Goal: Task Accomplishment & Management: Manage account settings

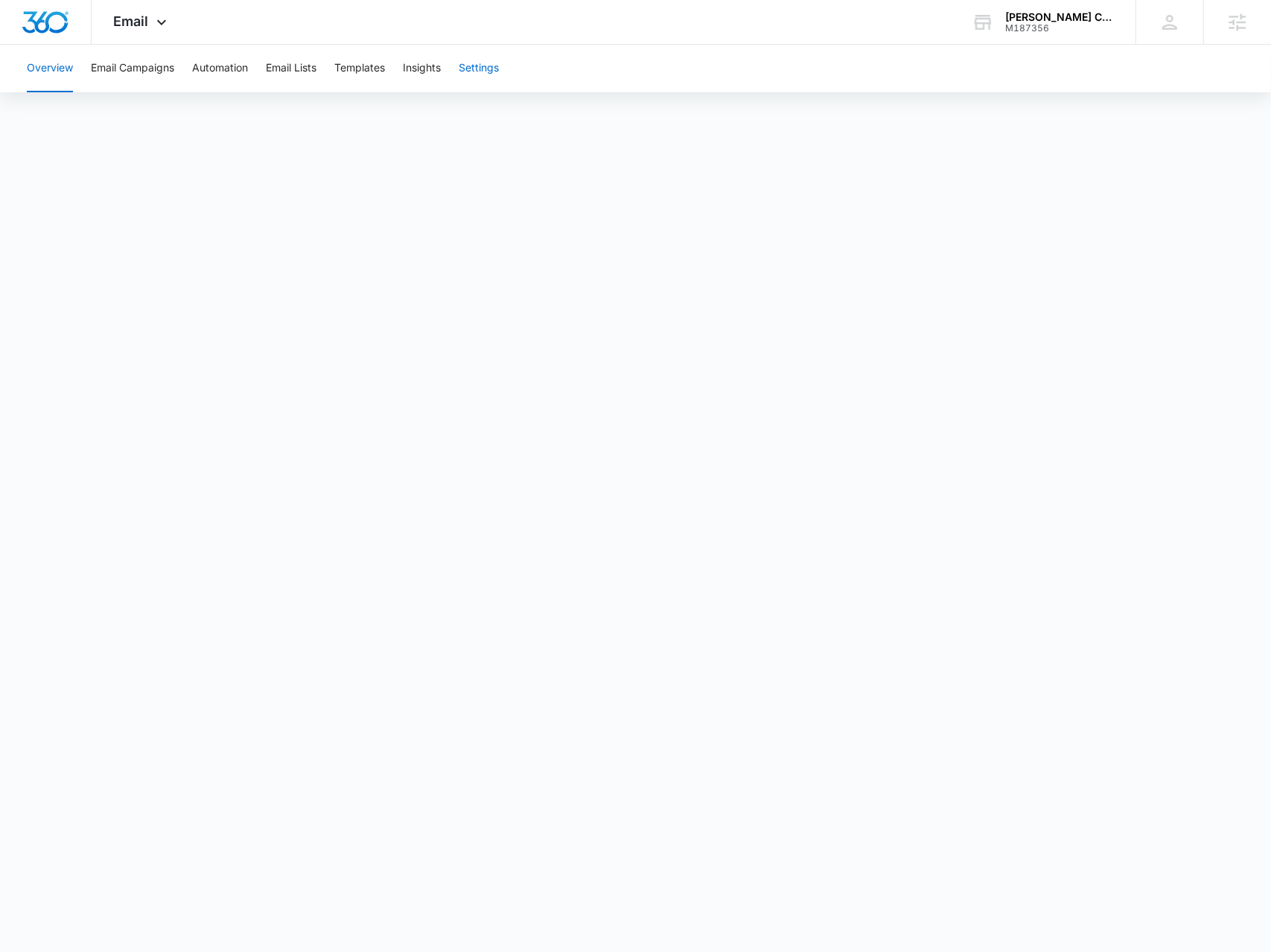
click at [466, 59] on button "Settings" at bounding box center [478, 69] width 40 height 48
drag, startPoint x: 128, startPoint y: 21, endPoint x: 217, endPoint y: 208, distance: 207.1
click at [130, 21] on span "Email" at bounding box center [132, 21] width 35 height 16
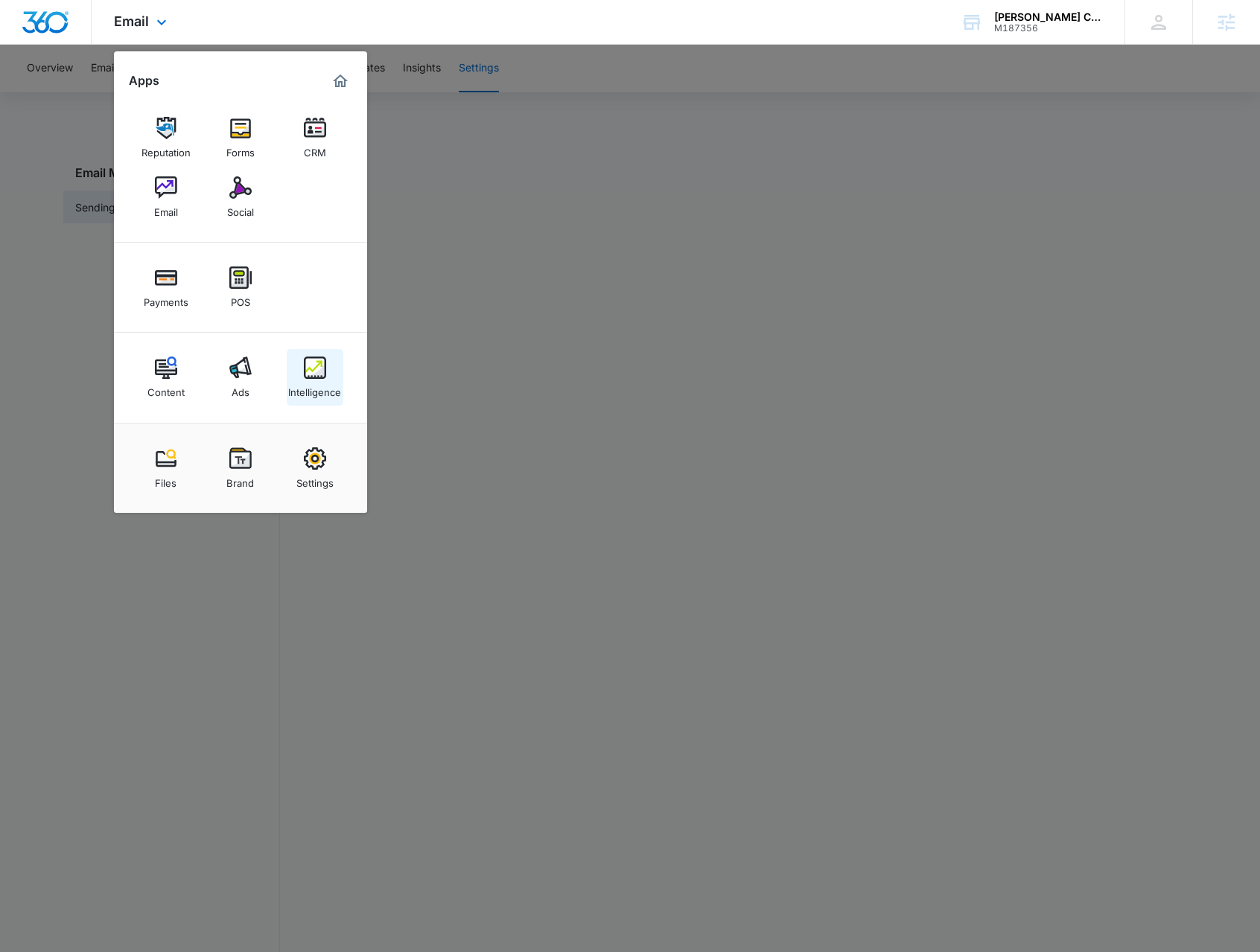
click at [324, 375] on img at bounding box center [315, 368] width 22 height 22
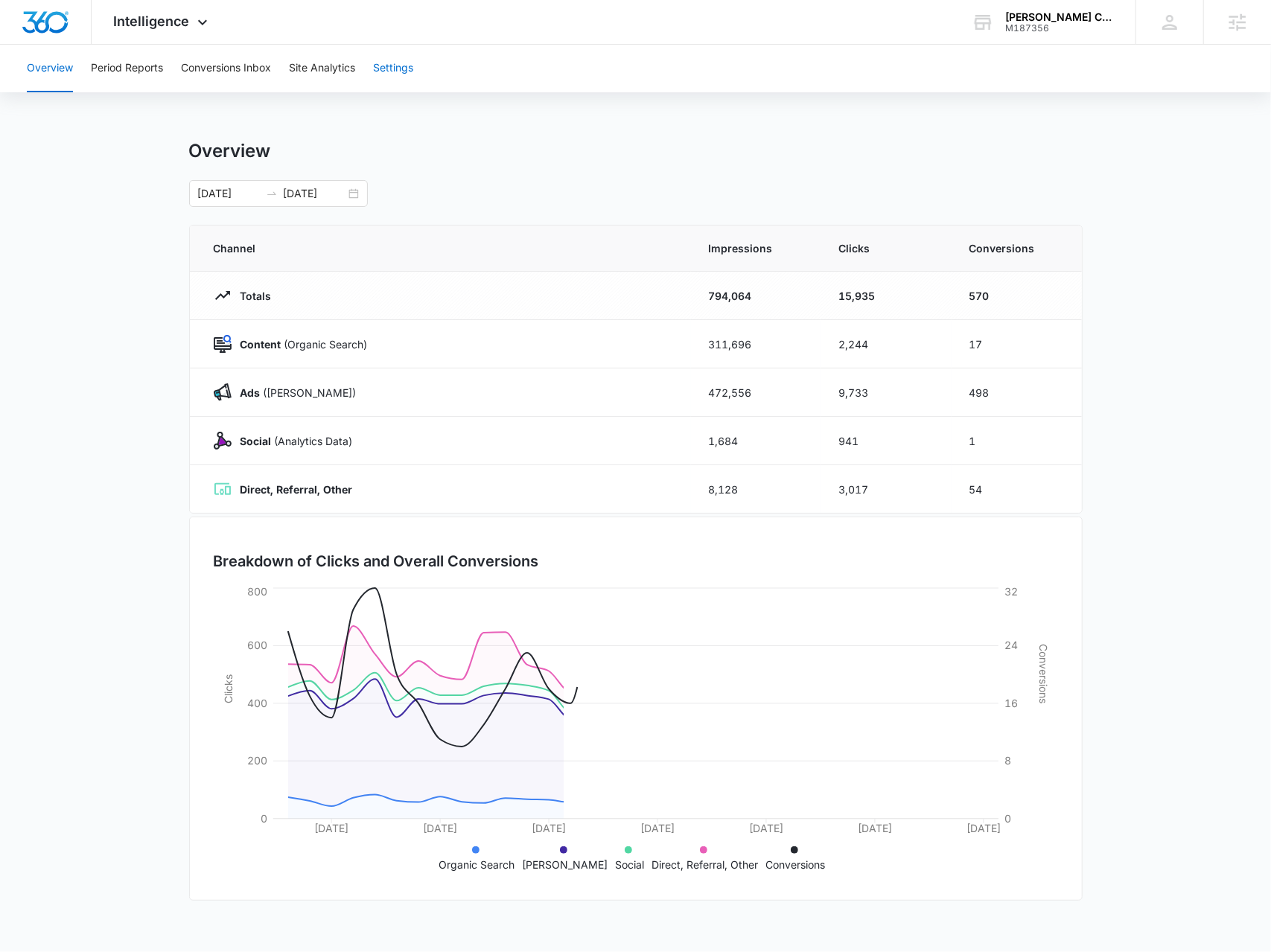
click at [399, 66] on button "Settings" at bounding box center [392, 69] width 40 height 48
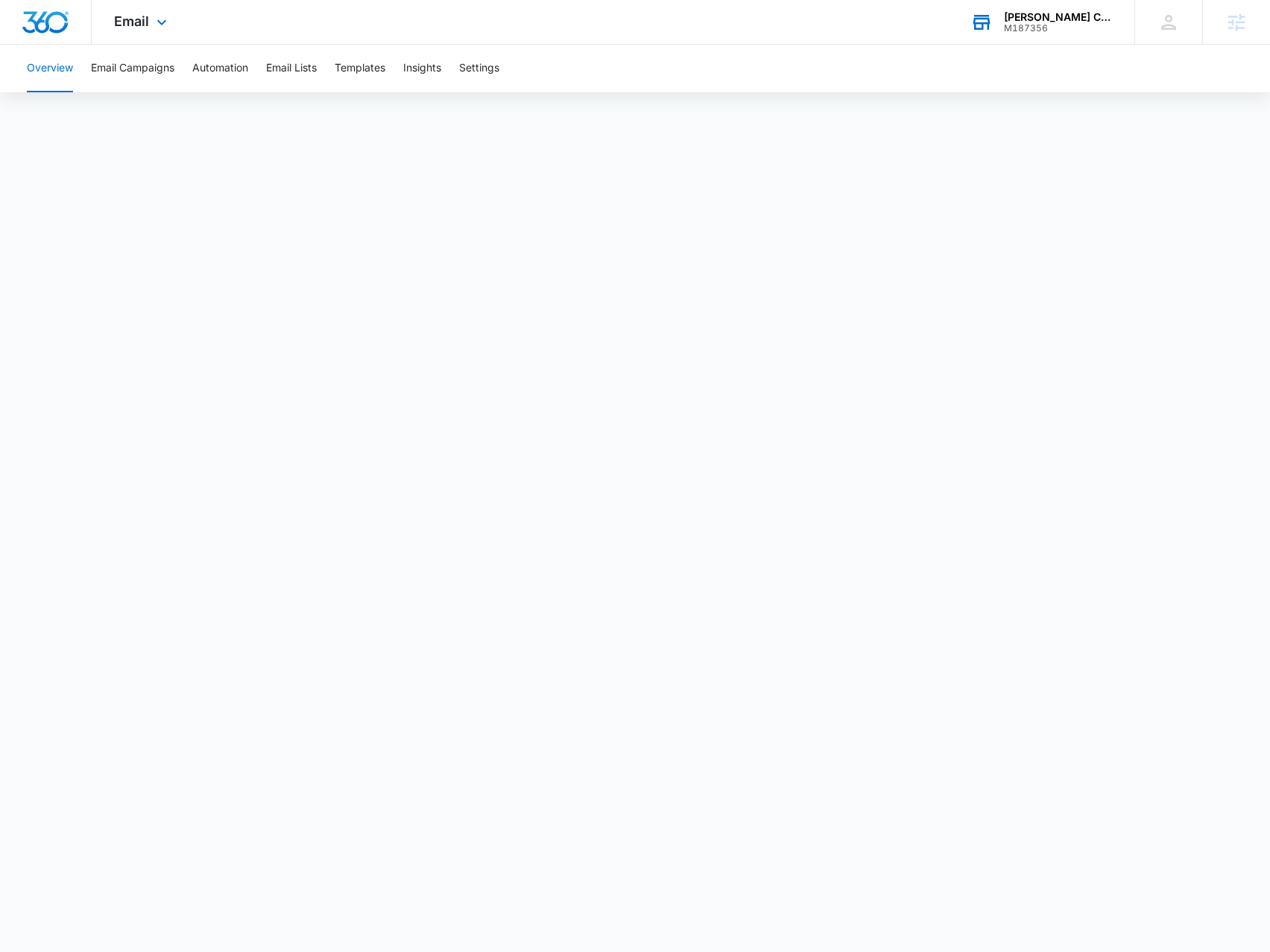
click at [1090, 29] on div "M187356" at bounding box center [1058, 28] width 109 height 11
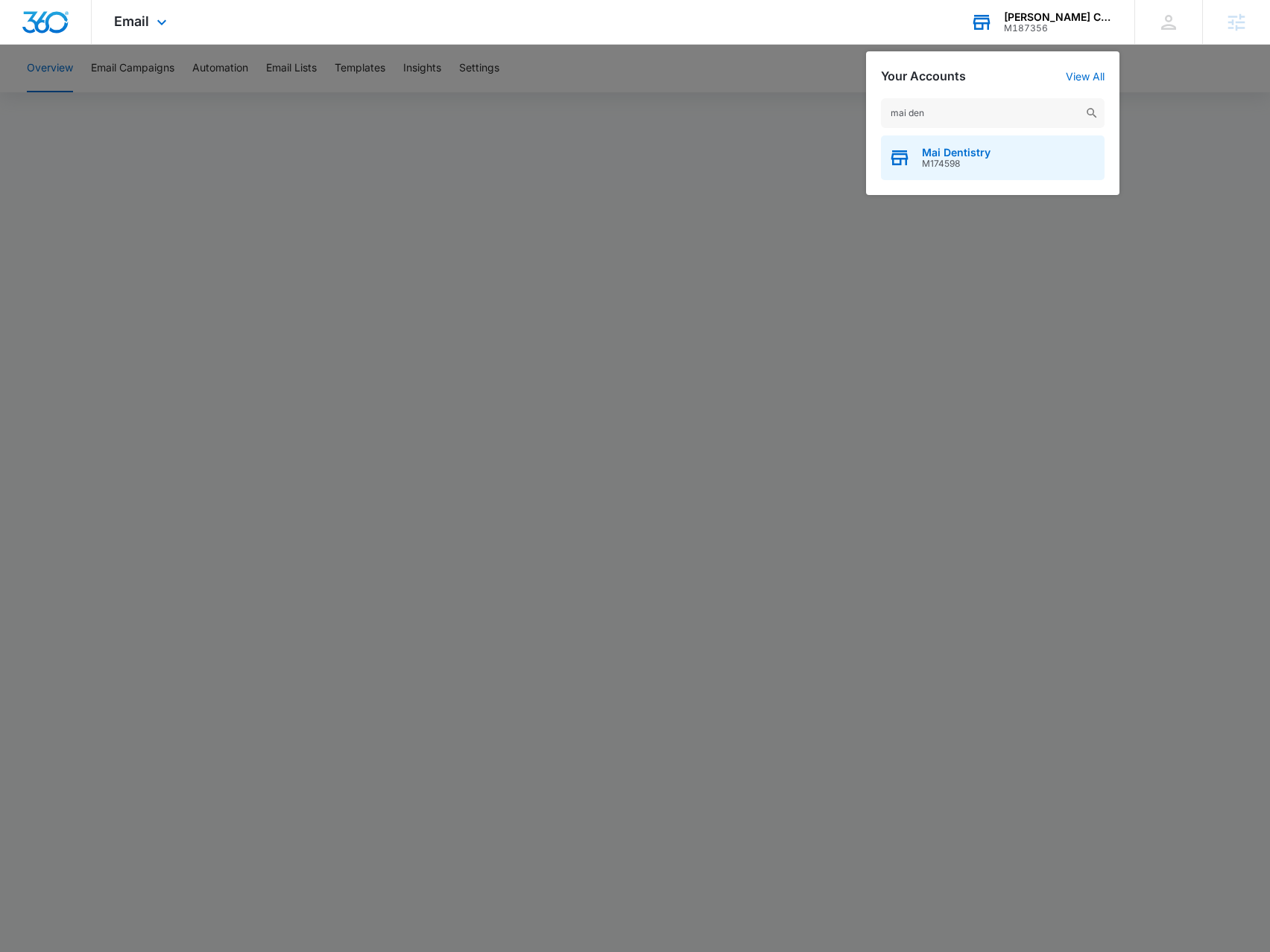
type input "mai den"
click at [997, 143] on div "Mai Dentistry M174598" at bounding box center [992, 157] width 224 height 45
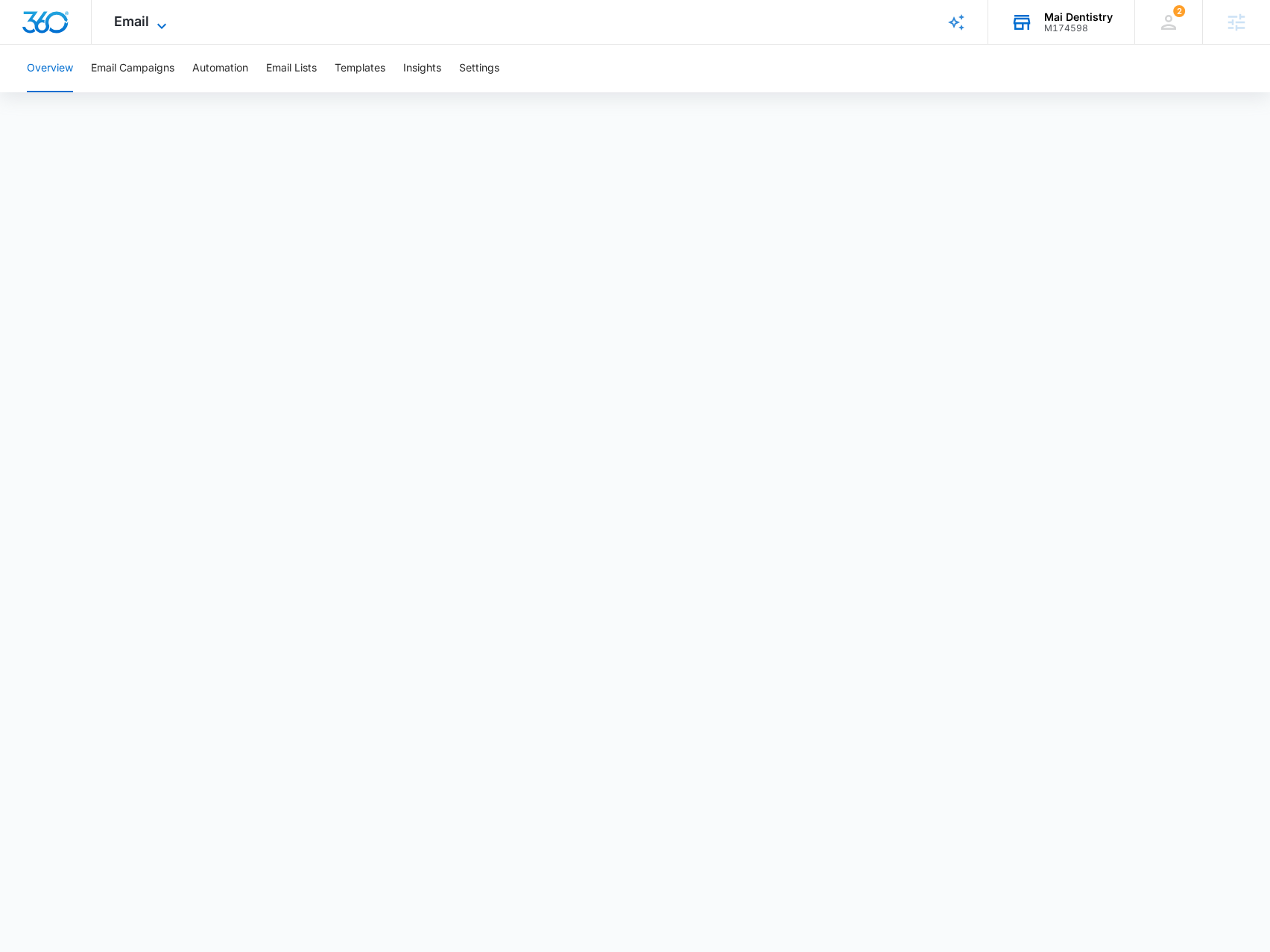
click at [157, 28] on icon at bounding box center [162, 26] width 18 height 18
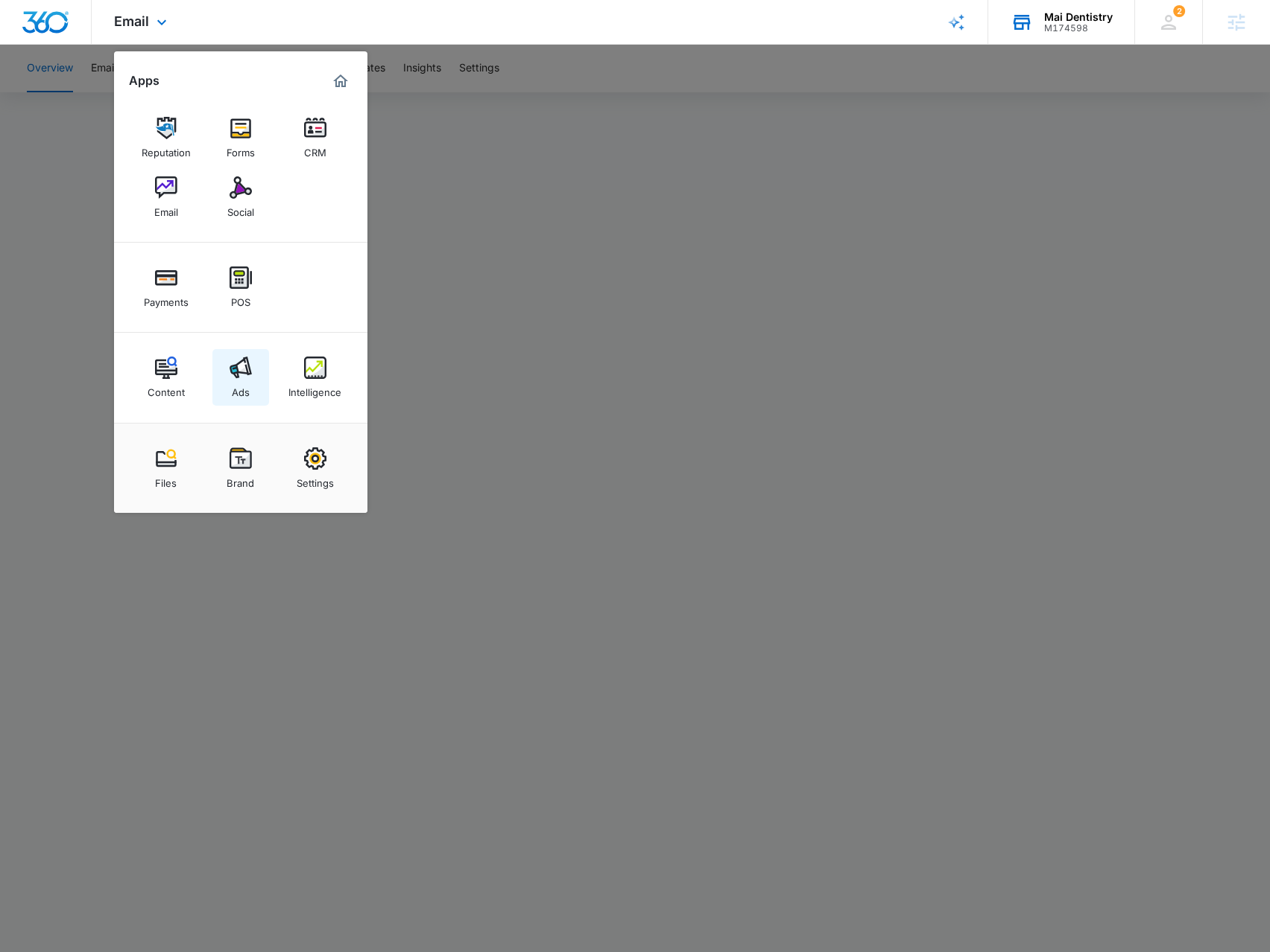
click at [227, 362] on link "Ads" at bounding box center [241, 377] width 57 height 57
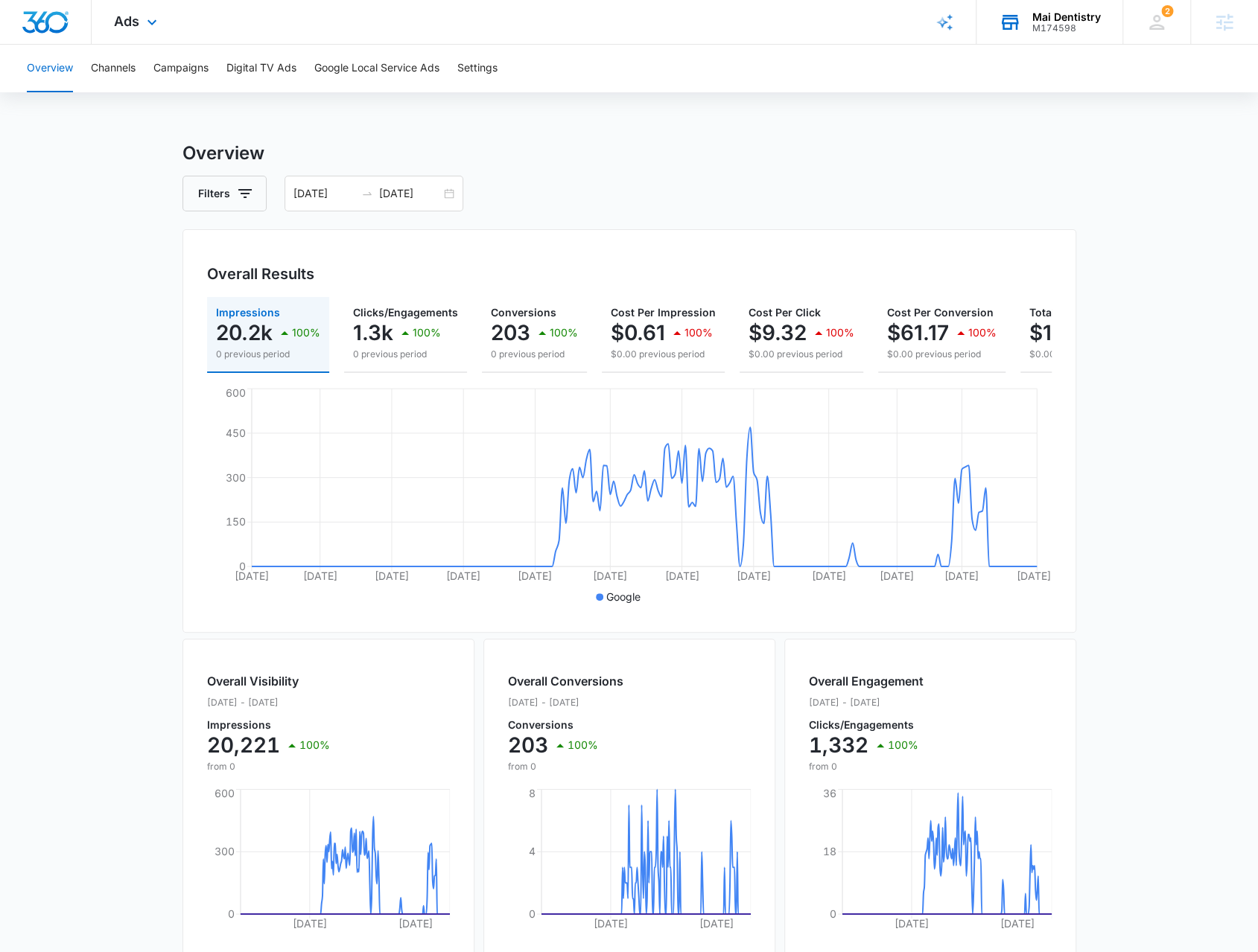
click at [159, 32] on div "Ads Apps Reputation Forms CRM Email Social Payments POS Content Ads Intelligenc…" at bounding box center [138, 22] width 92 height 44
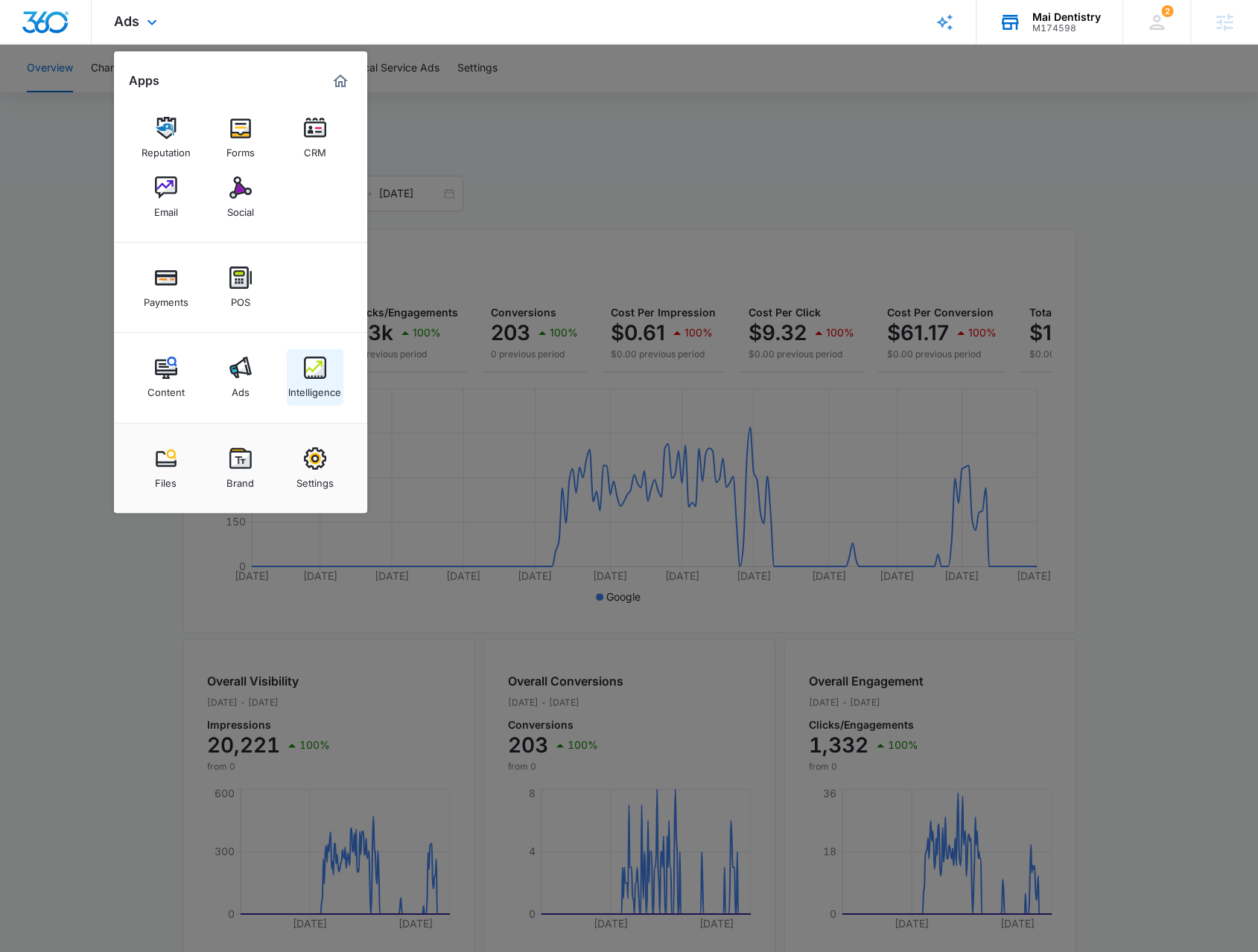
drag, startPoint x: 317, startPoint y: 376, endPoint x: 283, endPoint y: 336, distance: 52.5
click at [316, 376] on img at bounding box center [315, 368] width 22 height 22
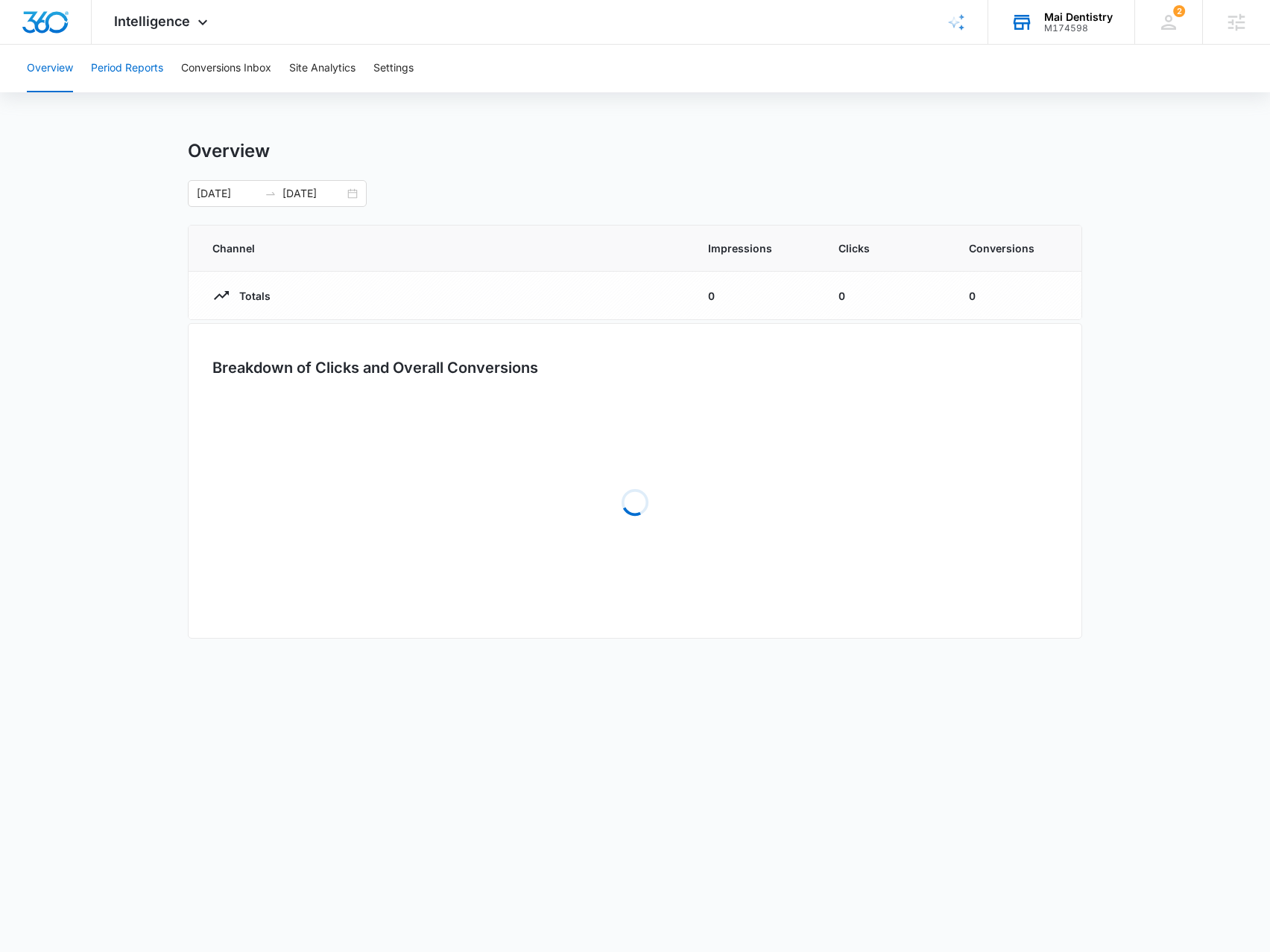
click at [127, 59] on button "Period Reports" at bounding box center [127, 69] width 73 height 48
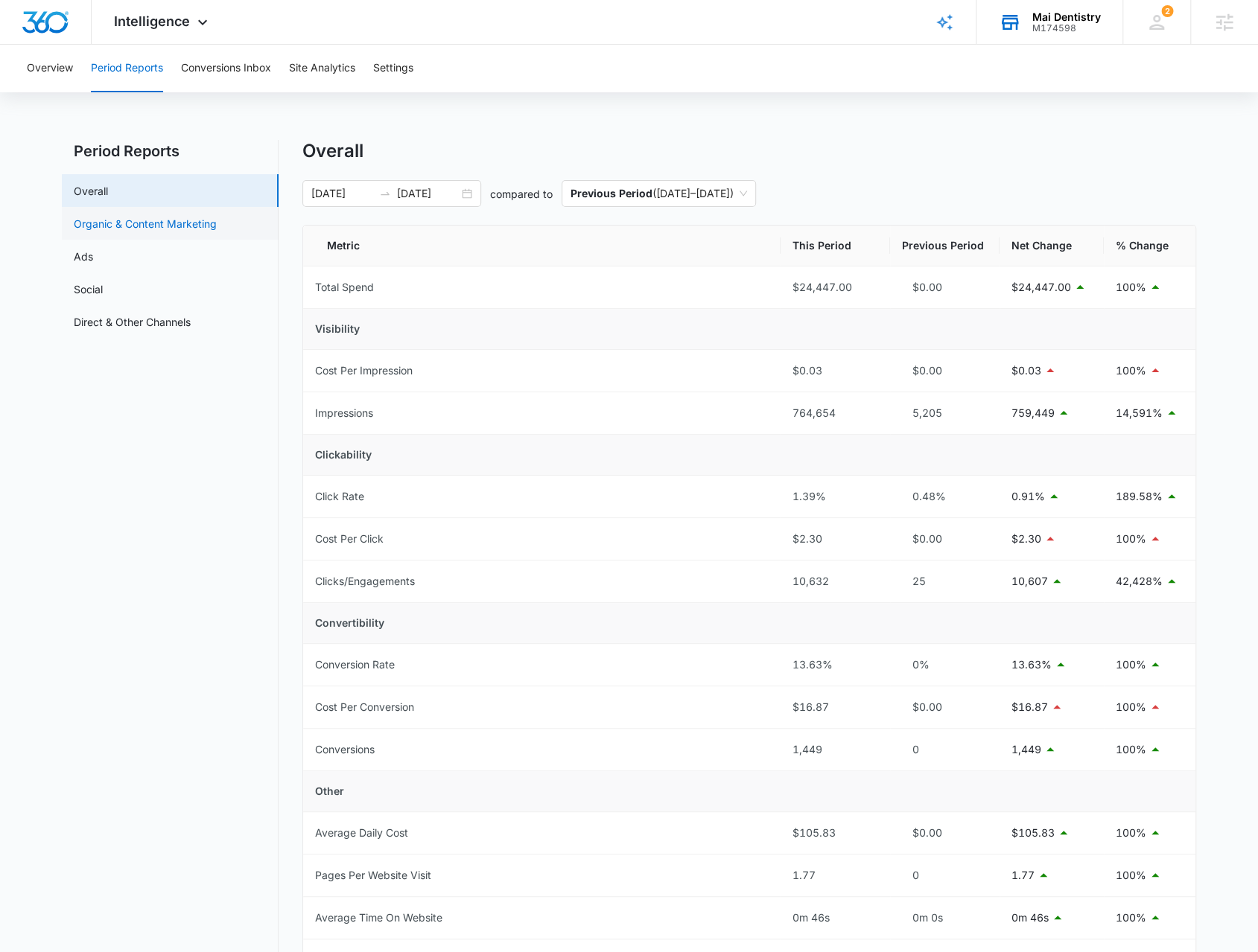
click at [182, 228] on link "Organic & Content Marketing" at bounding box center [145, 224] width 143 height 16
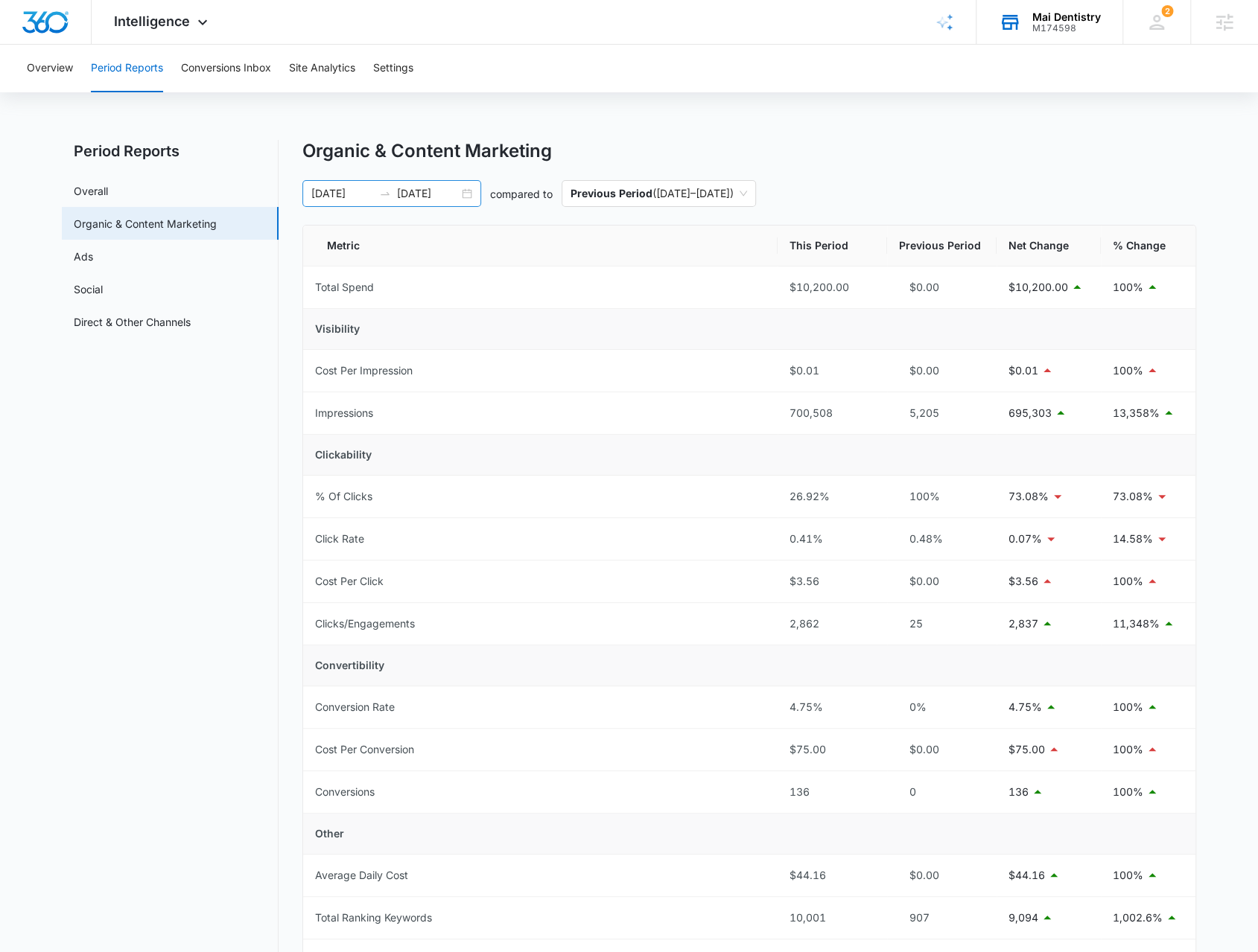
click at [469, 196] on div "01/01/2025 08/19/2025" at bounding box center [392, 194] width 179 height 27
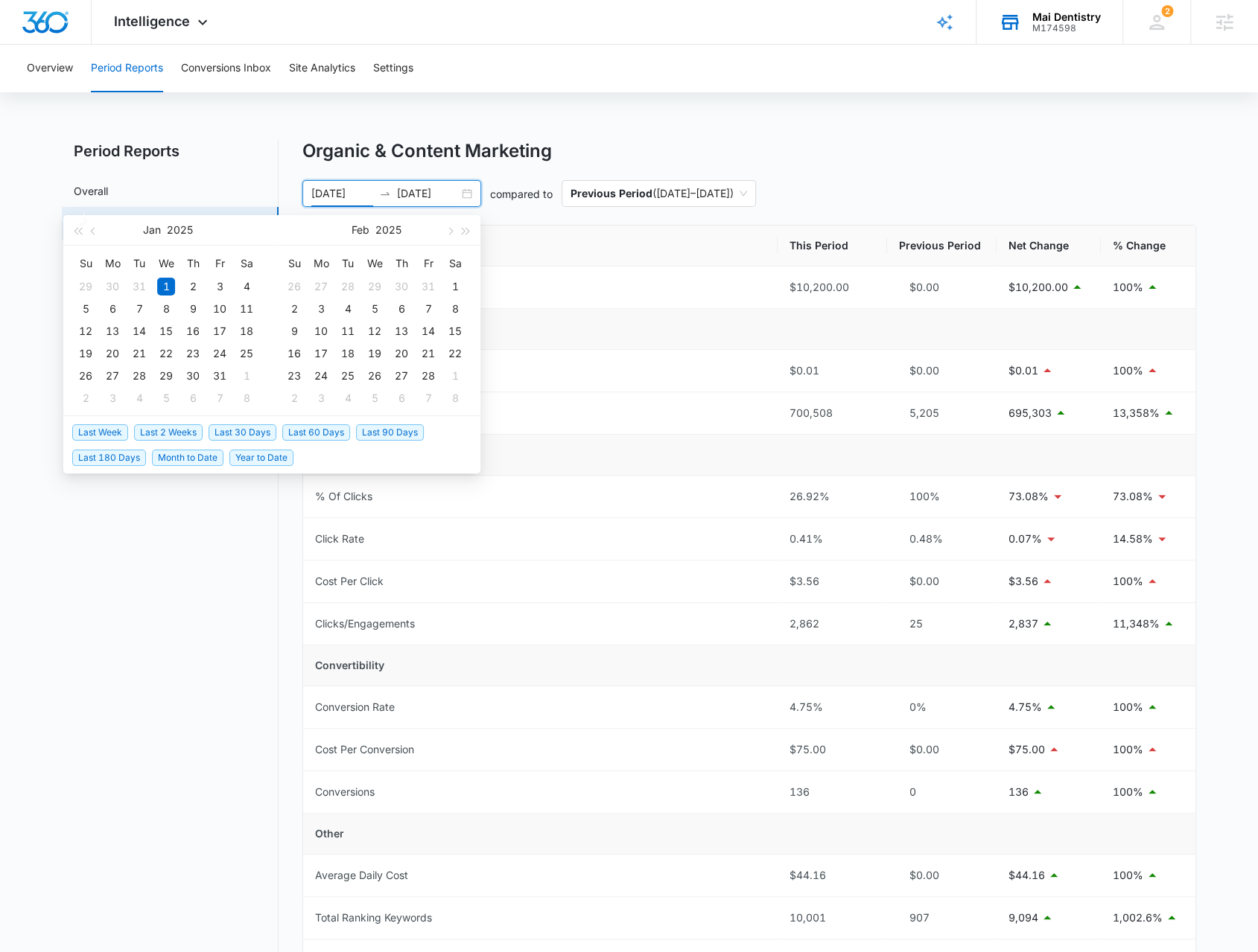
click at [257, 430] on span "Last 30 Days" at bounding box center [242, 432] width 68 height 17
type input "08/05/2025"
type input "09/04/2025"
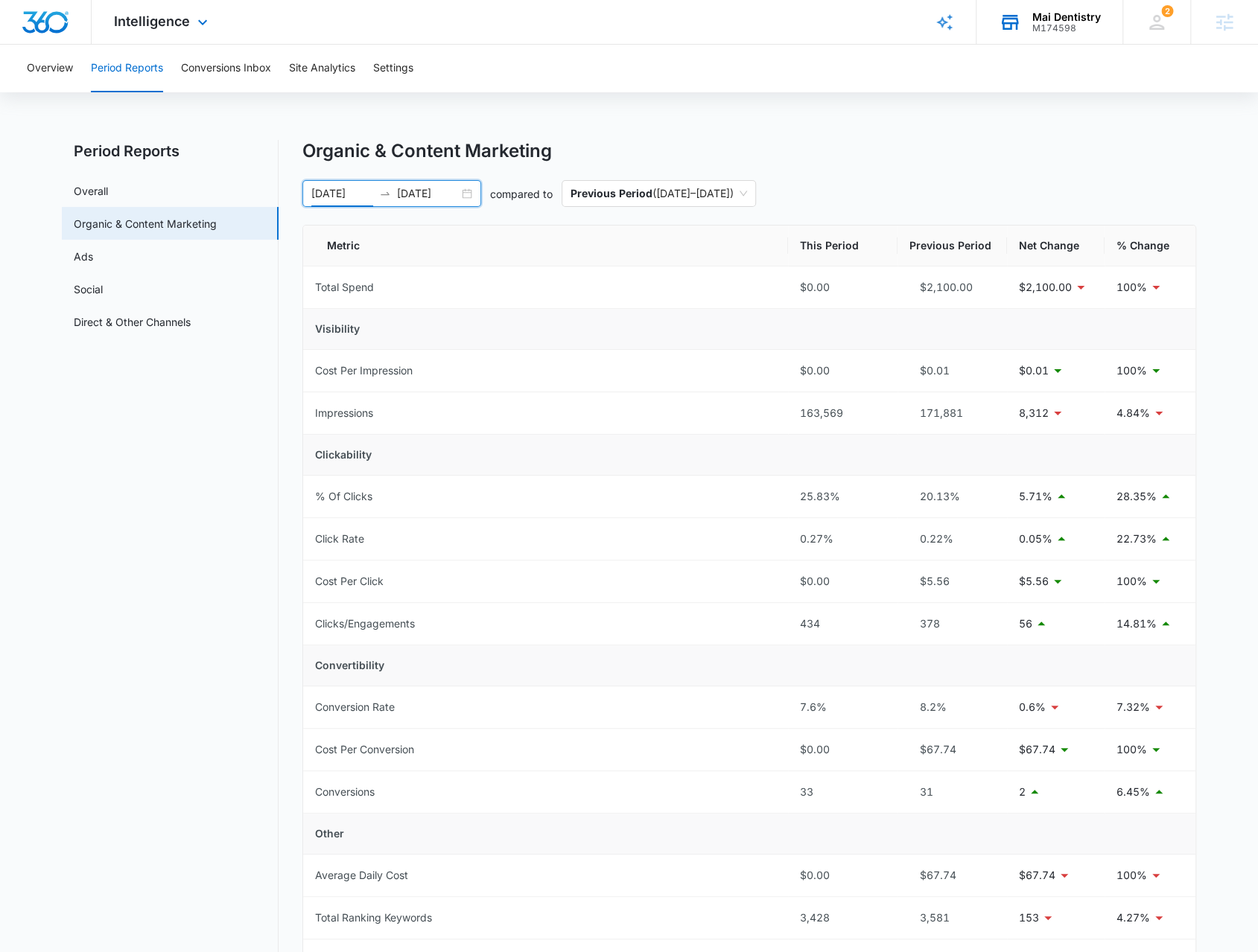
drag, startPoint x: 167, startPoint y: 26, endPoint x: 196, endPoint y: 171, distance: 147.9
click at [167, 26] on span "Intelligence" at bounding box center [152, 21] width 76 height 16
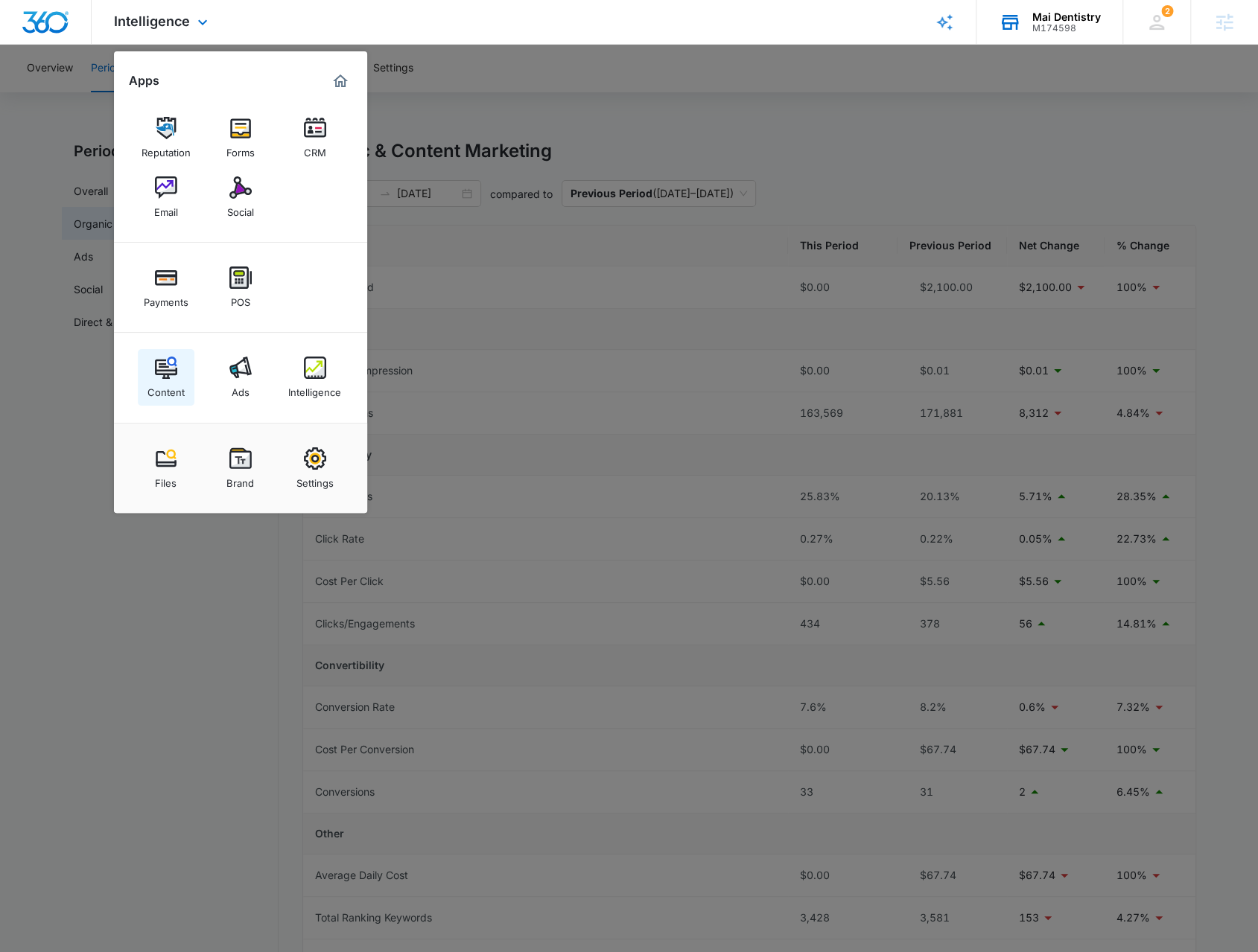
click at [179, 385] on div "Content" at bounding box center [166, 389] width 37 height 19
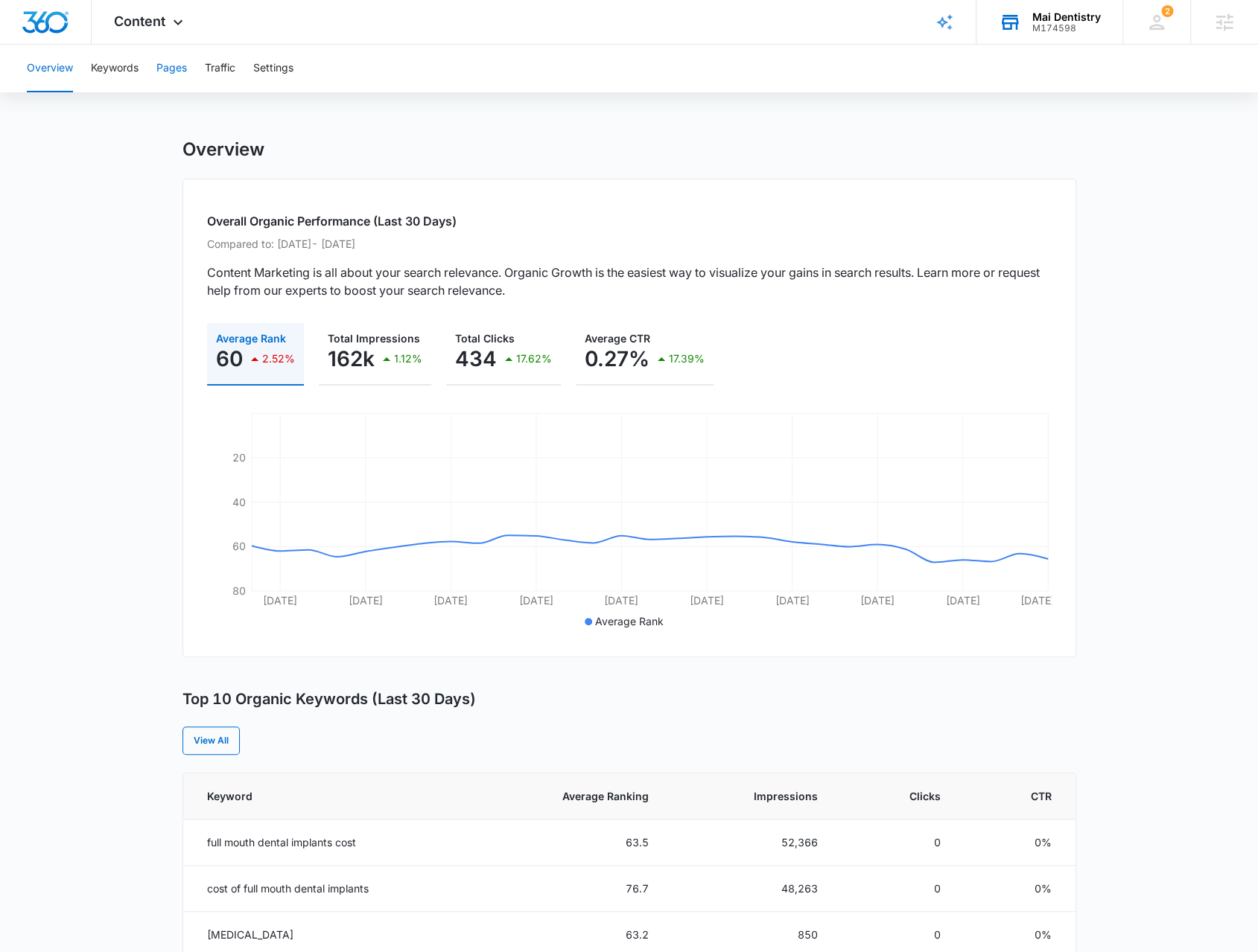
scroll to position [2, 0]
click at [156, 72] on div "Overview Keywords Pages Traffic Settings" at bounding box center [629, 69] width 1222 height 48
click at [172, 73] on button "Pages" at bounding box center [172, 69] width 31 height 48
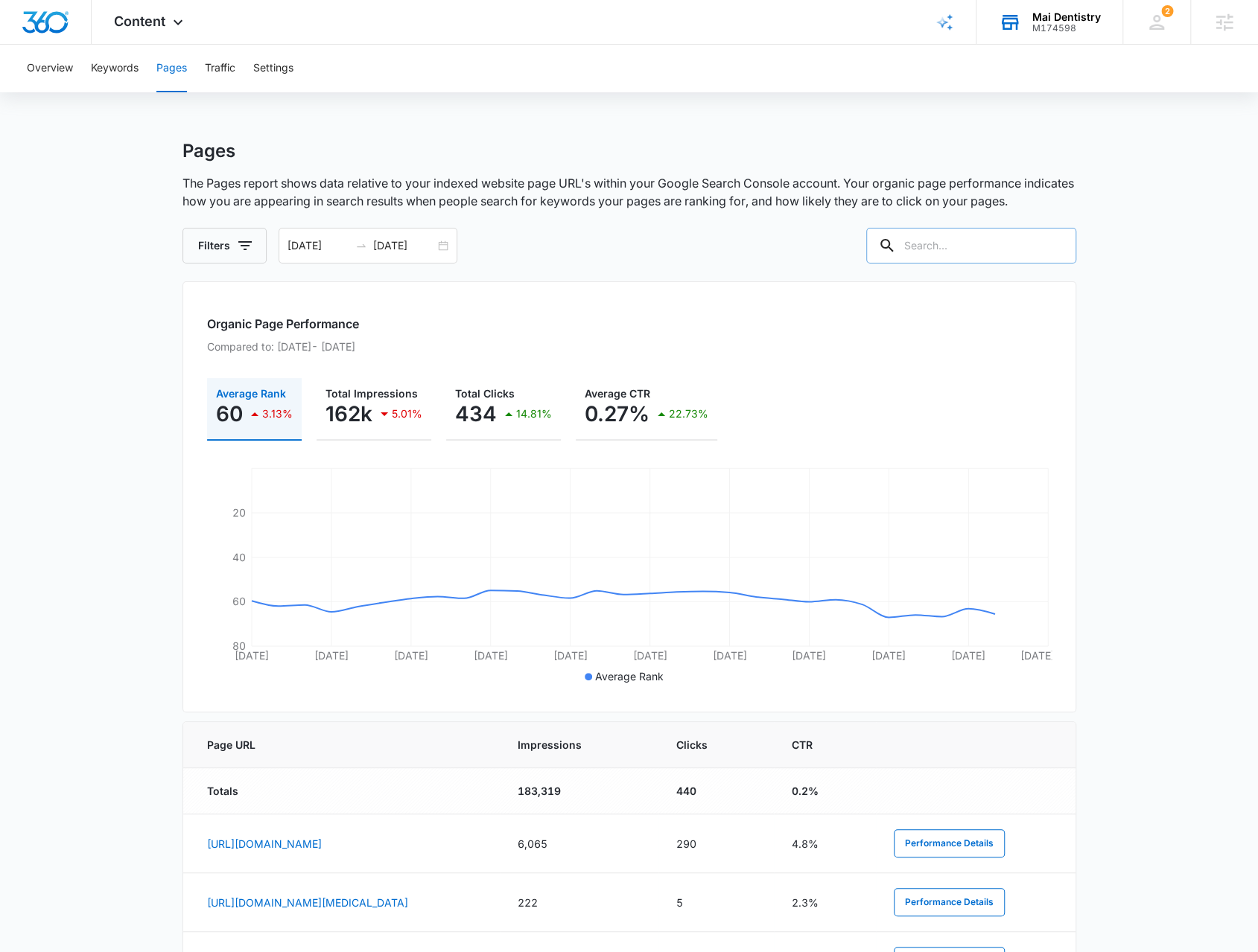
click at [1006, 251] on input "text" at bounding box center [972, 246] width 210 height 35
type input "/blog"
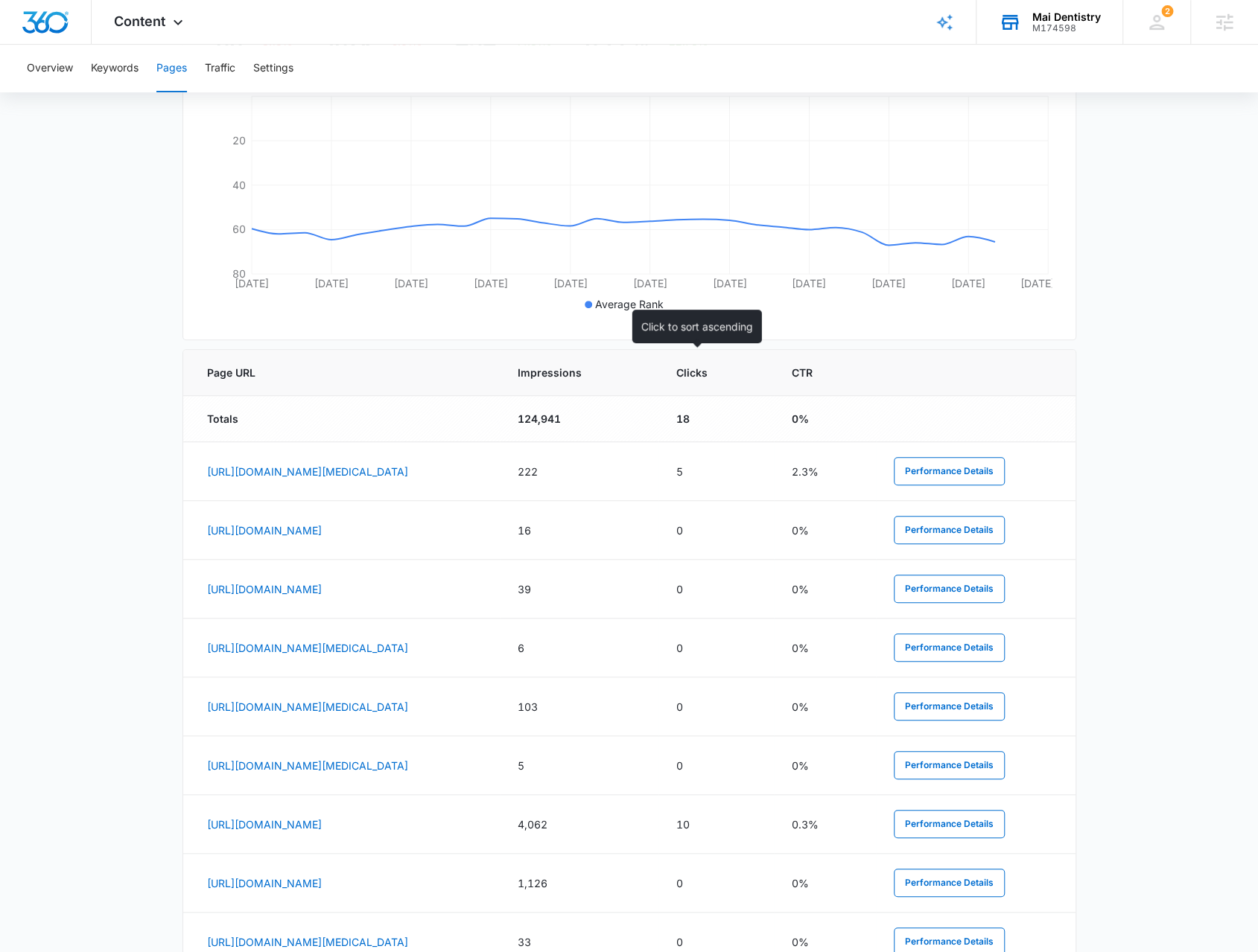
click at [619, 373] on span "Impressions" at bounding box center [568, 373] width 102 height 16
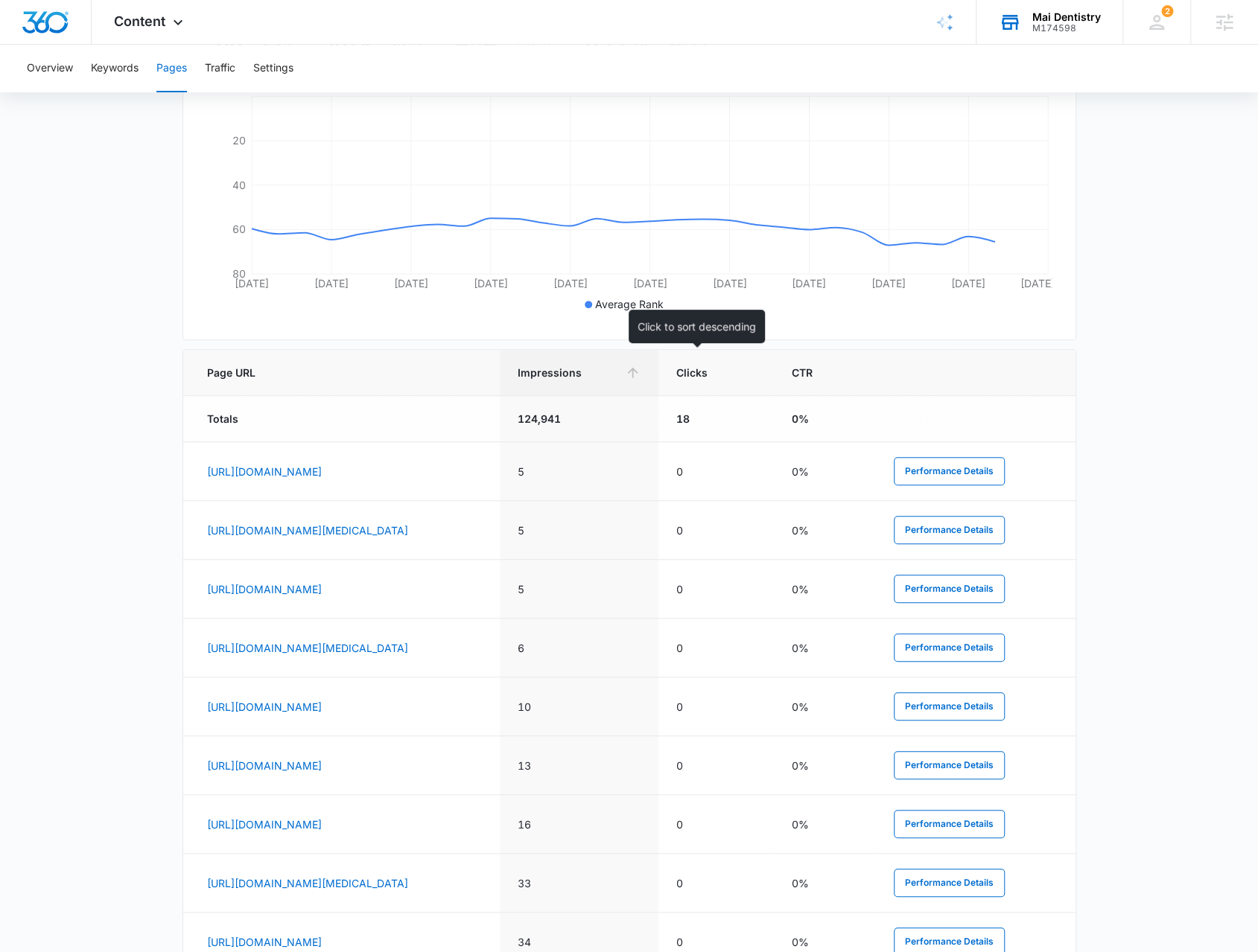
click at [659, 390] on th "Impressions" at bounding box center [578, 373] width 158 height 46
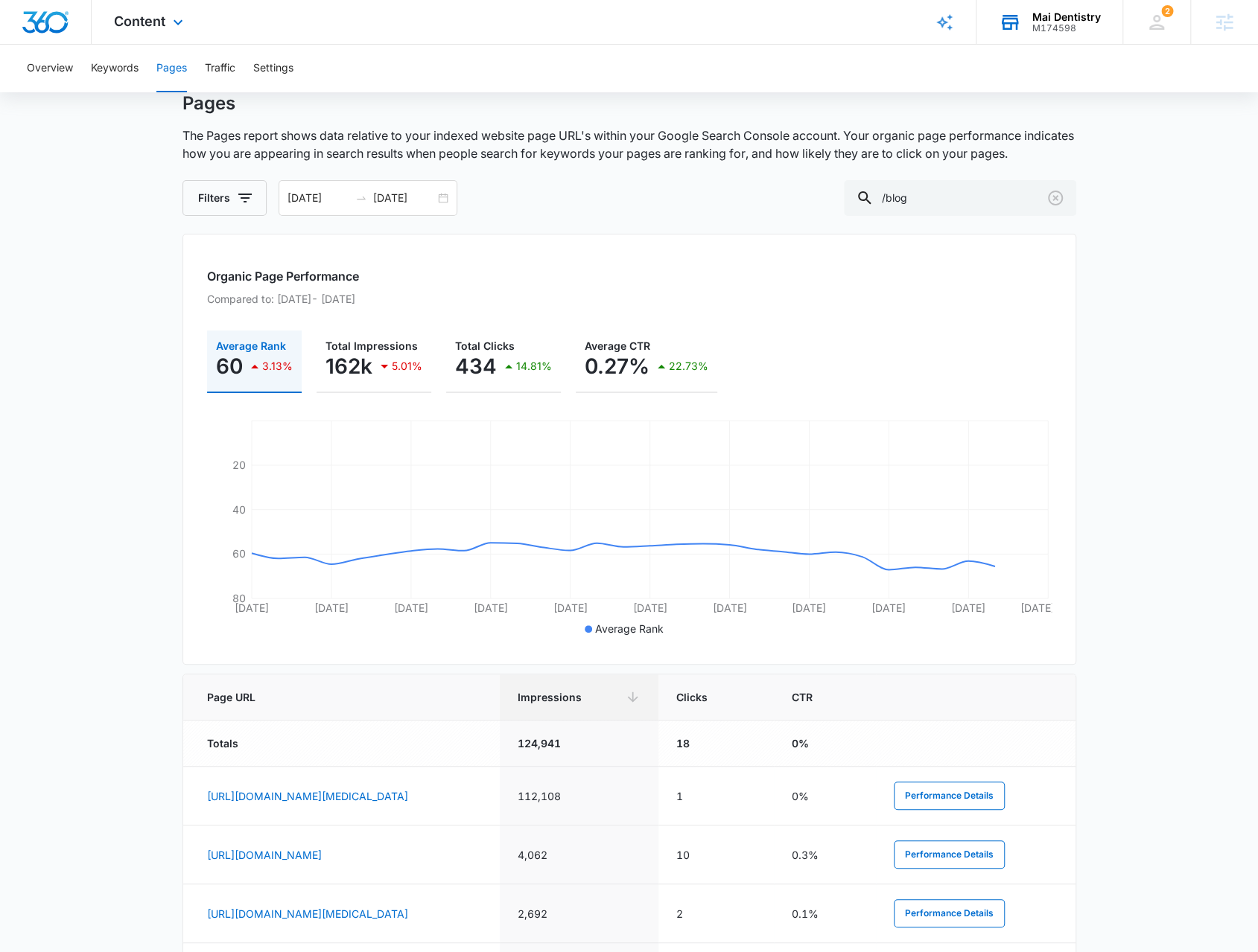
scroll to position [0, 0]
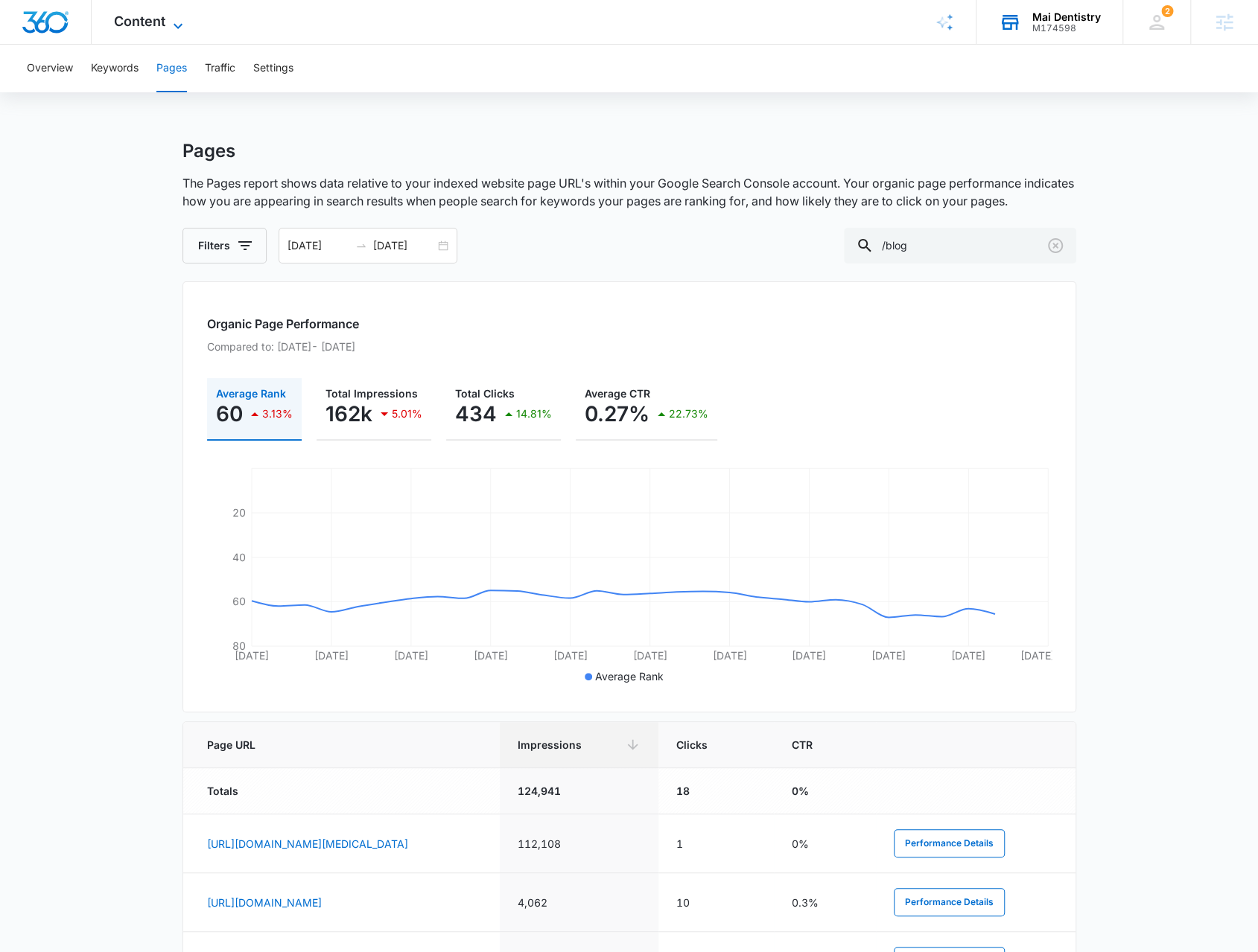
click at [153, 27] on span "Content" at bounding box center [140, 21] width 51 height 16
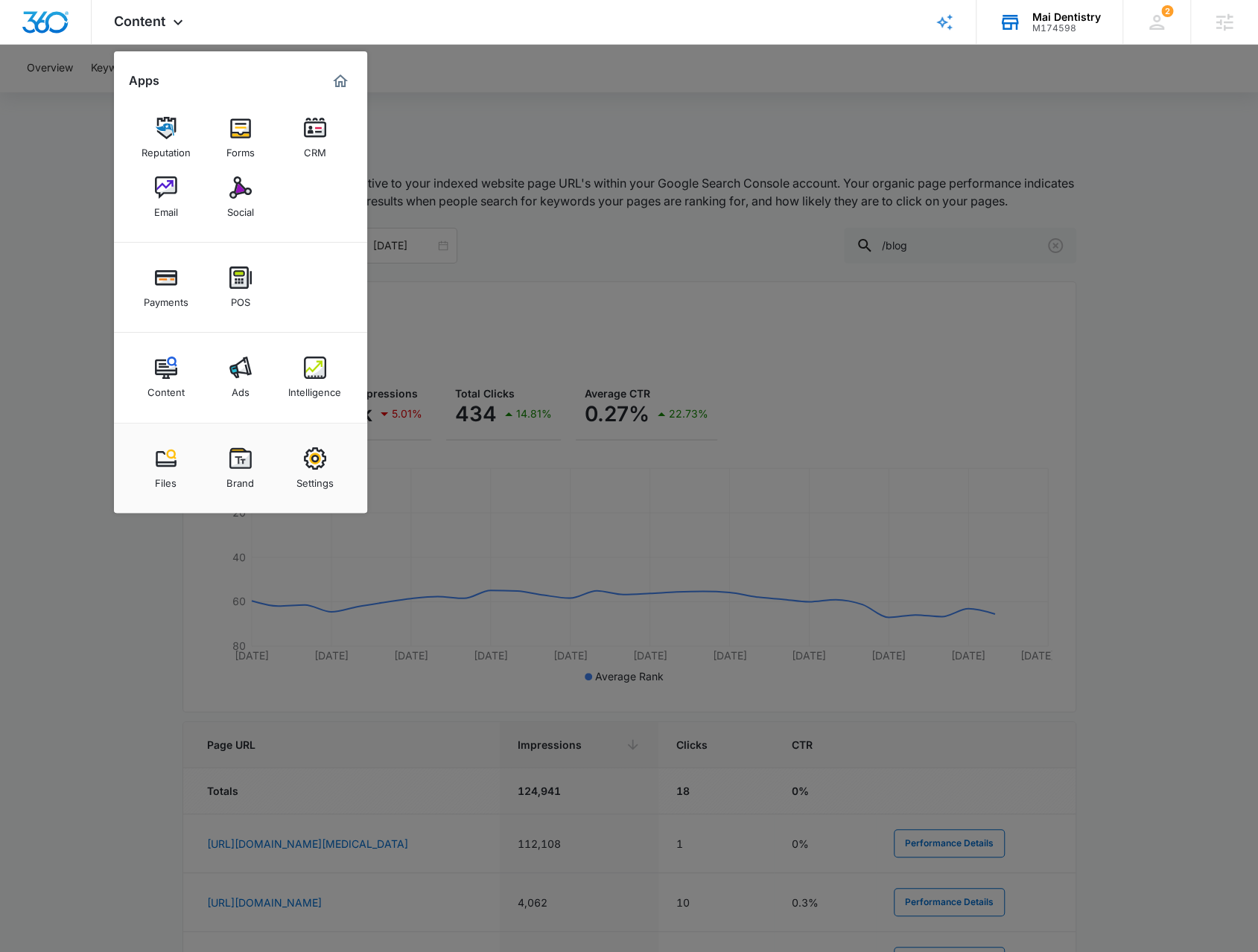
click at [50, 120] on div at bounding box center [629, 476] width 1258 height 952
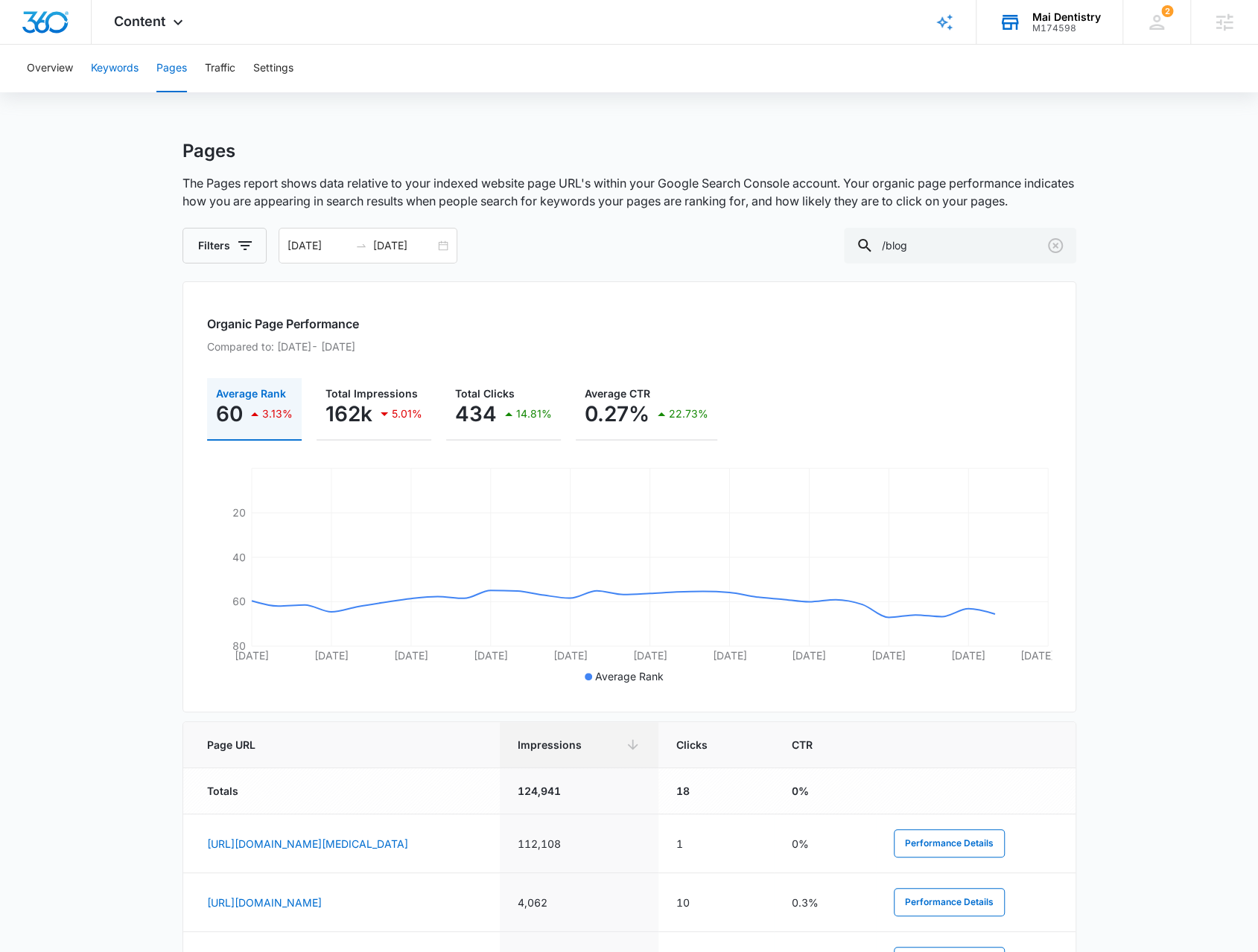
click at [118, 73] on button "Keywords" at bounding box center [115, 69] width 48 height 48
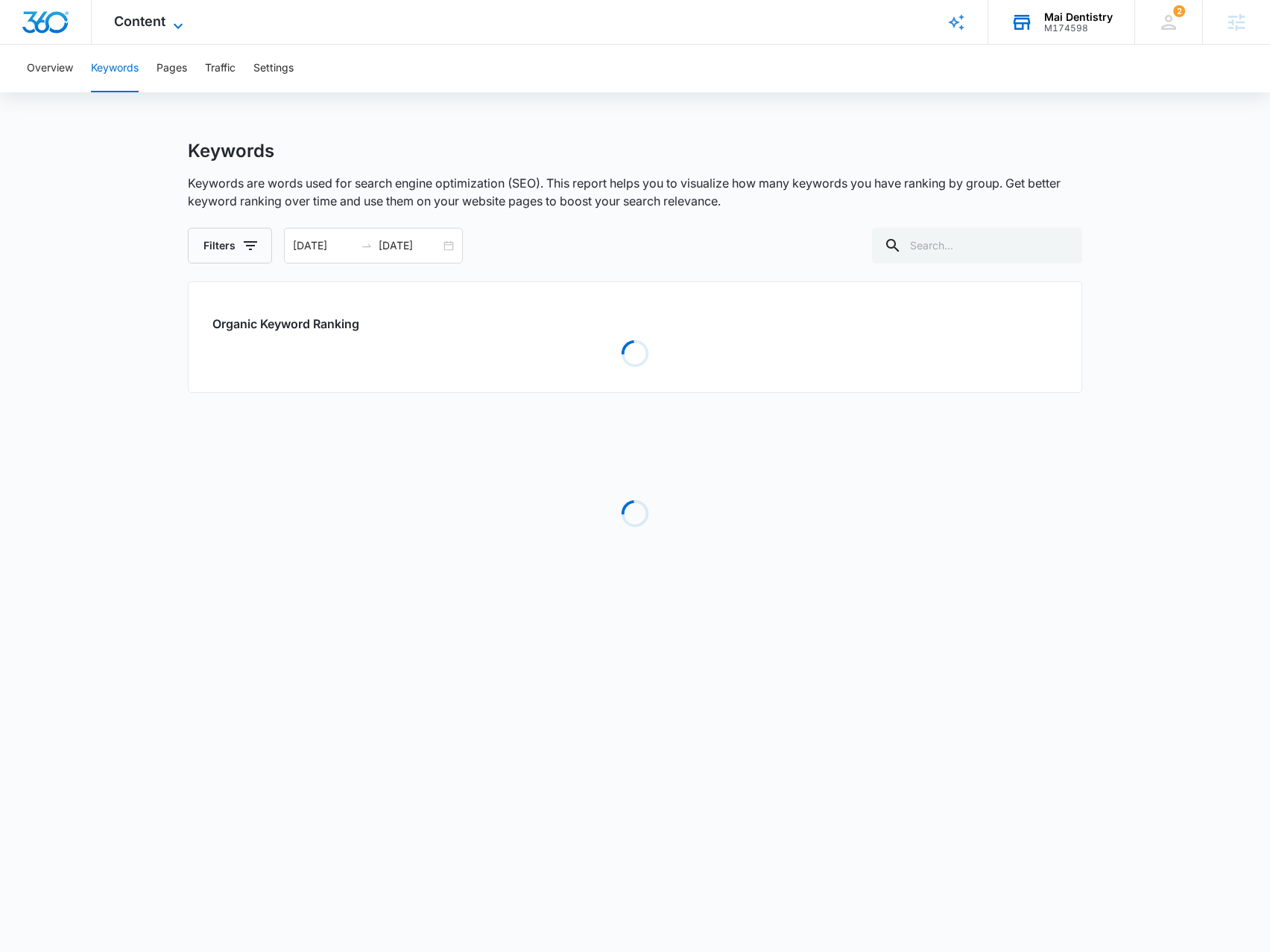
click at [172, 26] on icon at bounding box center [178, 26] width 18 height 18
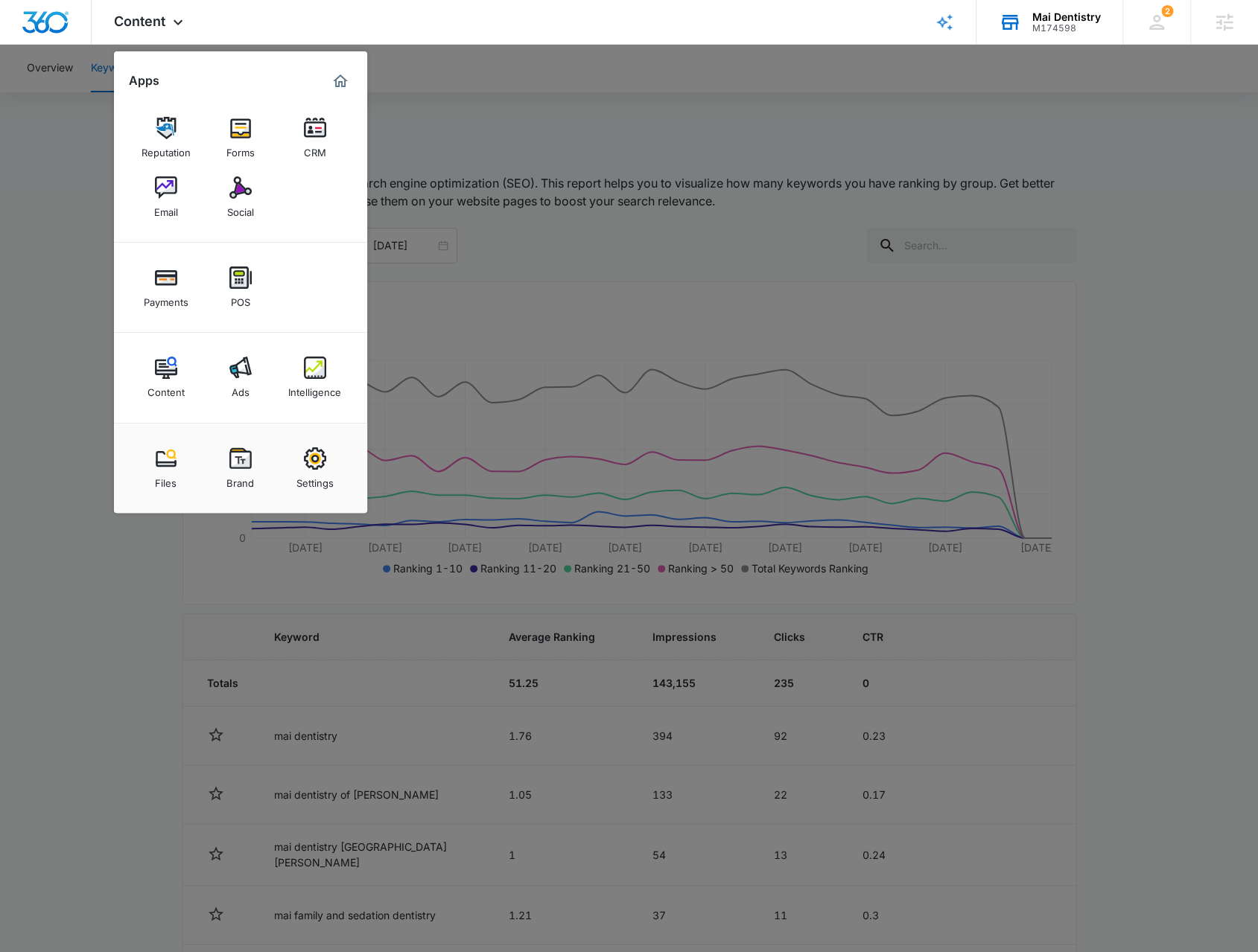
click at [531, 156] on div at bounding box center [629, 476] width 1258 height 952
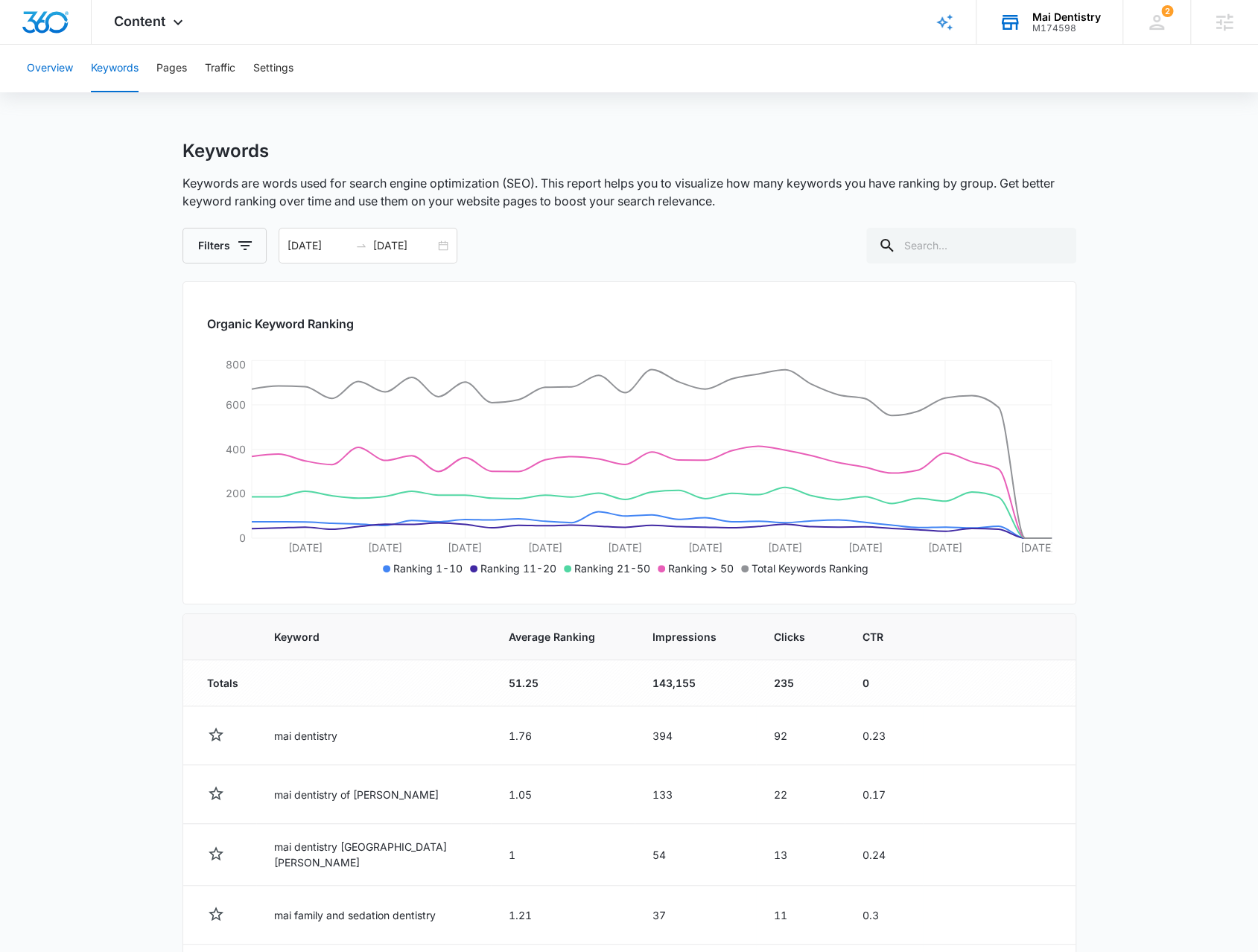
click at [61, 72] on button "Overview" at bounding box center [50, 69] width 46 height 48
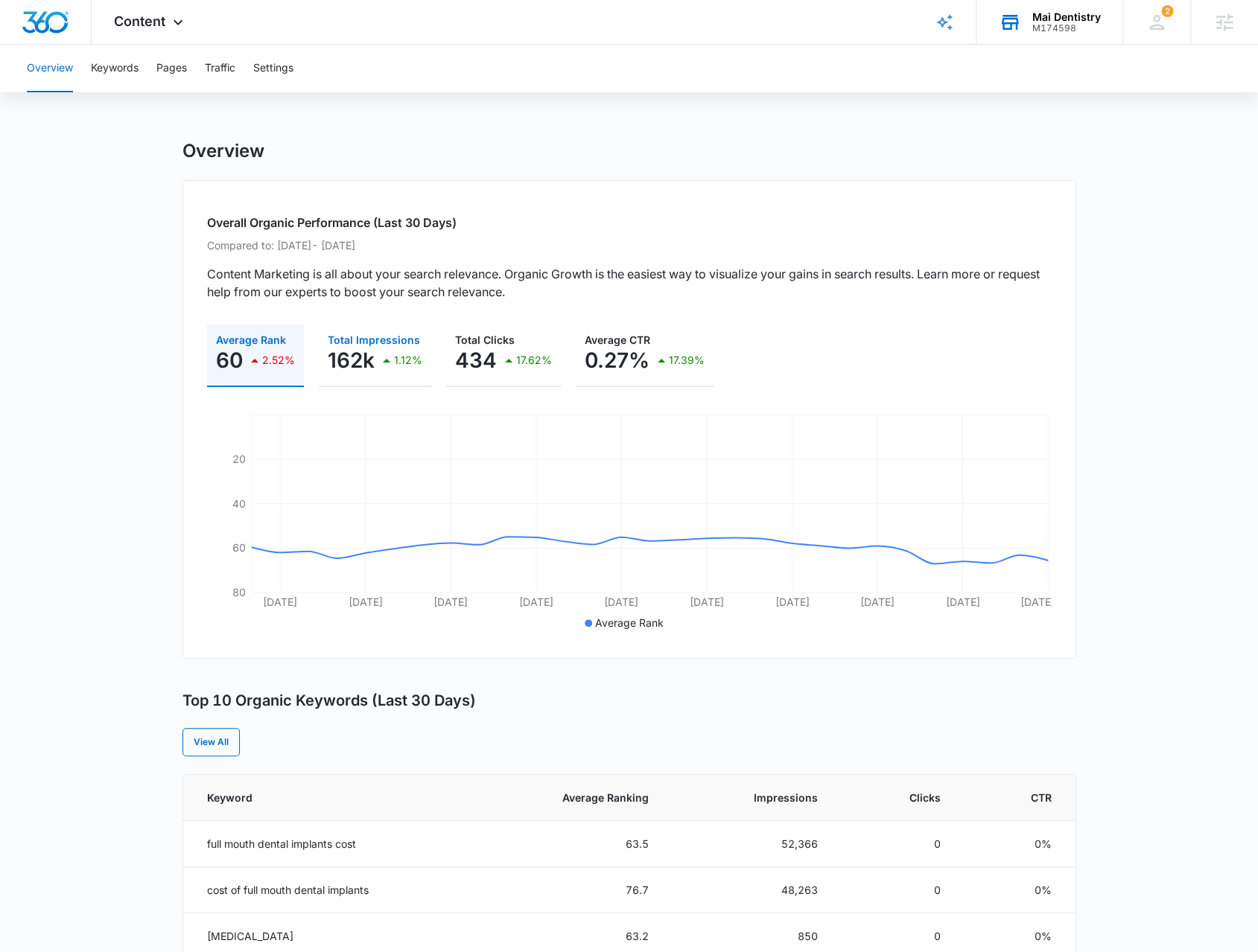
click at [405, 355] on p "1.12%" at bounding box center [408, 361] width 28 height 11
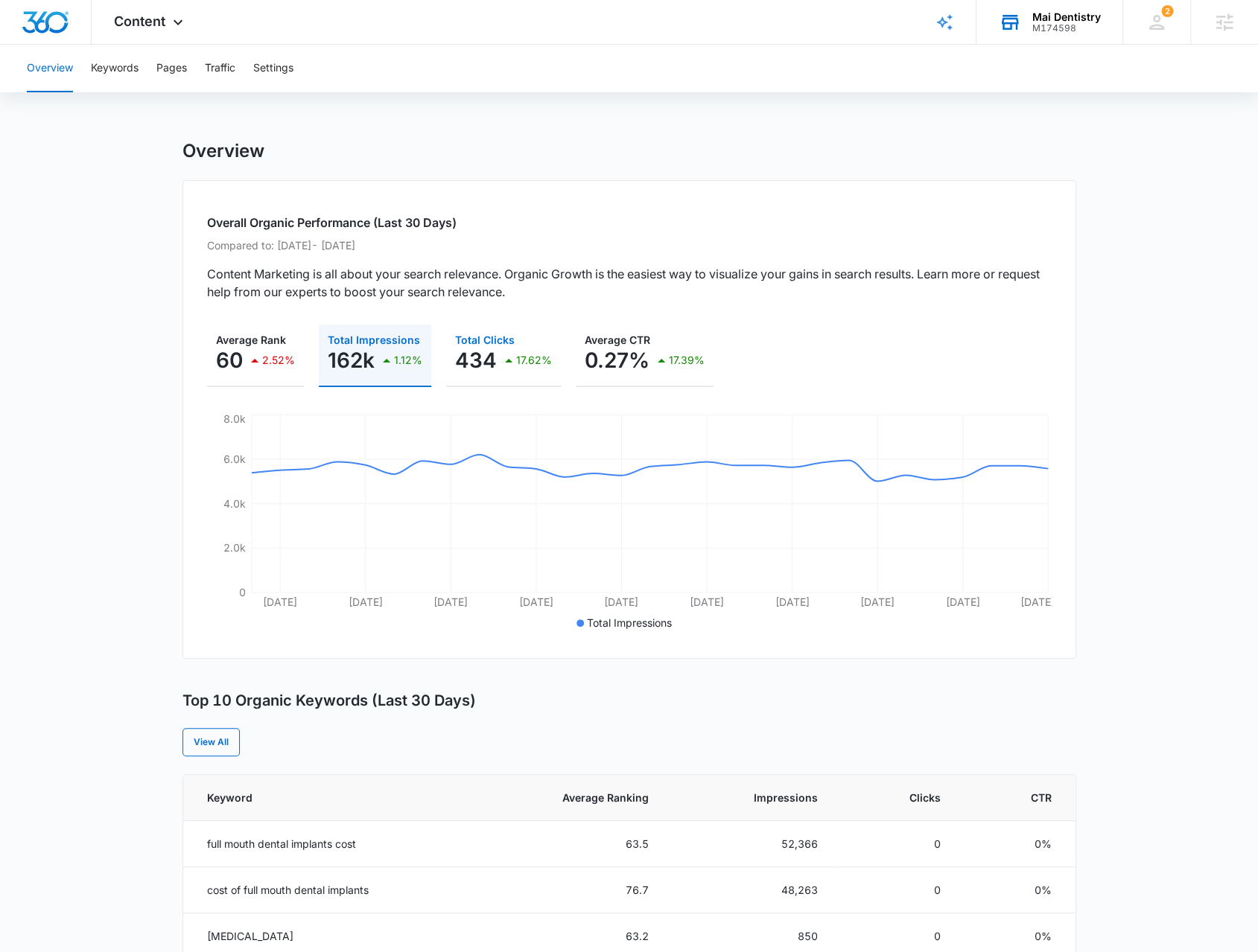
drag, startPoint x: 515, startPoint y: 379, endPoint x: 511, endPoint y: 351, distance: 28.3
click at [515, 362] on button "Total Clicks 434 17.62%" at bounding box center [504, 355] width 115 height 63
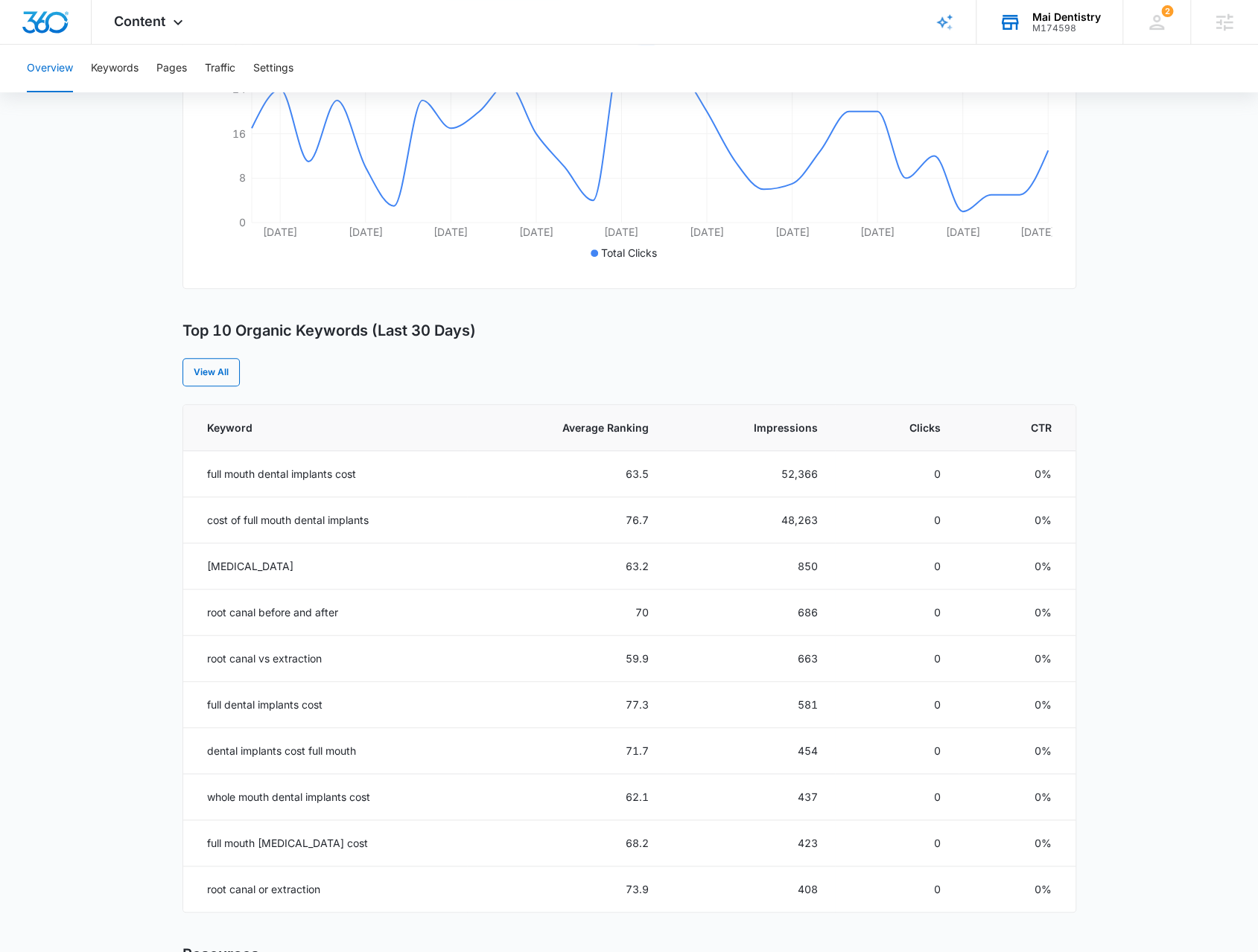
scroll to position [372, 0]
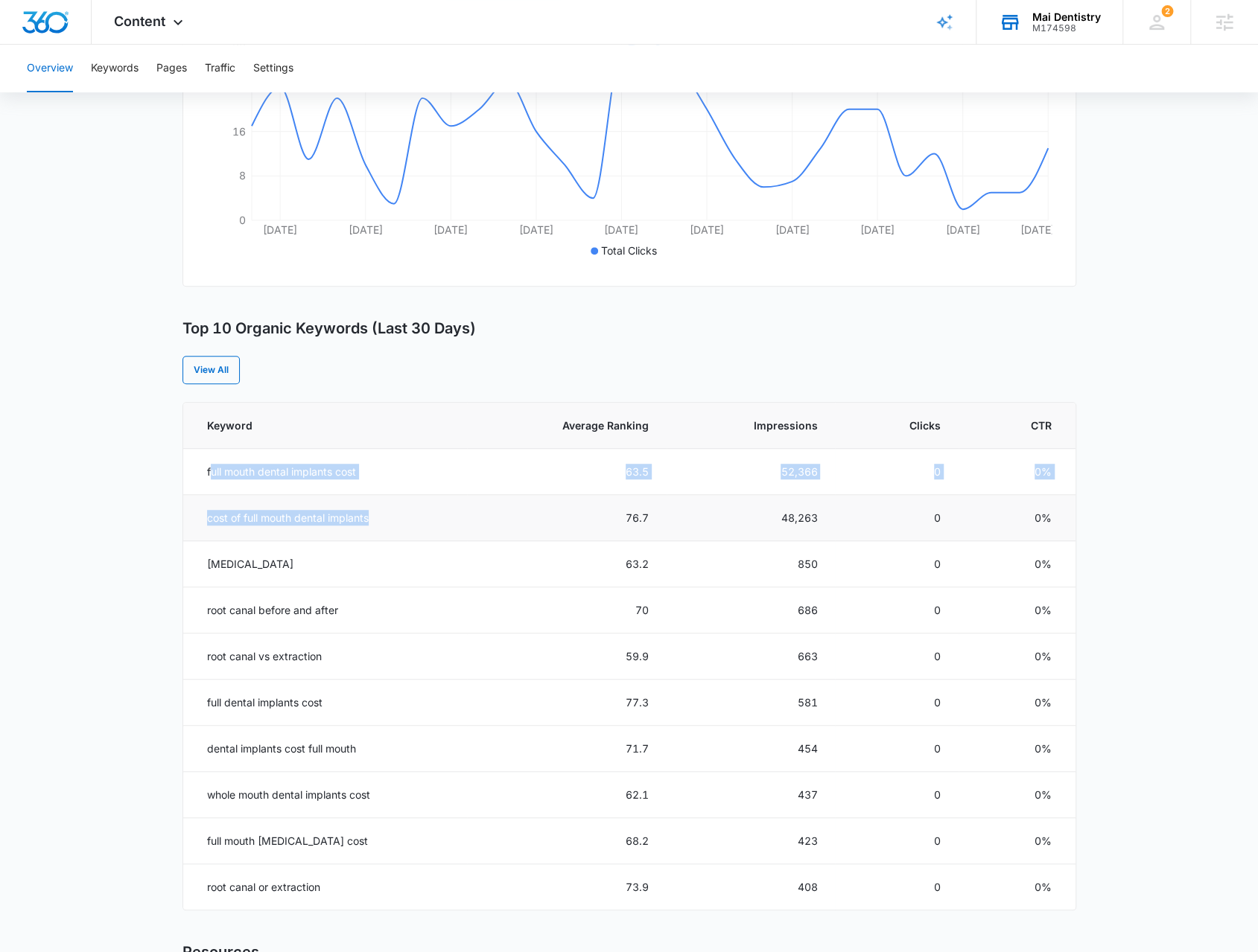
drag, startPoint x: 240, startPoint y: 476, endPoint x: 465, endPoint y: 517, distance: 228.7
click at [466, 517] on tbody "full mouth dental implants cost 63.5 52,366 0 0% cost of full mouth dental impl…" at bounding box center [629, 680] width 892 height 461
click at [277, 517] on td "cost of full mouth dental implants" at bounding box center [325, 518] width 285 height 46
click at [248, 522] on td "cost of full mouth dental implants" at bounding box center [325, 518] width 285 height 46
click at [277, 471] on td "full mouth dental implants cost" at bounding box center [325, 472] width 285 height 46
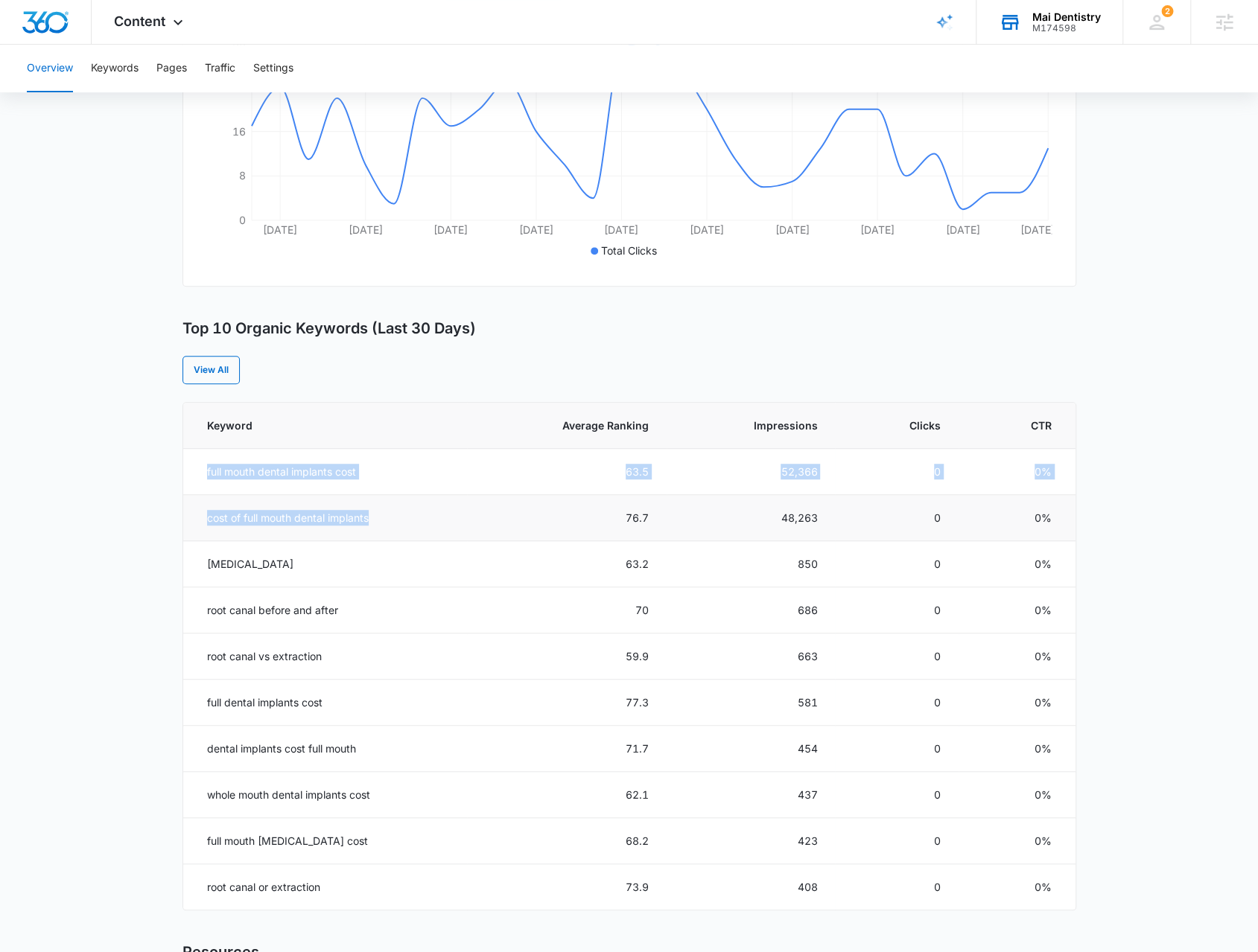
drag, startPoint x: 379, startPoint y: 512, endPoint x: 216, endPoint y: 512, distance: 163.0
click at [202, 461] on tbody "full mouth dental implants cost 63.5 52,366 0 0% cost of full mouth dental impl…" at bounding box center [629, 680] width 892 height 461
click at [159, 539] on main "Overview Overall Organic Performance (Last 30 Days) Compared to: Jul 7, 2025 - …" at bounding box center [629, 489] width 1258 height 1443
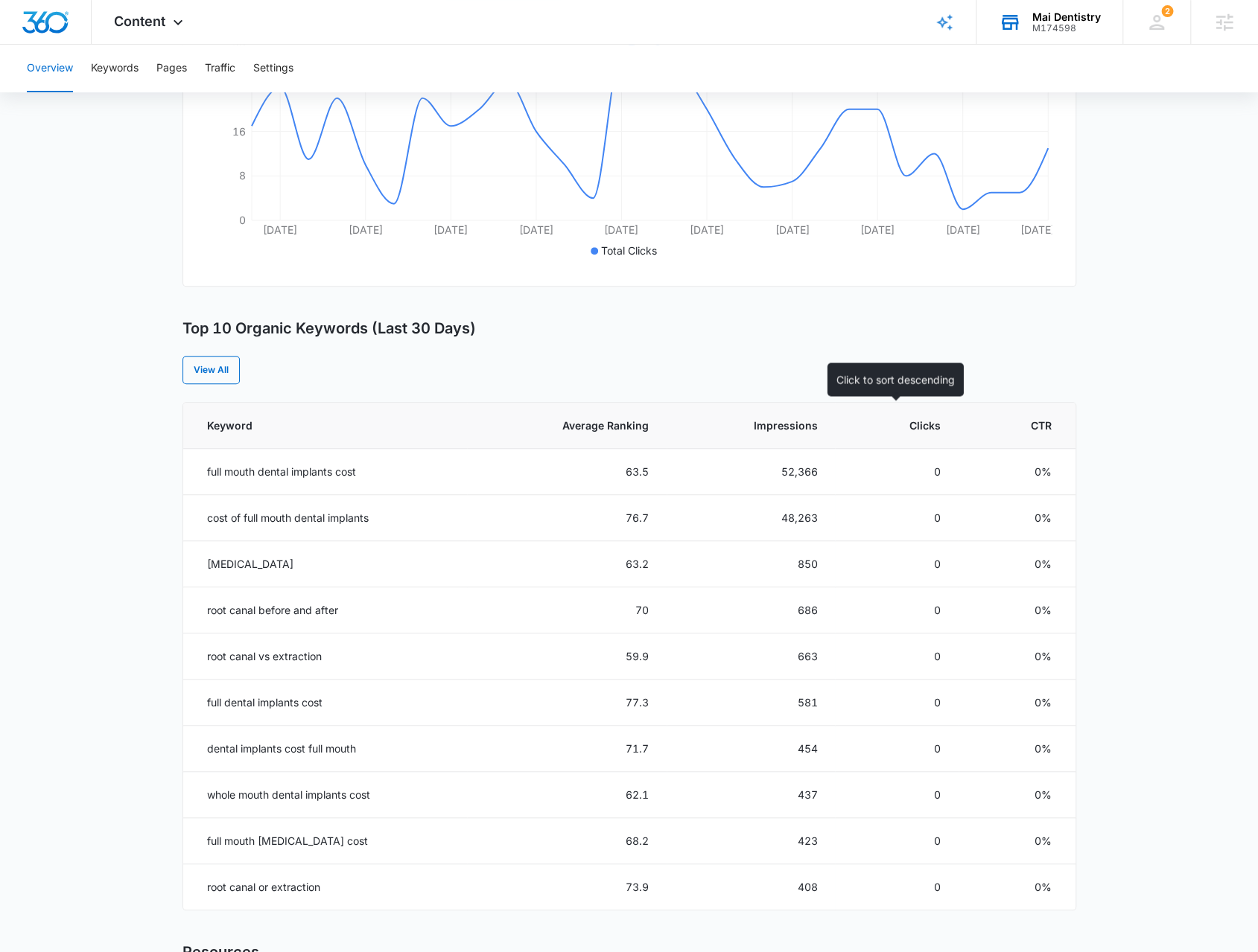
click at [915, 428] on span "Clicks" at bounding box center [907, 426] width 65 height 16
click at [915, 436] on th "Clicks" at bounding box center [896, 426] width 123 height 46
click at [901, 431] on span "Clicks" at bounding box center [907, 426] width 65 height 16
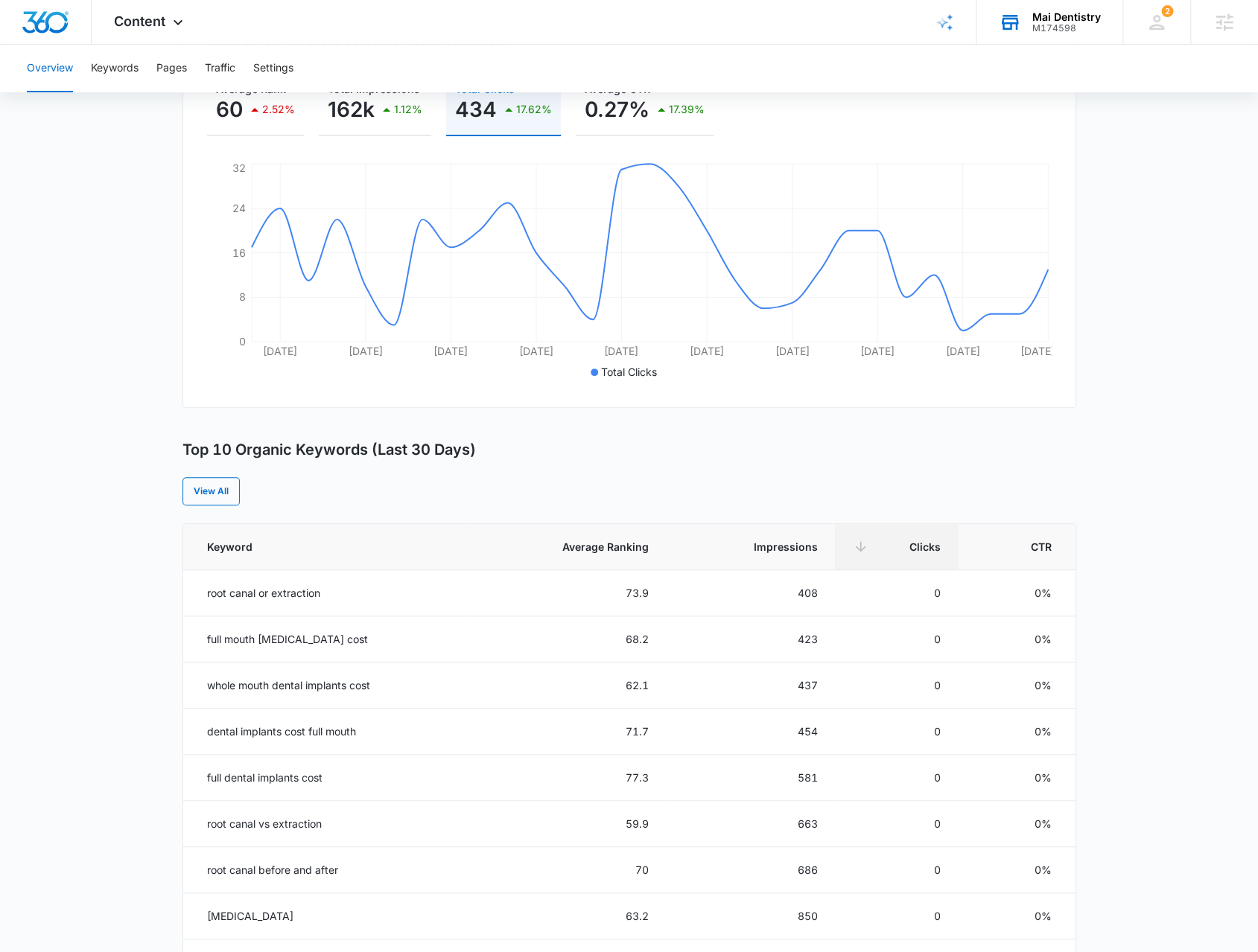
scroll to position [74, 0]
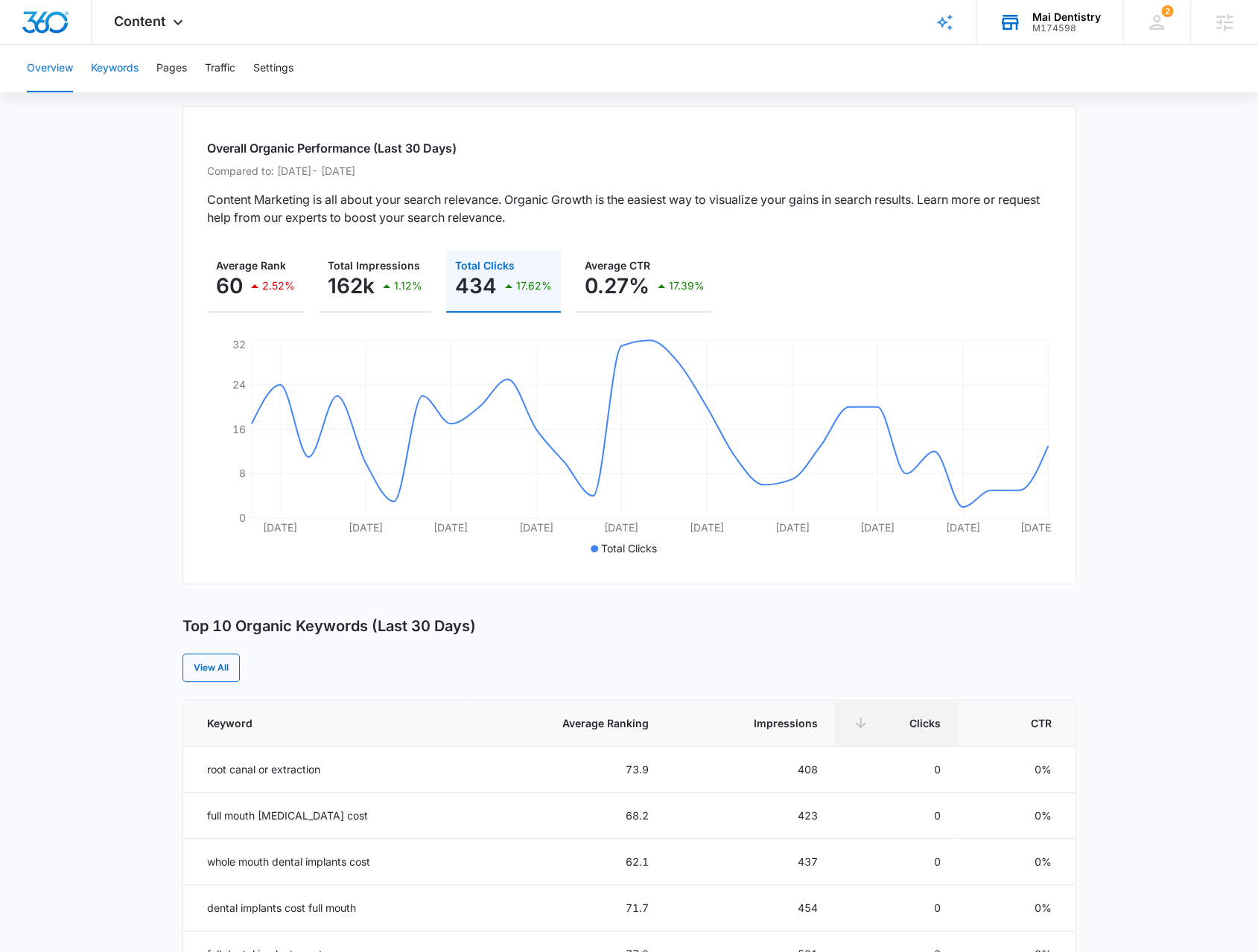
drag, startPoint x: 126, startPoint y: 78, endPoint x: 118, endPoint y: 77, distance: 8.1
click at [123, 77] on button "Keywords" at bounding box center [115, 69] width 48 height 48
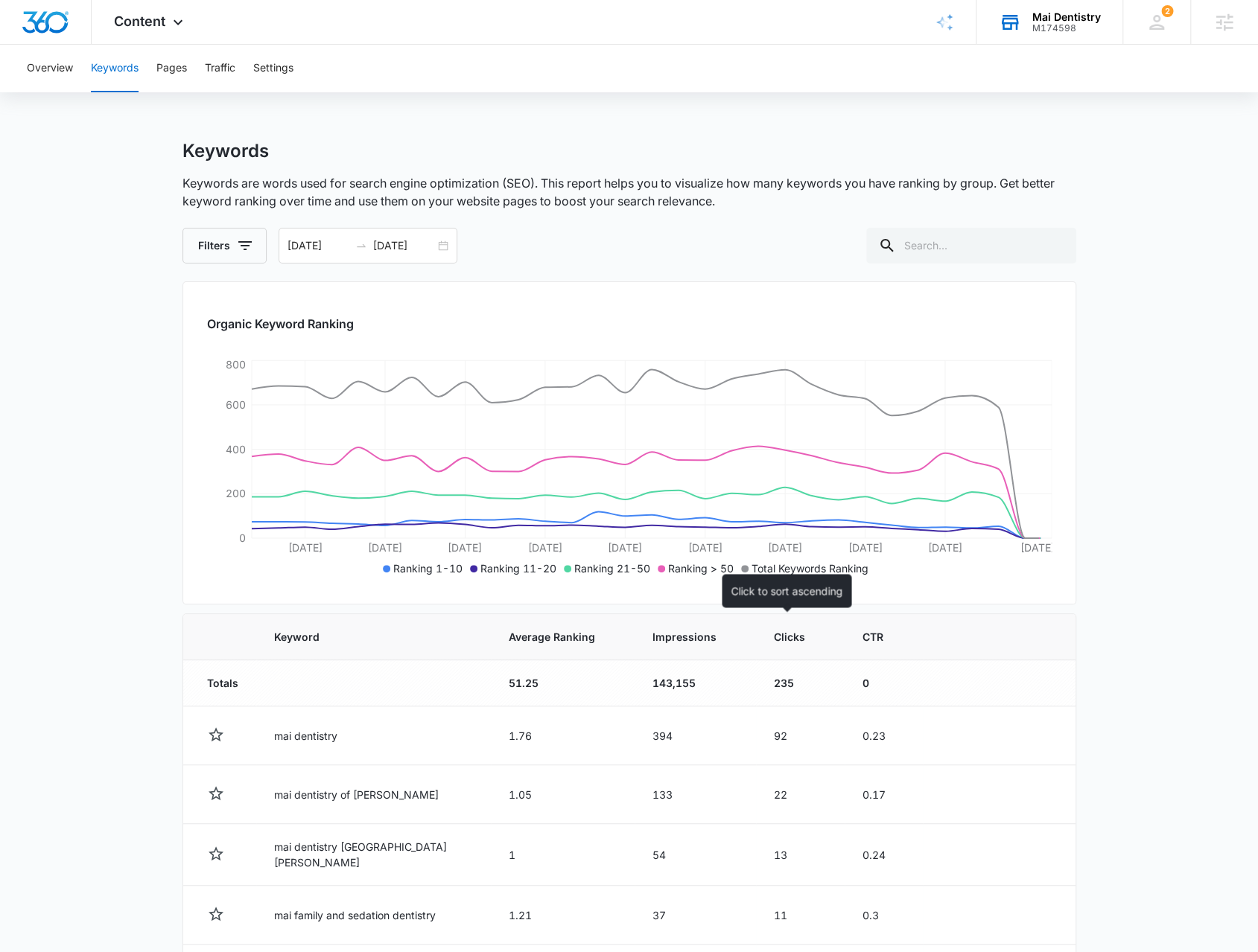
click at [774, 632] on span "Clicks" at bounding box center [789, 637] width 31 height 16
click at [769, 640] on th "Clicks" at bounding box center [800, 637] width 88 height 46
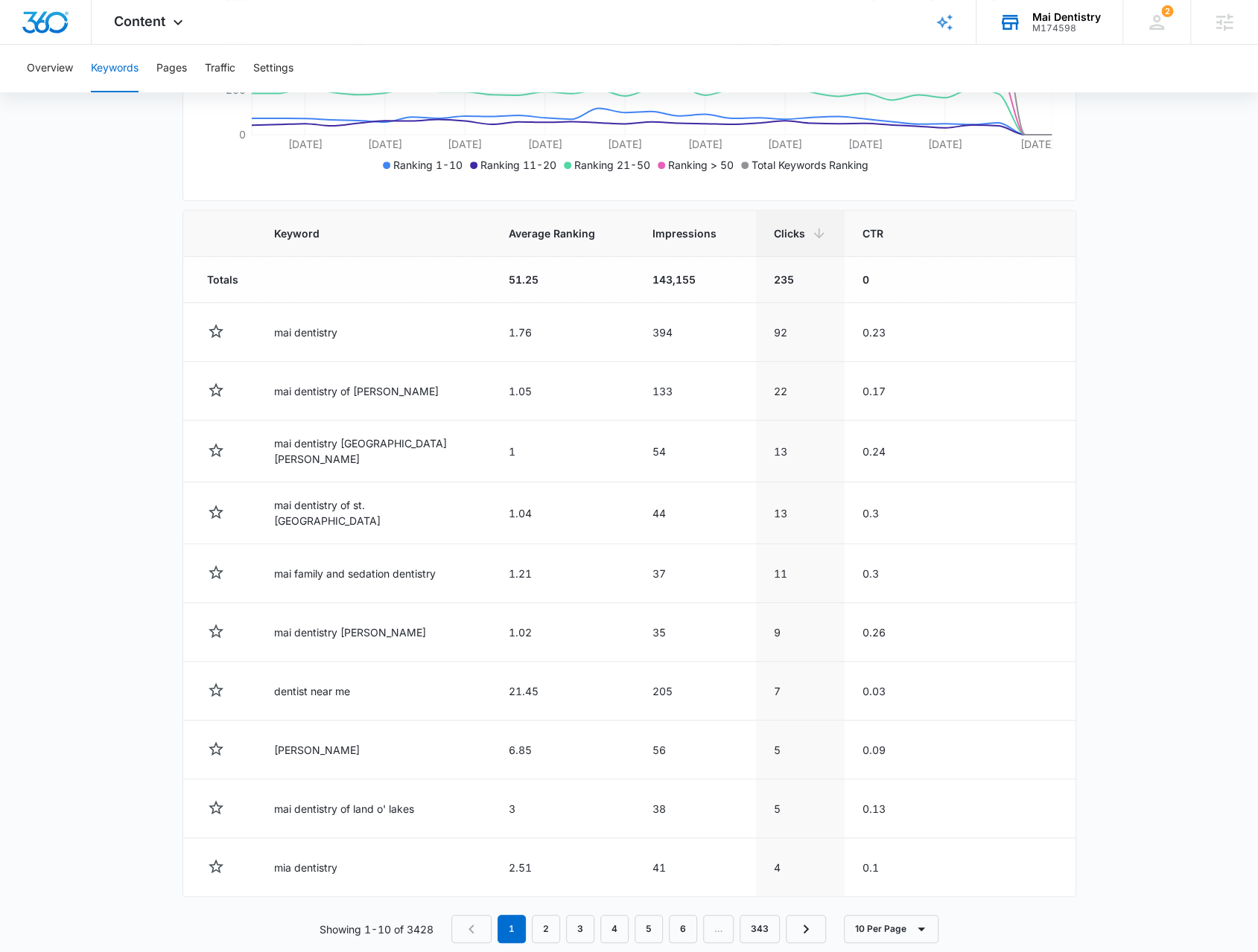
scroll to position [420, 0]
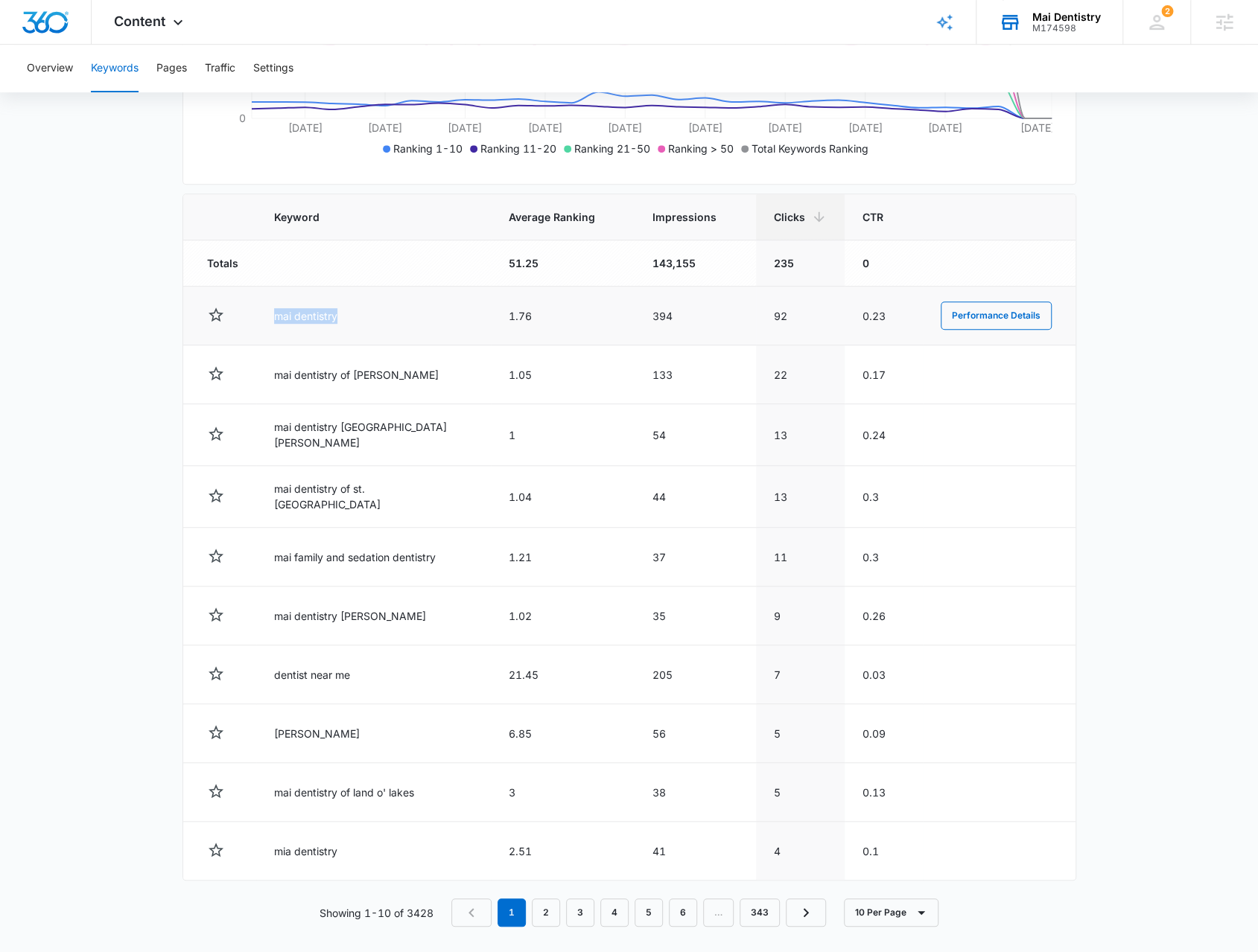
drag, startPoint x: 267, startPoint y: 316, endPoint x: 346, endPoint y: 318, distance: 79.0
click at [346, 318] on td "mai dentistry" at bounding box center [373, 316] width 234 height 59
drag, startPoint x: 276, startPoint y: 668, endPoint x: 360, endPoint y: 669, distance: 84.0
click at [360, 669] on td "dentist near me" at bounding box center [373, 674] width 234 height 59
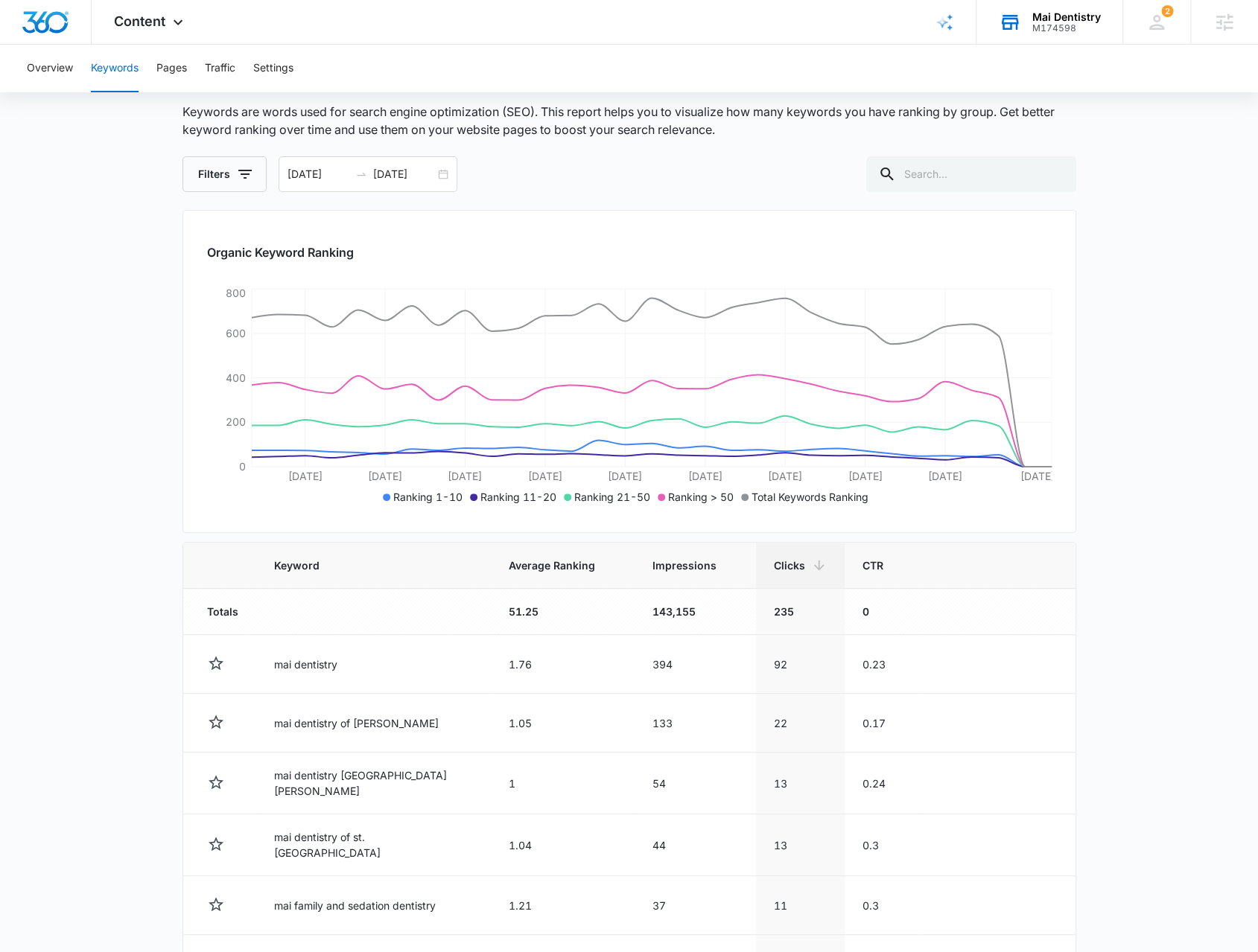
scroll to position [48, 0]
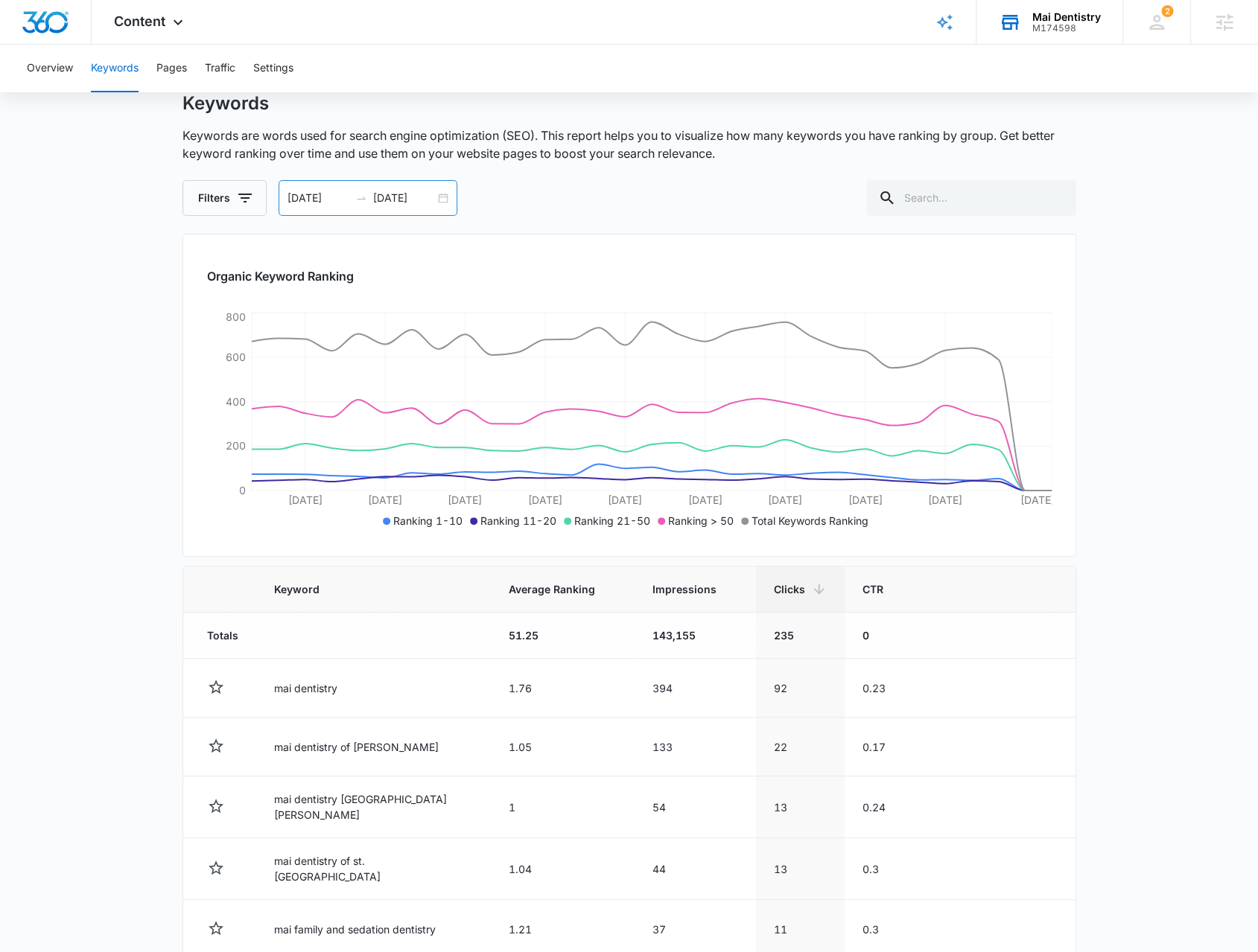
click at [445, 196] on div "08/05/2025 09/04/2025" at bounding box center [368, 198] width 179 height 35
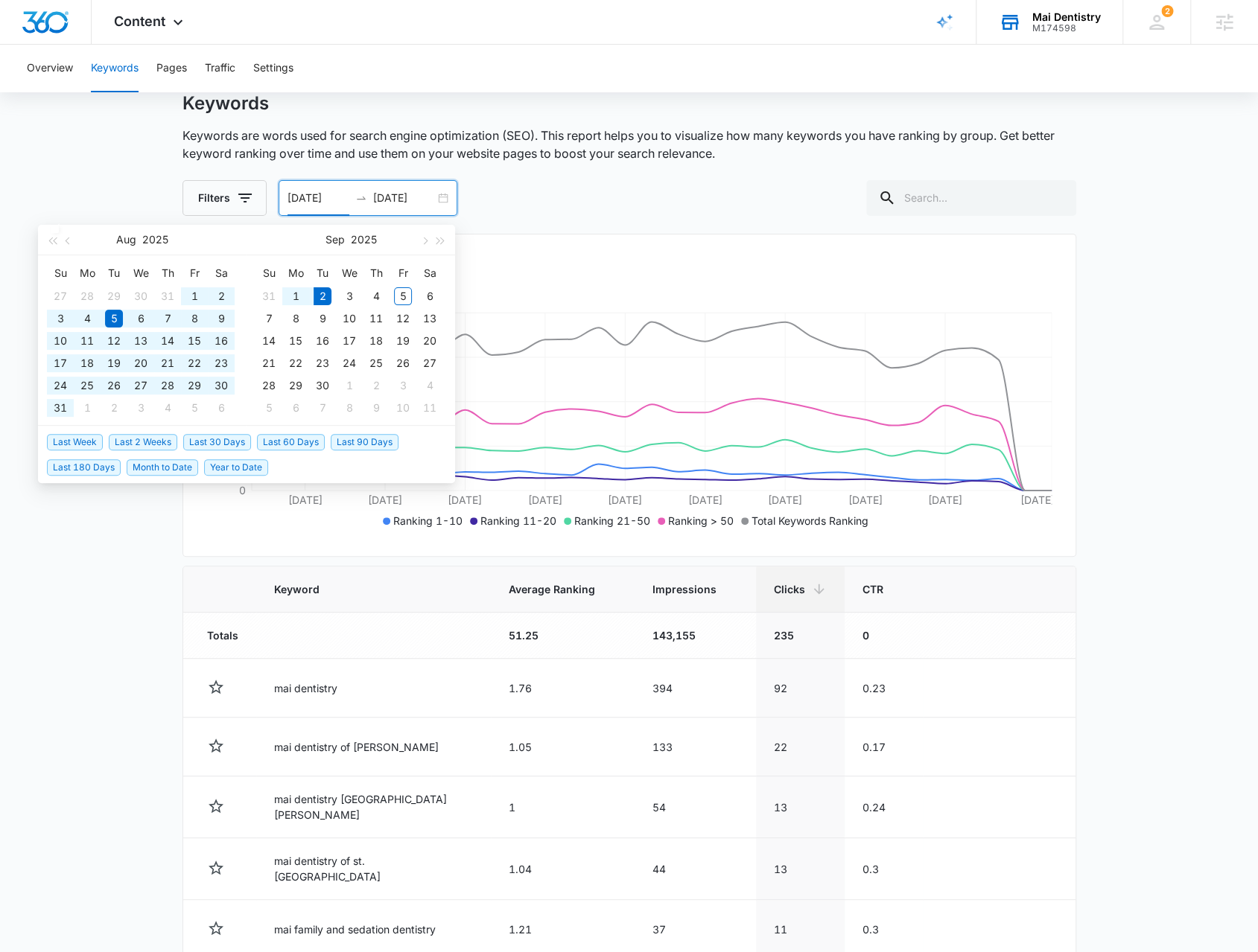
click at [240, 461] on span "Year to Date" at bounding box center [236, 468] width 64 height 17
type input "01/01/2025"
type input "09/02/2025"
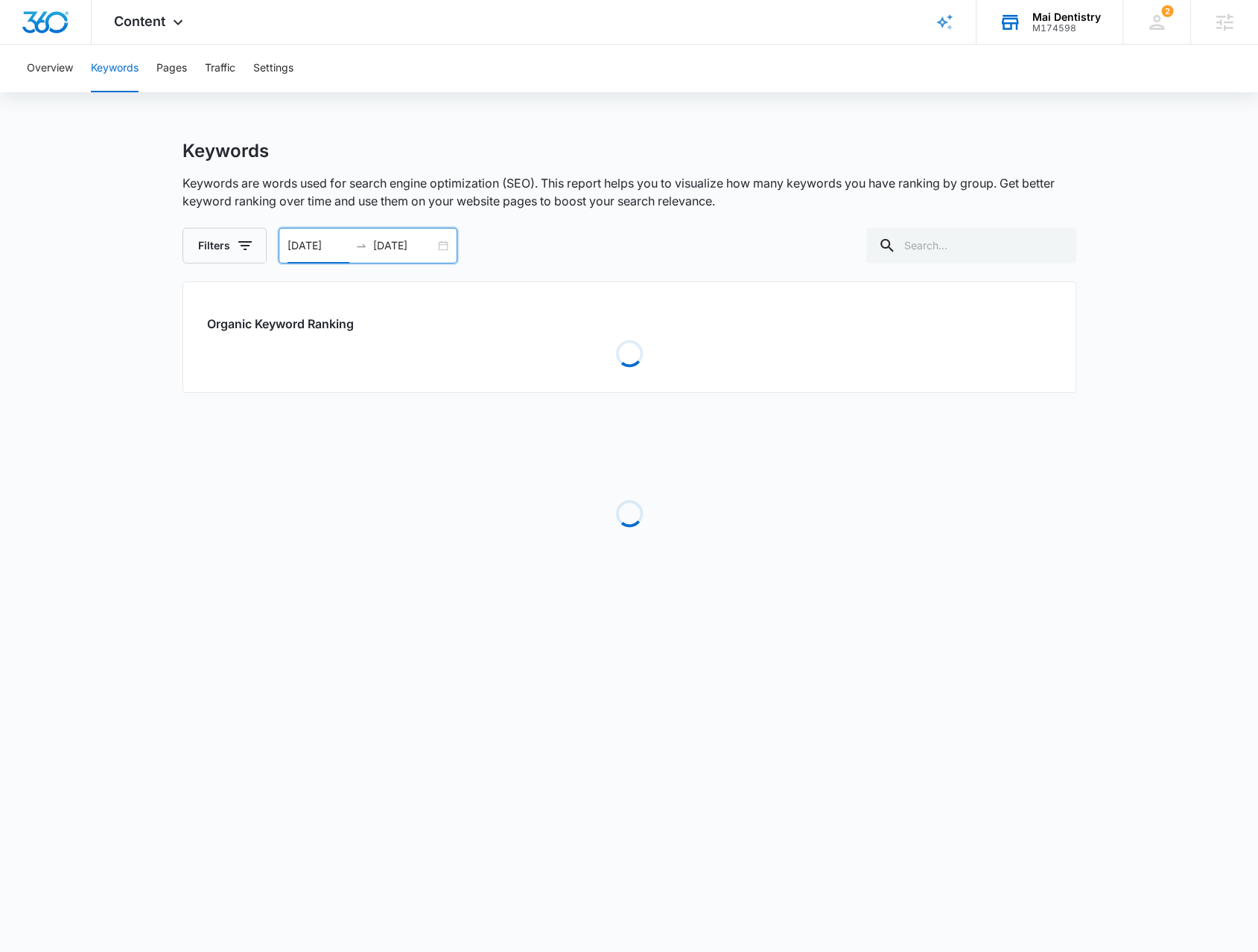
scroll to position [0, 0]
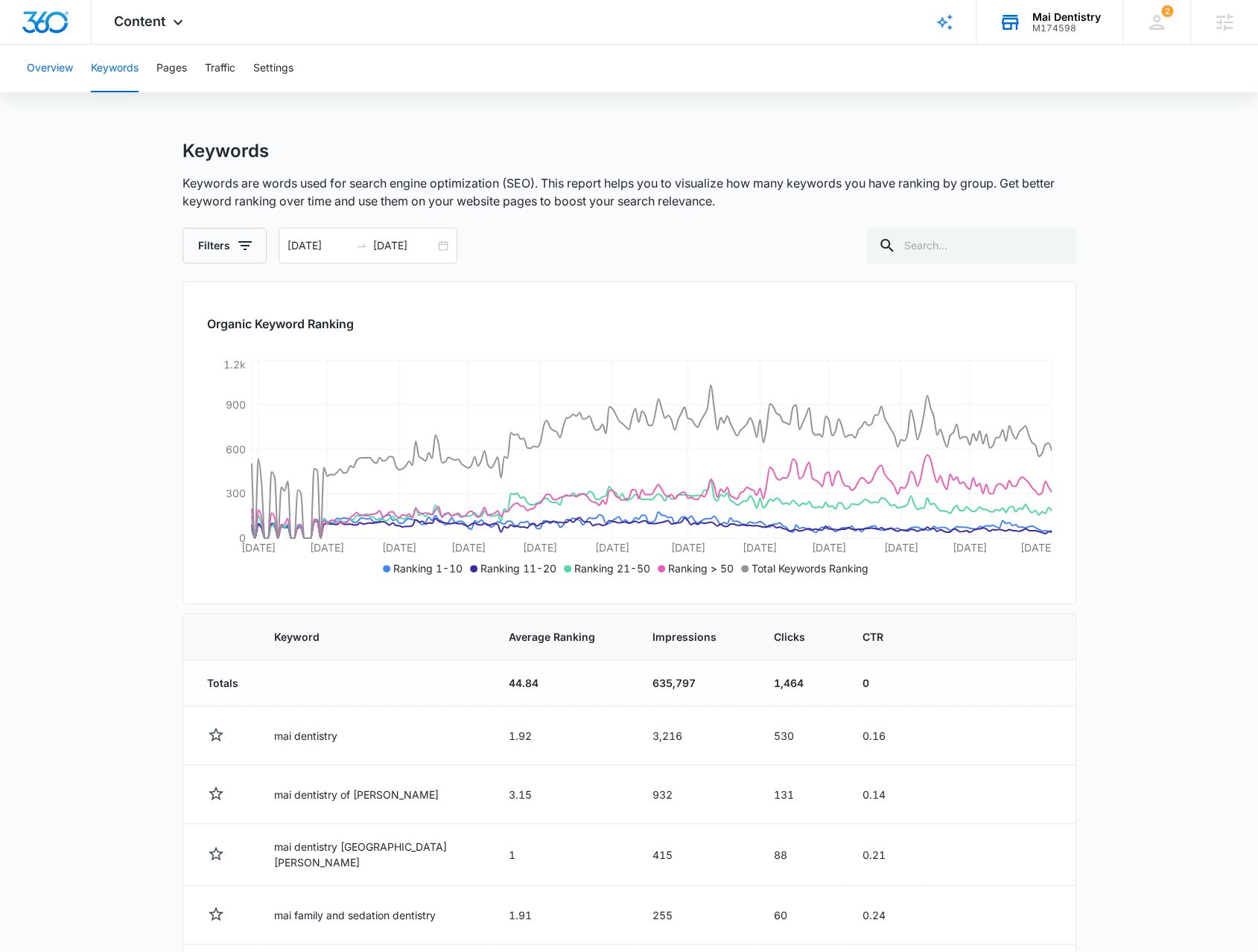
click at [65, 66] on button "Overview" at bounding box center [50, 69] width 46 height 48
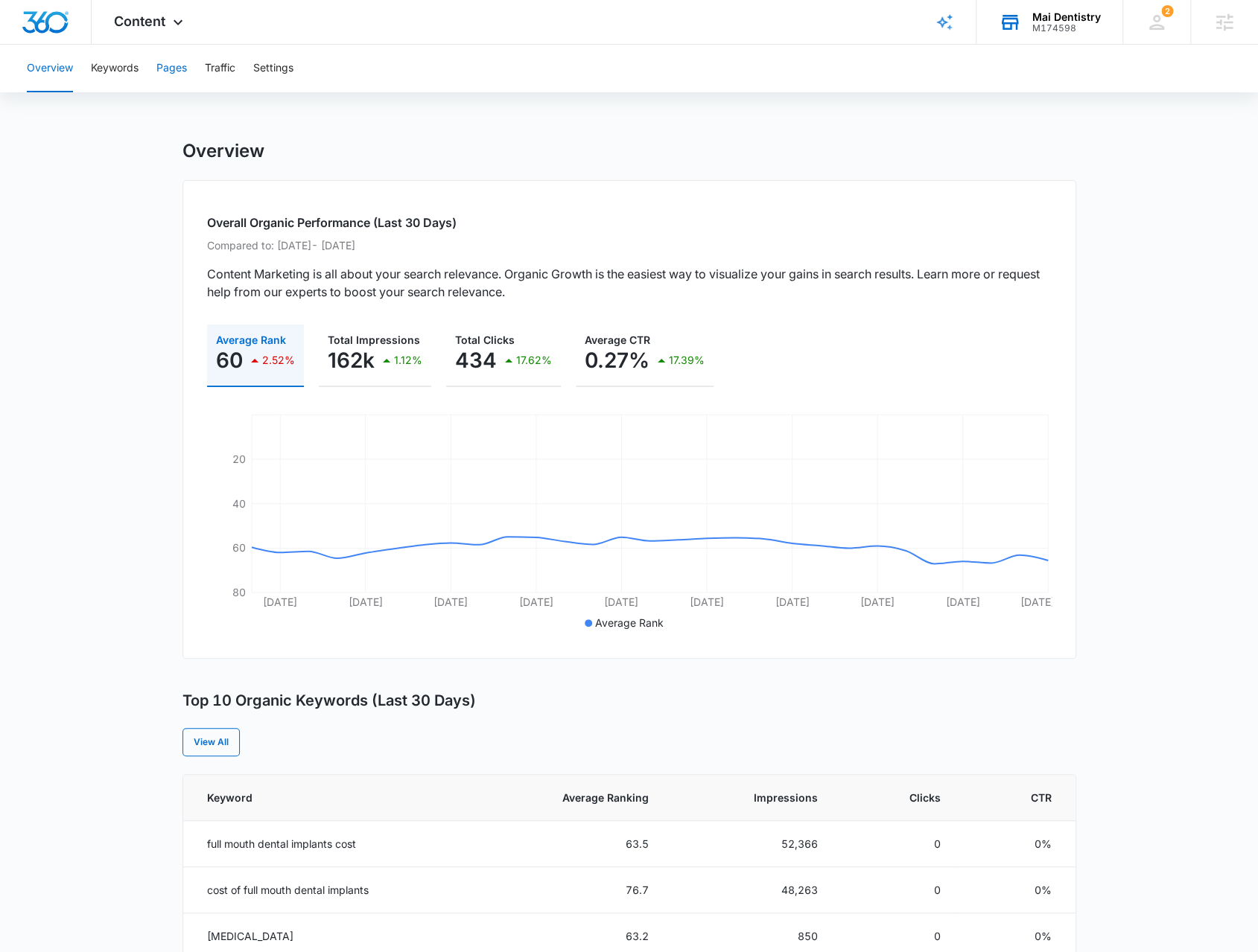
click at [184, 61] on button "Pages" at bounding box center [172, 69] width 31 height 48
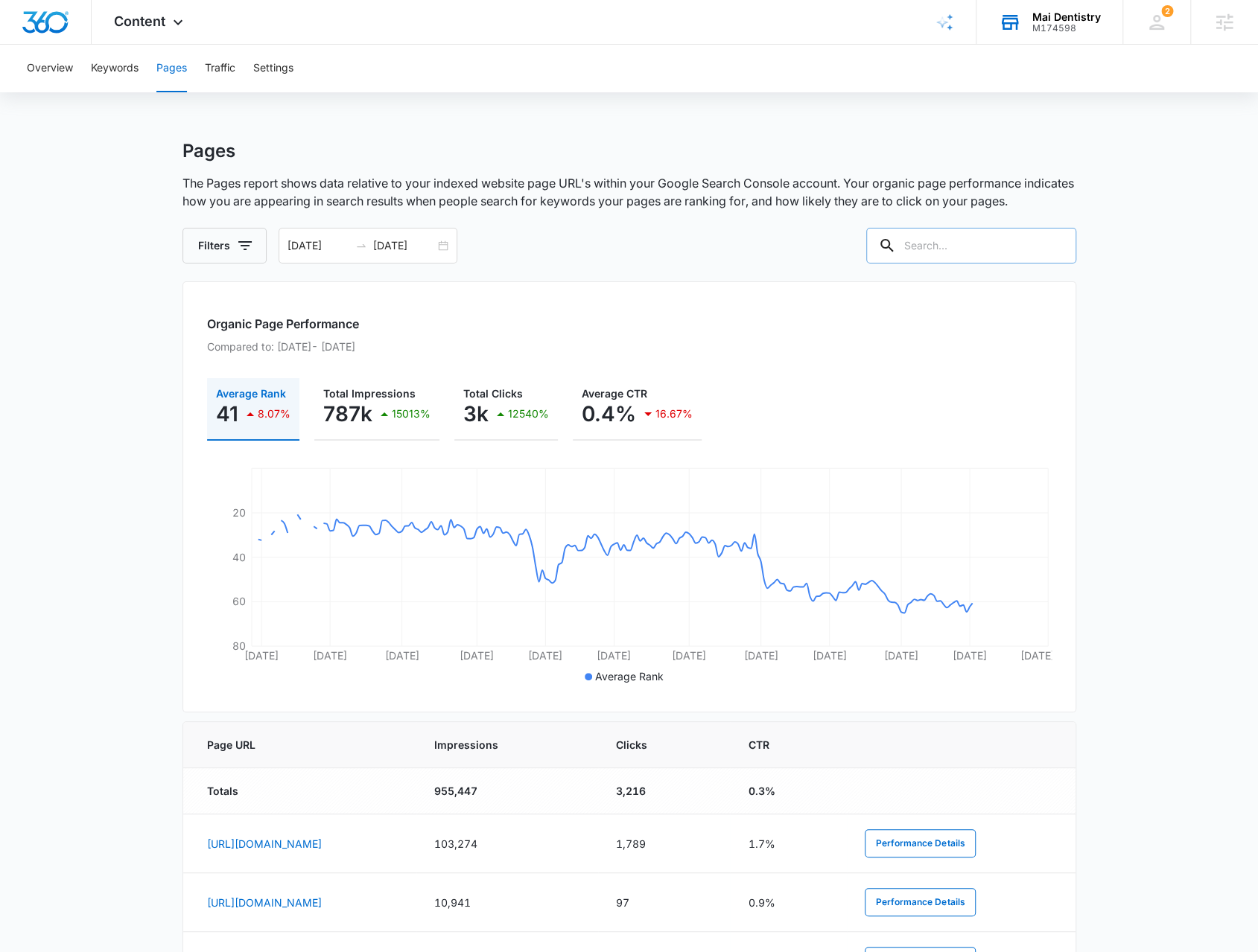
click at [943, 249] on input "text" at bounding box center [972, 246] width 210 height 35
paste input "/accepted-dental-insurance-plans/"
type input "/accepted-dental-insurance-plans/"
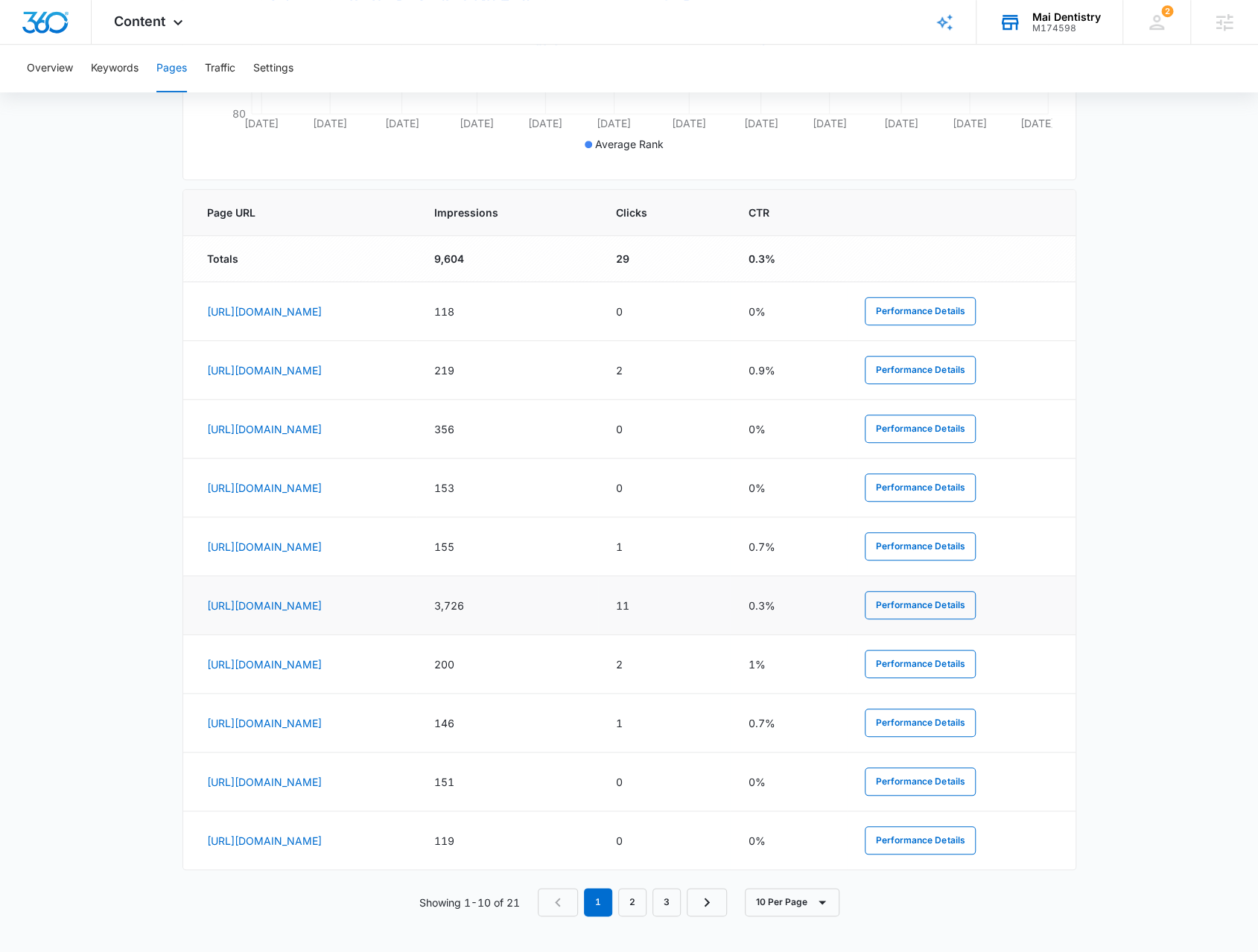
scroll to position [0, 0]
drag, startPoint x: 685, startPoint y: 587, endPoint x: 650, endPoint y: 590, distance: 35.1
click at [598, 590] on td "3,726" at bounding box center [507, 605] width 181 height 59
drag, startPoint x: 807, startPoint y: 590, endPoint x: 764, endPoint y: 598, distance: 43.7
click at [730, 598] on td "11" at bounding box center [664, 605] width 133 height 59
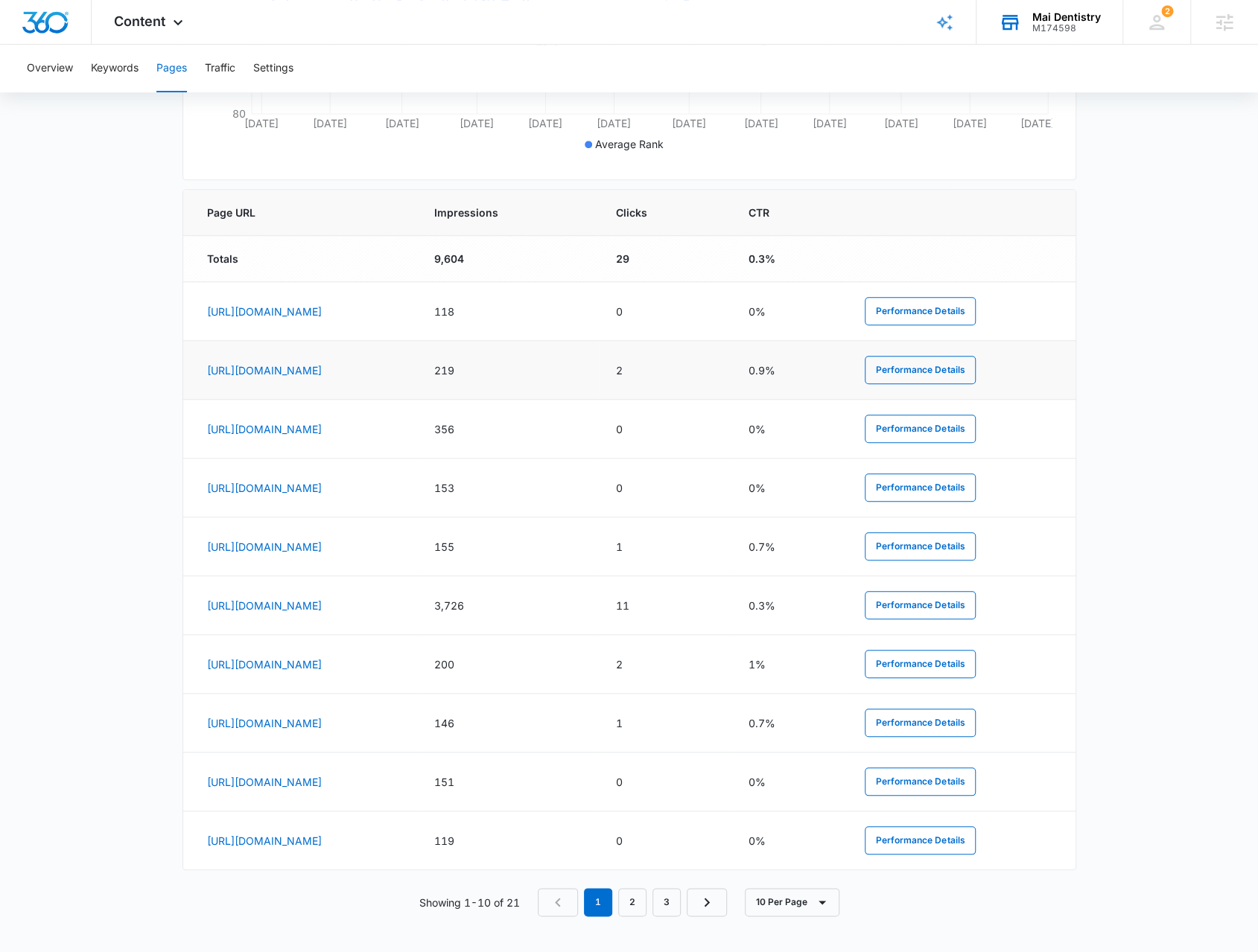
drag, startPoint x: 681, startPoint y: 352, endPoint x: 669, endPoint y: 354, distance: 12.2
click at [598, 354] on td "219" at bounding box center [507, 370] width 181 height 59
click at [738, 712] on tr "https://maidentistry.com/accepted-dental-insurance-plans/blue-cross-blue-shield…" at bounding box center [629, 723] width 892 height 59
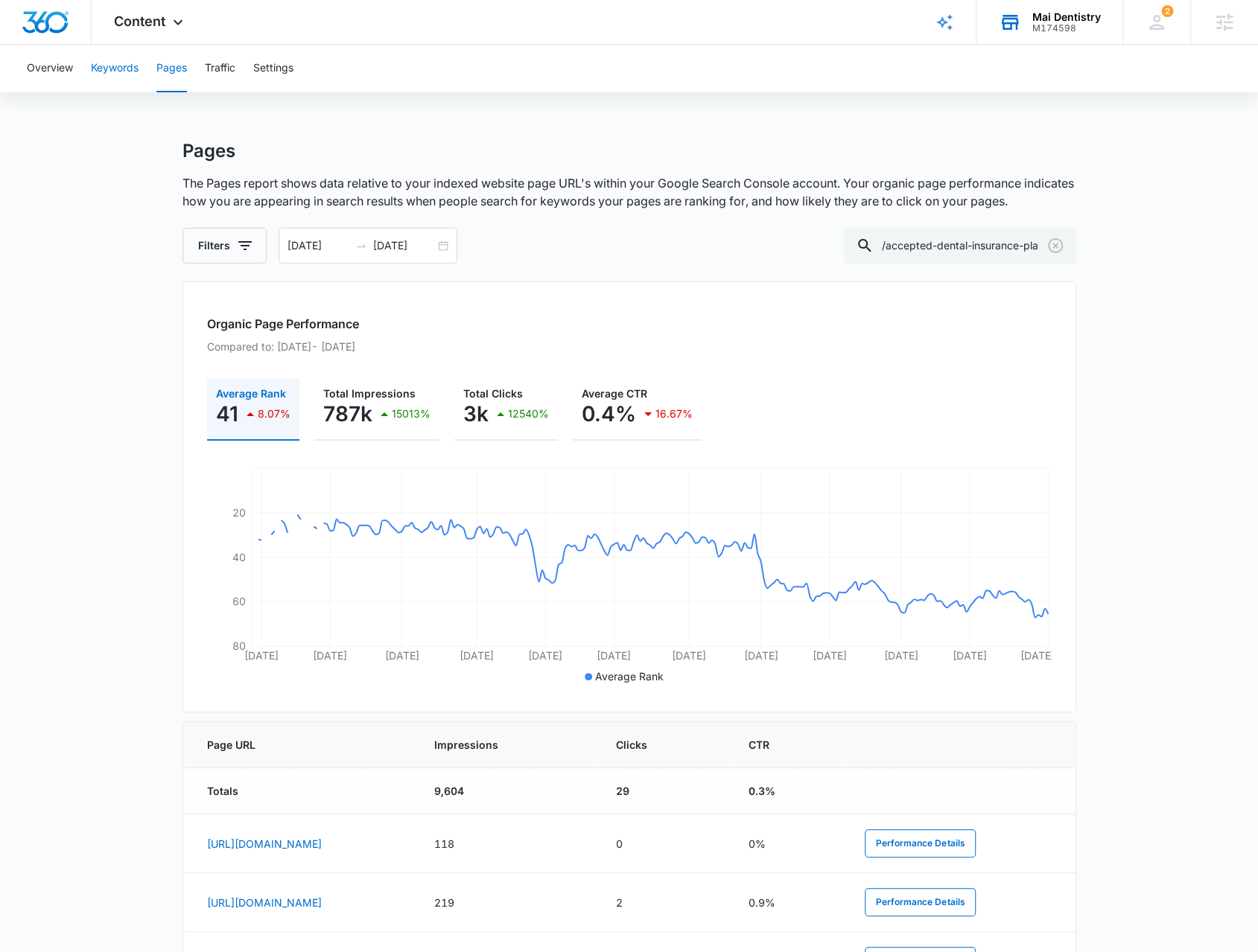
click at [116, 71] on button "Keywords" at bounding box center [115, 69] width 48 height 48
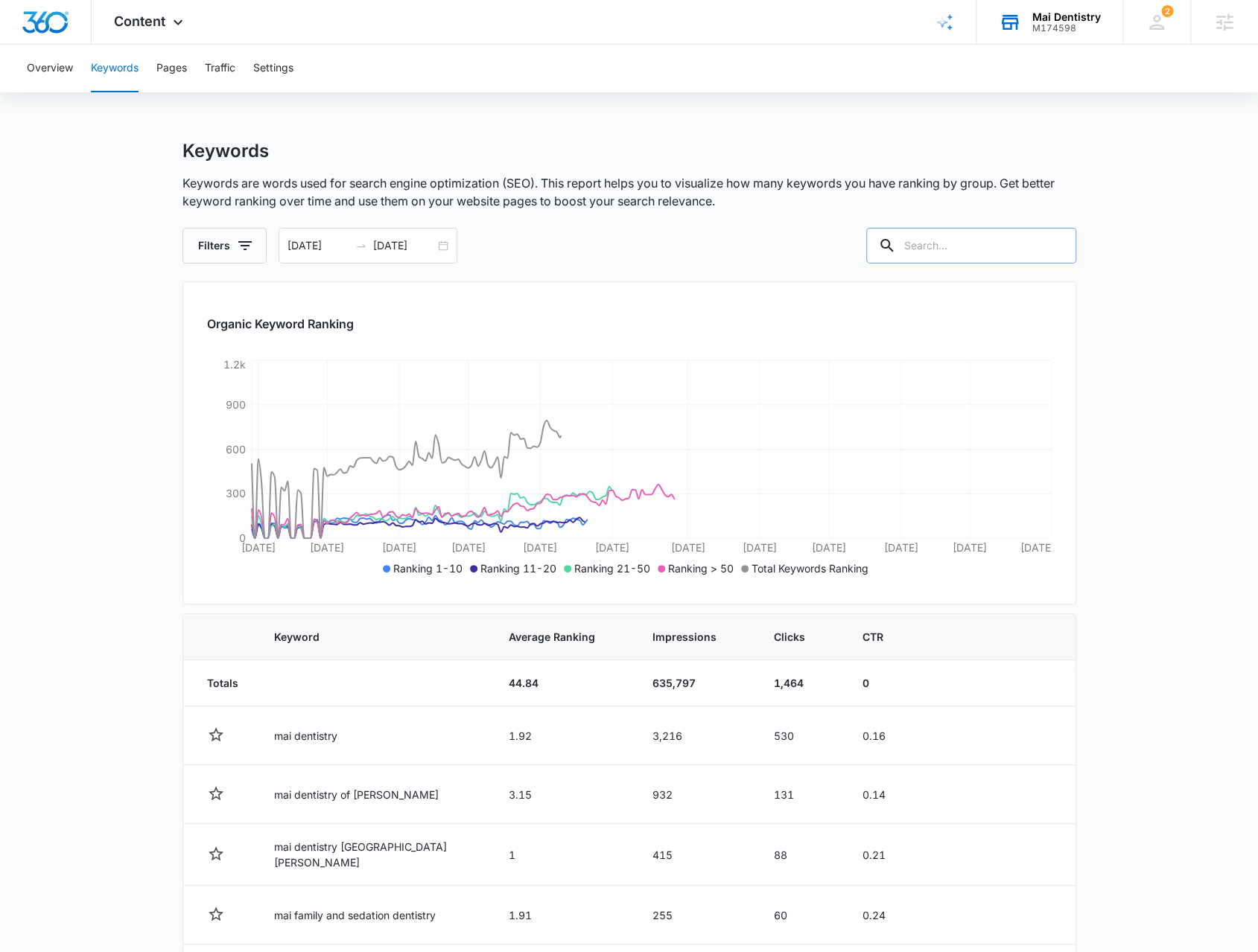
click at [925, 243] on input "text" at bounding box center [972, 246] width 210 height 35
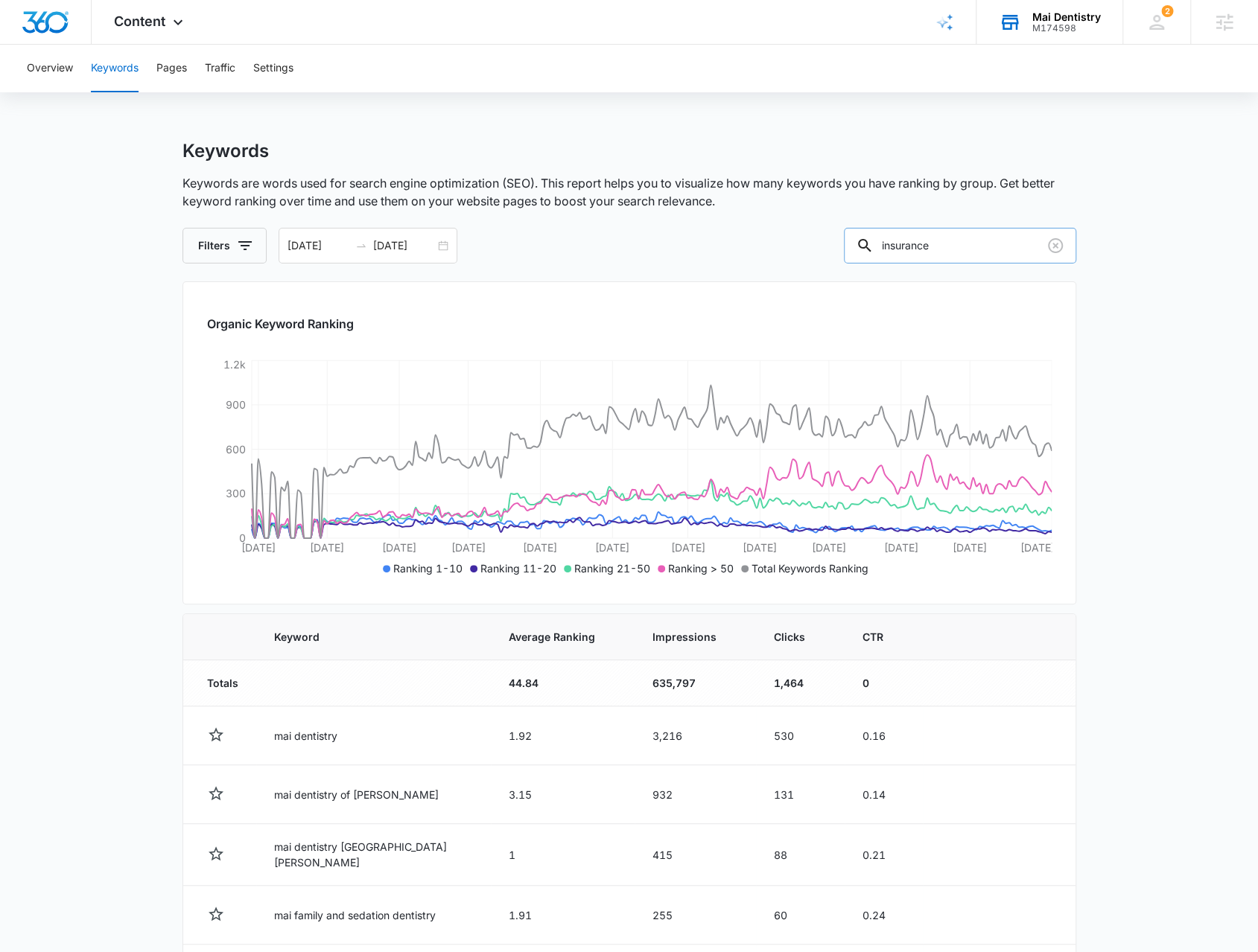
type input "insurance"
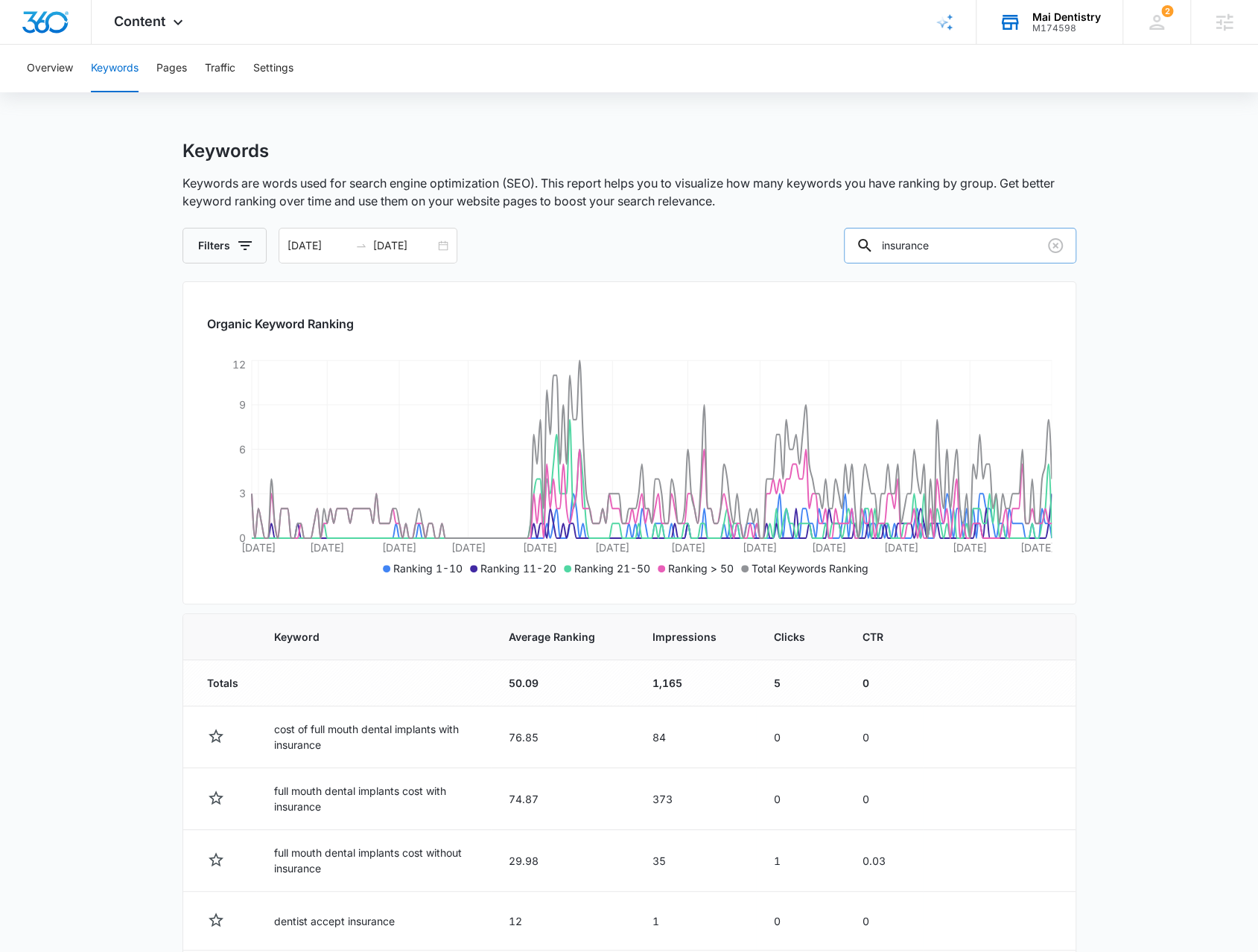
drag, startPoint x: 980, startPoint y: 246, endPoint x: 903, endPoint y: 243, distance: 77.1
click at [903, 243] on input "insurance" at bounding box center [959, 246] width 233 height 35
click at [435, 250] on div "01/01/2025 09/02/2025" at bounding box center [368, 246] width 179 height 35
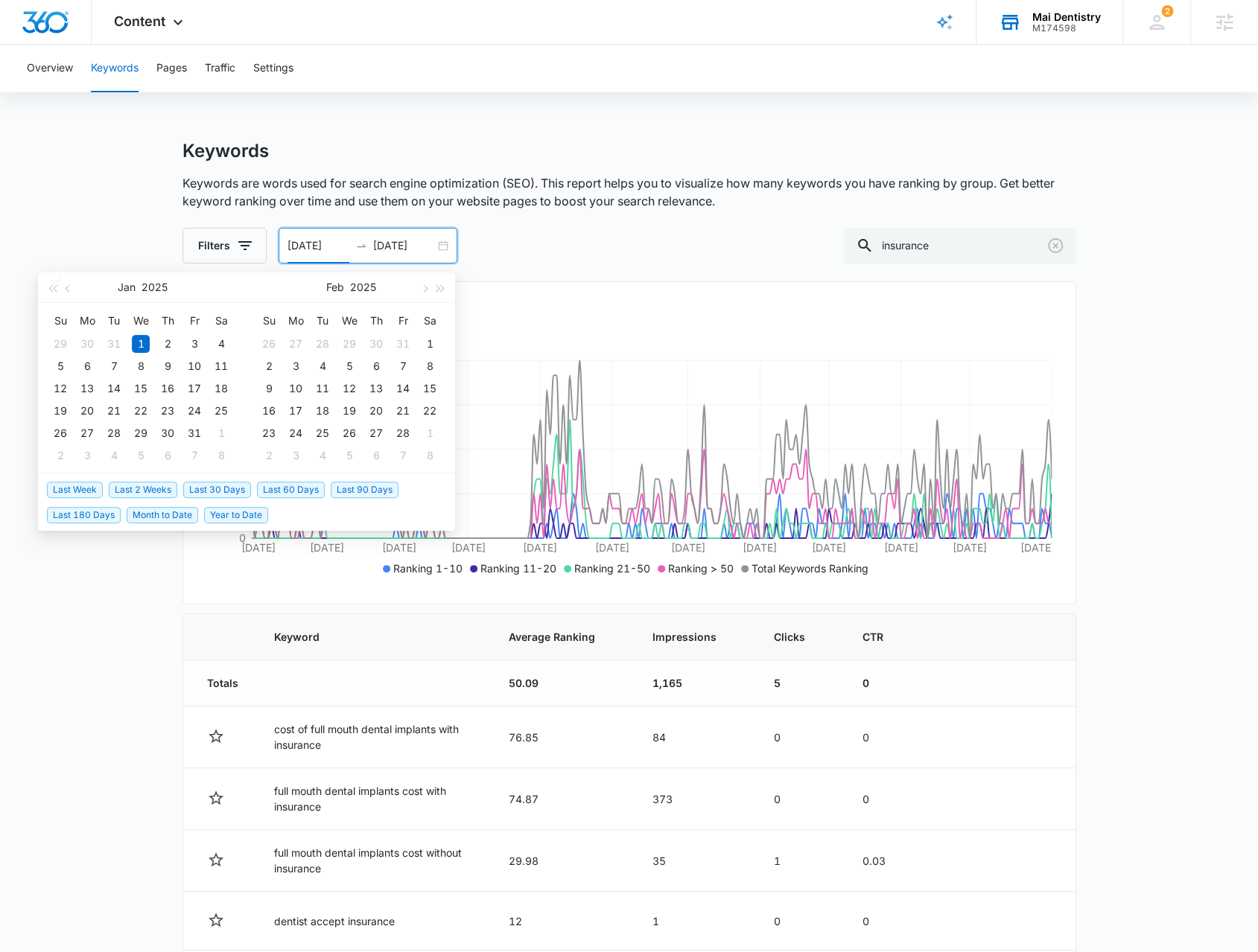
click at [233, 492] on span "Last 30 Days" at bounding box center [217, 490] width 68 height 17
type input "08/03/2025"
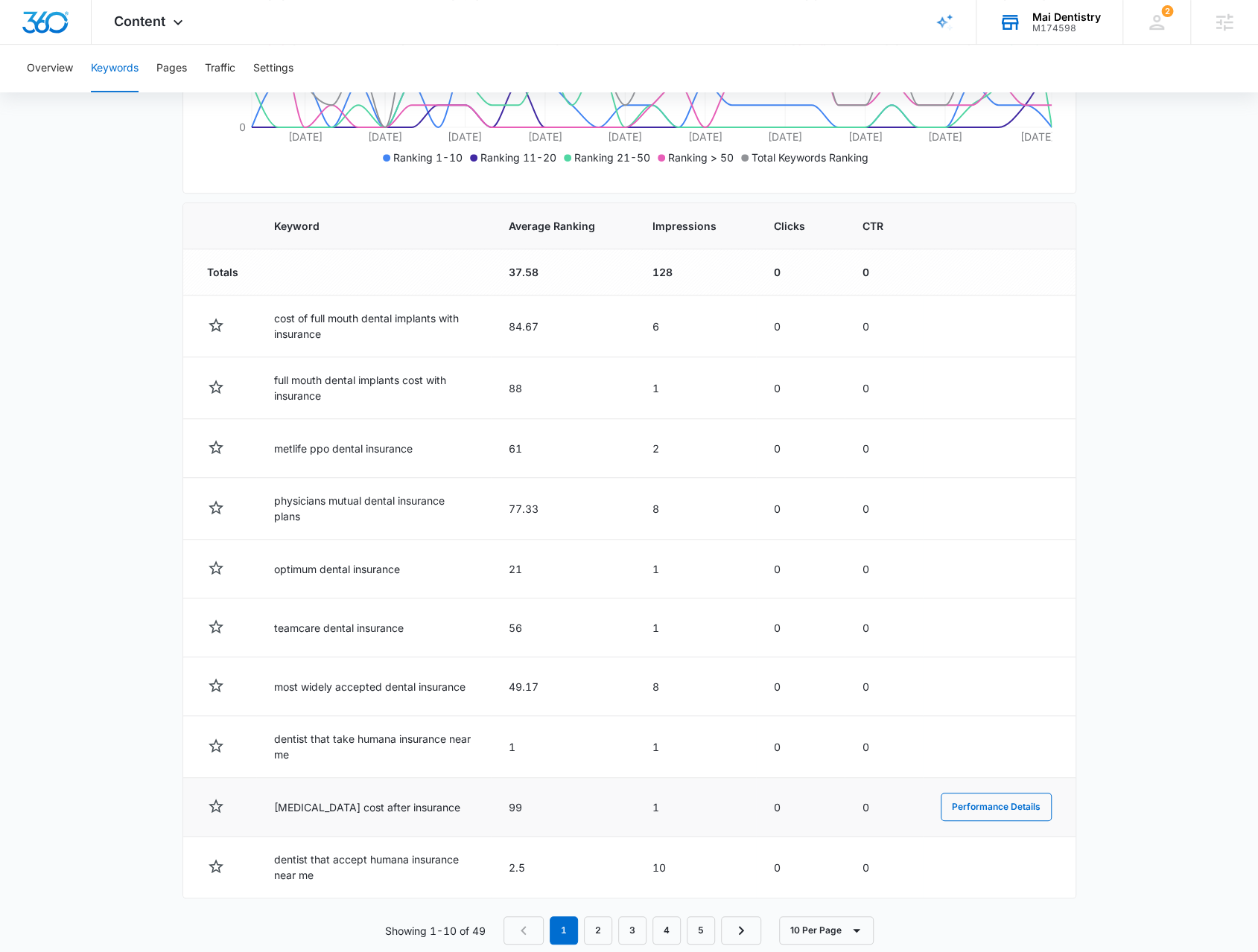
scroll to position [432, 0]
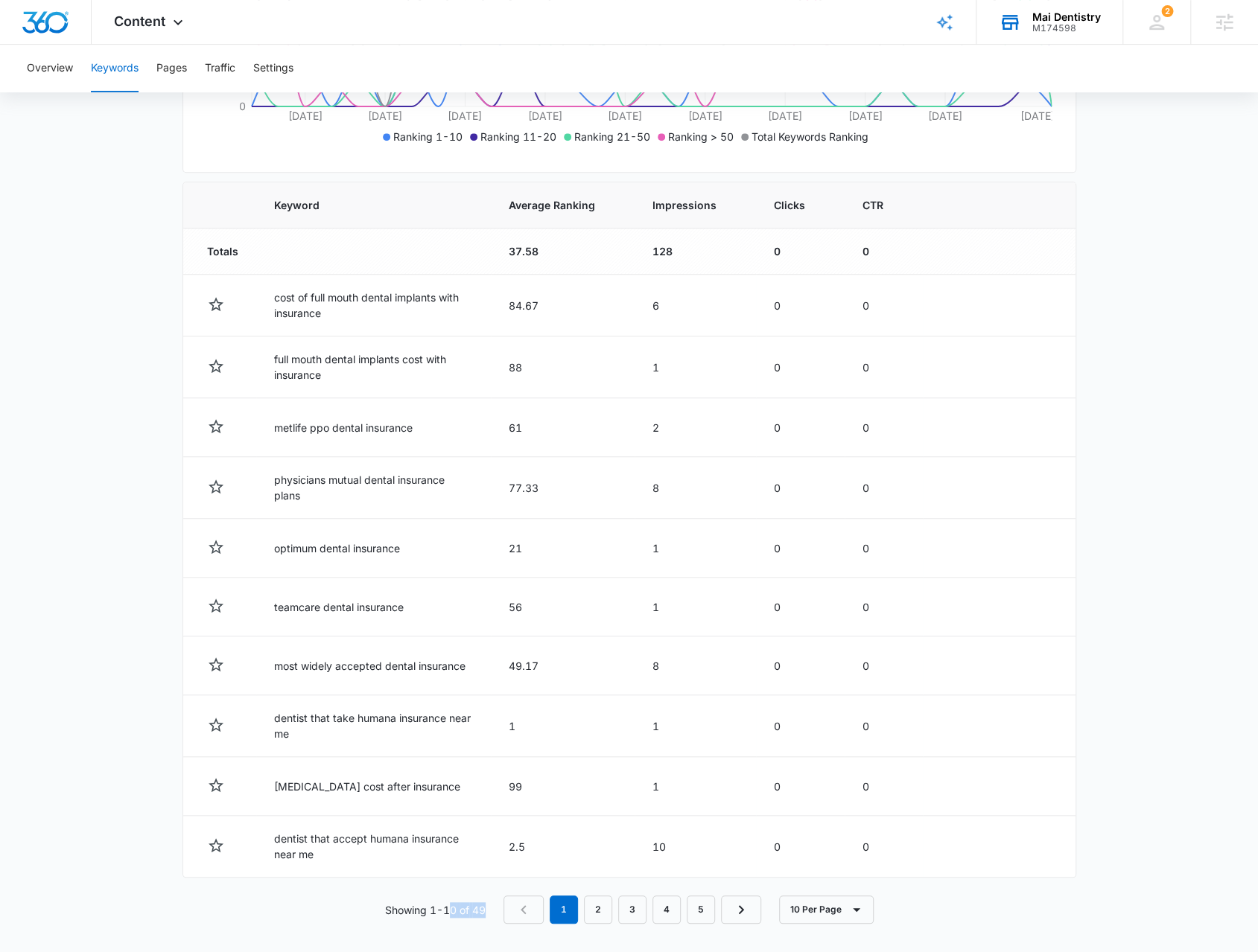
drag, startPoint x: 485, startPoint y: 904, endPoint x: 453, endPoint y: 902, distance: 32.1
click at [454, 902] on p "Showing 1-10 of 49" at bounding box center [436, 910] width 101 height 16
drag, startPoint x: 670, startPoint y: 834, endPoint x: 645, endPoint y: 837, distance: 25.2
click at [645, 837] on td "10" at bounding box center [695, 847] width 121 height 62
drag, startPoint x: 378, startPoint y: 850, endPoint x: 242, endPoint y: 821, distance: 139.1
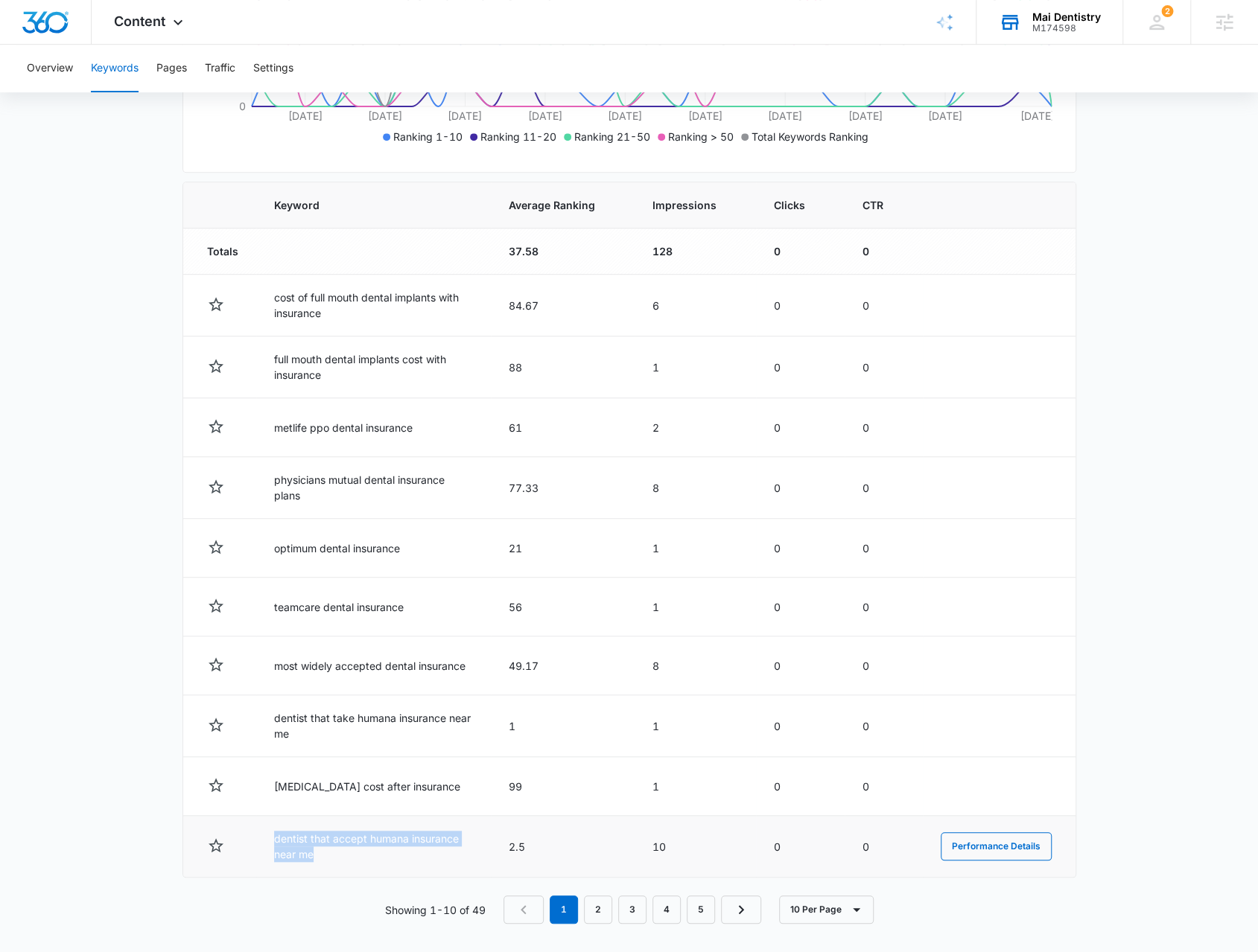
click at [242, 821] on tr "dentist that accept humana insurance near me 2.5 10 0 0 Performance Details" at bounding box center [629, 847] width 892 height 62
drag, startPoint x: 530, startPoint y: 842, endPoint x: 510, endPoint y: 838, distance: 20.4
click at [510, 838] on td "2.5" at bounding box center [562, 847] width 144 height 62
click at [602, 910] on link "2" at bounding box center [598, 910] width 28 height 28
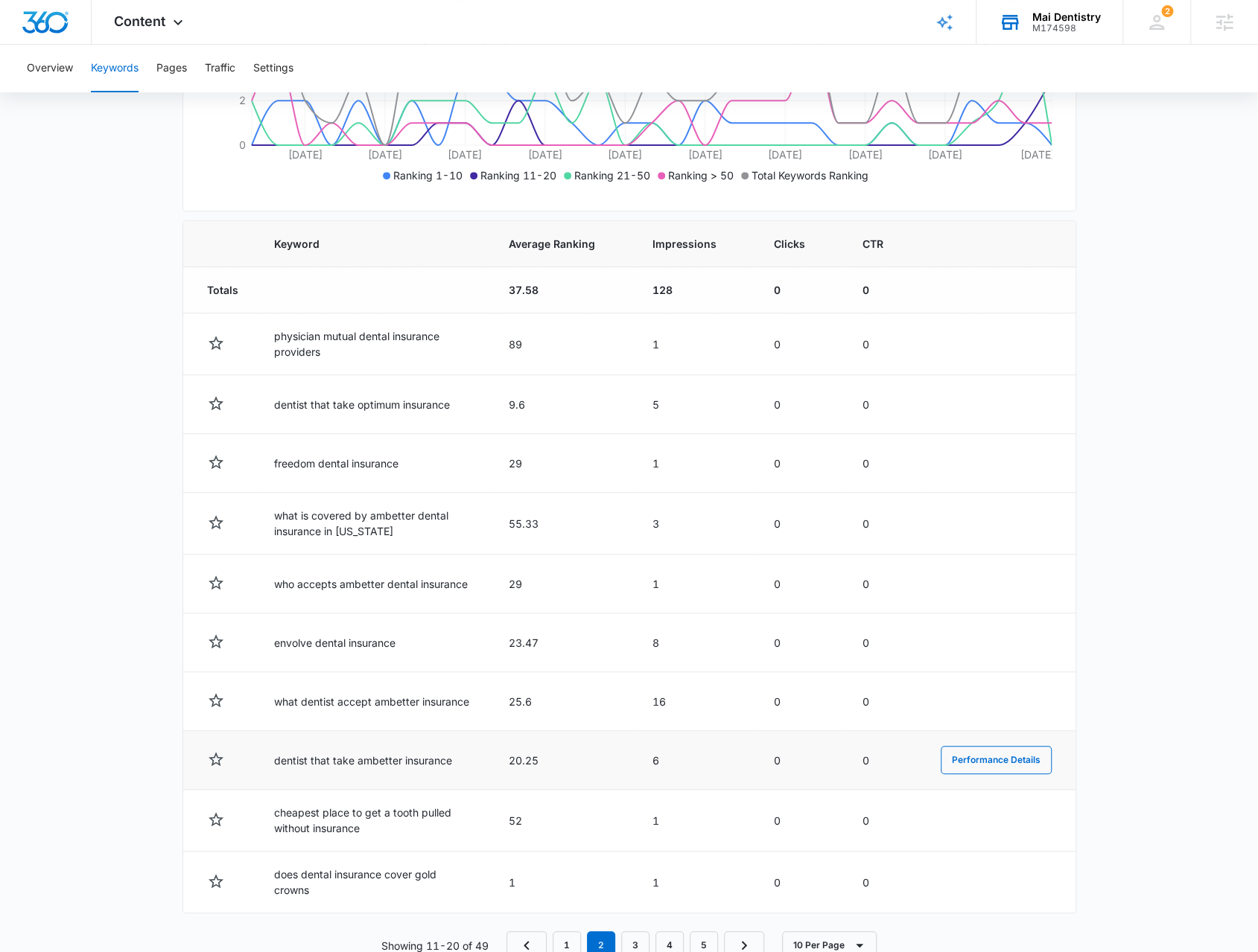
scroll to position [429, 0]
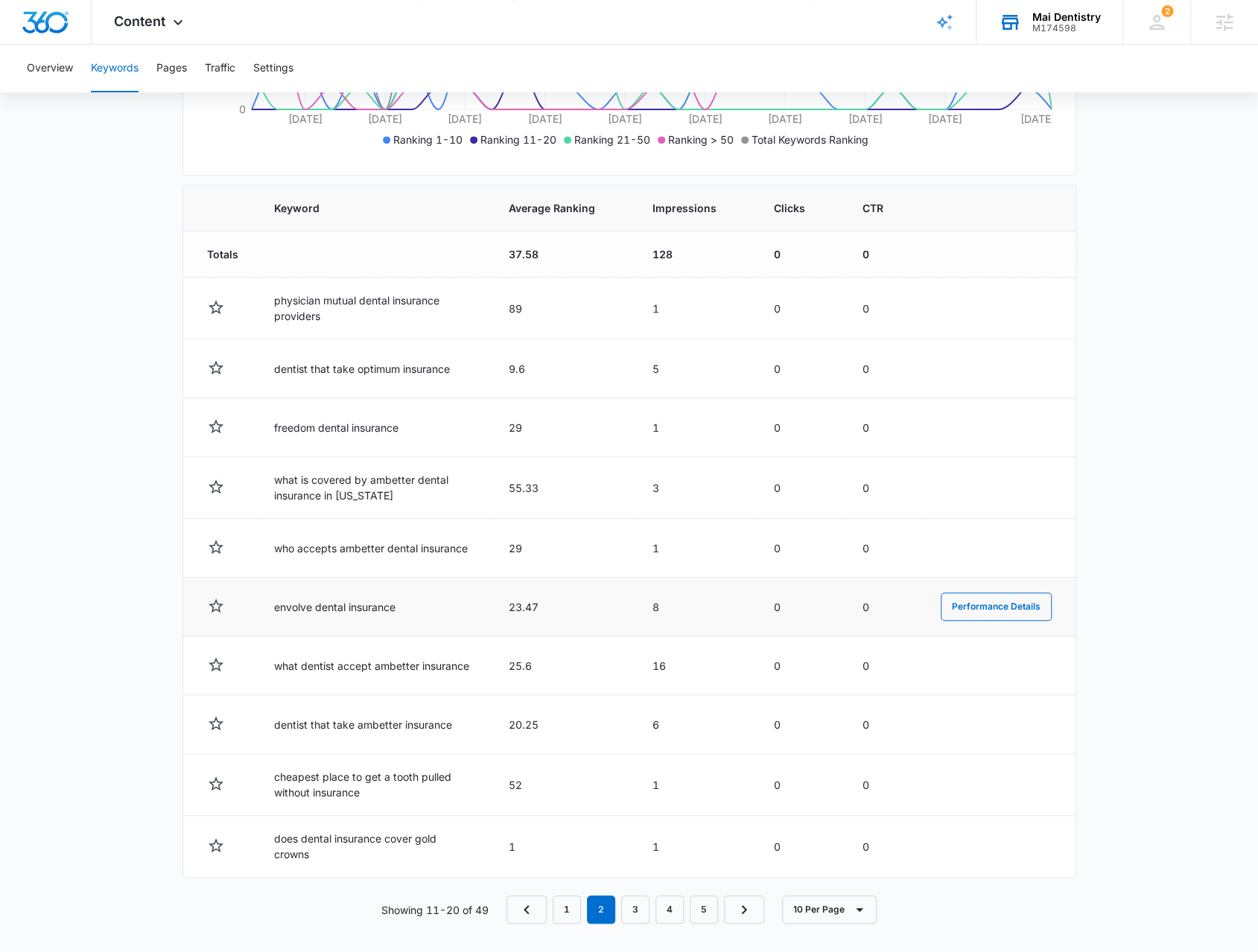
click at [309, 605] on td "envolve dental insurance" at bounding box center [373, 607] width 234 height 59
drag, startPoint x: 305, startPoint y: 543, endPoint x: 438, endPoint y: 538, distance: 133.1
click at [438, 539] on td "who accepts ambetter dental insurance" at bounding box center [373, 548] width 234 height 59
click at [375, 491] on td "what is covered by ambetter dental insurance in texas" at bounding box center [373, 488] width 234 height 62
drag, startPoint x: 338, startPoint y: 418, endPoint x: 428, endPoint y: 411, distance: 90.3
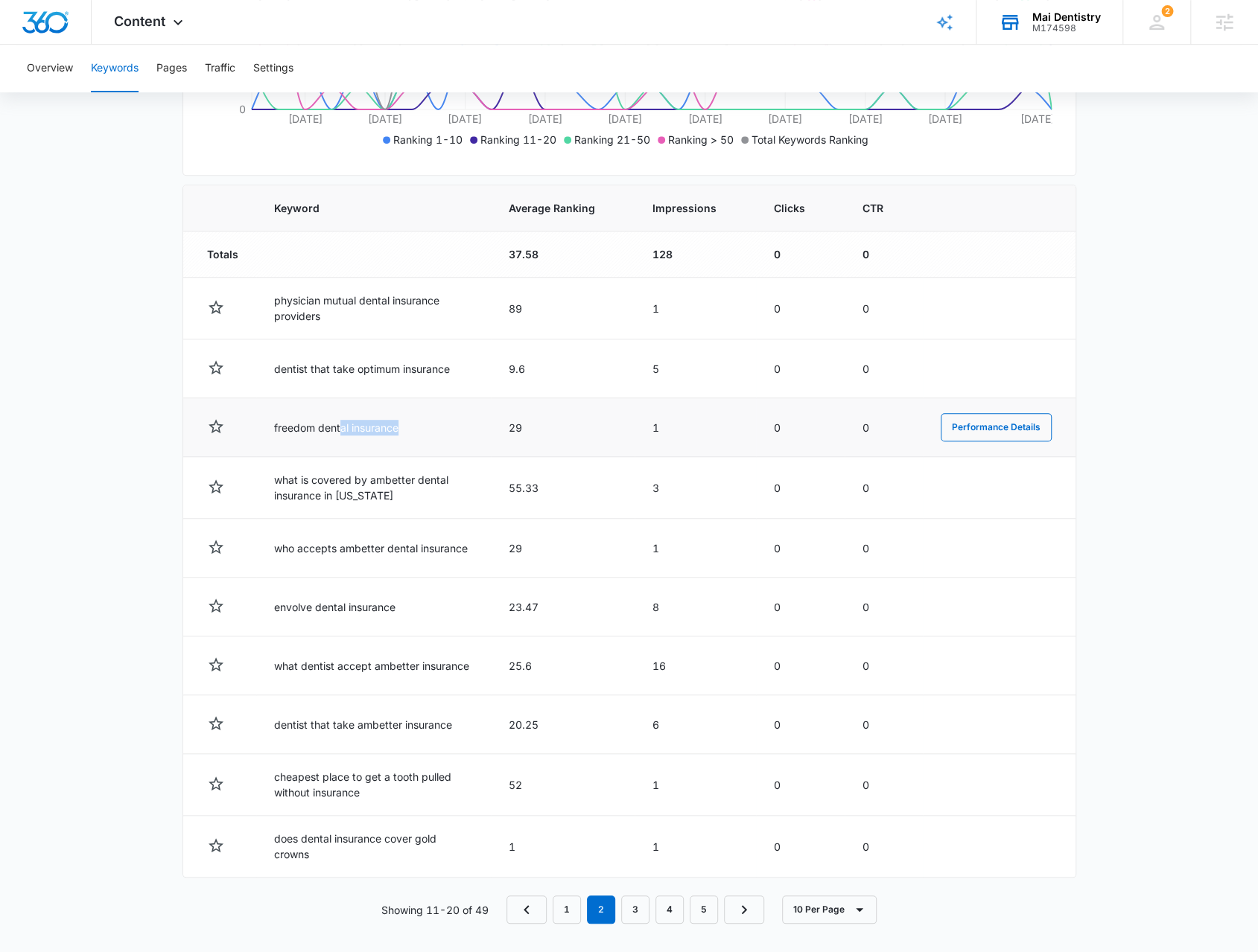
click at [426, 412] on td "freedom dental insurance" at bounding box center [373, 428] width 234 height 59
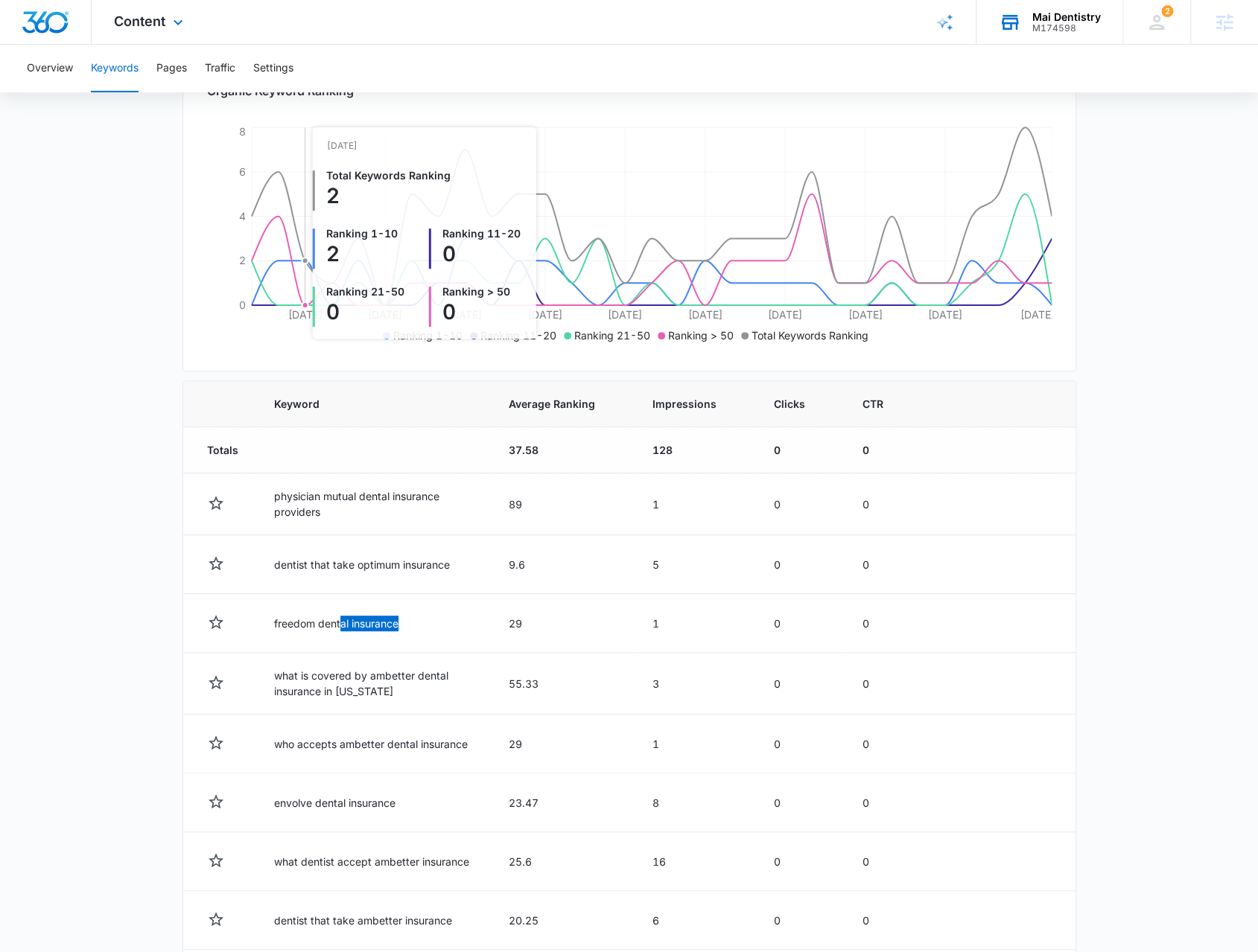
scroll to position [206, 0]
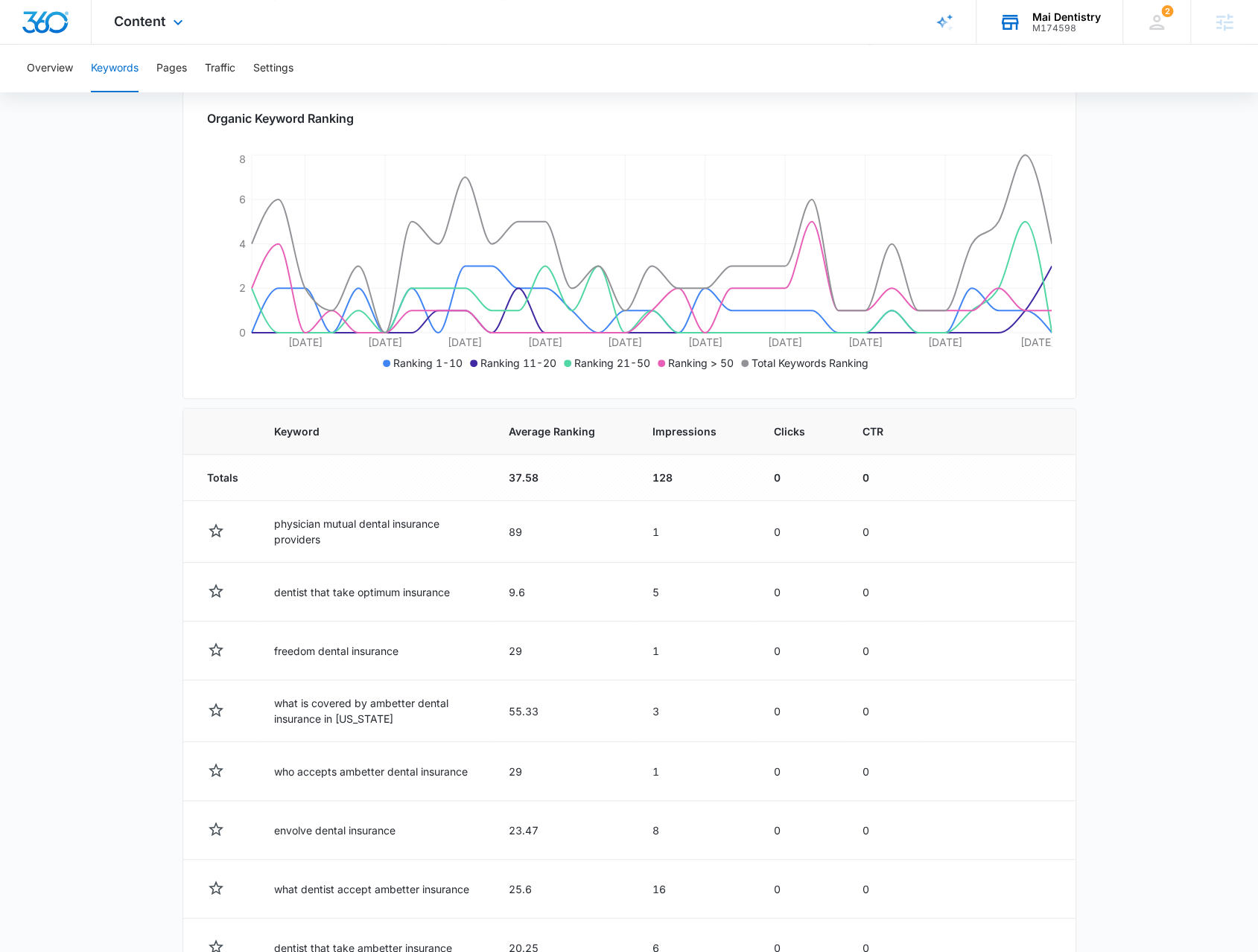
click at [132, 31] on div "Content Apps Reputation Forms CRM Email Social Payments POS Content Ads Intelli…" at bounding box center [150, 22] width 118 height 44
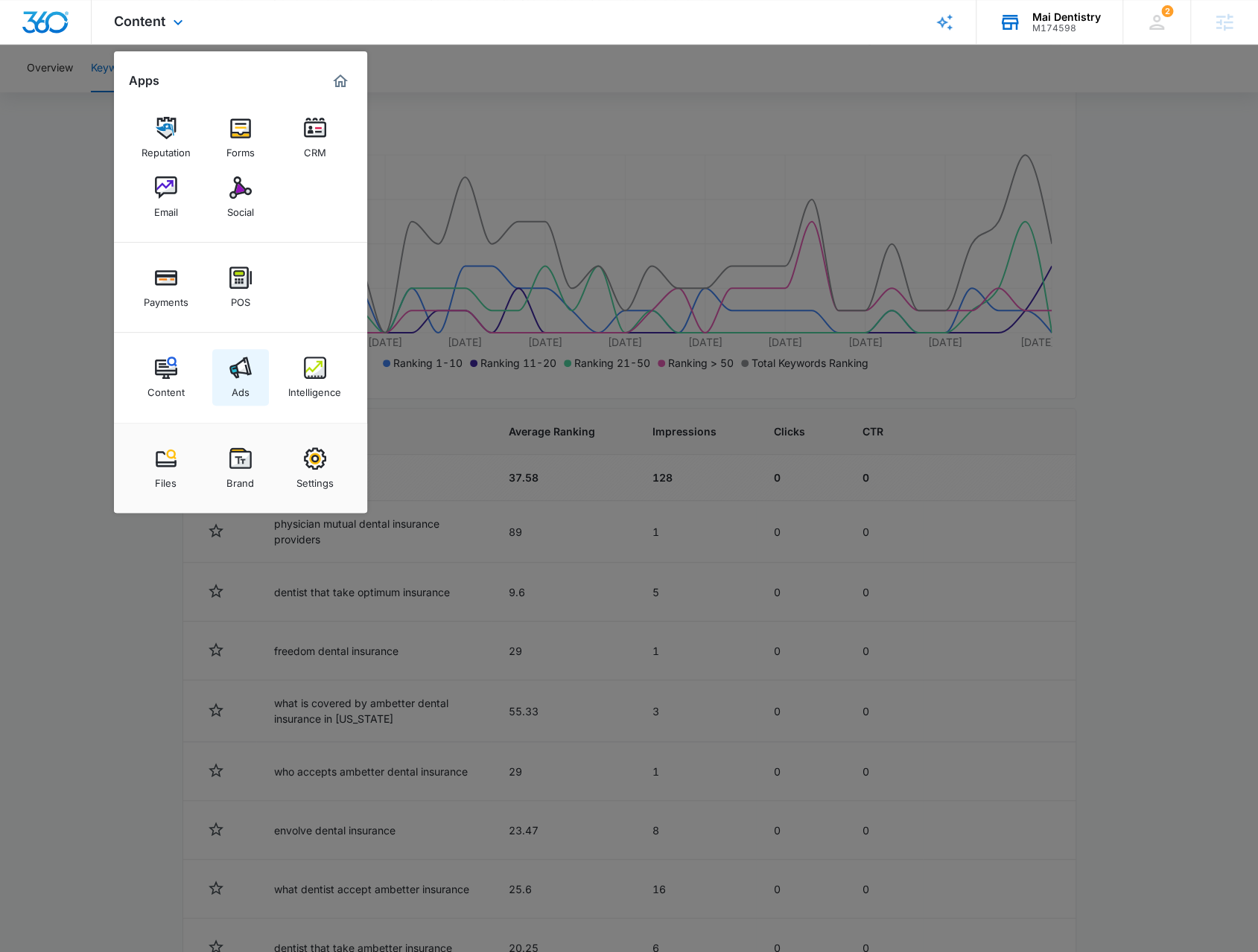
click at [239, 361] on img at bounding box center [240, 368] width 22 height 22
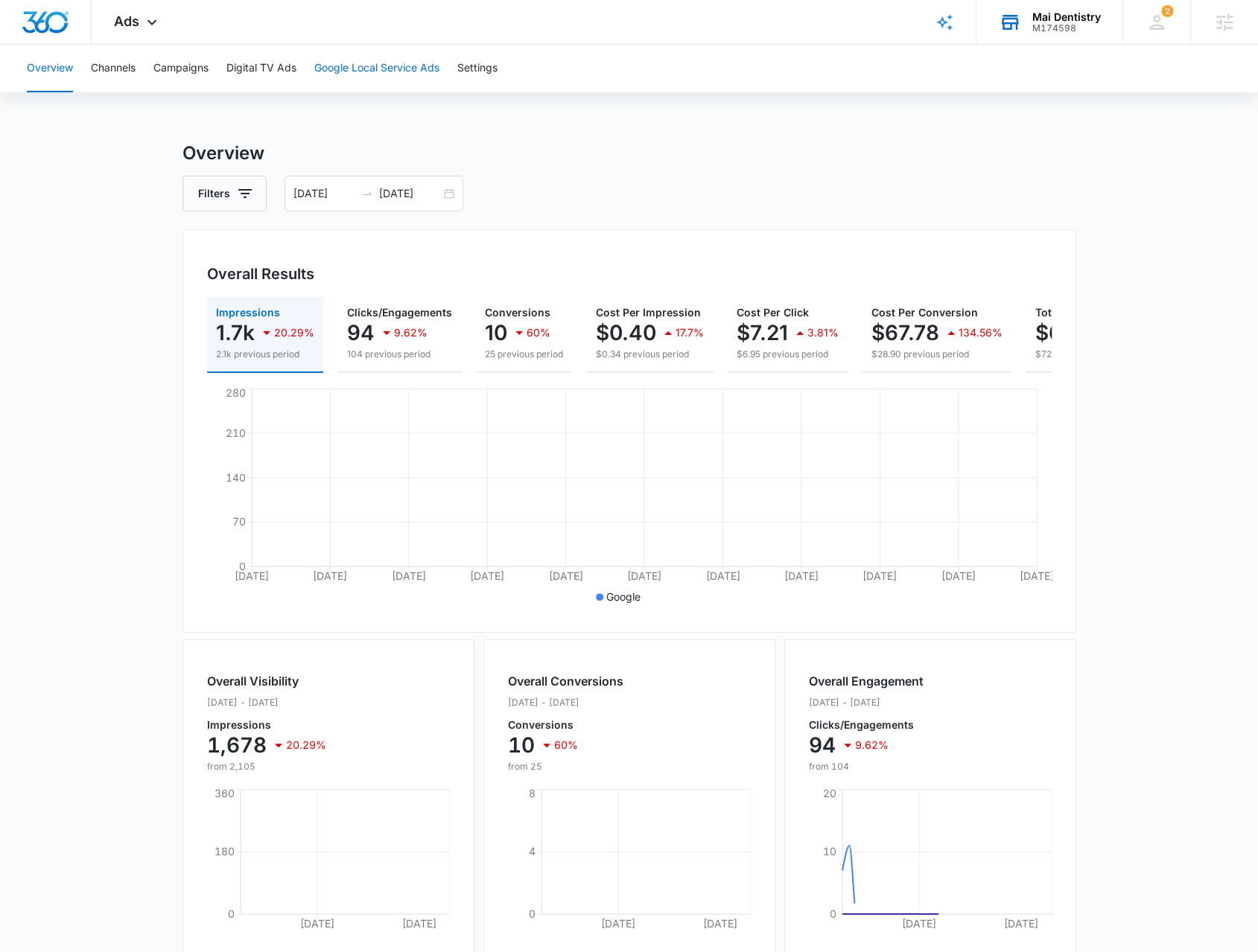
click at [374, 75] on button "Google Local Service Ads" at bounding box center [377, 69] width 126 height 48
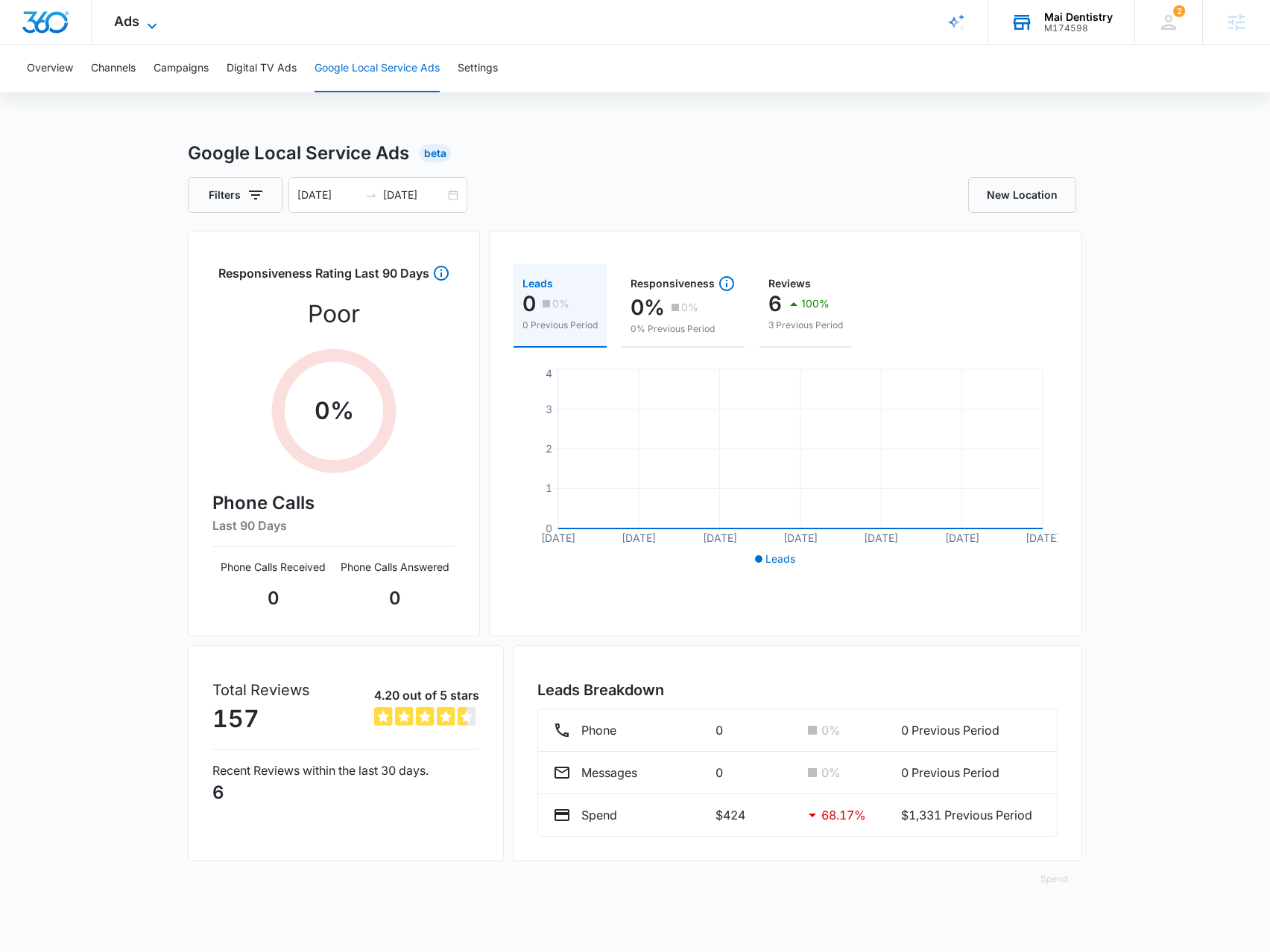
click at [157, 20] on icon at bounding box center [152, 26] width 18 height 18
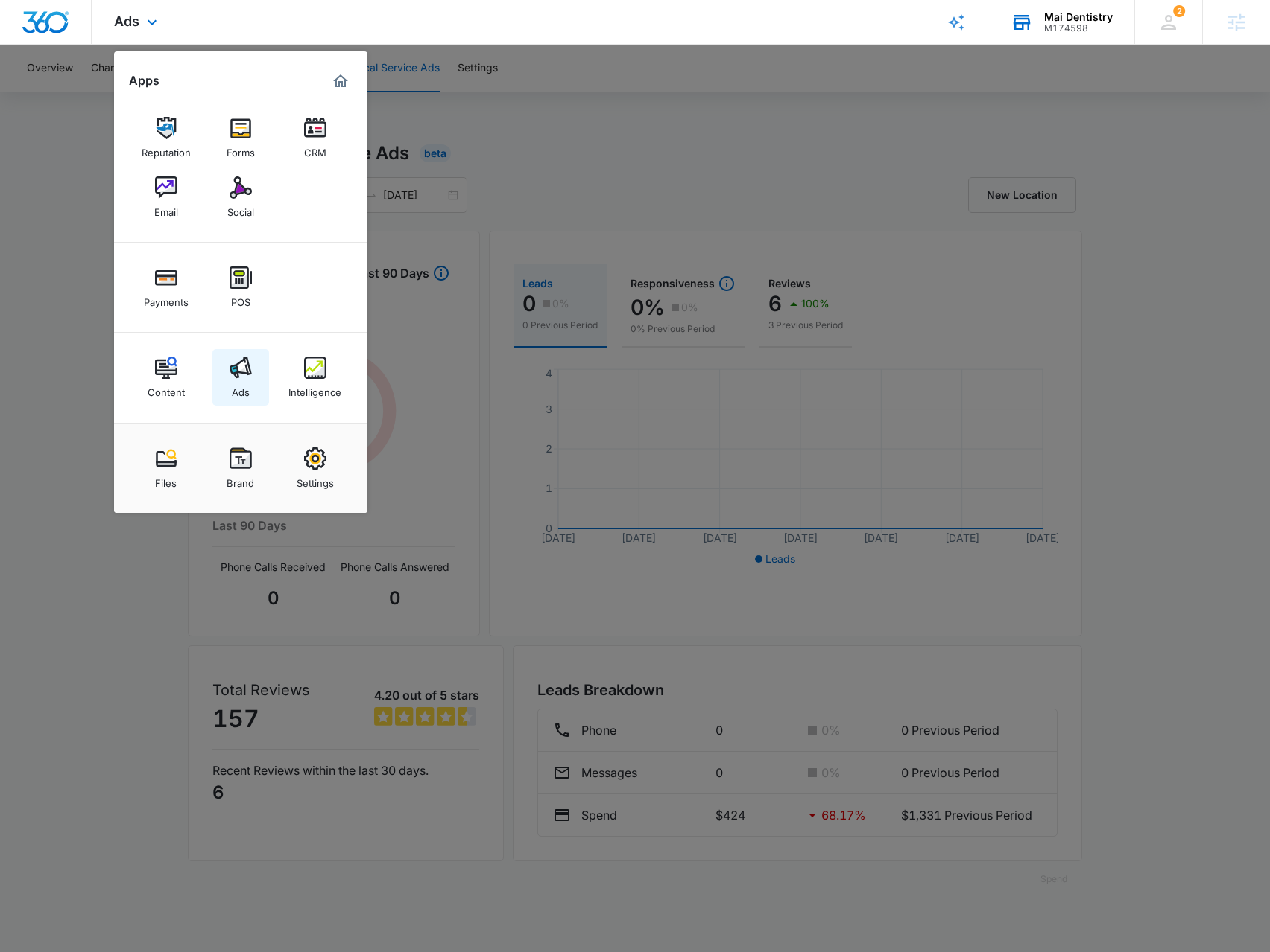
click at [241, 368] on img at bounding box center [240, 368] width 22 height 22
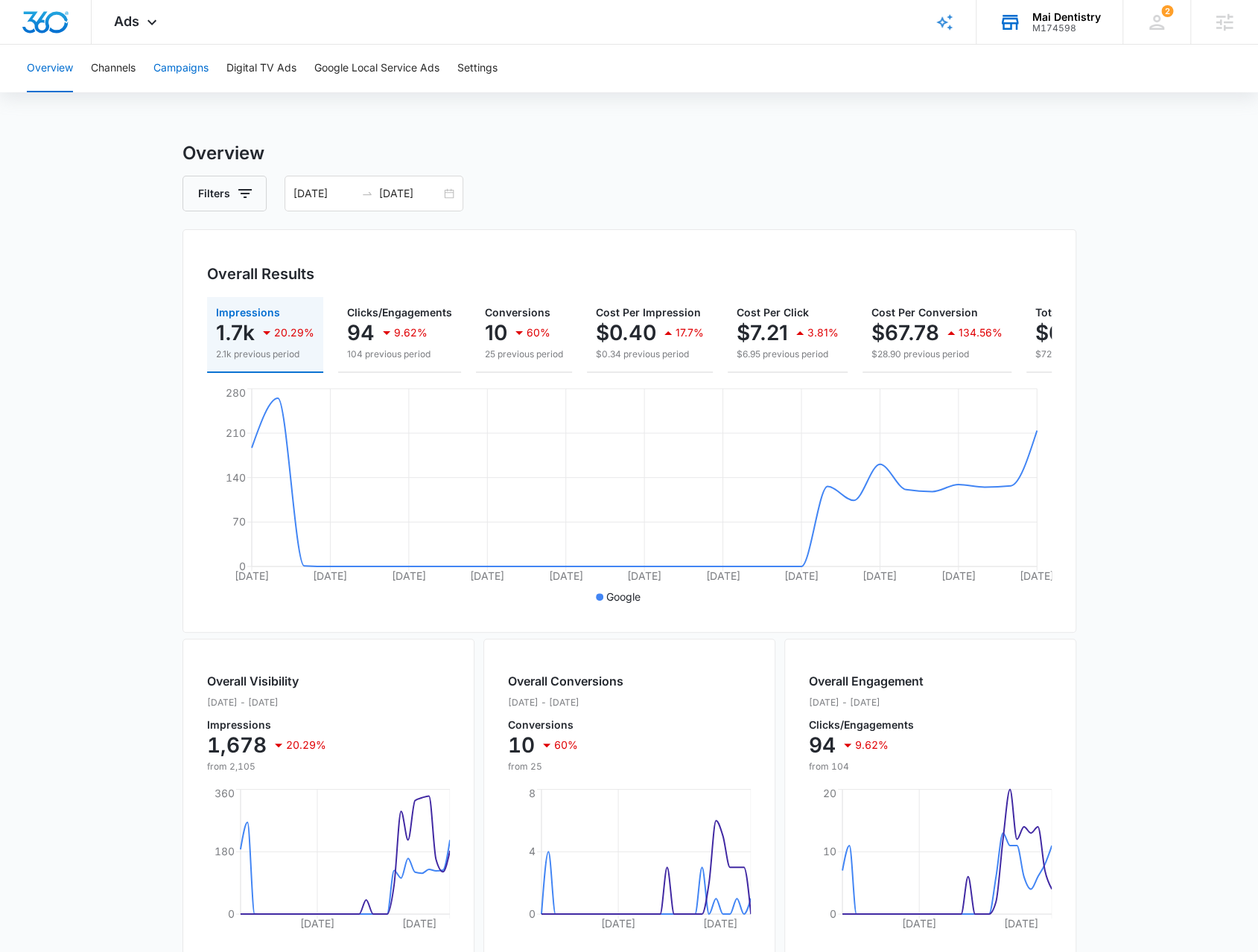
click at [195, 65] on button "Campaigns" at bounding box center [181, 69] width 55 height 48
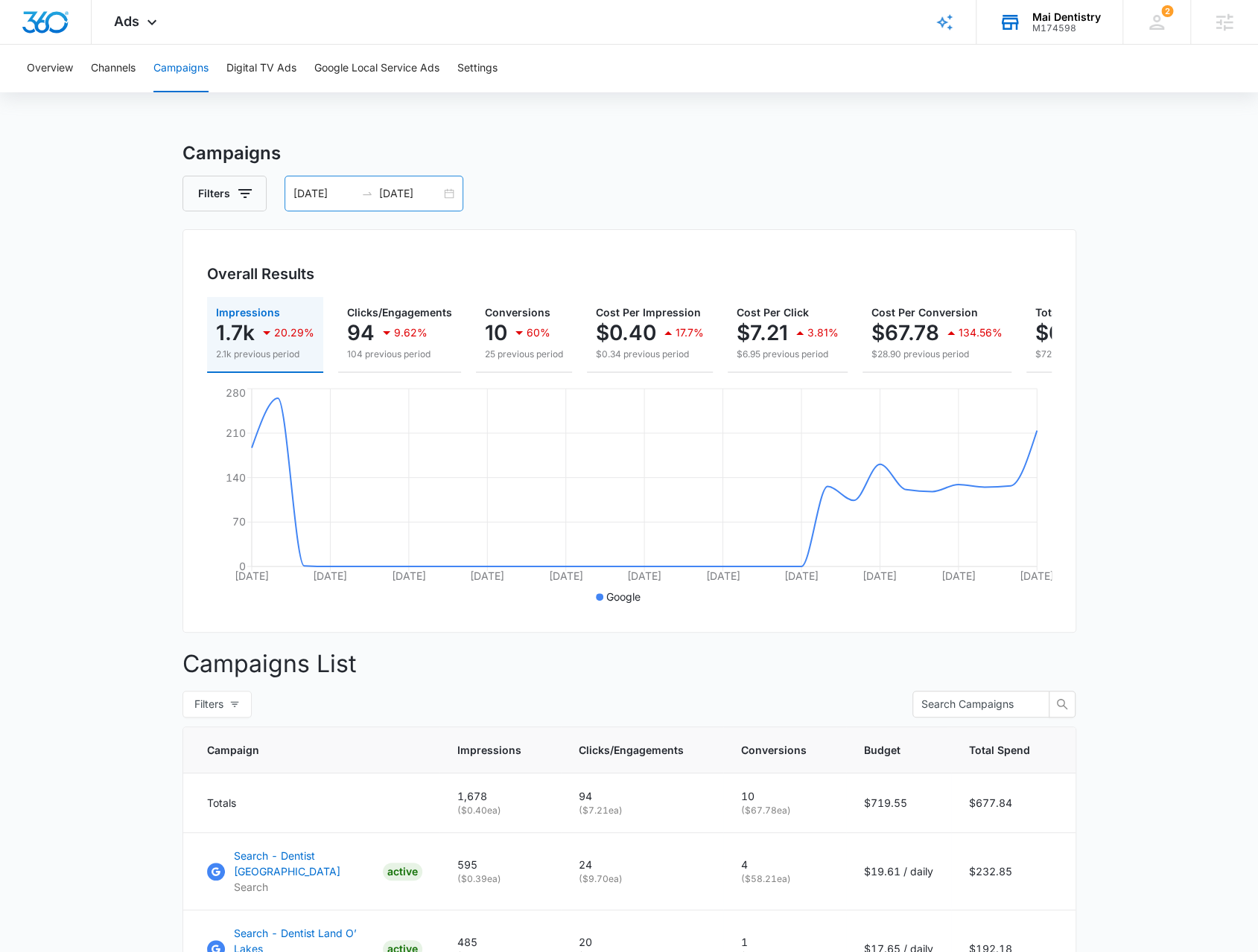
click at [447, 193] on div "08/03/2025 09/02/2025" at bounding box center [374, 194] width 179 height 35
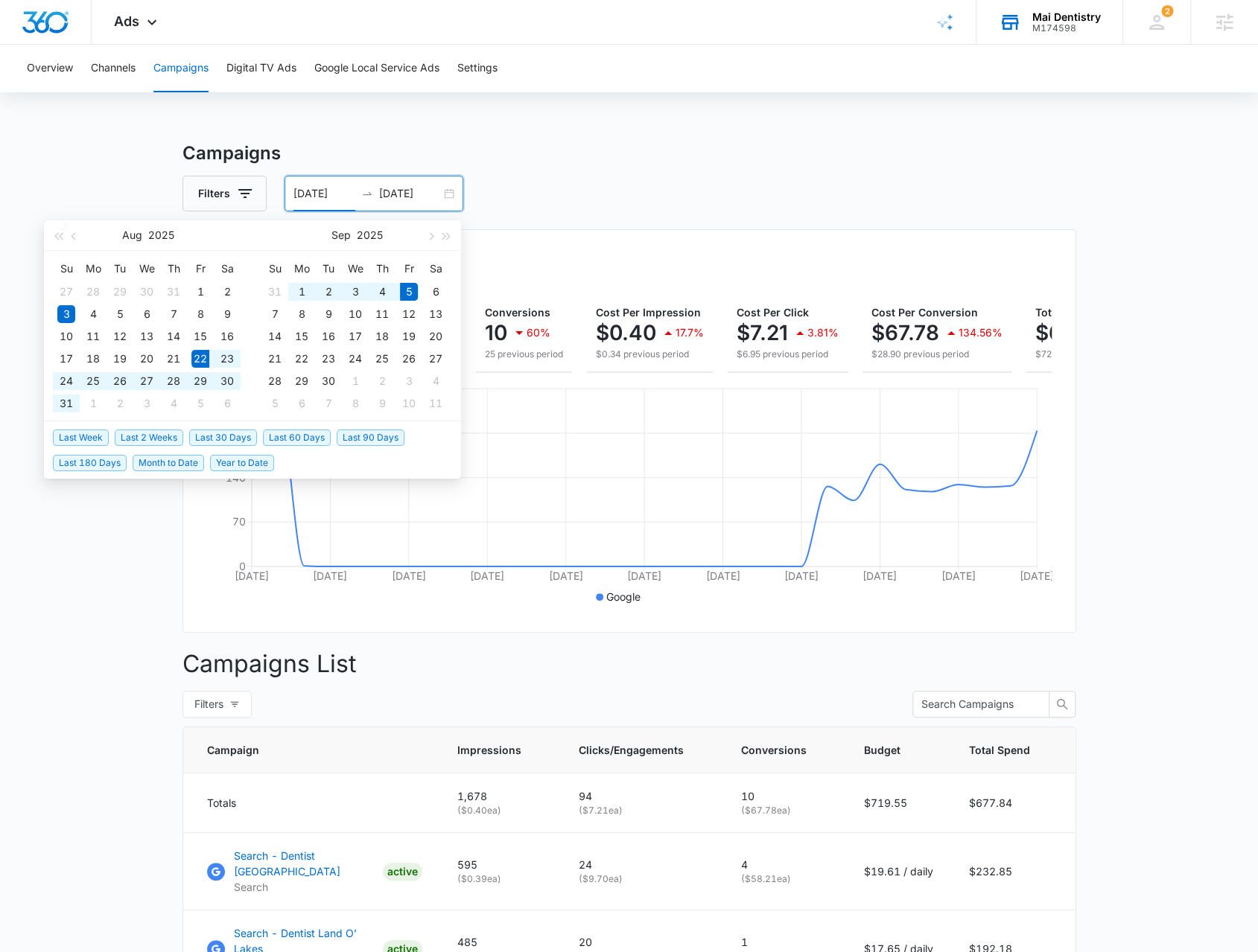
click at [134, 439] on span "Last 2 Weeks" at bounding box center [149, 438] width 69 height 17
type input "08/22/2025"
type input "09/05/2025"
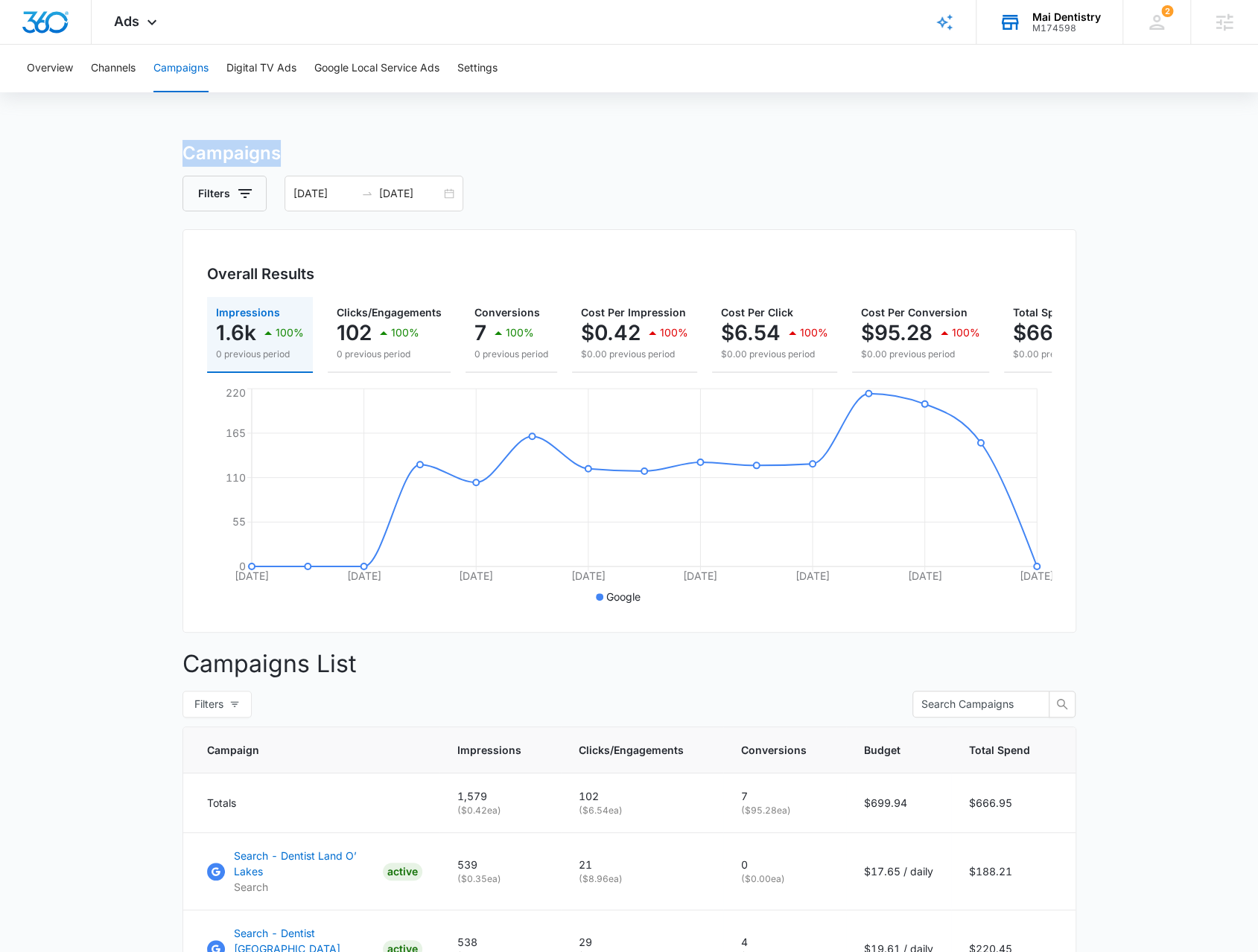
drag, startPoint x: 281, startPoint y: 154, endPoint x: 175, endPoint y: 162, distance: 106.3
click at [175, 162] on main "Campaigns Filters 08/22/2025 09/05/2025 Overall Results Impressions 1.6k 100% 0…" at bounding box center [629, 763] width 1258 height 1247
drag, startPoint x: 175, startPoint y: 162, endPoint x: 308, endPoint y: 133, distance: 136.1
click at [308, 133] on div "Overview Channels Campaigns Digital TV Ads Google Local Service Ads Settings Ca…" at bounding box center [629, 716] width 1258 height 1343
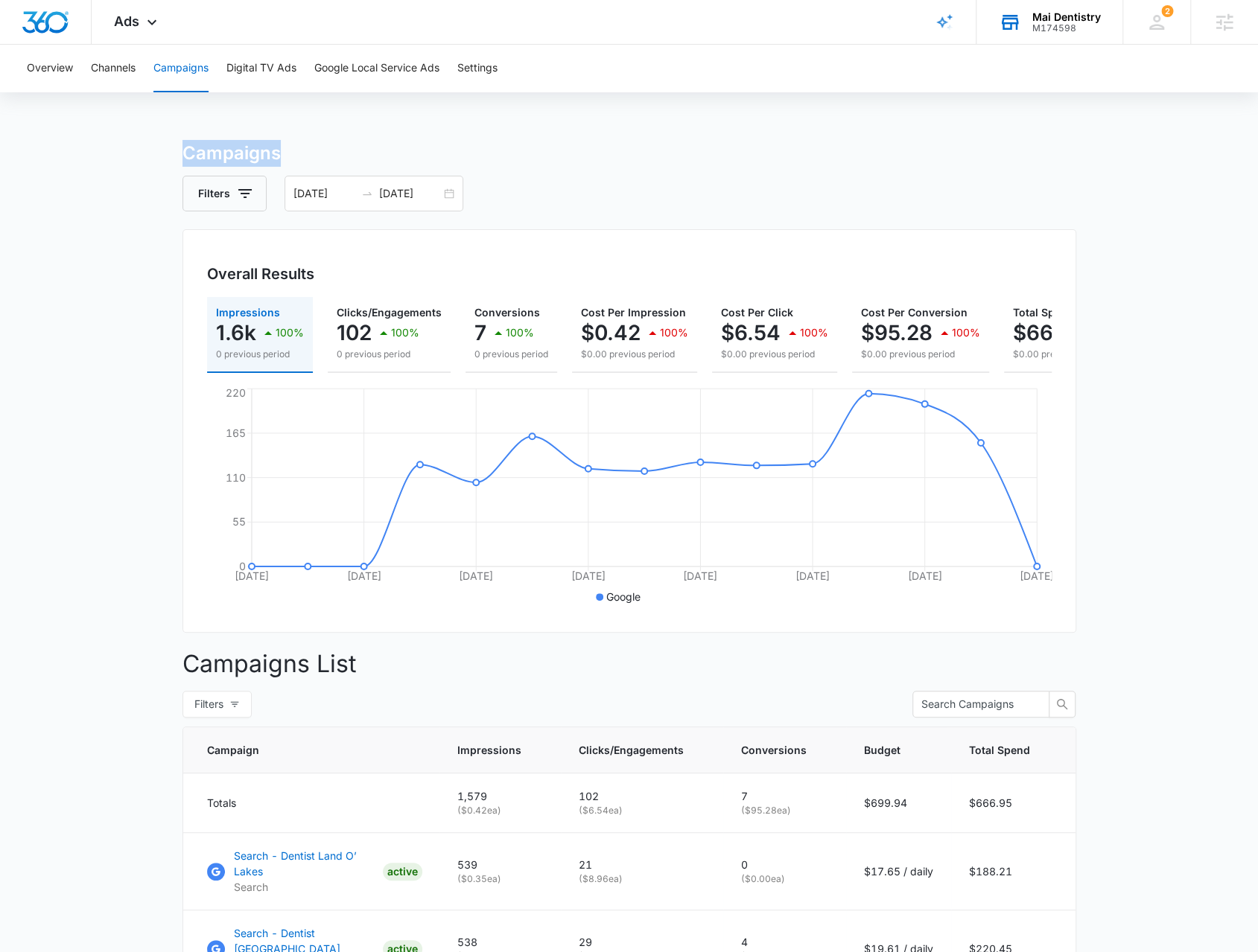
click at [302, 155] on h3 "Campaigns" at bounding box center [629, 153] width 894 height 27
click at [298, 157] on h3 "Campaigns" at bounding box center [629, 153] width 894 height 27
drag, startPoint x: 277, startPoint y: 160, endPoint x: 159, endPoint y: 153, distance: 118.2
click at [159, 153] on main "Campaigns Filters 08/22/2025 09/05/2025 Overall Results Impressions 1.6k 100% 0…" at bounding box center [629, 763] width 1258 height 1247
click at [160, 153] on main "Campaigns Filters 08/22/2025 09/05/2025 Overall Results Impressions 1.6k 100% 0…" at bounding box center [629, 763] width 1258 height 1247
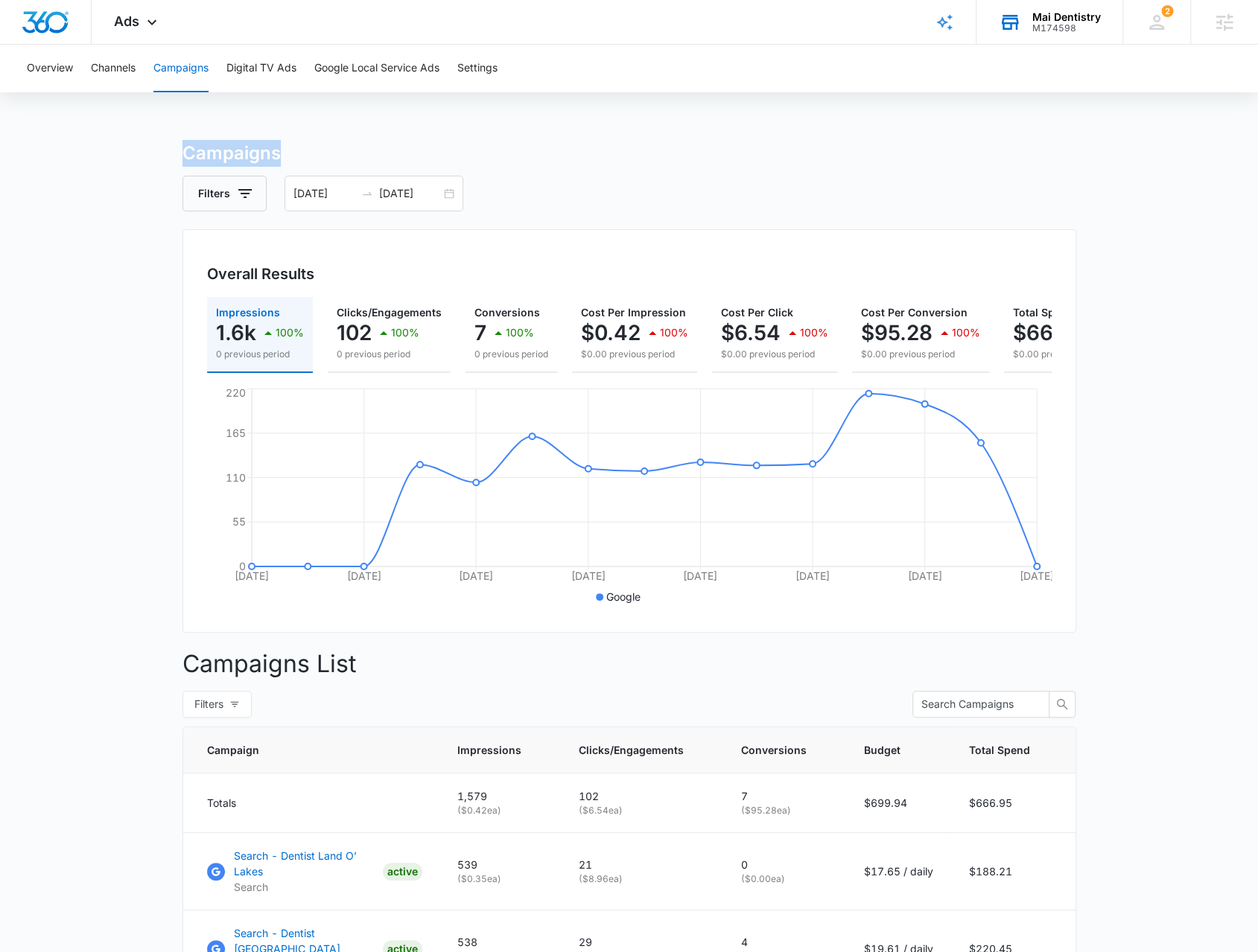
click at [163, 153] on main "Campaigns Filters 08/22/2025 09/05/2025 Overall Results Impressions 1.6k 100% 0…" at bounding box center [629, 763] width 1258 height 1247
drag, startPoint x: 170, startPoint y: 156, endPoint x: 277, endPoint y: 141, distance: 108.0
click at [277, 141] on main "Campaigns Filters 08/22/2025 09/05/2025 Overall Results Impressions 1.6k 100% 0…" at bounding box center [629, 763] width 1258 height 1247
click at [277, 141] on h3 "Campaigns" at bounding box center [629, 153] width 894 height 27
click at [47, 64] on button "Overview" at bounding box center [50, 69] width 46 height 48
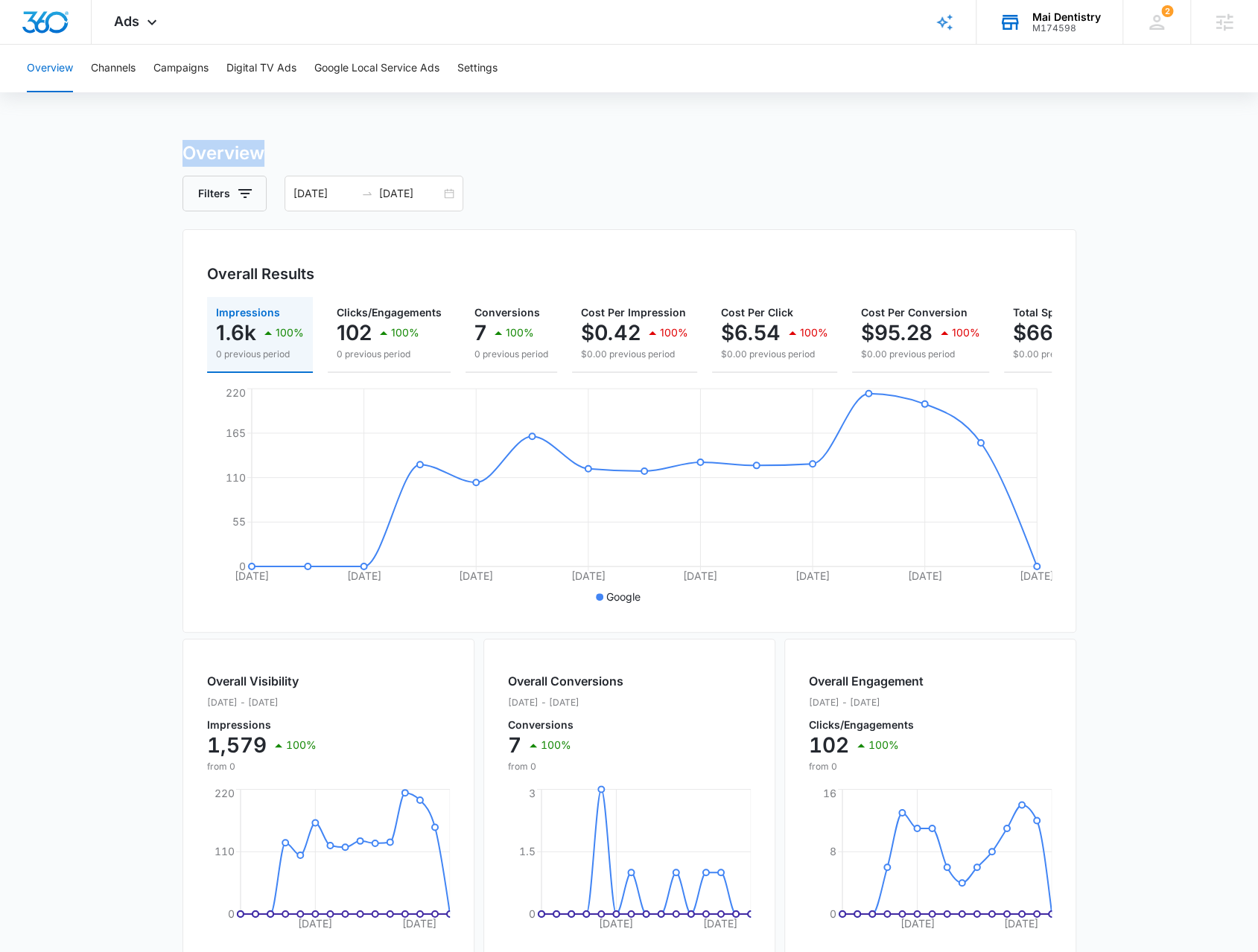
drag, startPoint x: 174, startPoint y: 159, endPoint x: 267, endPoint y: 149, distance: 93.5
click at [267, 149] on main "Overview Filters 08/22/2025 09/05/2025 Overall Results Impressions 1.6k 100% 0 …" at bounding box center [629, 674] width 1258 height 1070
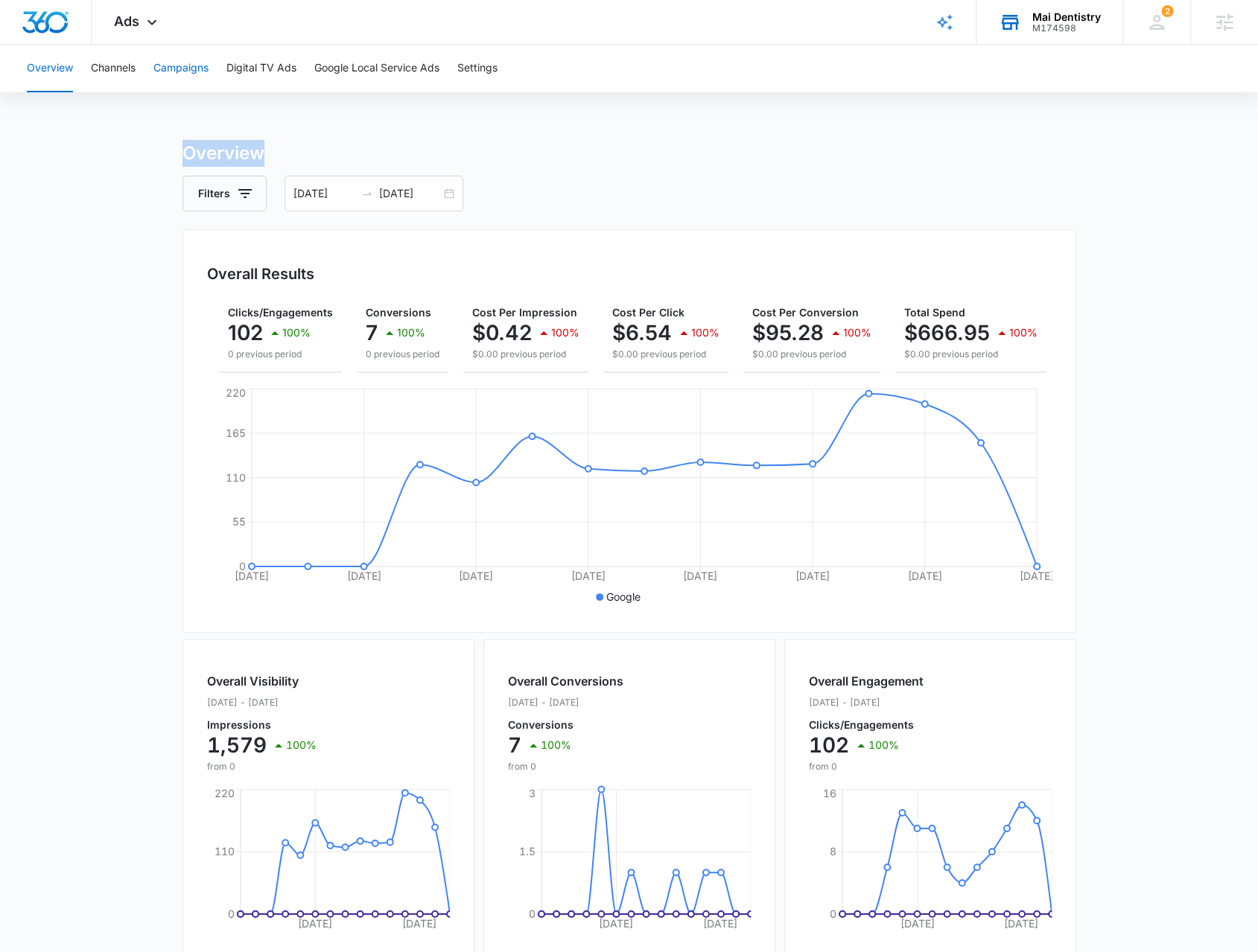
click at [156, 60] on button "Campaigns" at bounding box center [181, 69] width 55 height 48
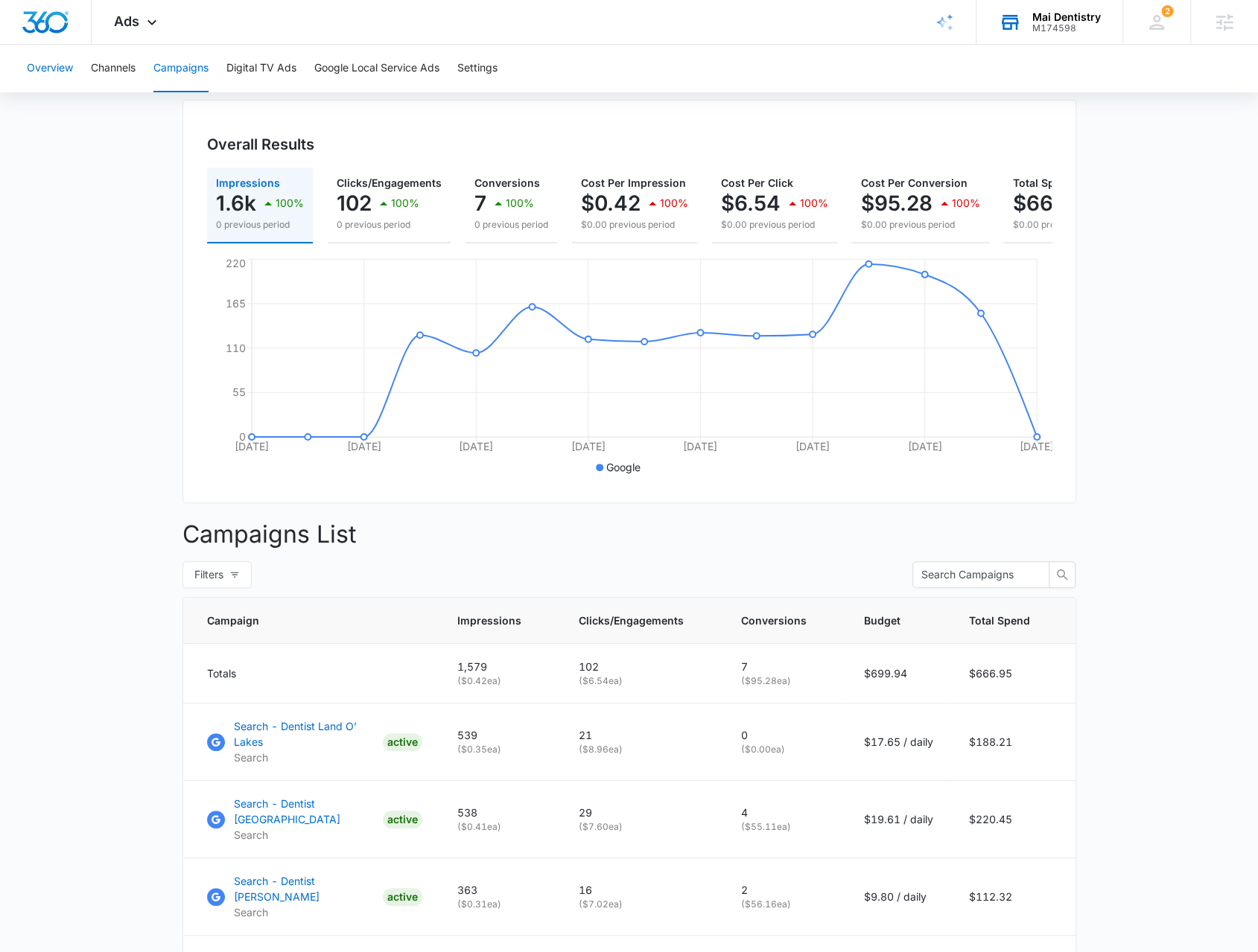
click at [35, 62] on button "Overview" at bounding box center [50, 69] width 46 height 48
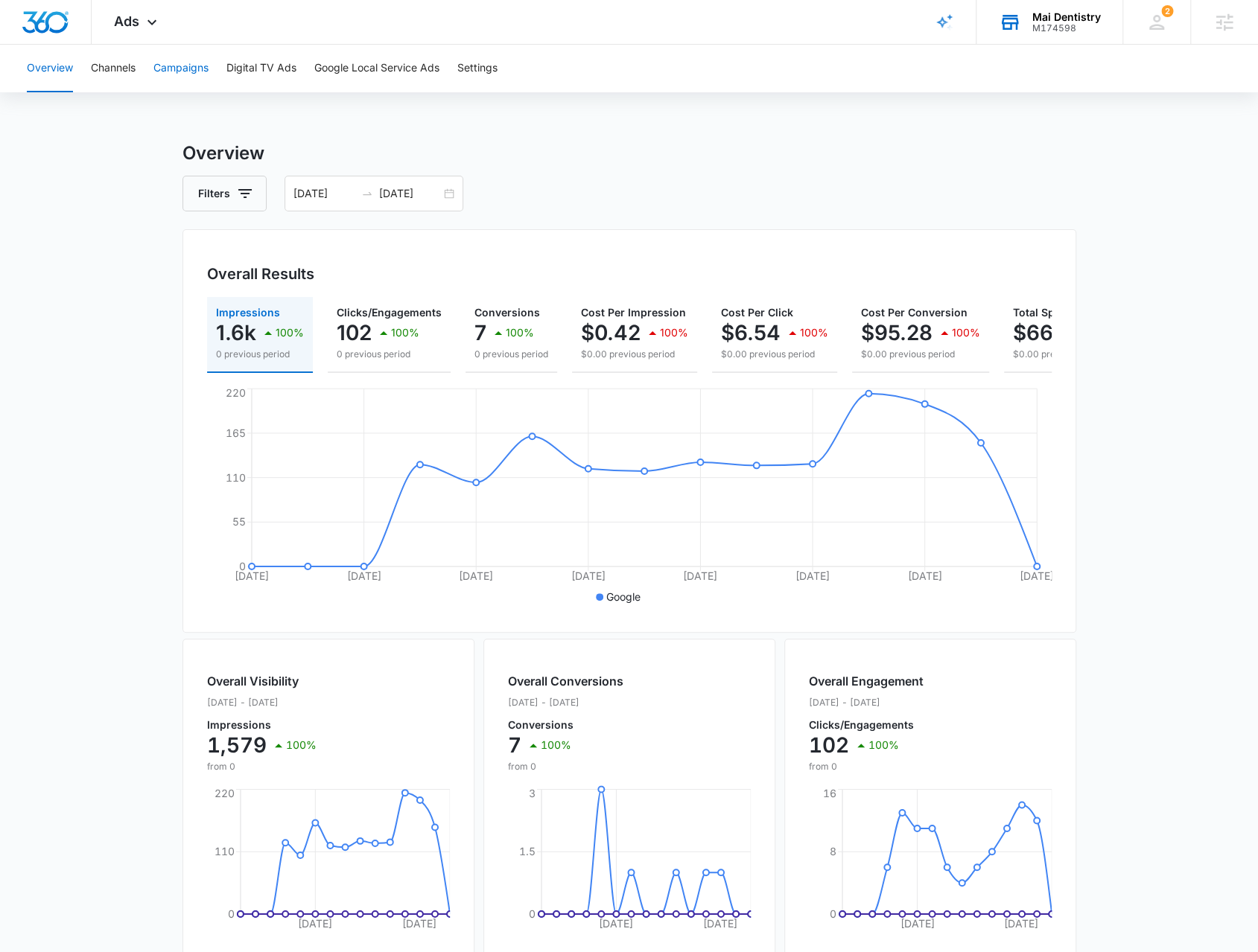
click at [172, 75] on button "Campaigns" at bounding box center [181, 69] width 55 height 48
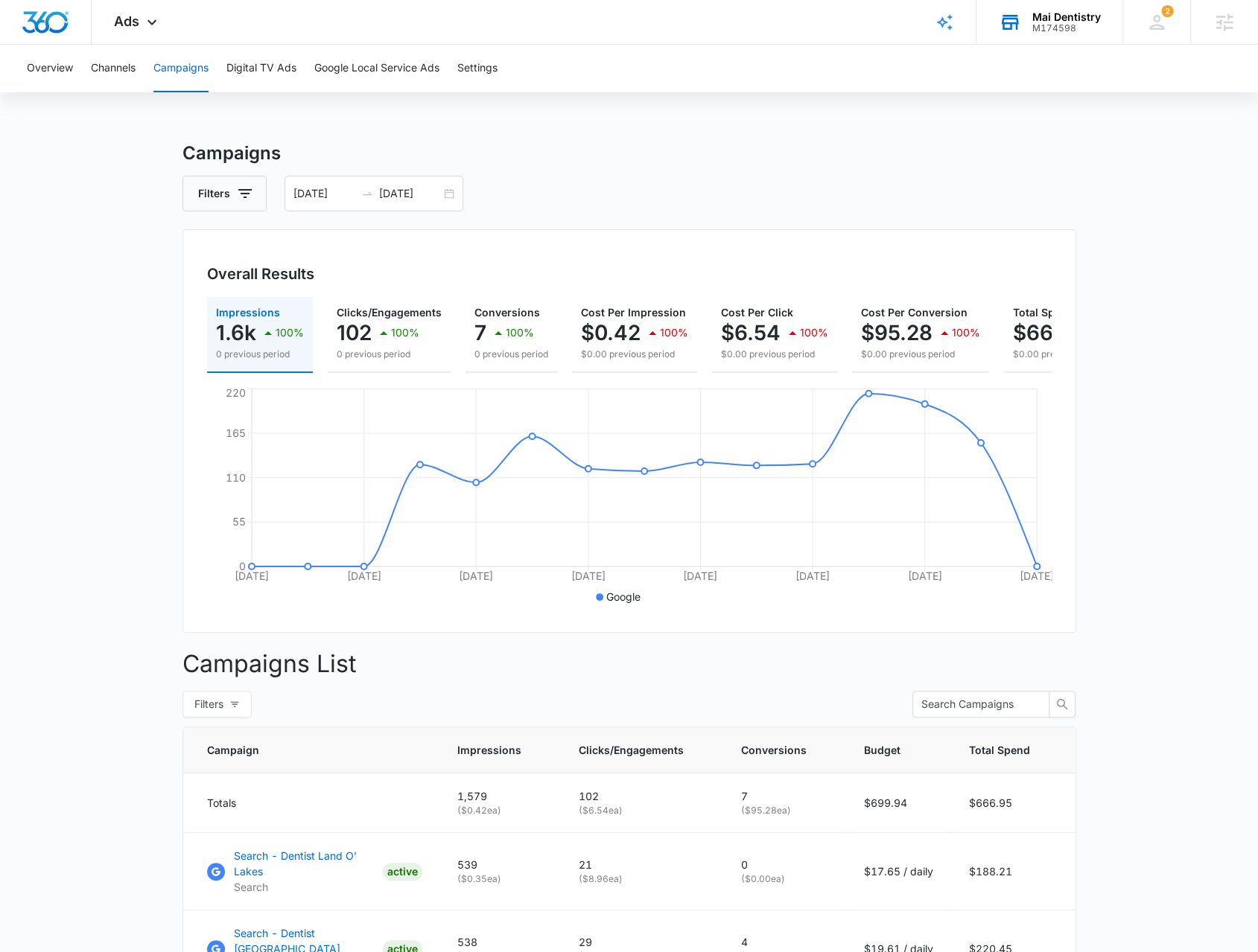
click at [204, 151] on h3 "Campaigns" at bounding box center [629, 153] width 894 height 27
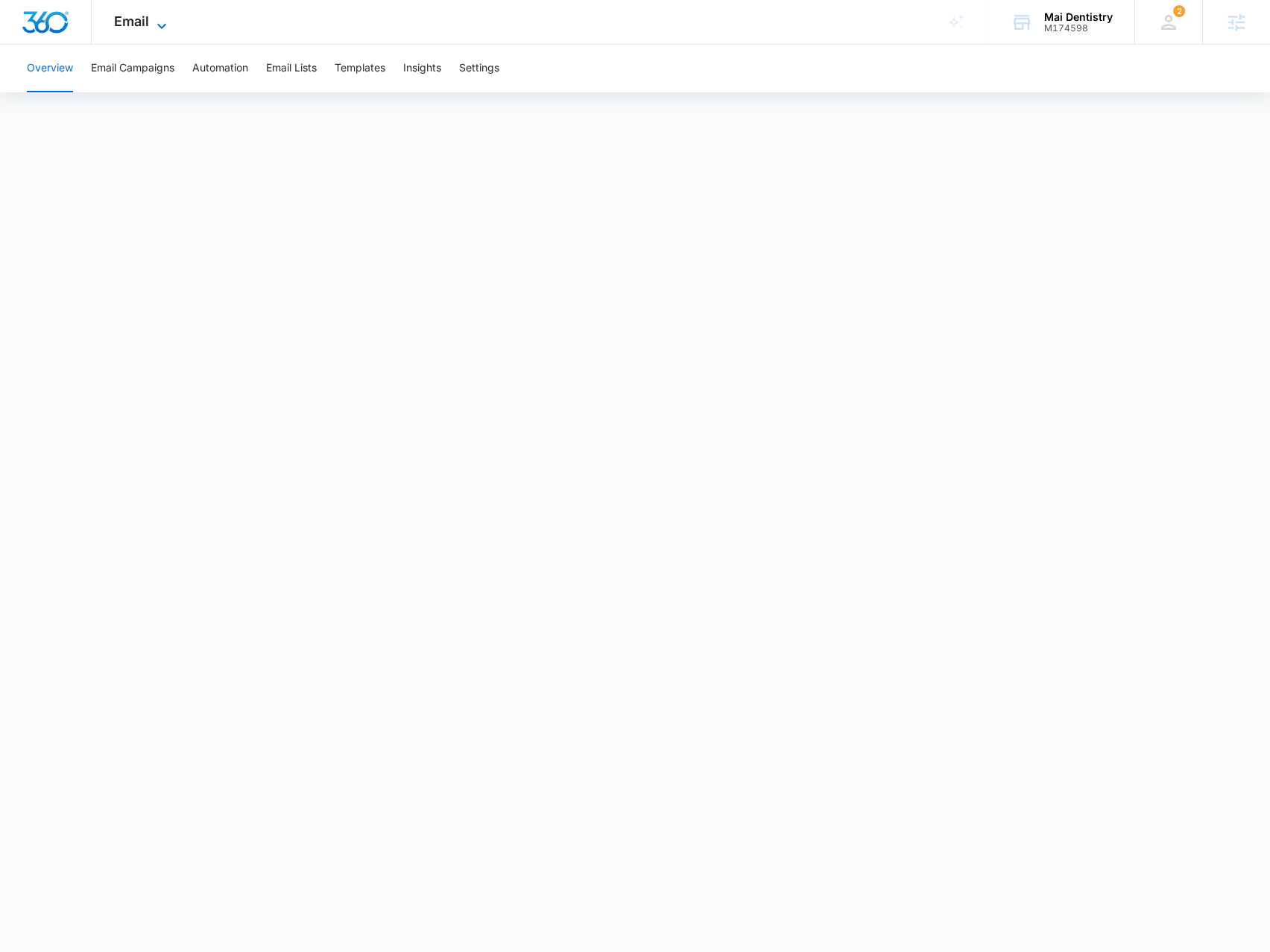
click at [131, 27] on span "Email" at bounding box center [132, 21] width 35 height 16
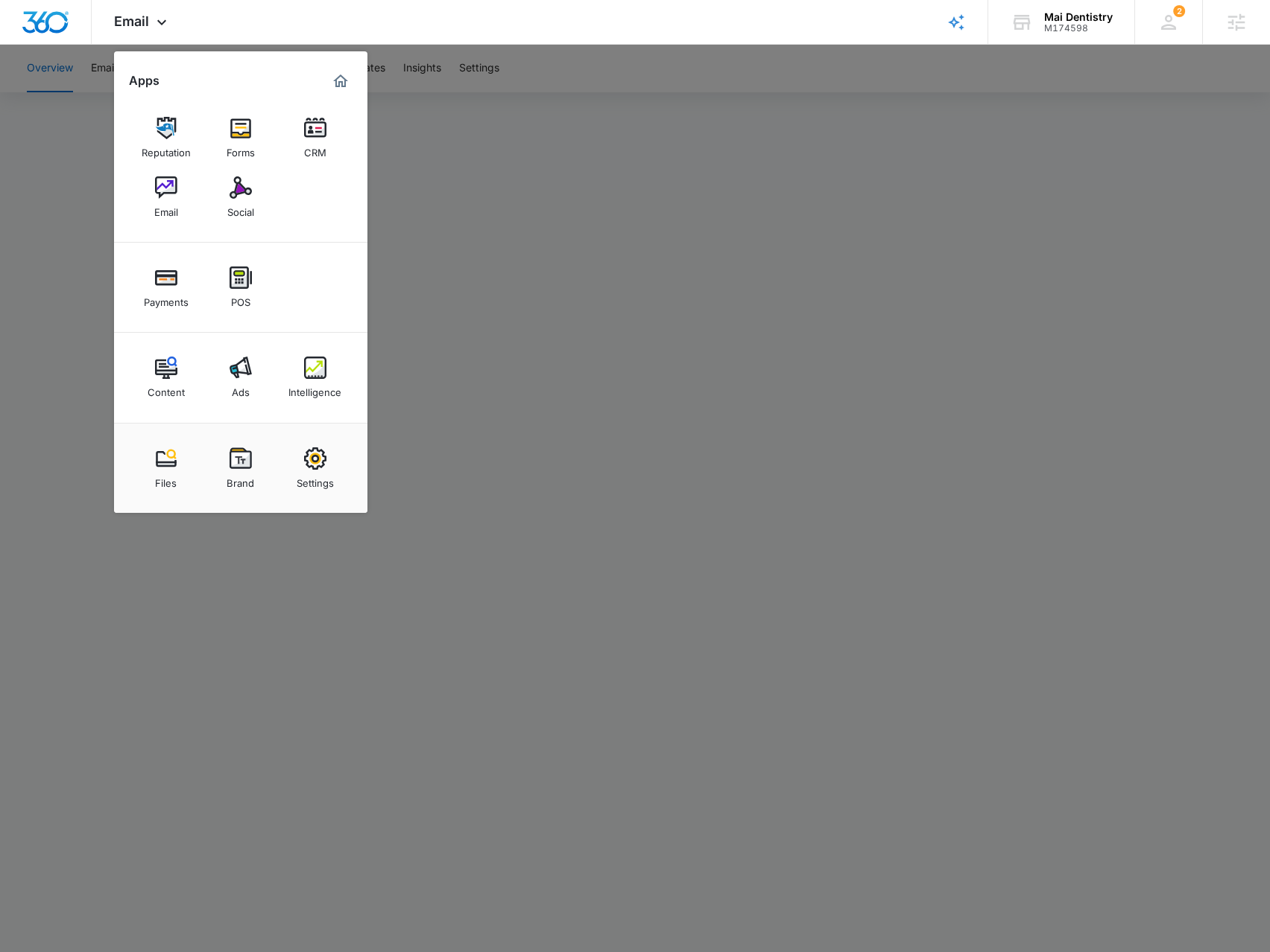
drag, startPoint x: 539, startPoint y: 305, endPoint x: 532, endPoint y: 300, distance: 8.6
click at [537, 304] on div at bounding box center [635, 476] width 1270 height 952
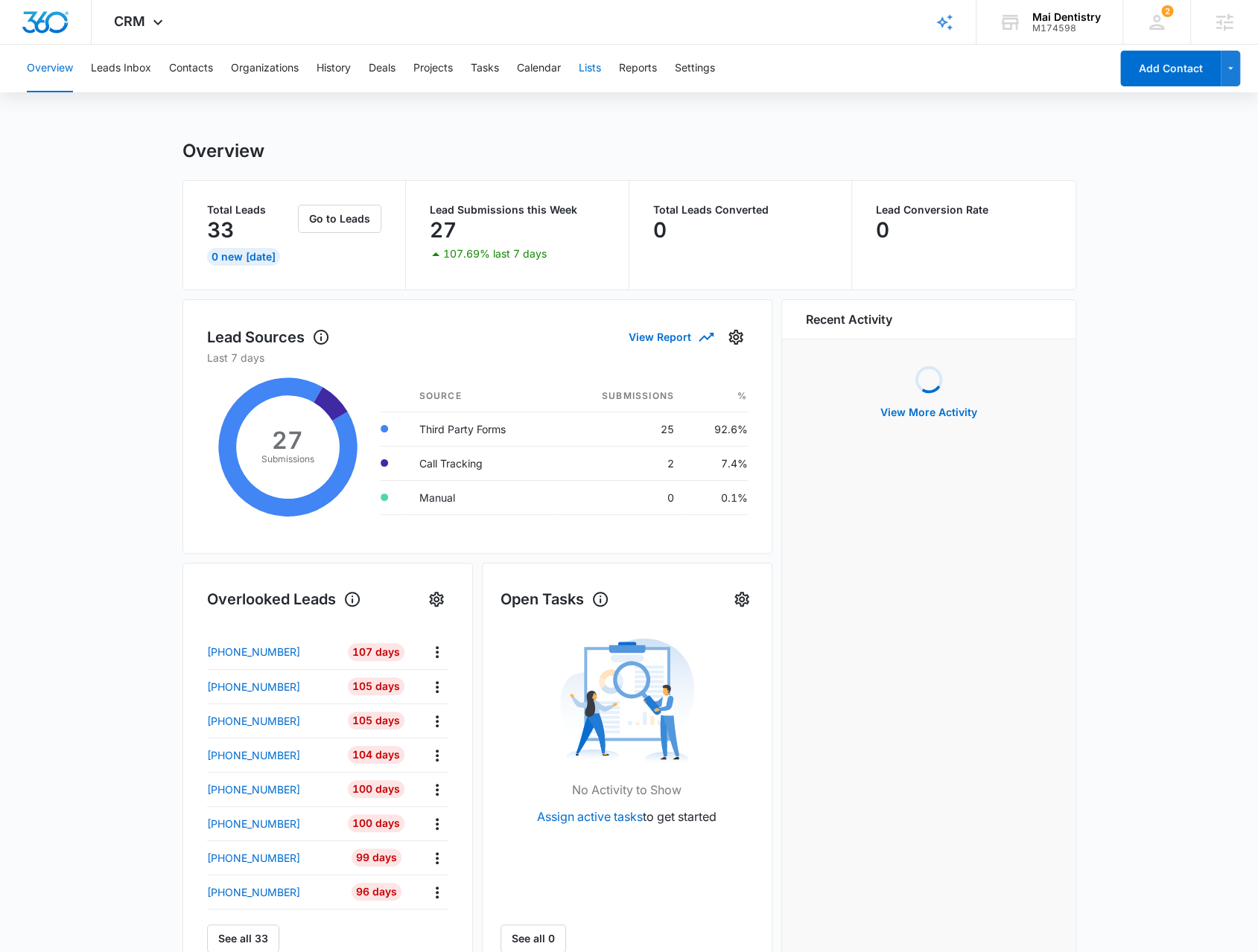
click at [593, 81] on button "Lists" at bounding box center [590, 69] width 22 height 48
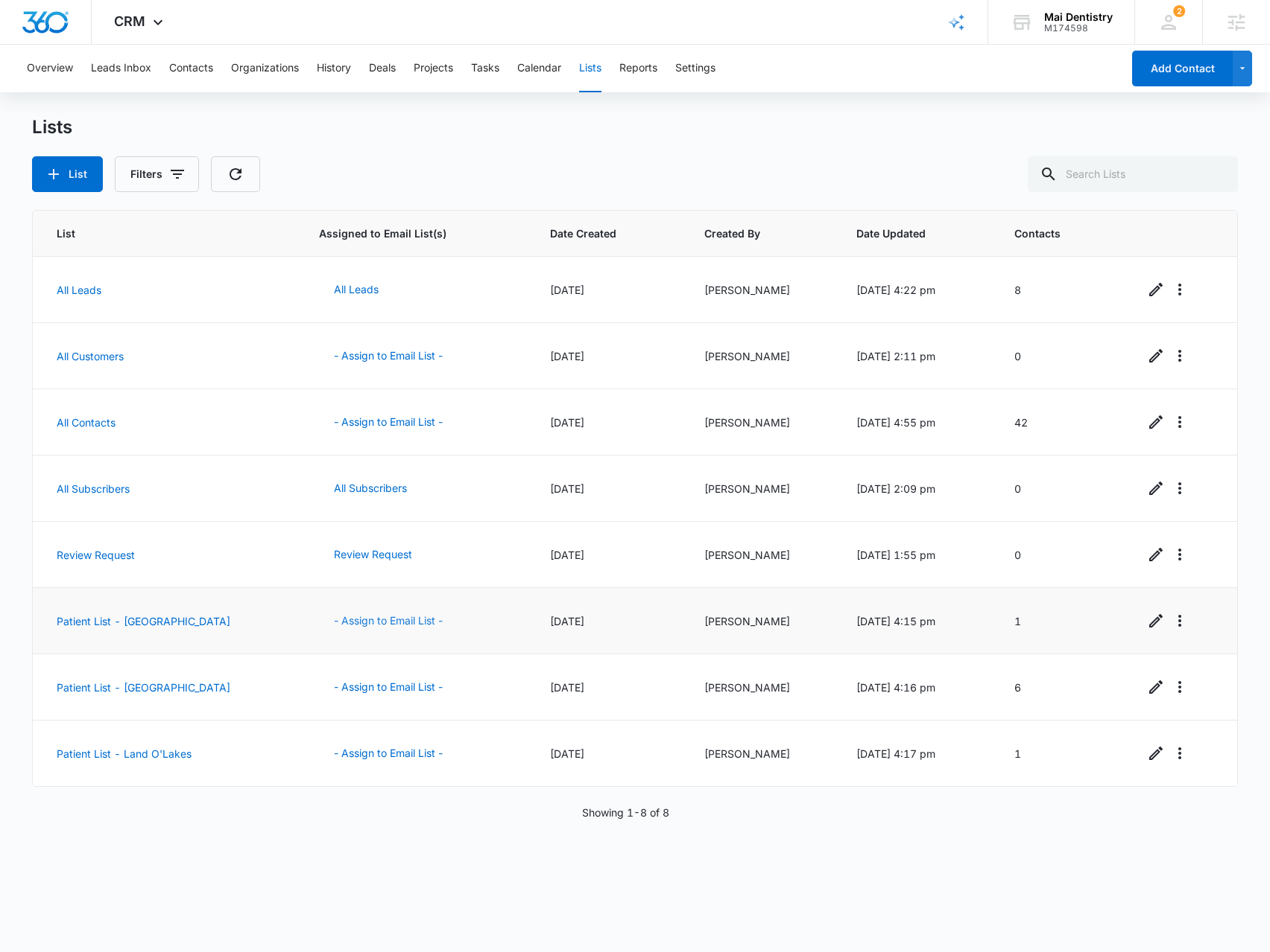
click at [355, 621] on button "- Assign to Email List -" at bounding box center [388, 621] width 139 height 35
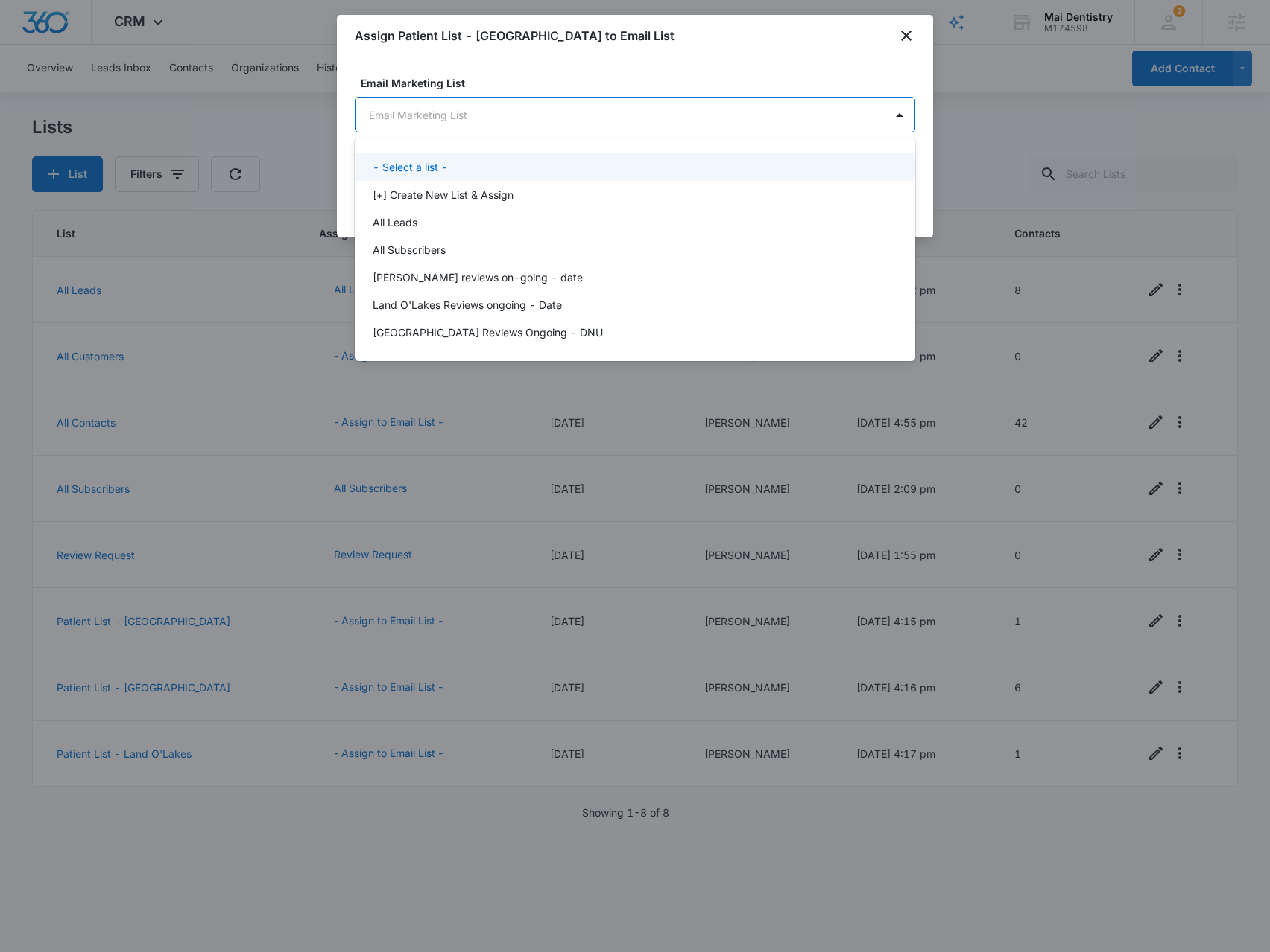
click at [584, 116] on body "CRM Apps Reputation Forms CRM Email Social Payments POS Content Ads Intelligenc…" at bounding box center [635, 476] width 1270 height 952
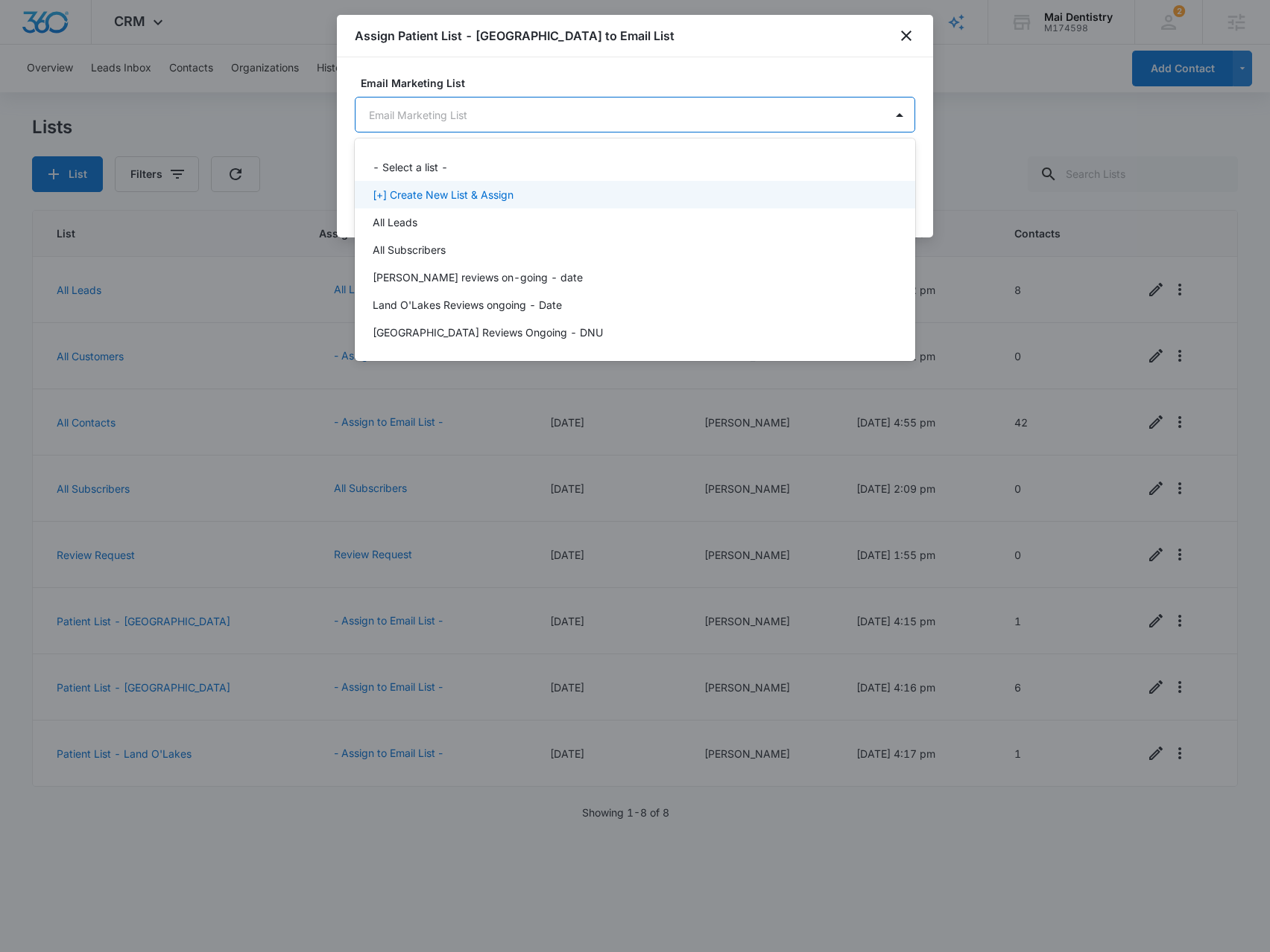
click at [539, 198] on div "[+] Create New List & Assign" at bounding box center [633, 194] width 522 height 16
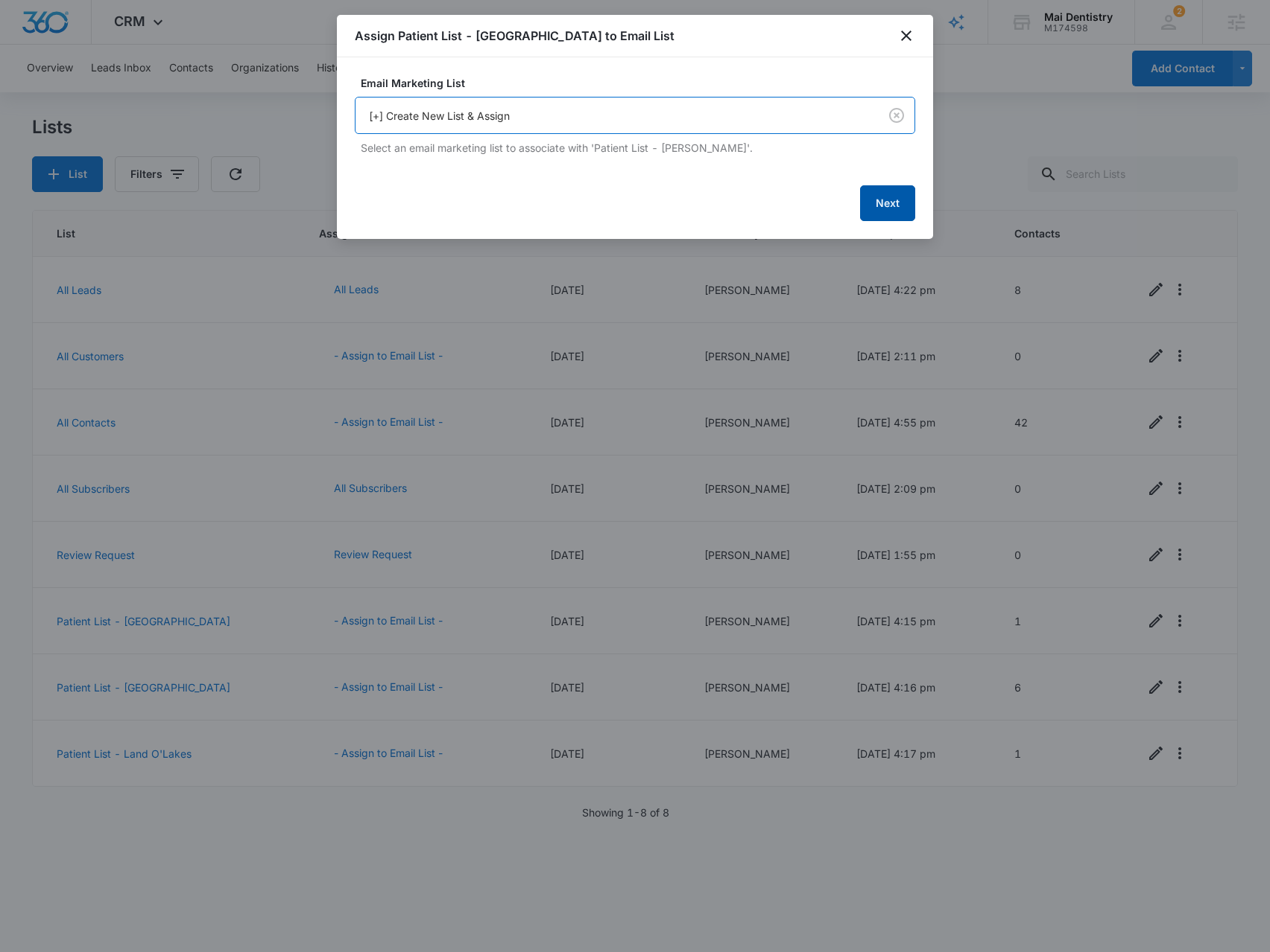
drag, startPoint x: 893, startPoint y: 208, endPoint x: 866, endPoint y: 203, distance: 27.5
click at [893, 209] on button "Next" at bounding box center [887, 203] width 55 height 35
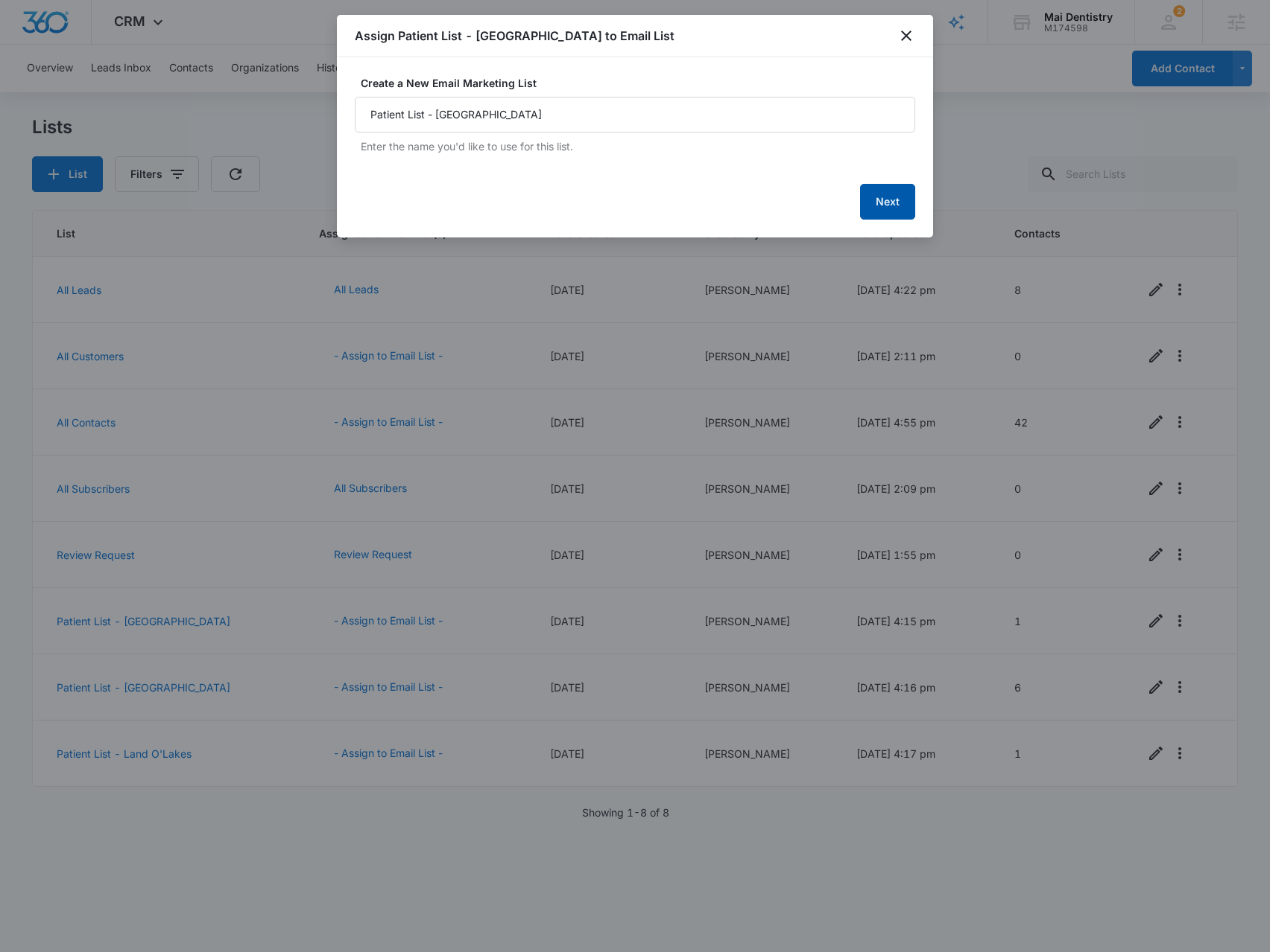
click at [887, 199] on button "Next" at bounding box center [887, 202] width 55 height 35
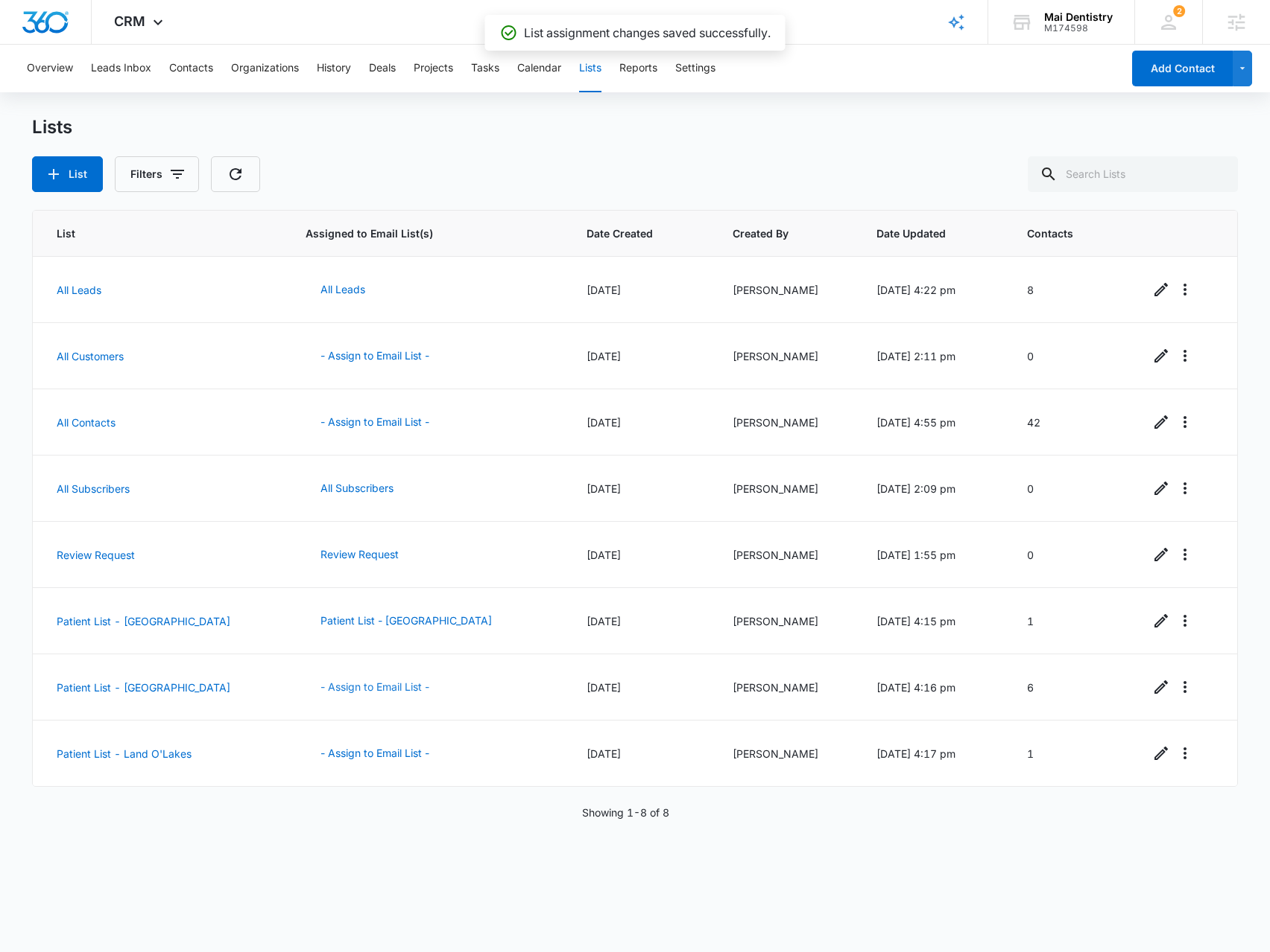
click at [337, 696] on button "- Assign to Email List -" at bounding box center [374, 687] width 139 height 35
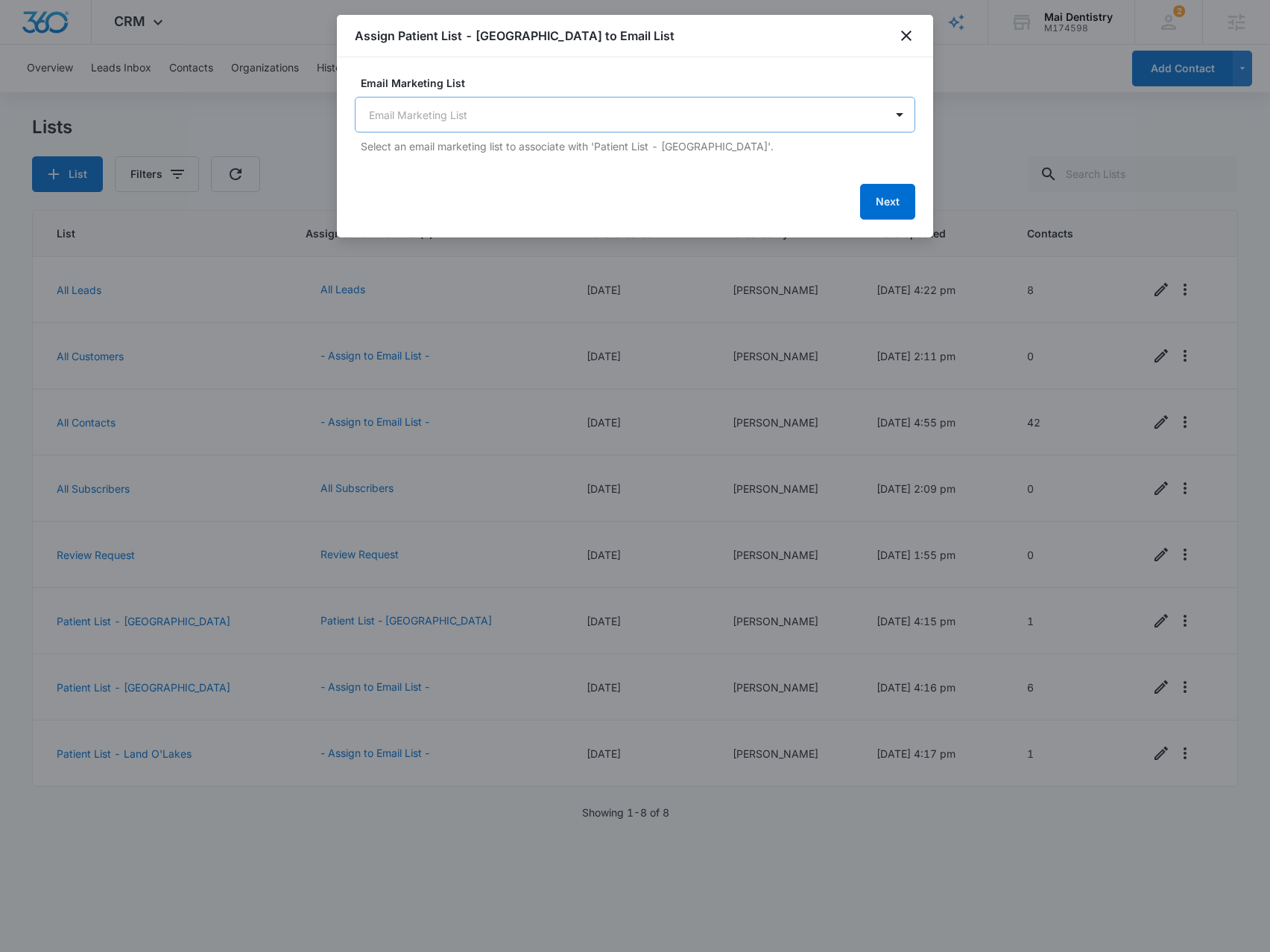
click at [667, 110] on body "CRM Apps Reputation Forms CRM Email Social Payments POS Content Ads Intelligenc…" at bounding box center [635, 476] width 1270 height 952
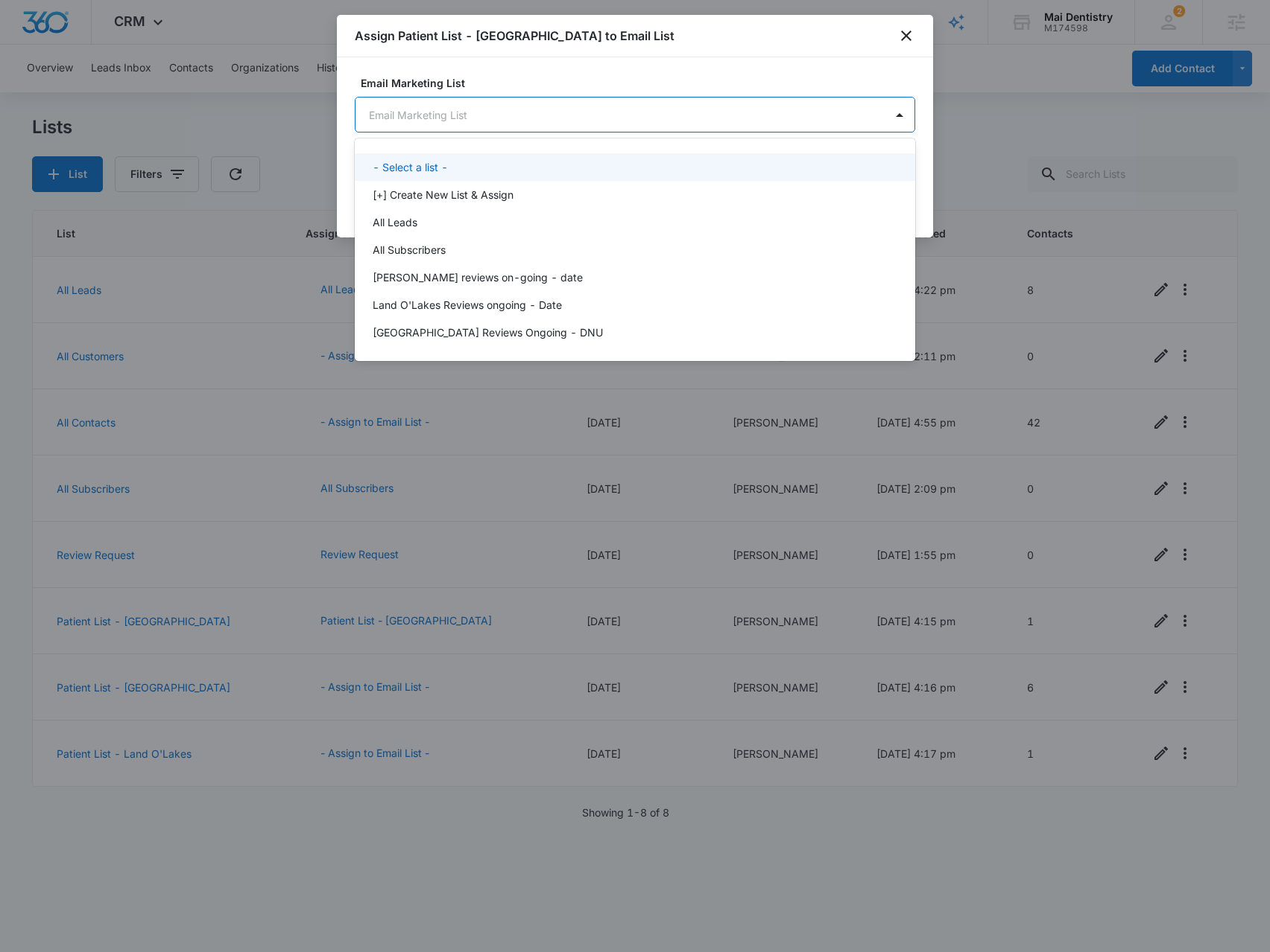
click at [578, 179] on div "- Select a list -" at bounding box center [635, 167] width 561 height 27
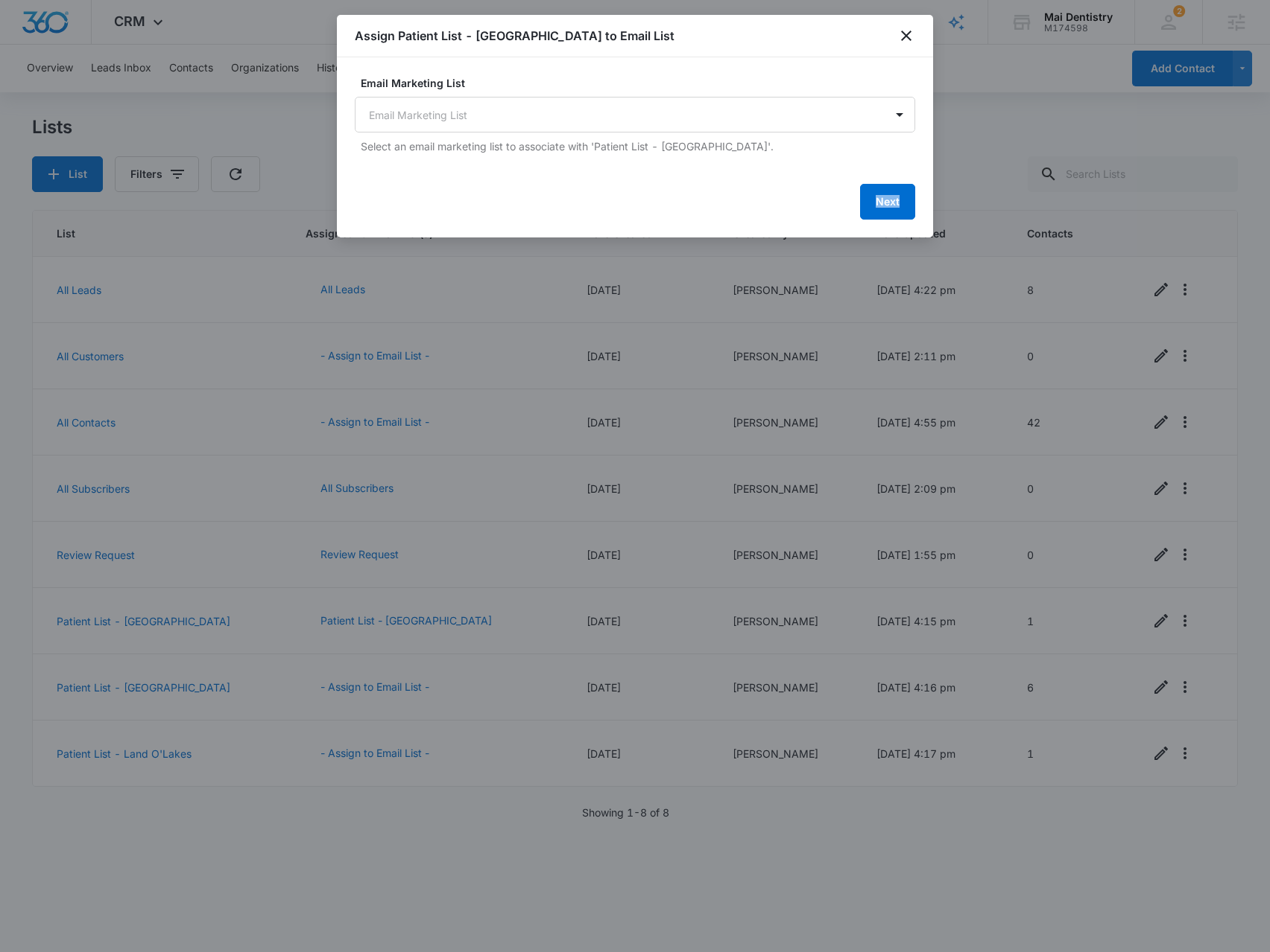
click at [579, 179] on form "Email Marketing List Email Marketing List Select an email marketing list to ass…" at bounding box center [635, 147] width 561 height 144
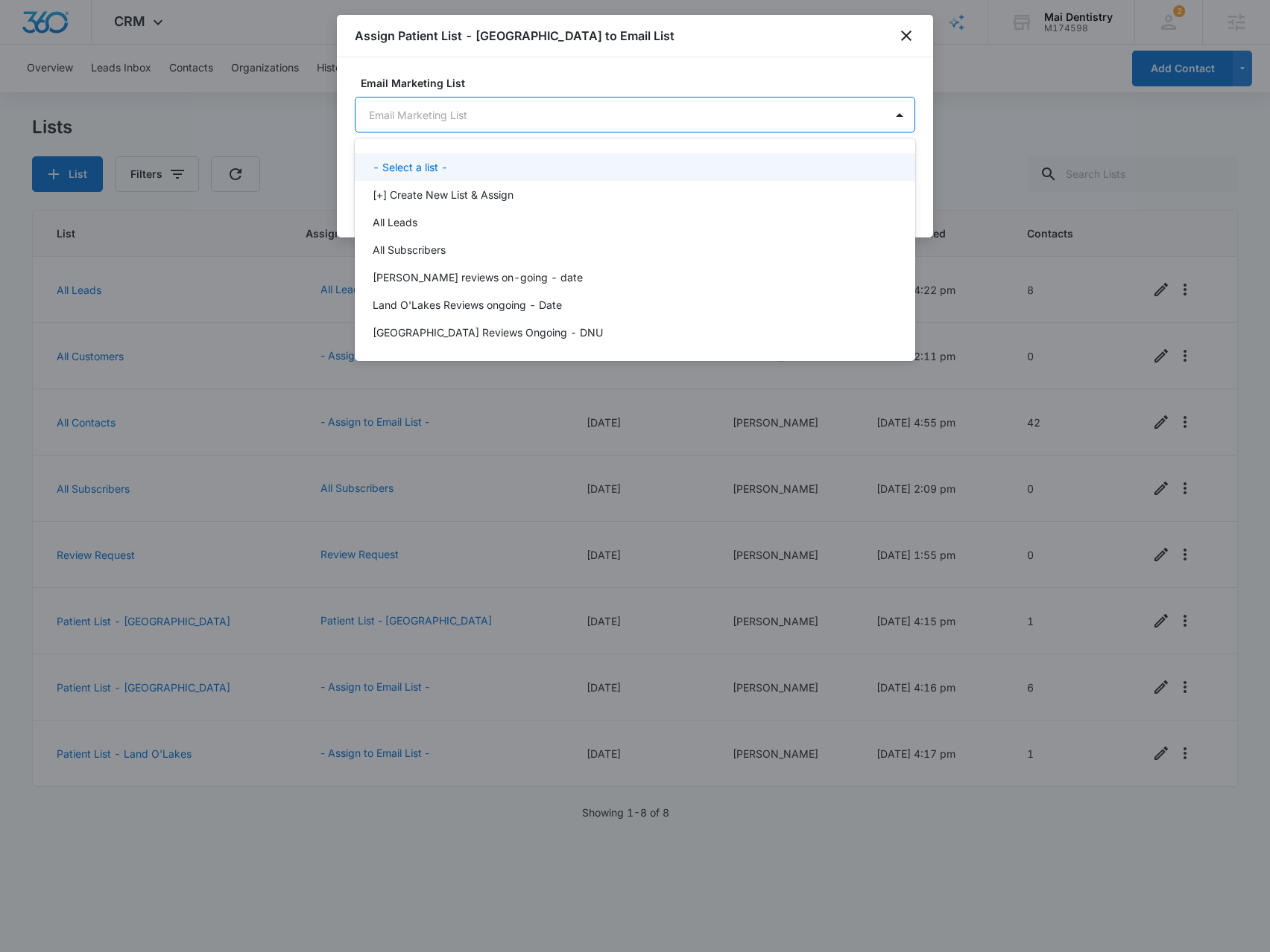
click at [579, 116] on body "CRM Apps Reputation Forms CRM Email Social Payments POS Content Ads Intelligenc…" at bounding box center [635, 476] width 1270 height 952
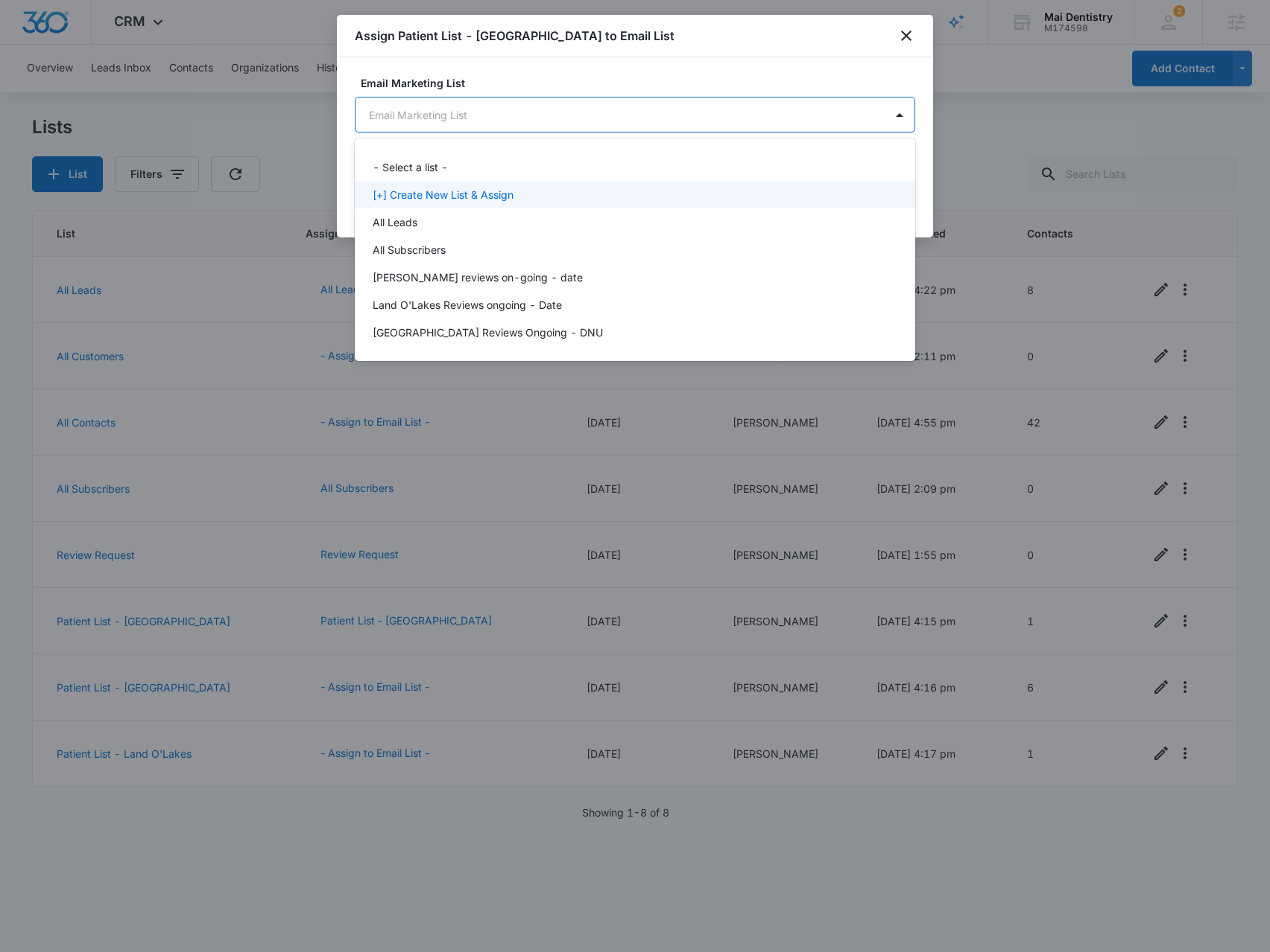
click at [576, 191] on div "[+] Create New List & Assign" at bounding box center [633, 194] width 522 height 16
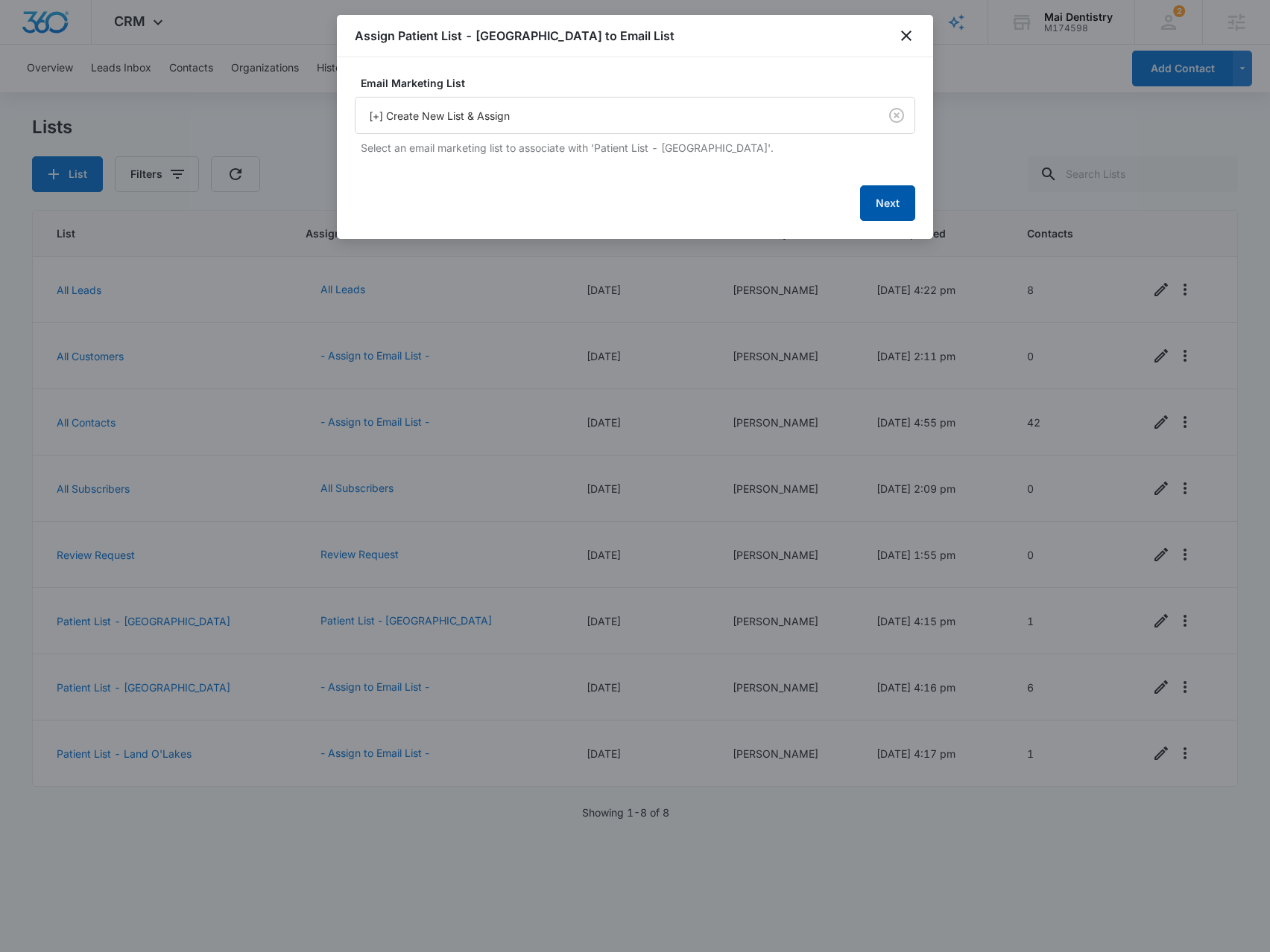
click at [887, 215] on button "Next" at bounding box center [887, 203] width 55 height 35
click at [868, 203] on button "Next" at bounding box center [887, 202] width 55 height 35
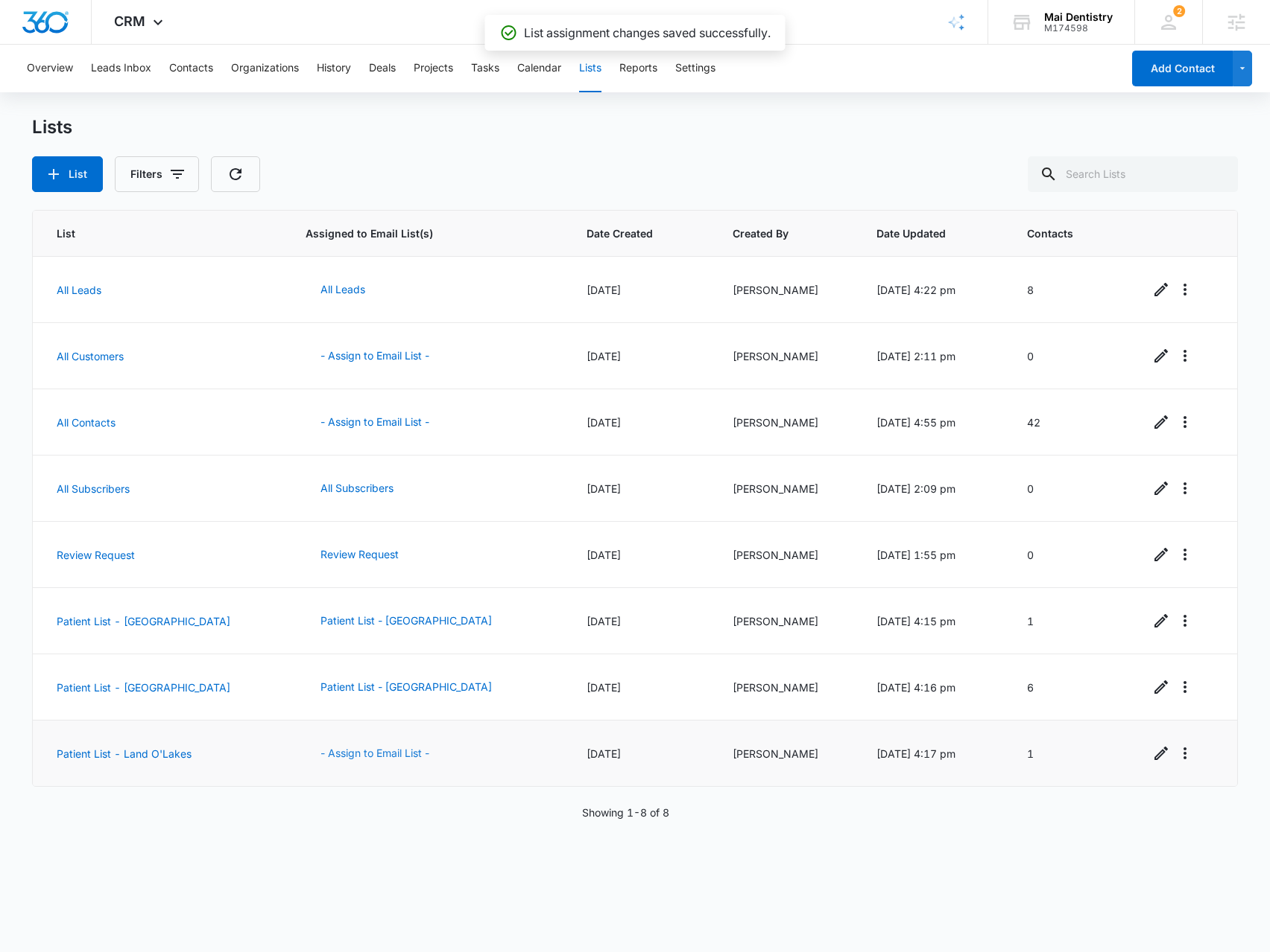
click at [322, 757] on button "- Assign to Email List -" at bounding box center [374, 753] width 139 height 35
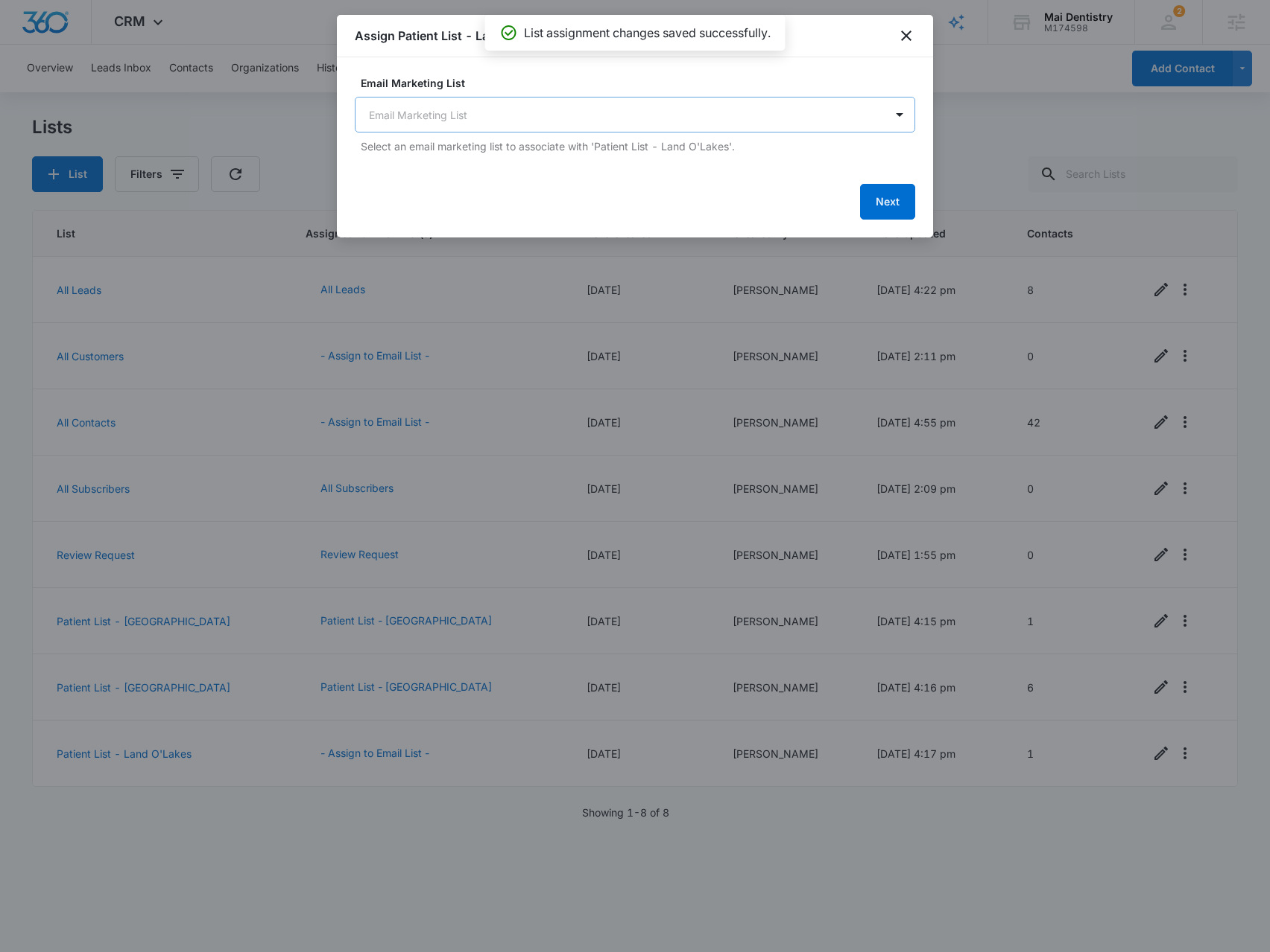
click at [541, 108] on body "CRM Apps Reputation Forms CRM Email Social Payments POS Content Ads Intelligenc…" at bounding box center [635, 476] width 1270 height 952
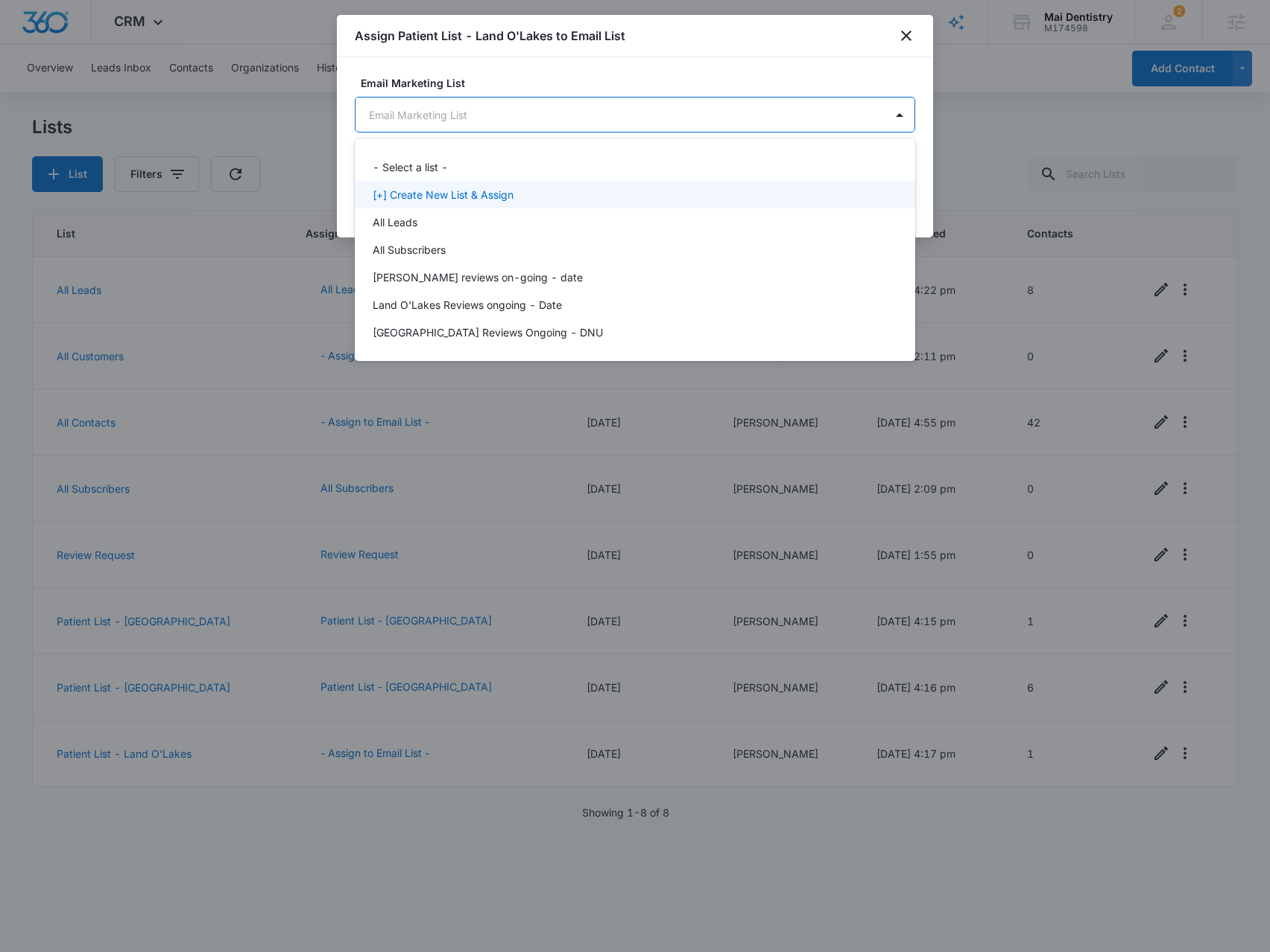
click at [499, 193] on p "[+] Create New List & Assign" at bounding box center [442, 194] width 141 height 16
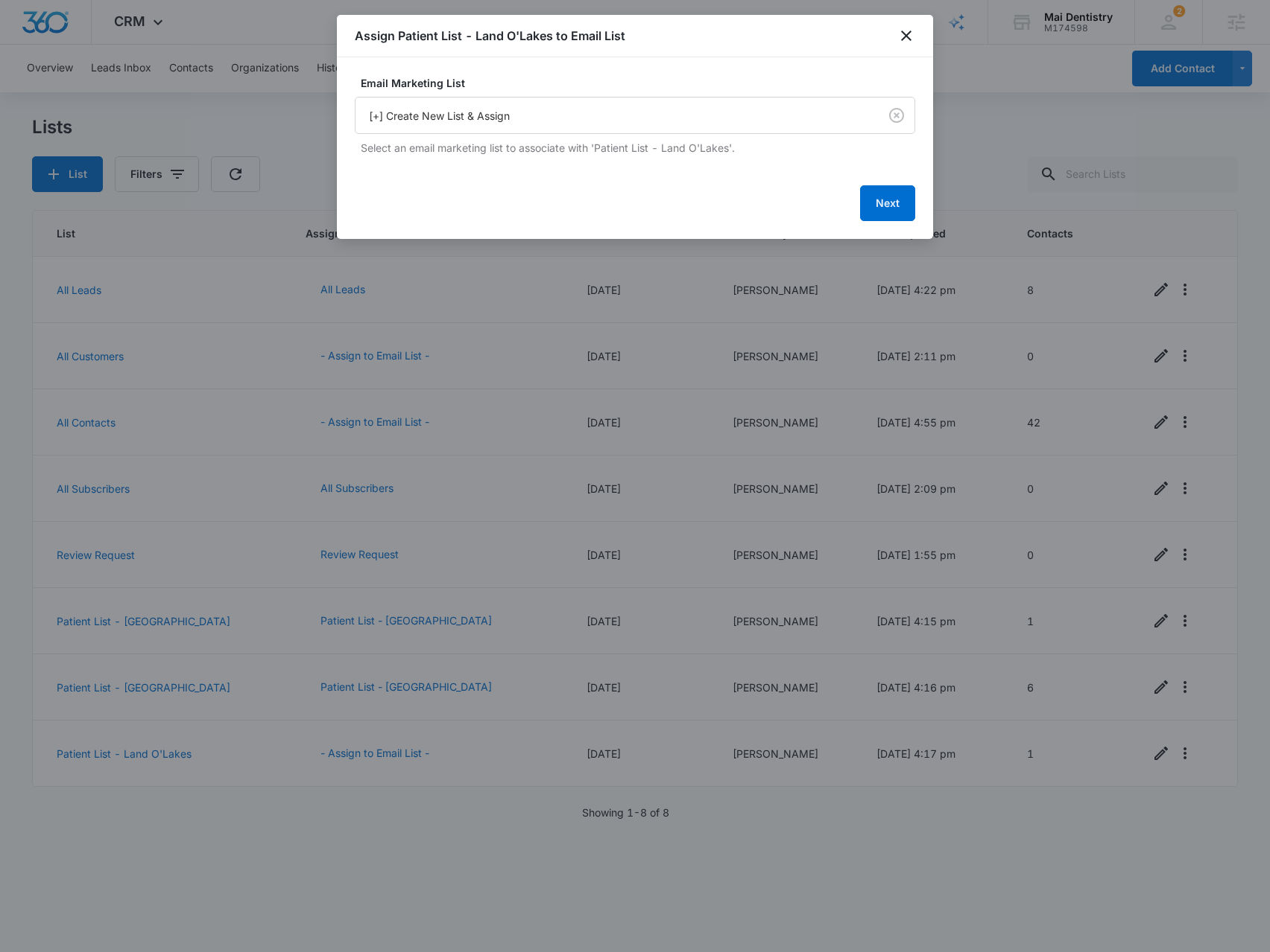
click at [900, 225] on div "Email Marketing List [+] Create New List & Assign Select an email marketing lis…" at bounding box center [635, 149] width 596 height 182
click at [892, 203] on button "Next" at bounding box center [887, 203] width 55 height 35
click at [894, 199] on button "Next" at bounding box center [887, 202] width 55 height 35
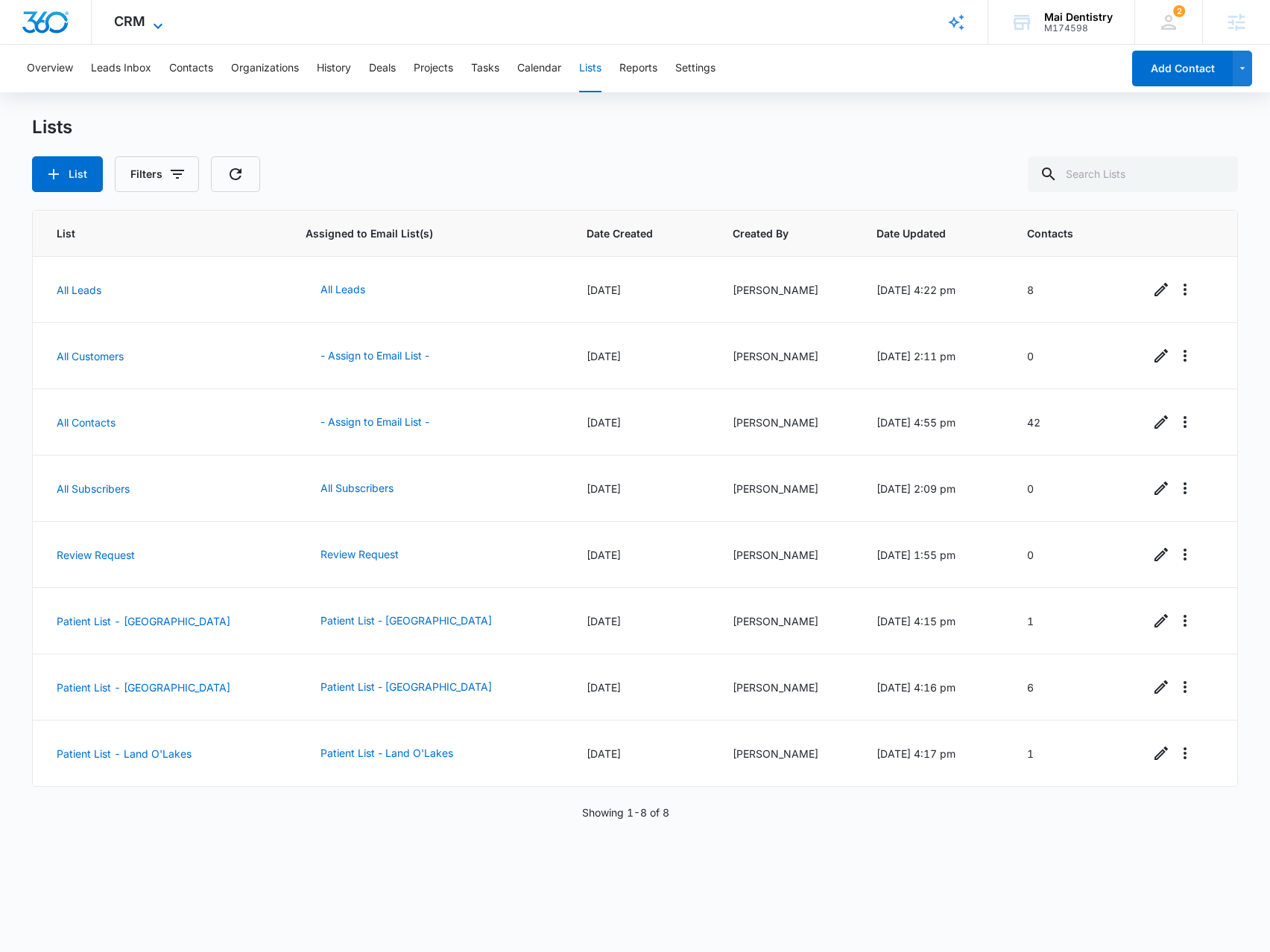
click at [139, 23] on span "CRM" at bounding box center [129, 21] width 31 height 16
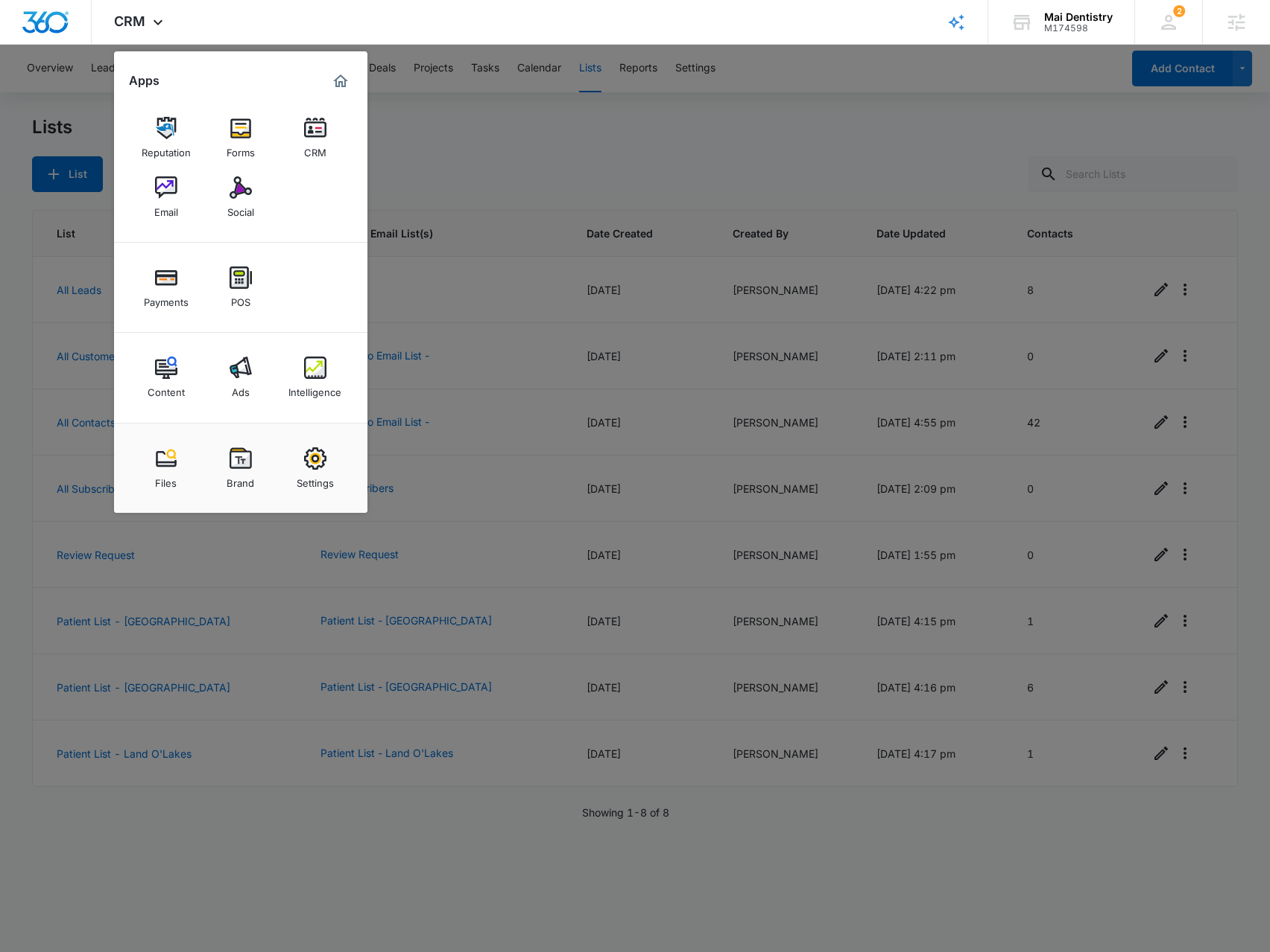
click at [470, 141] on div at bounding box center [635, 476] width 1270 height 952
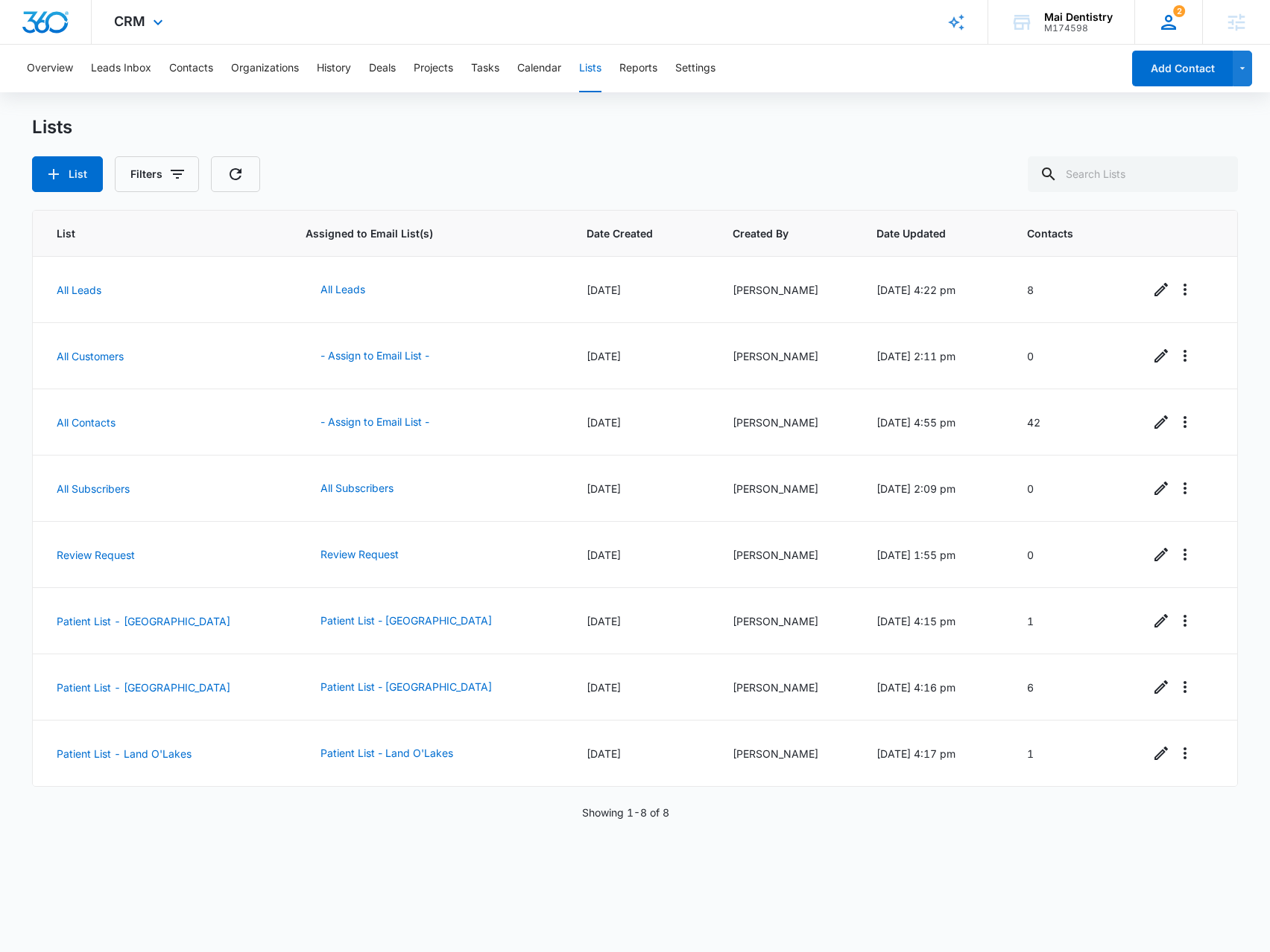
click at [1161, 21] on icon at bounding box center [1167, 22] width 22 height 22
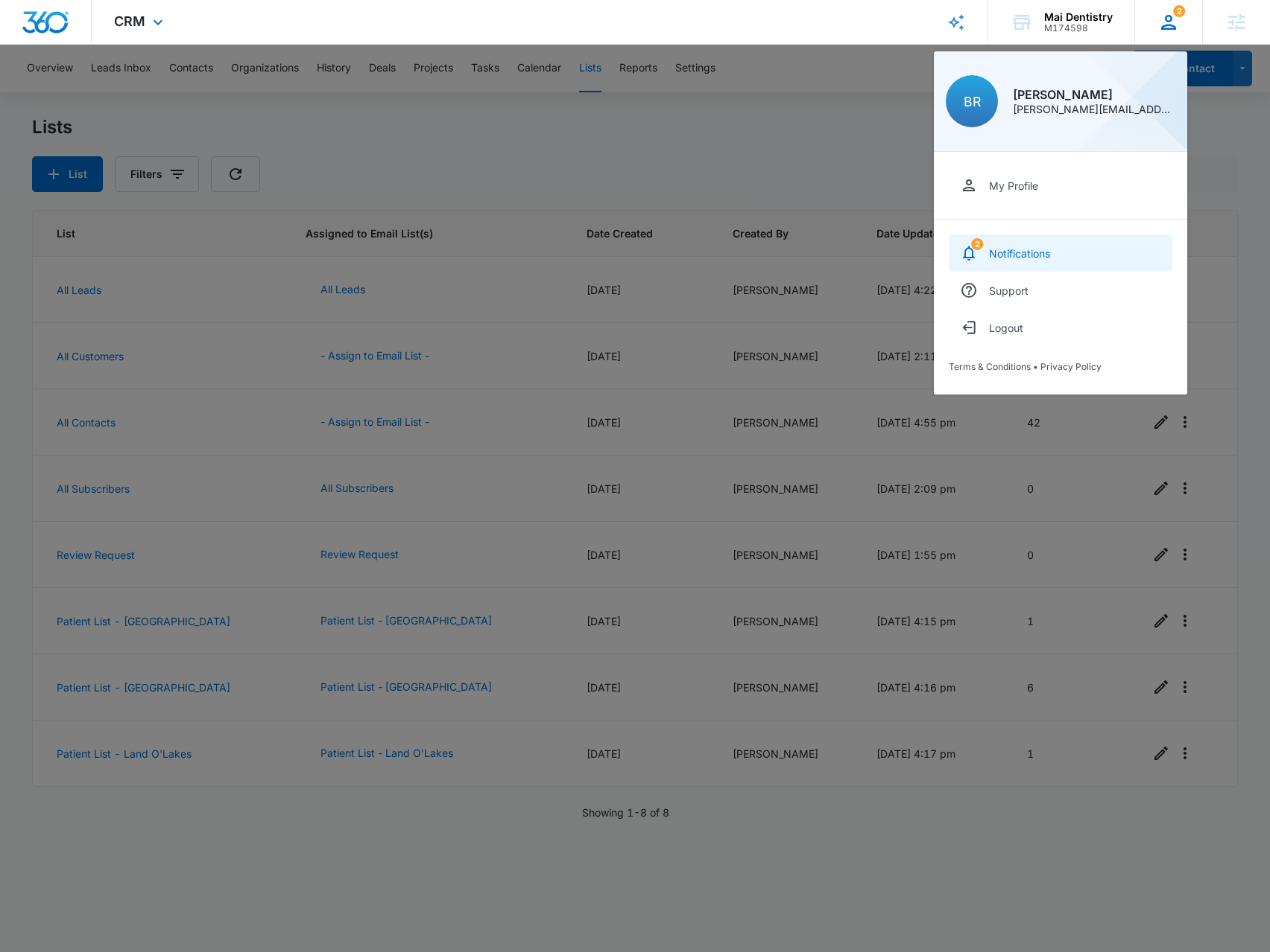
click at [1019, 262] on link "2 Notifications" at bounding box center [1060, 253] width 224 height 37
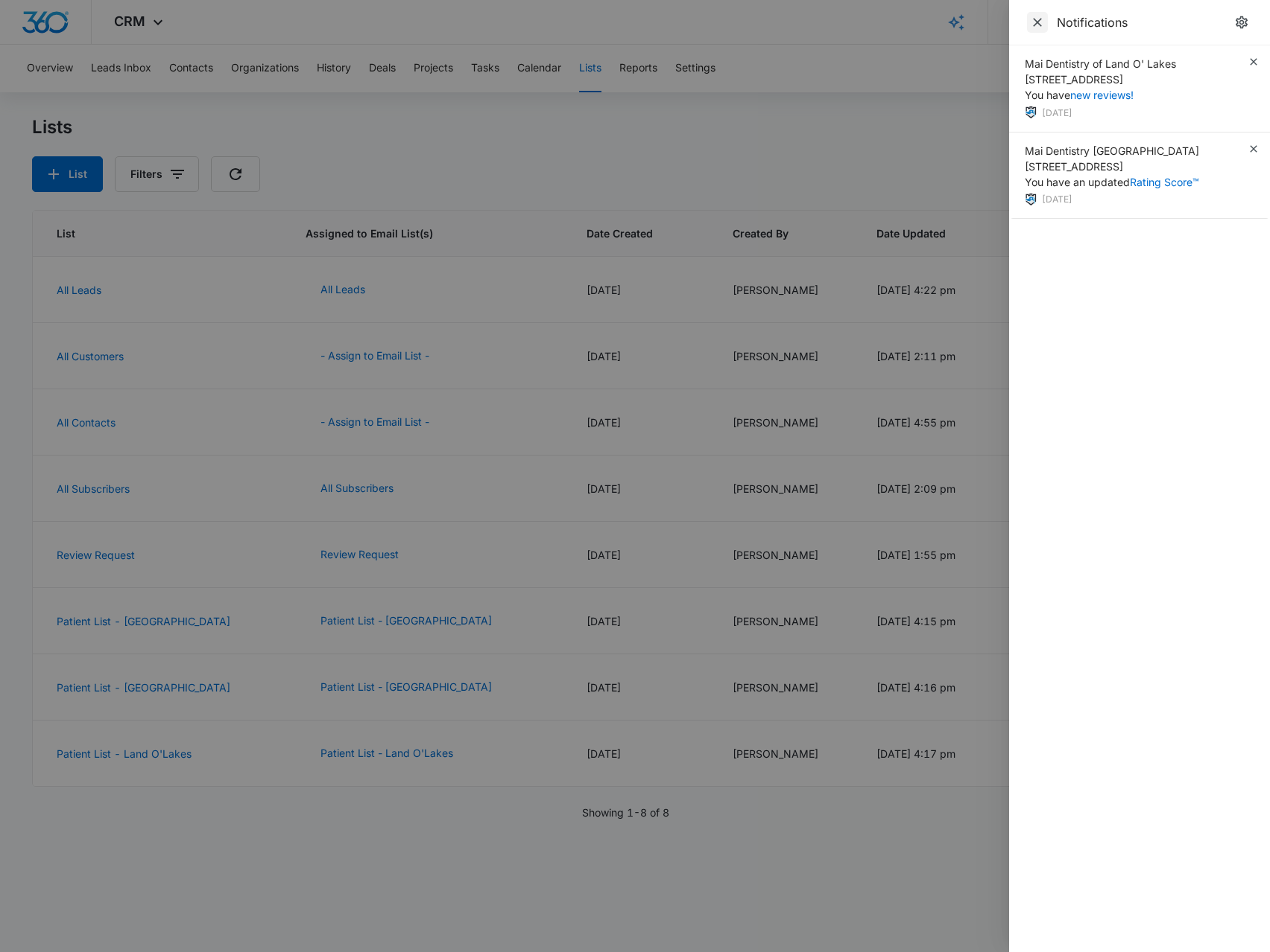
click at [1036, 21] on icon "Close" at bounding box center [1037, 22] width 9 height 9
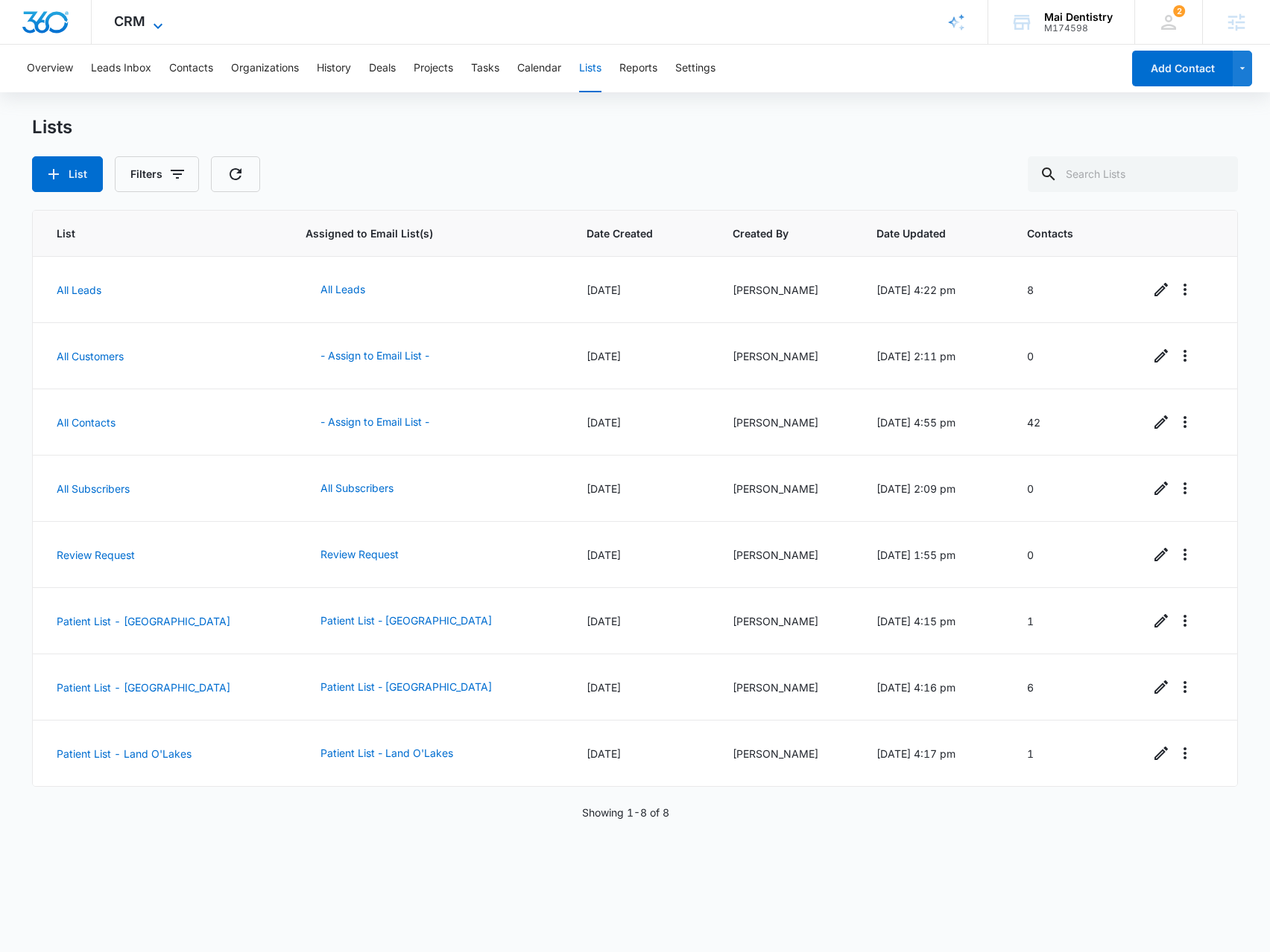
click at [149, 19] on div "CRM Apps Reputation Forms CRM Email Social Payments POS Content Ads Intelligenc…" at bounding box center [141, 22] width 97 height 44
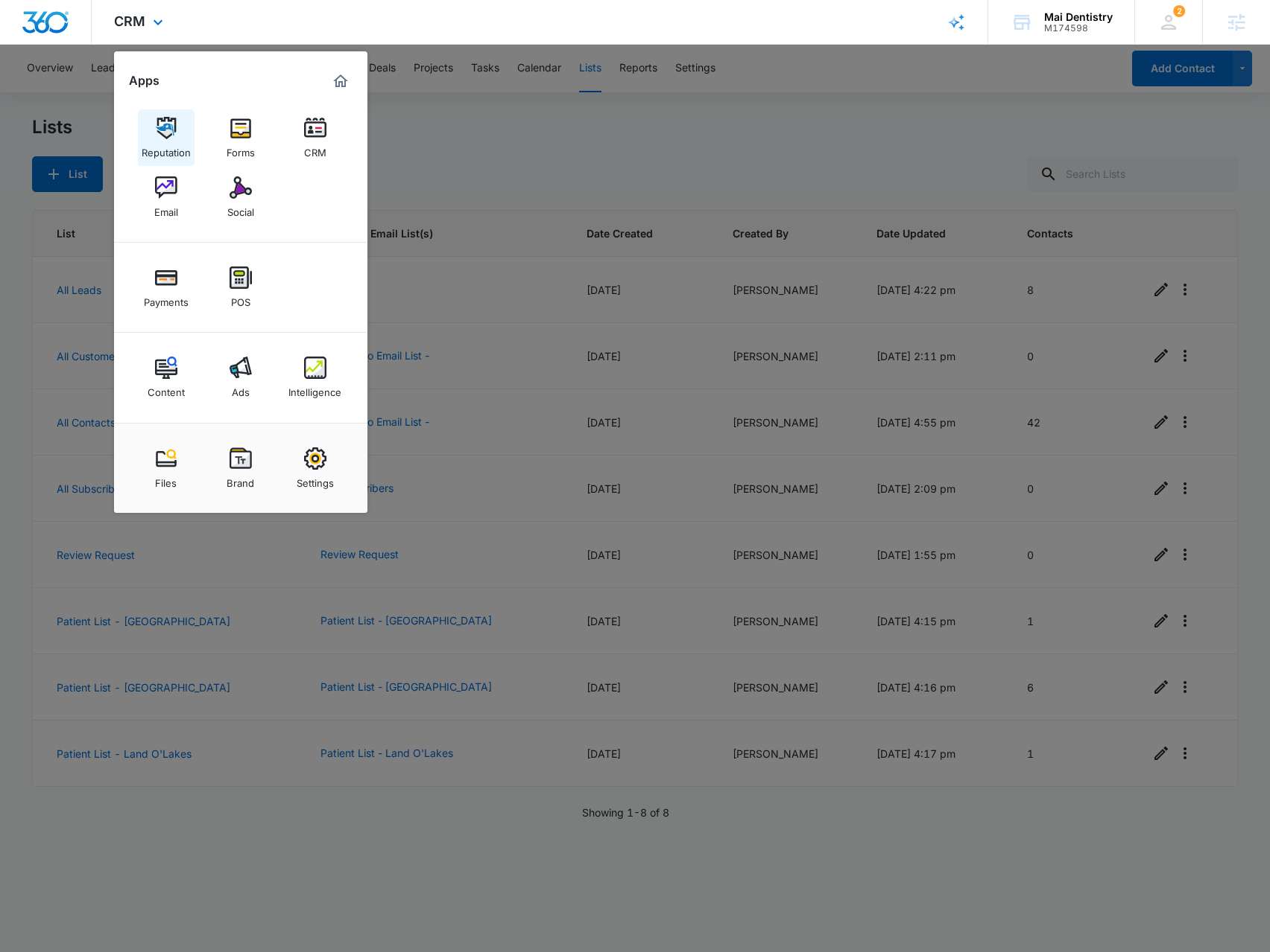
drag, startPoint x: 172, startPoint y: 149, endPoint x: 155, endPoint y: 131, distance: 24.8
click at [428, 179] on div at bounding box center [635, 476] width 1270 height 952
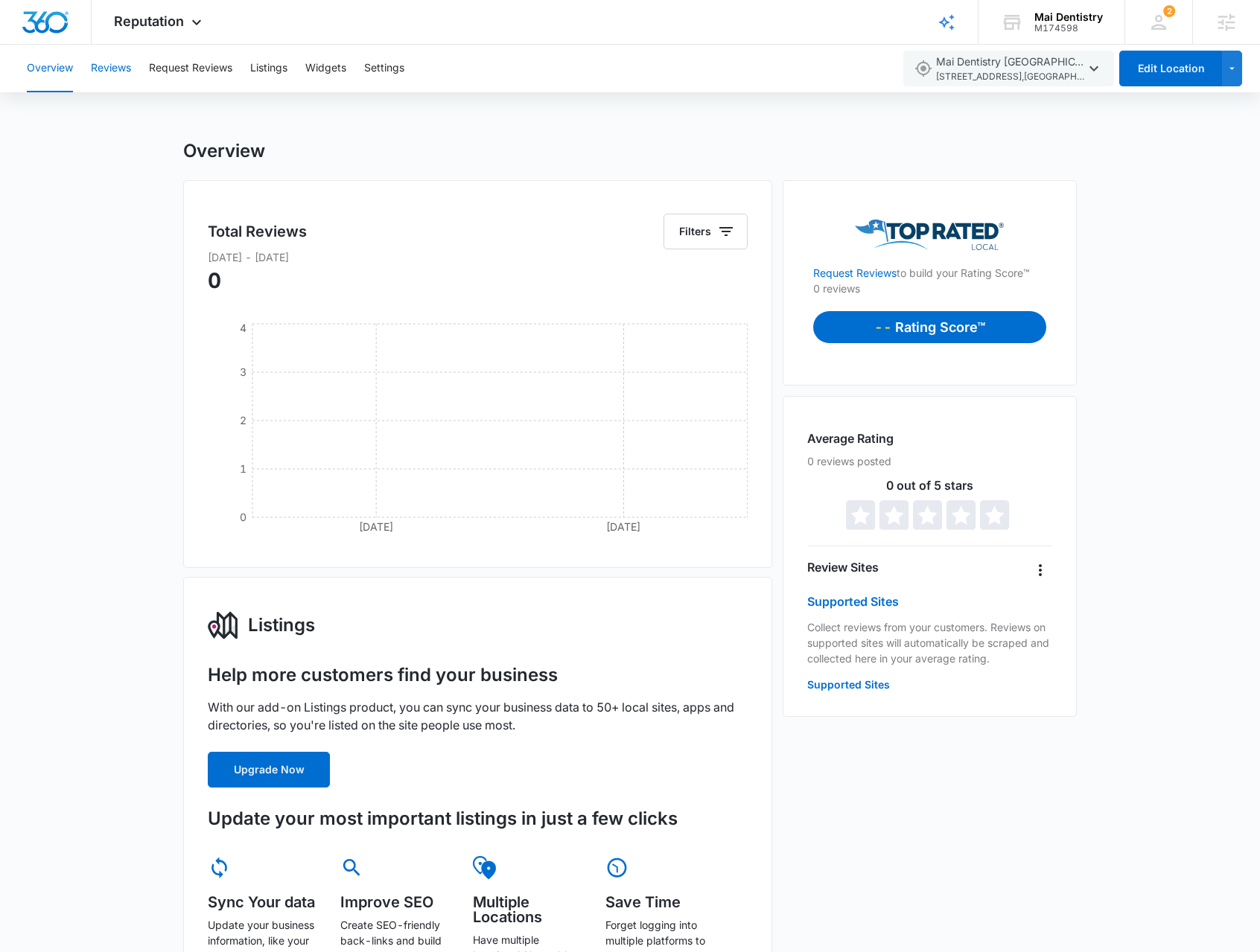
click at [111, 72] on button "Reviews" at bounding box center [111, 69] width 40 height 48
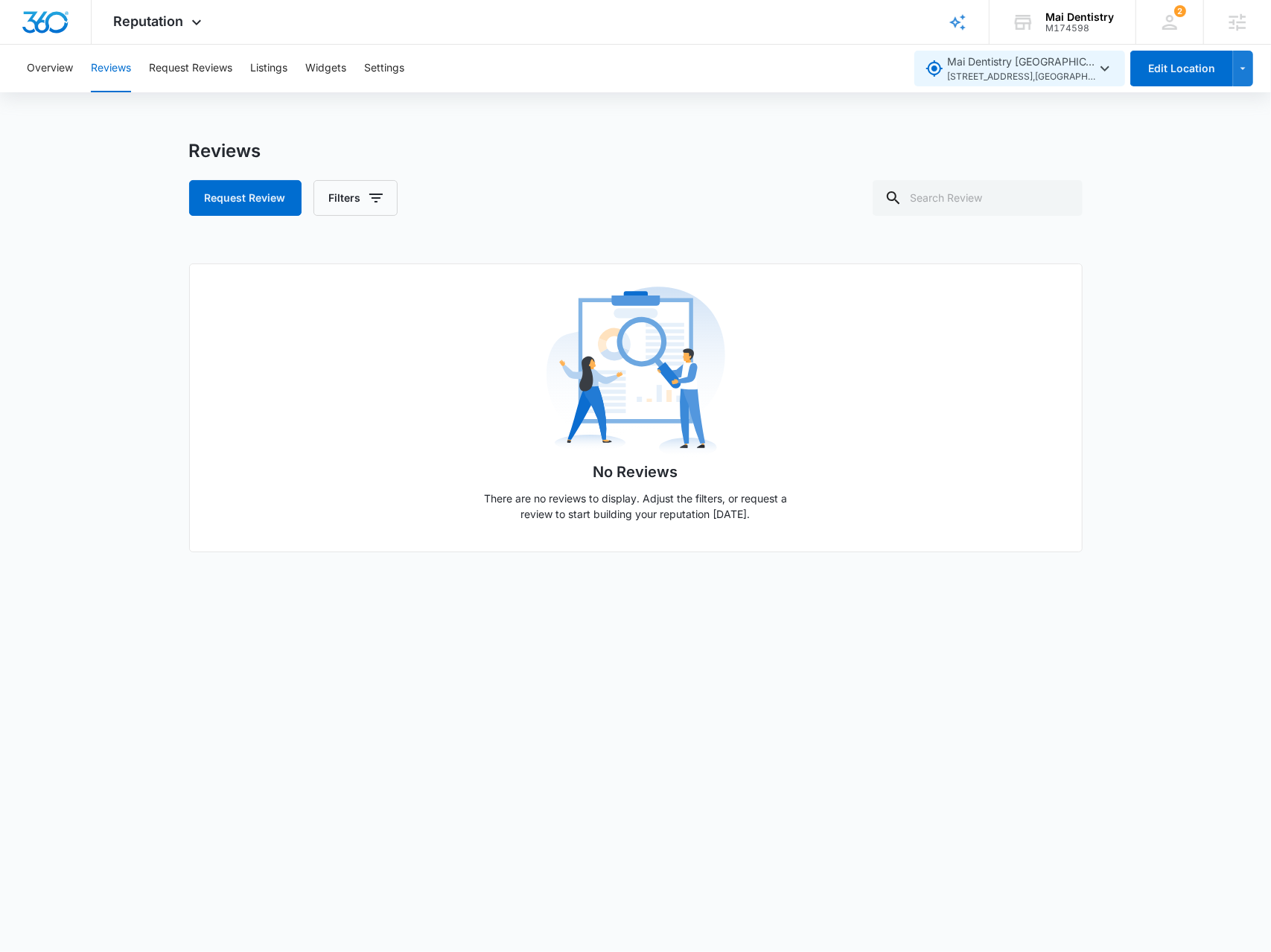
click at [1105, 65] on icon "button" at bounding box center [1105, 68] width 18 height 18
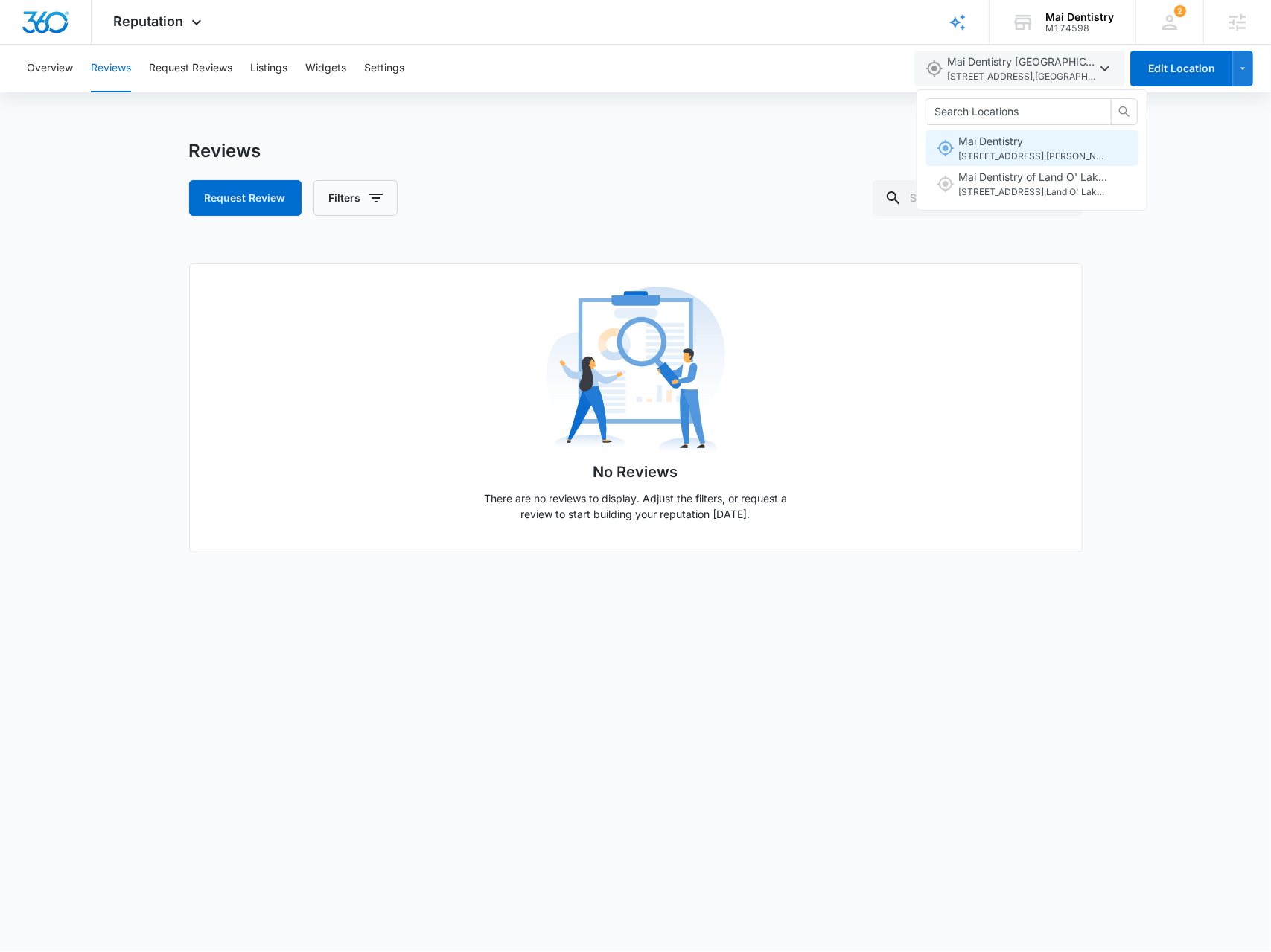
click at [1075, 147] on span "Mai Dentistry 7214 State Rd 52 , Hudson , FL" at bounding box center [1032, 149] width 148 height 31
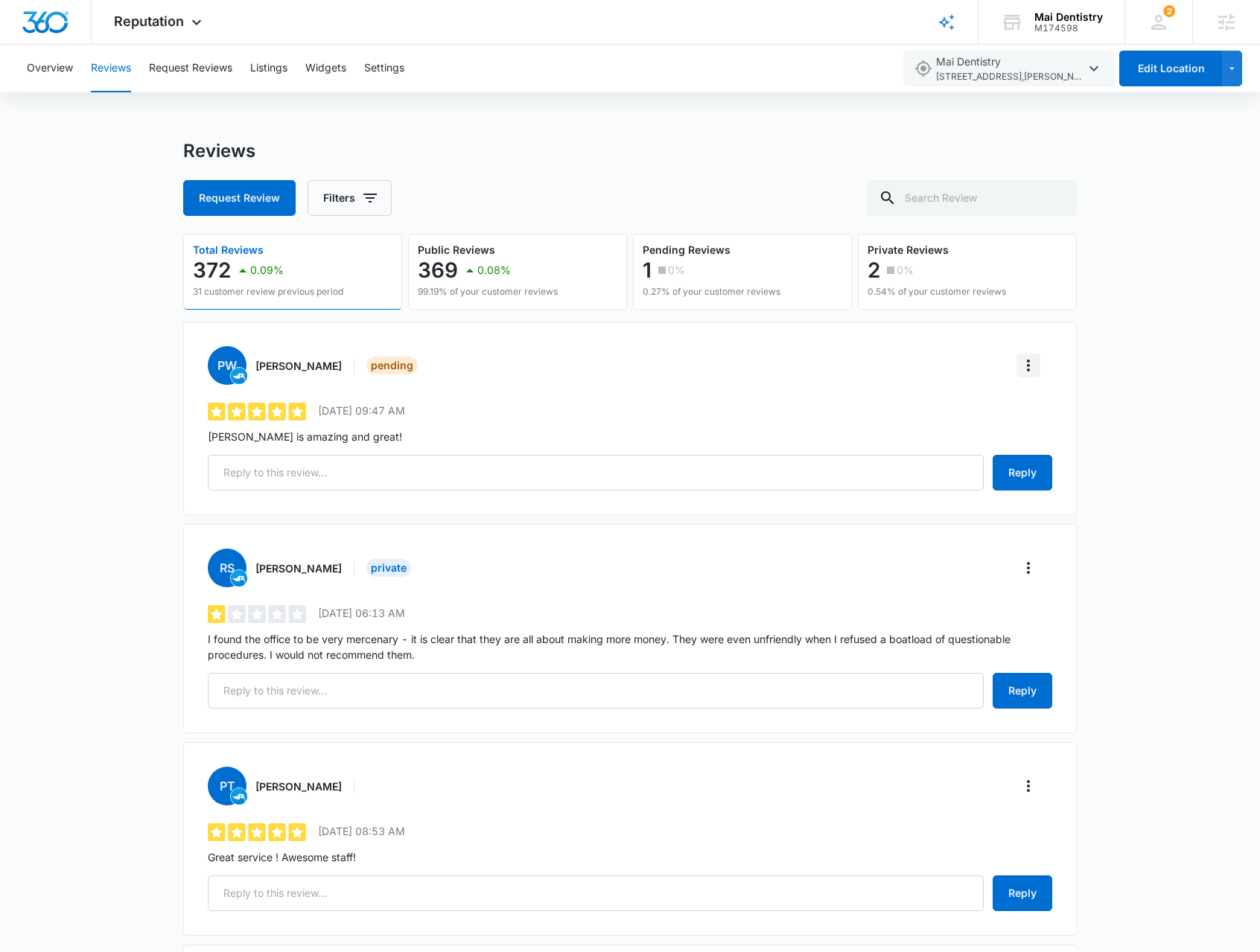
click at [1038, 365] on button "More" at bounding box center [1028, 365] width 24 height 24
click at [1047, 407] on div "Verify Review" at bounding box center [1088, 407] width 106 height 11
click at [1085, 73] on span "7214 State Rd 52 , Hudson , FL" at bounding box center [1011, 77] width 149 height 14
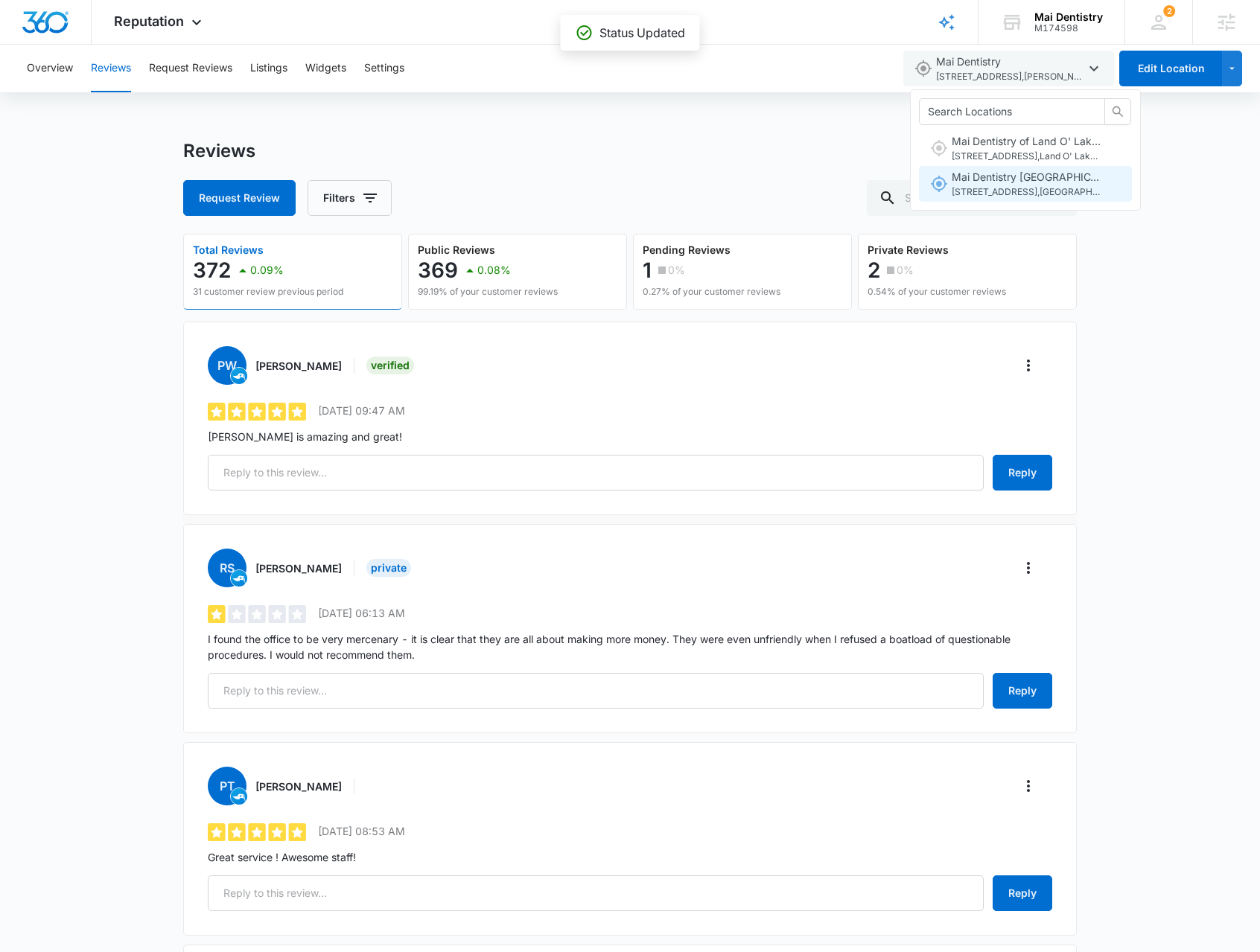
click at [1053, 187] on span "495 31st St N , Saint Petersburg , FL" at bounding box center [1027, 193] width 149 height 14
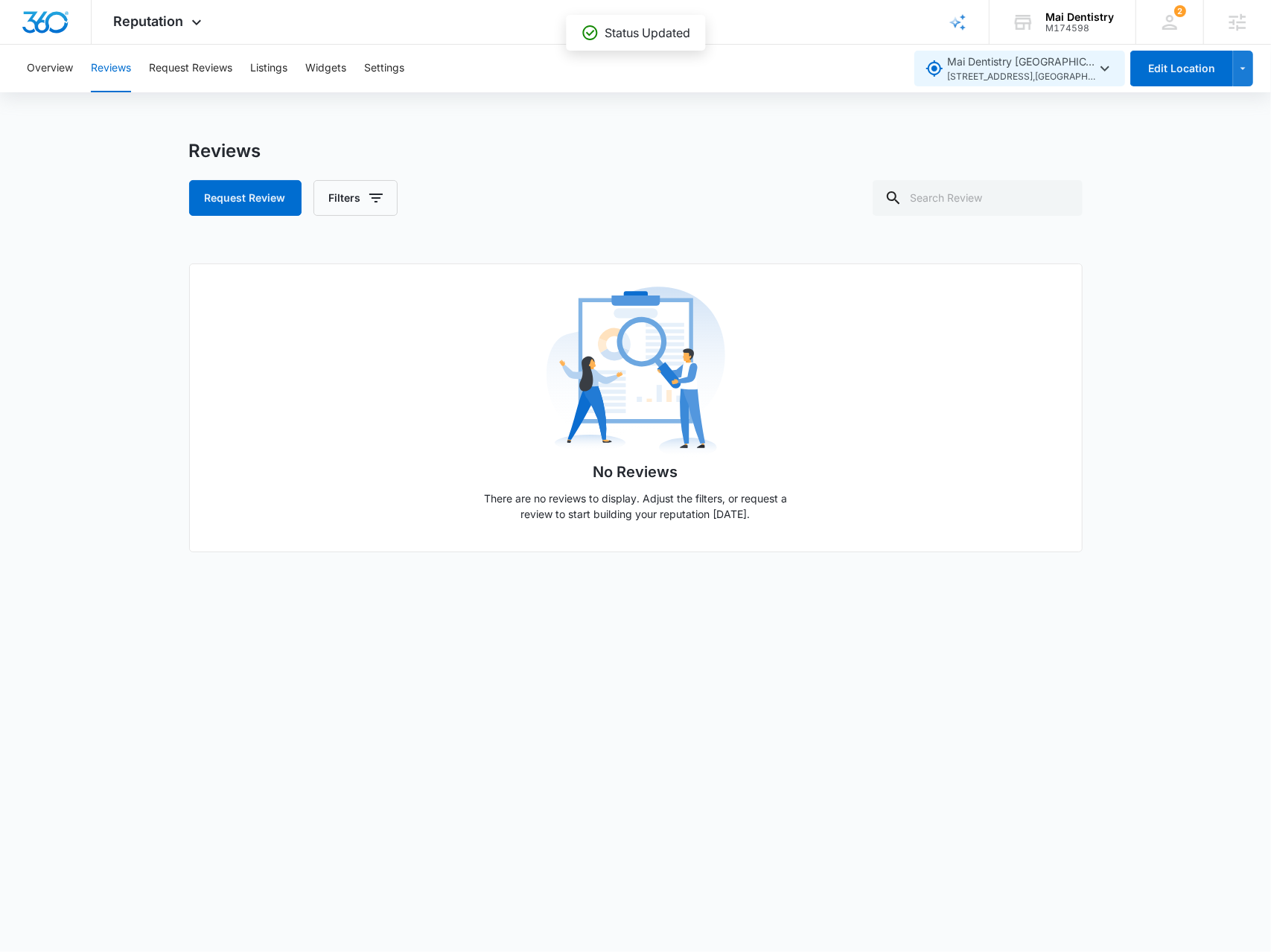
click at [1063, 81] on span "495 31st St N , Saint Petersburg , FL" at bounding box center [1022, 77] width 148 height 14
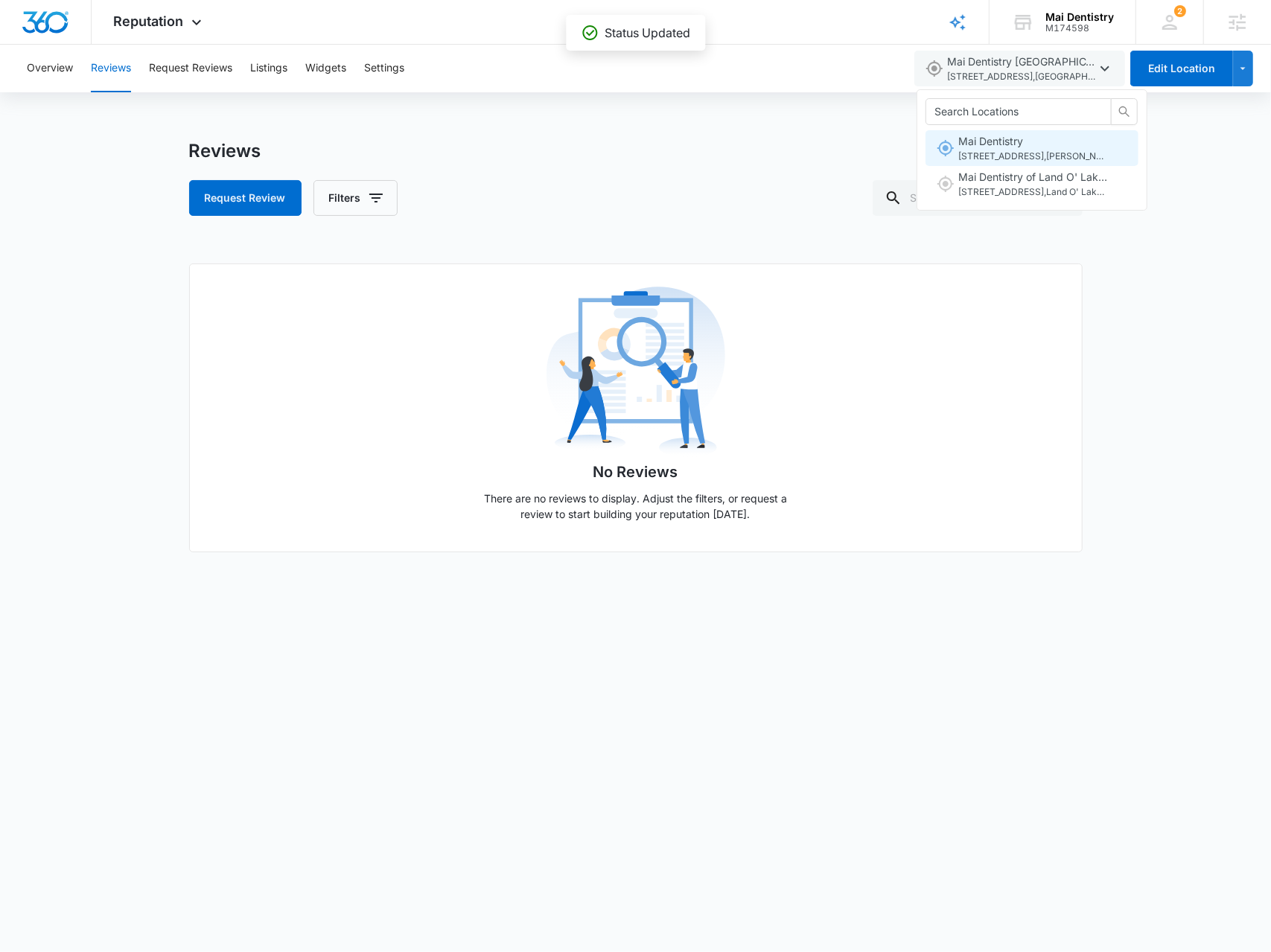
click at [1070, 154] on span "7214 State Rd 52 , Hudson , FL" at bounding box center [1032, 156] width 148 height 14
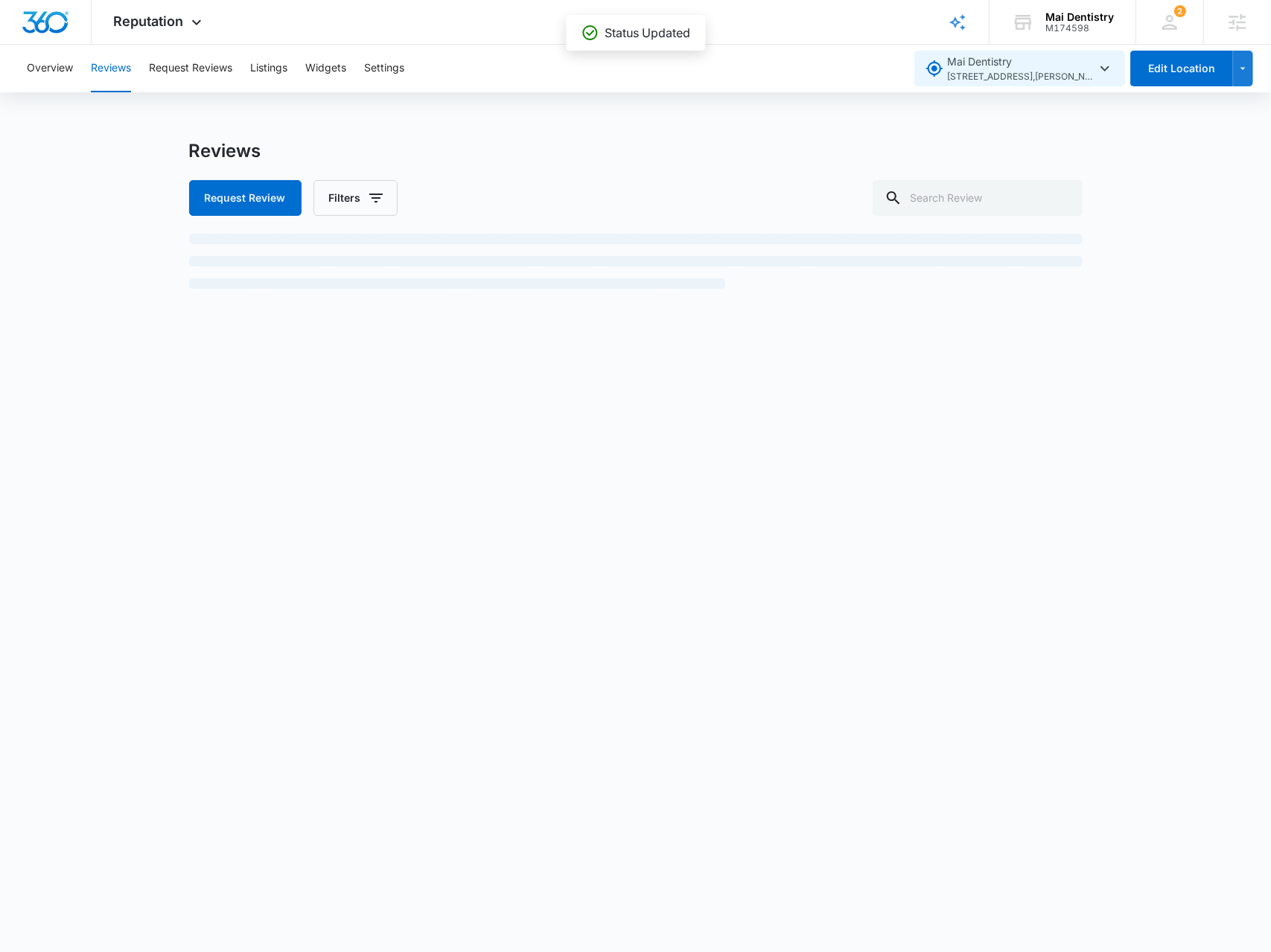
click at [1070, 62] on span "Mai Dentistry 7214 State Rd 52 , Hudson , FL" at bounding box center [1022, 69] width 148 height 31
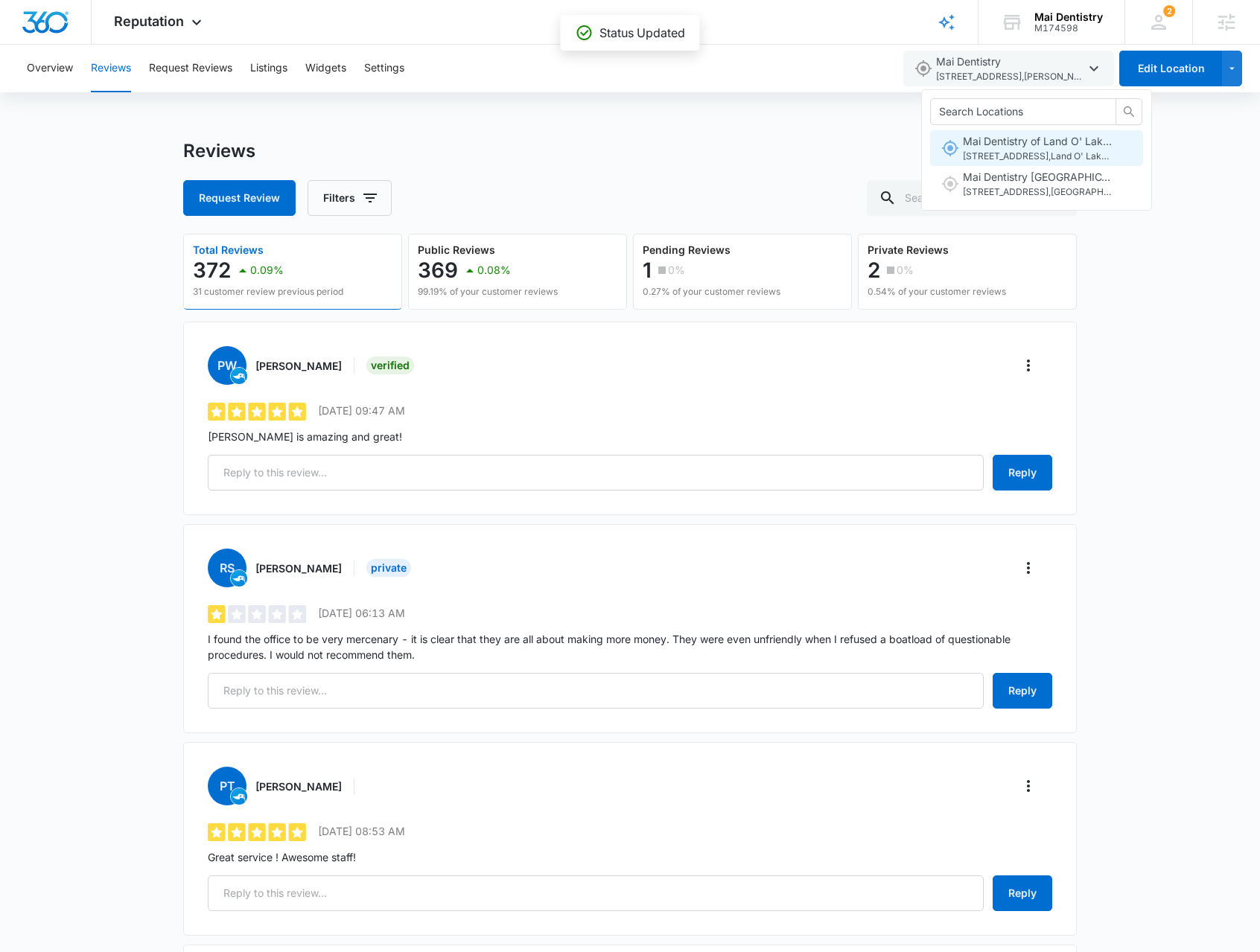
click at [1085, 142] on span "Mai Dentistry of Land O' Lakes 2624 Stonewood Pk L , Land O' Lakes , FL" at bounding box center [1037, 149] width 149 height 31
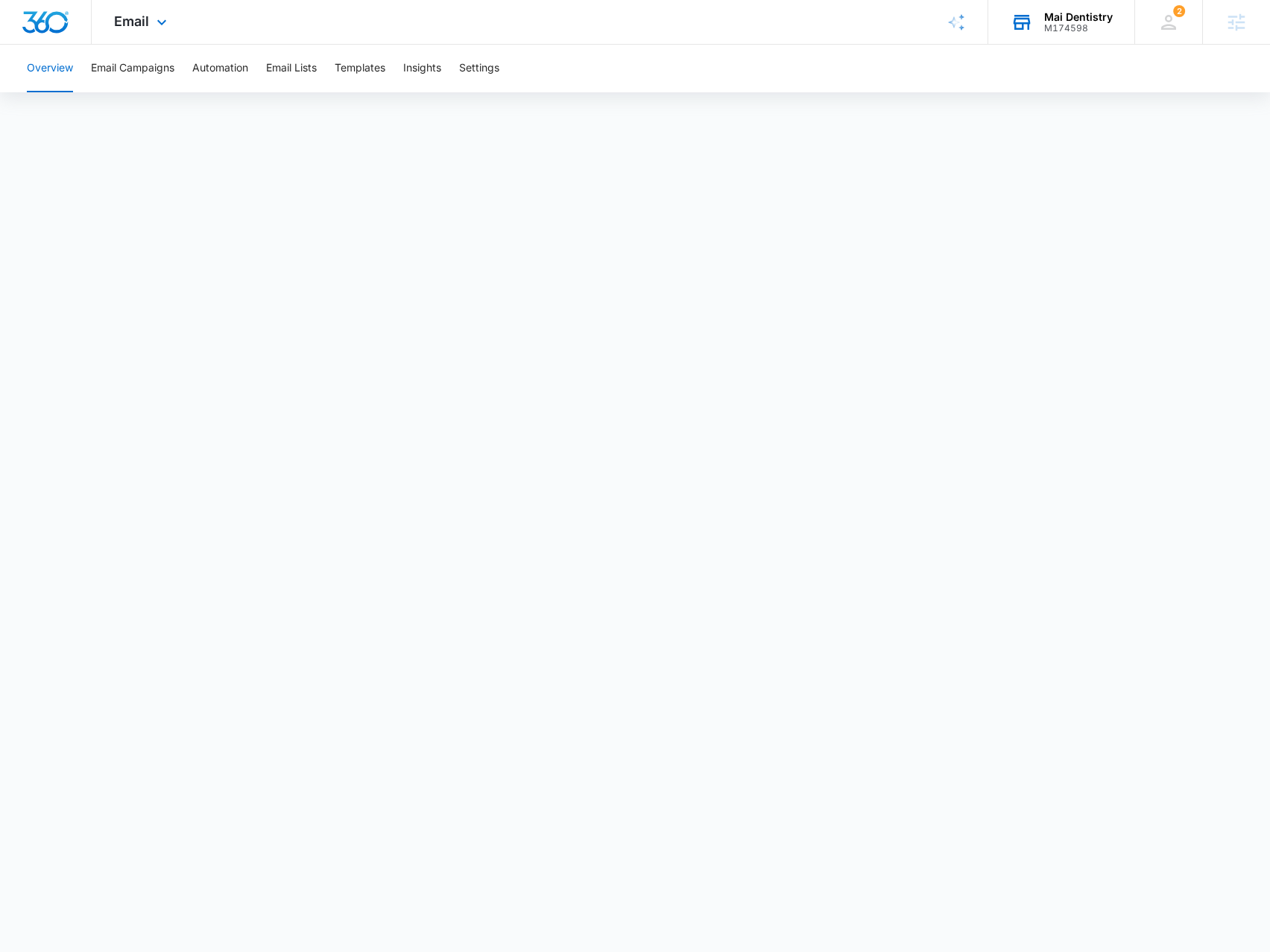
click at [1043, 43] on div "Mai Dentistry M174598 Your Accounts View All" at bounding box center [1060, 22] width 146 height 44
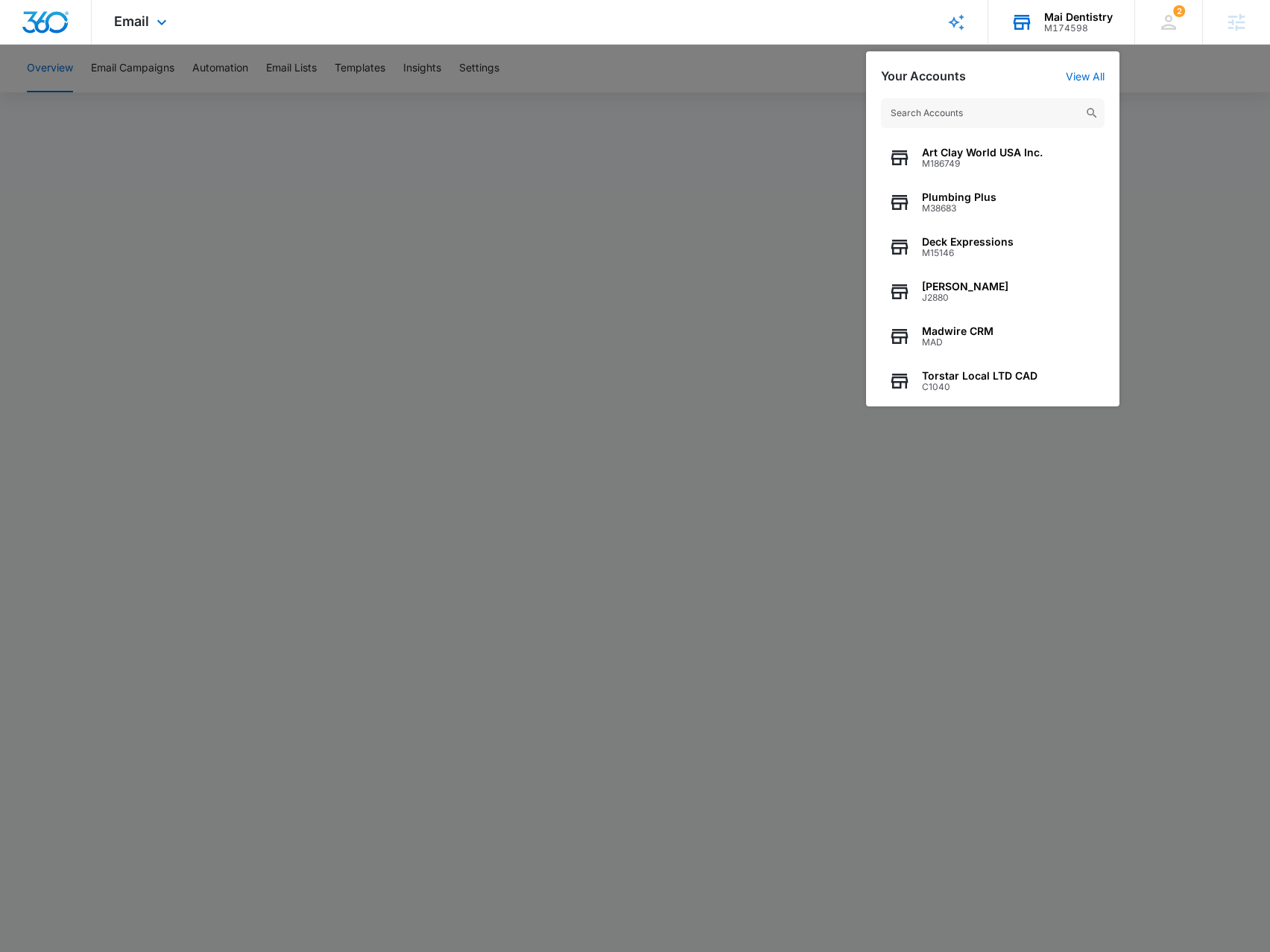
click at [934, 103] on input "text" at bounding box center [992, 113] width 224 height 30
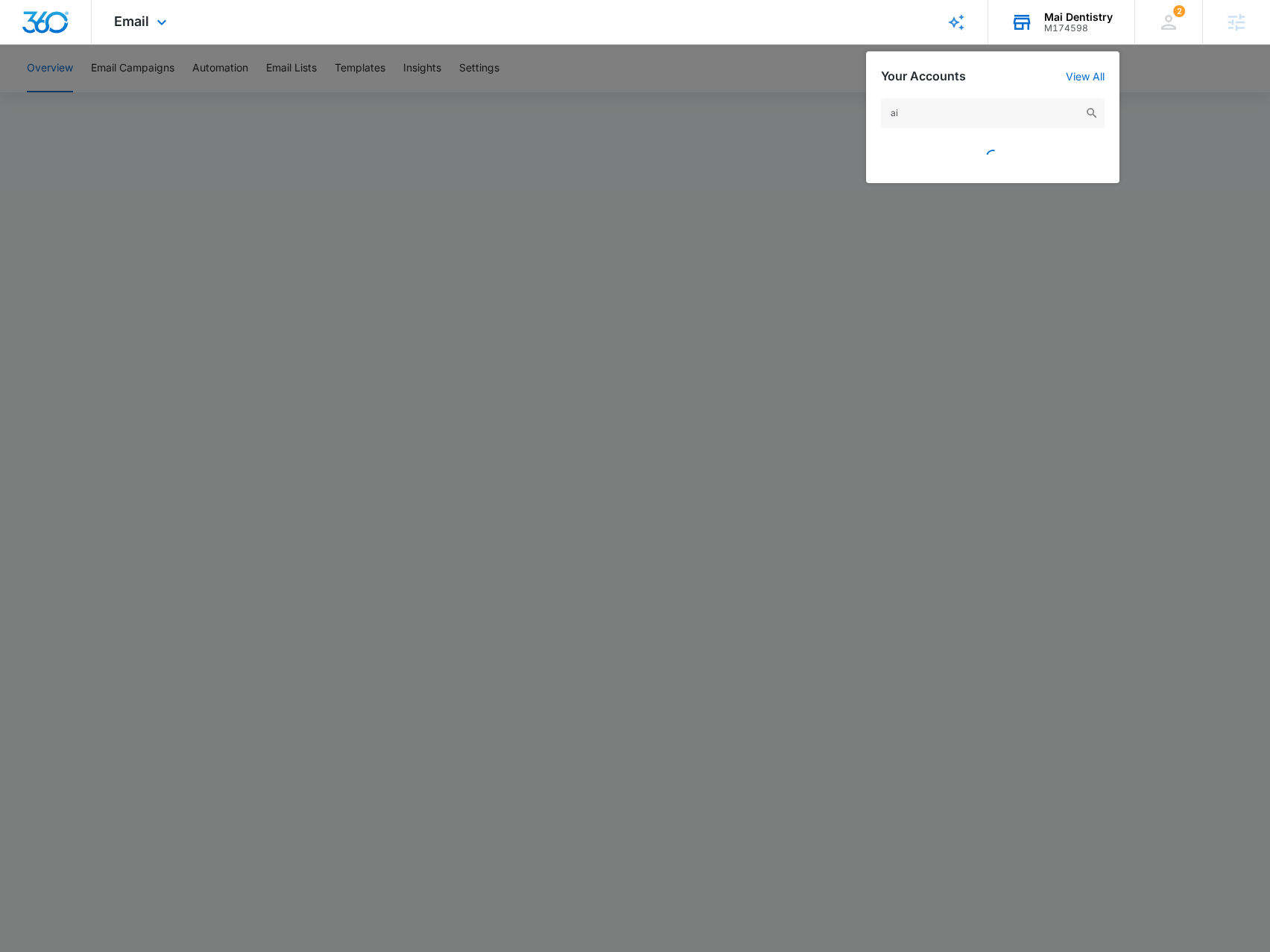
type input "a"
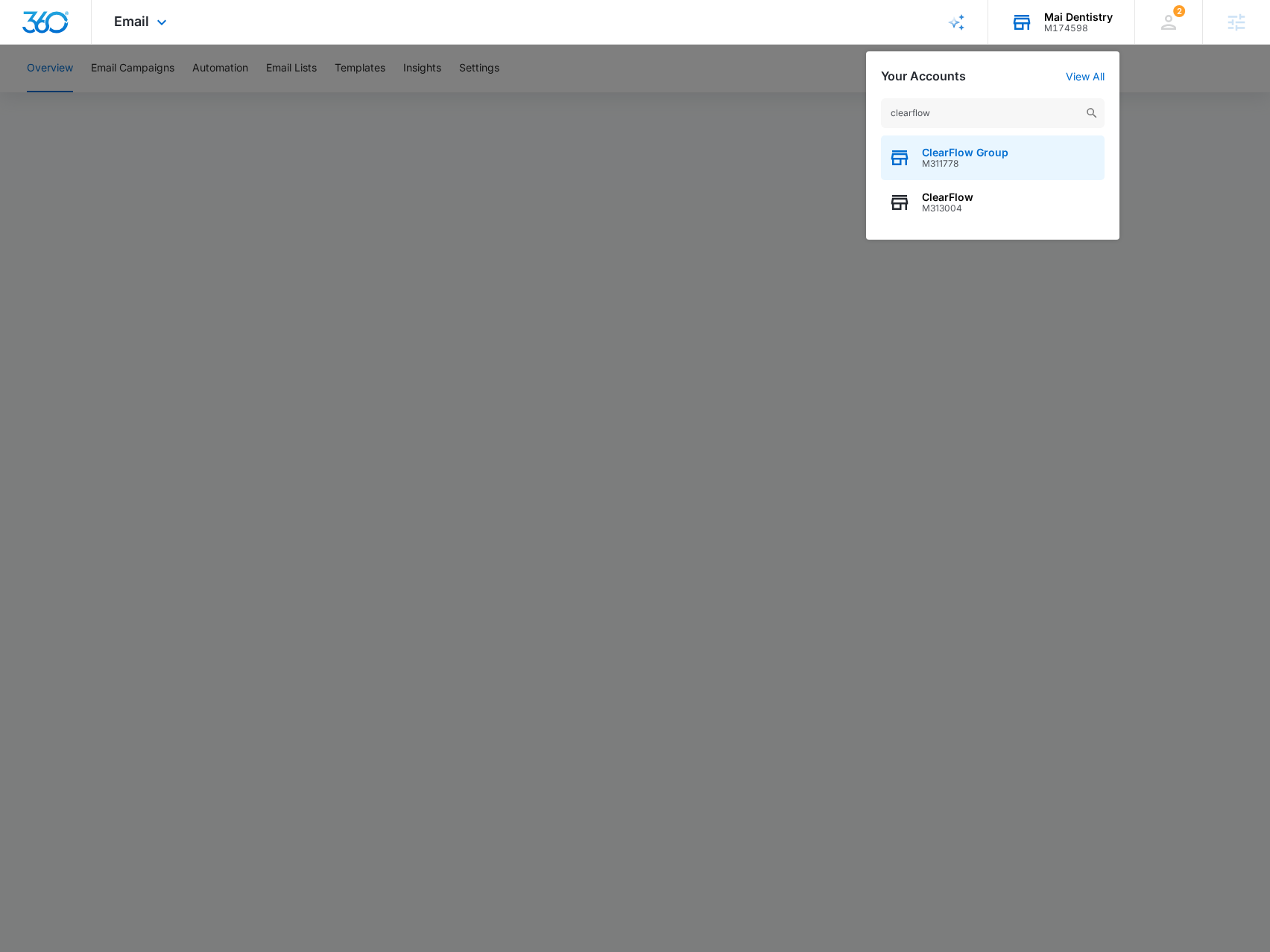
type input "clearflow"
click at [957, 160] on span "M311778" at bounding box center [965, 164] width 87 height 11
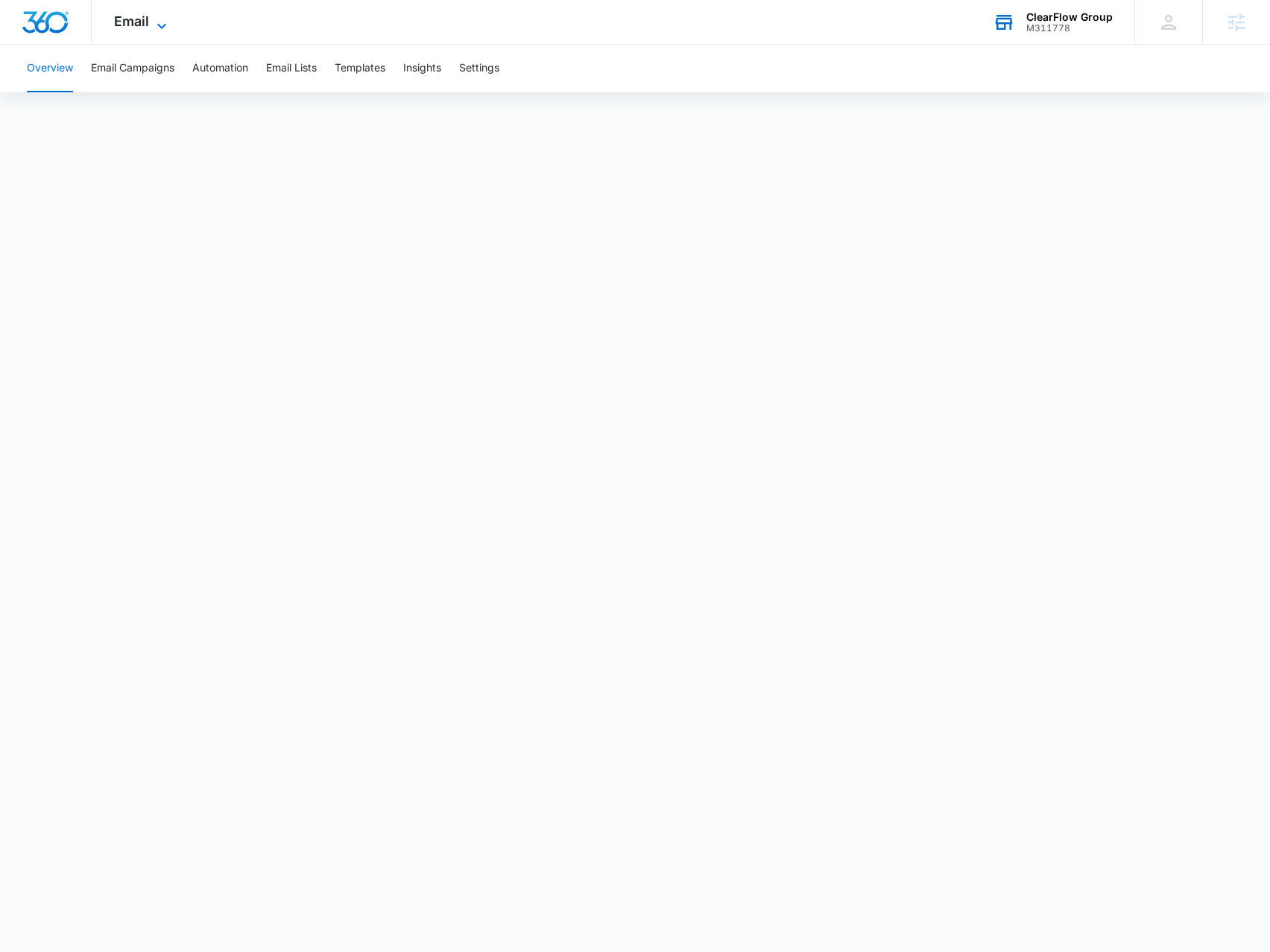
click at [158, 29] on icon at bounding box center [162, 26] width 18 height 18
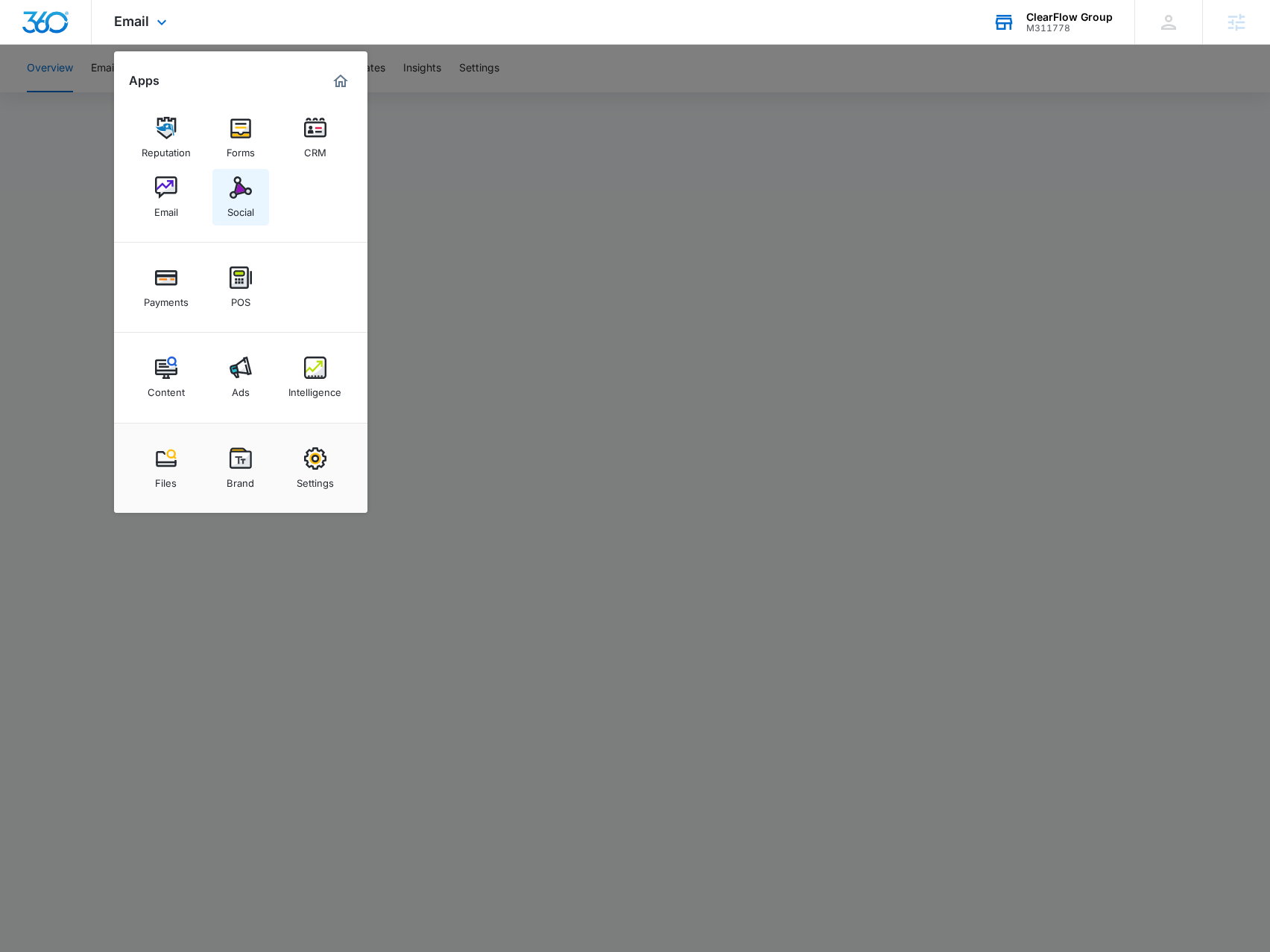
click at [242, 179] on img at bounding box center [240, 187] width 22 height 22
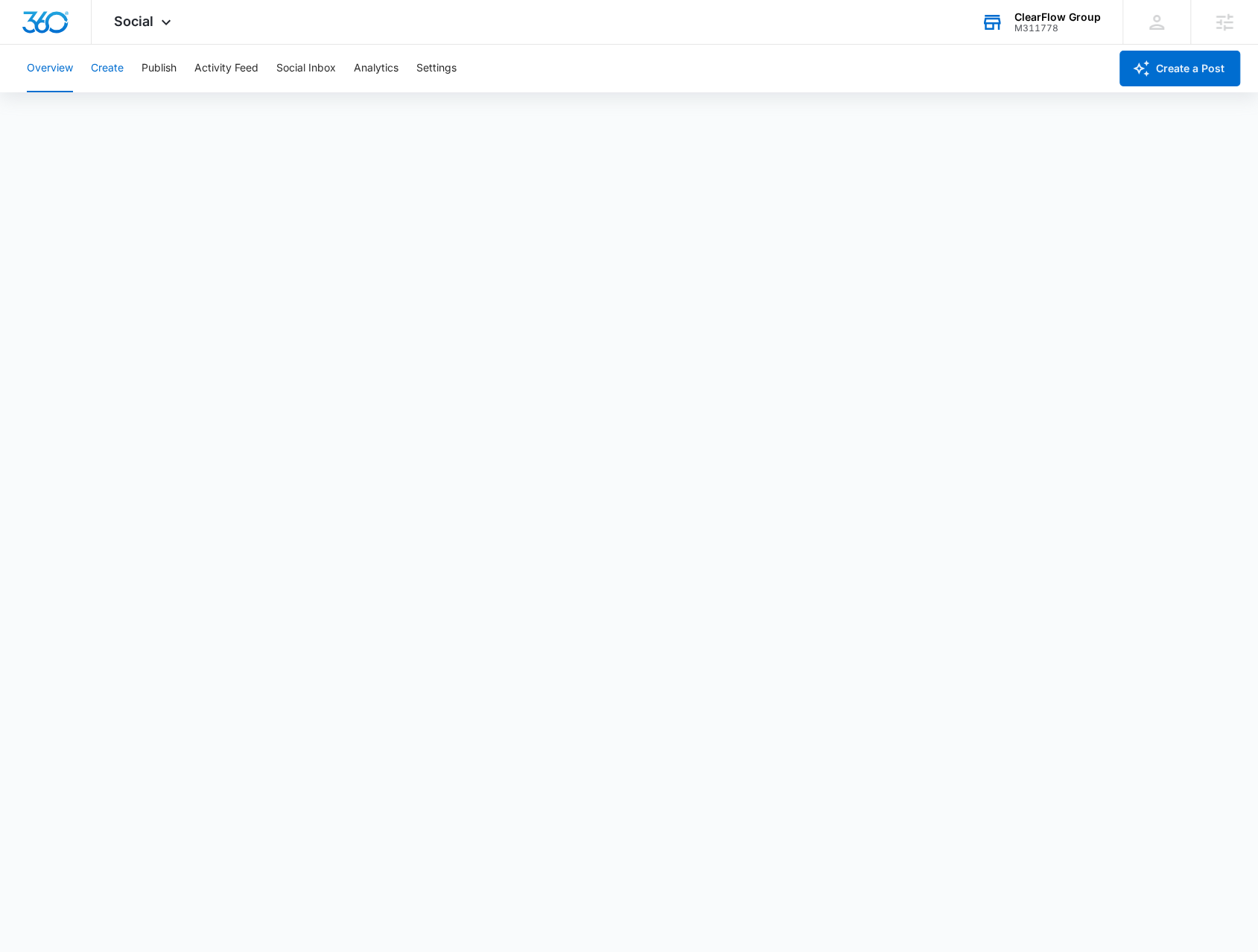
click at [119, 66] on button "Create" at bounding box center [107, 69] width 33 height 48
click at [153, 115] on button "Approvals" at bounding box center [145, 113] width 50 height 42
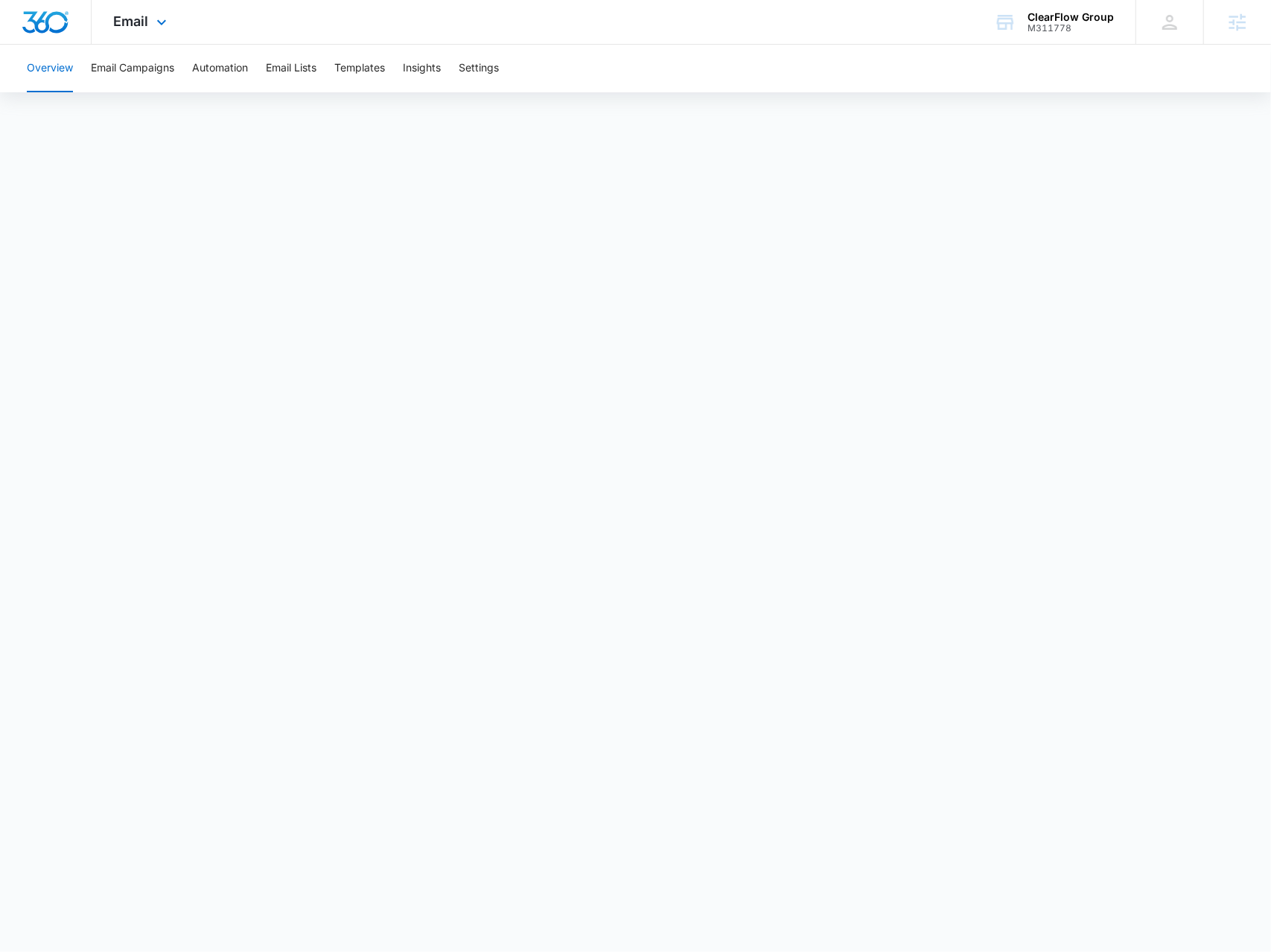
click at [132, 35] on div "Email Apps Reputation Forms CRM Email Social Payments POS Content Ads Intellige…" at bounding box center [142, 22] width 102 height 44
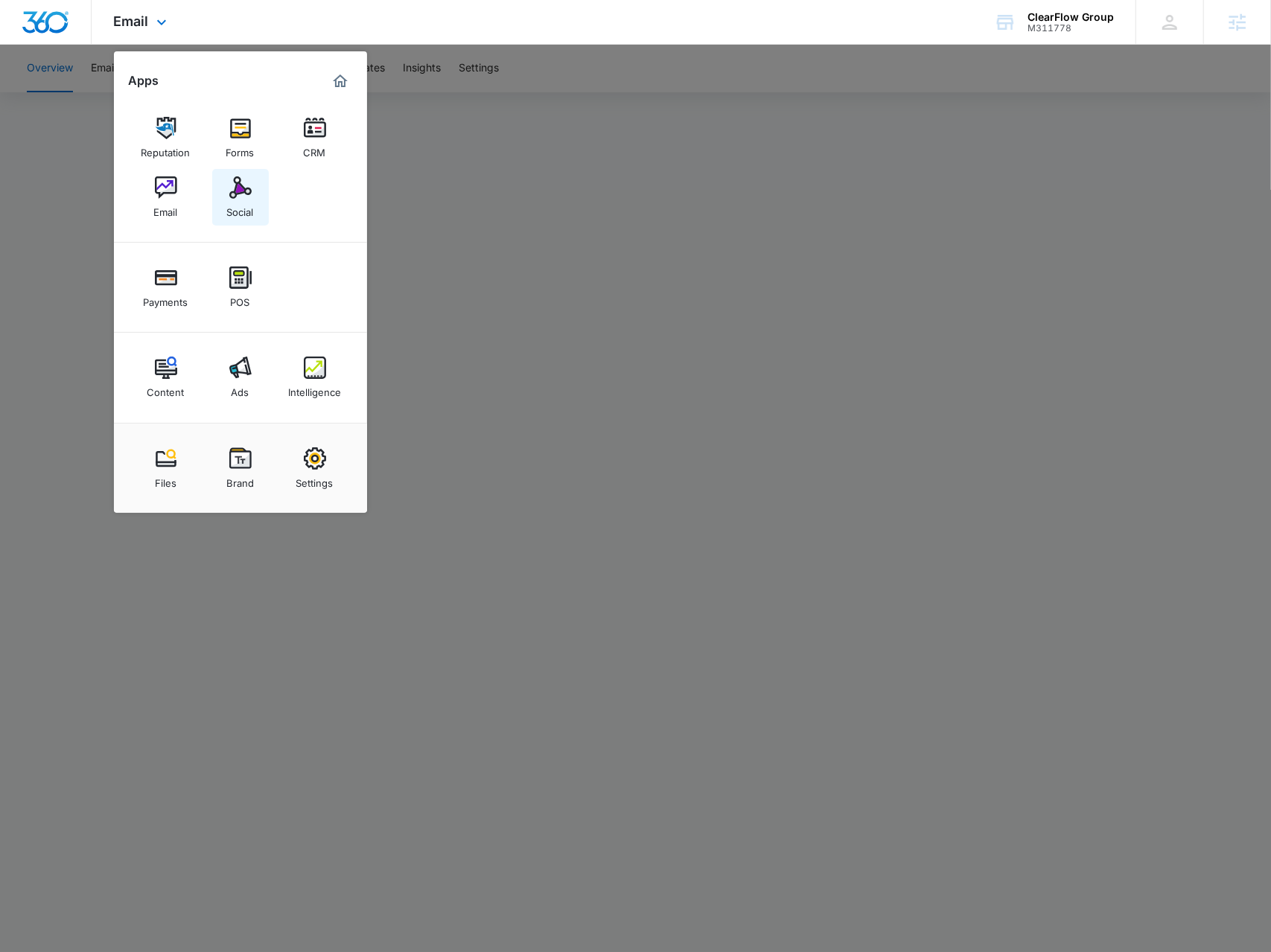
click at [236, 225] on link "Social" at bounding box center [240, 197] width 57 height 57
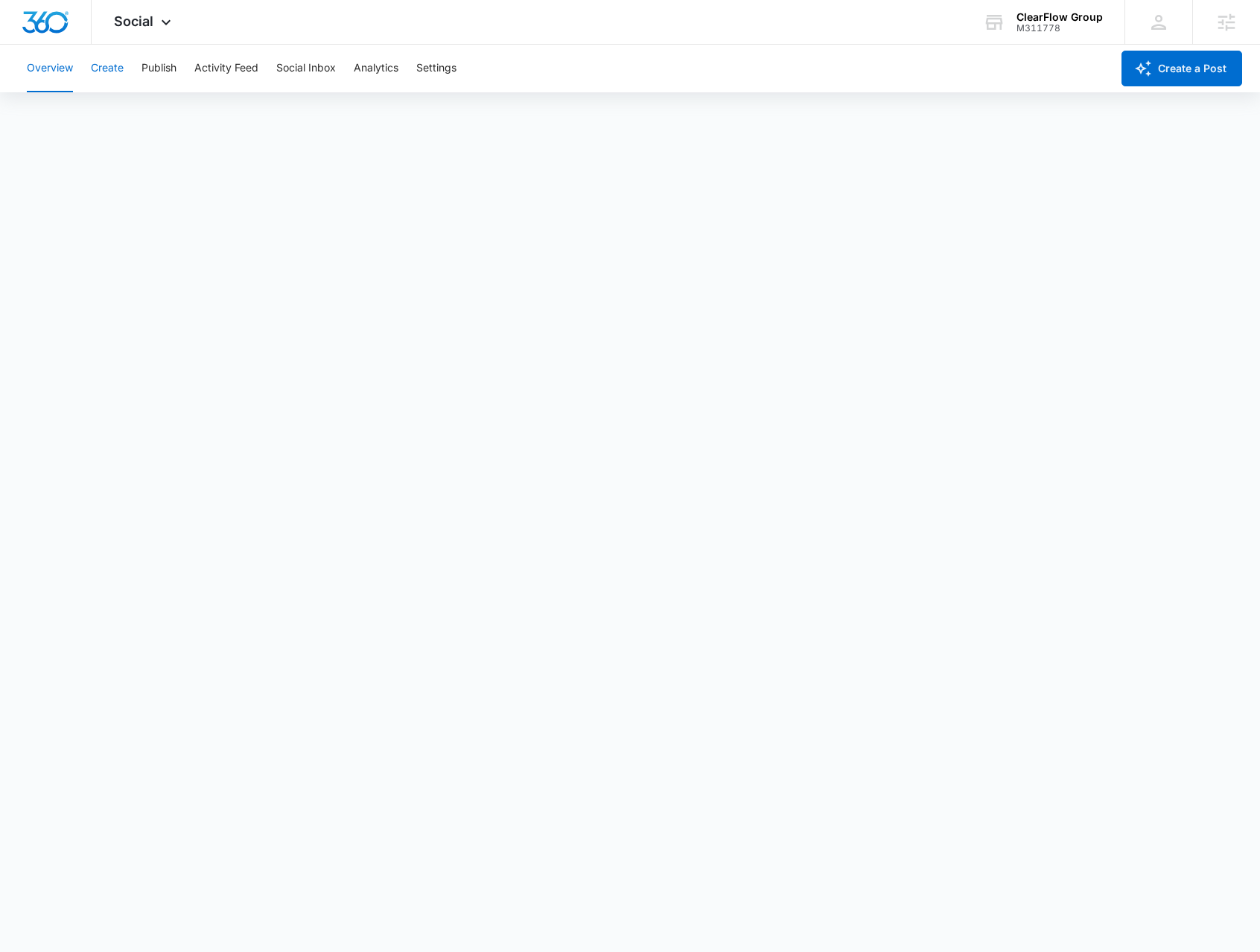
click at [120, 68] on button "Create" at bounding box center [107, 69] width 33 height 48
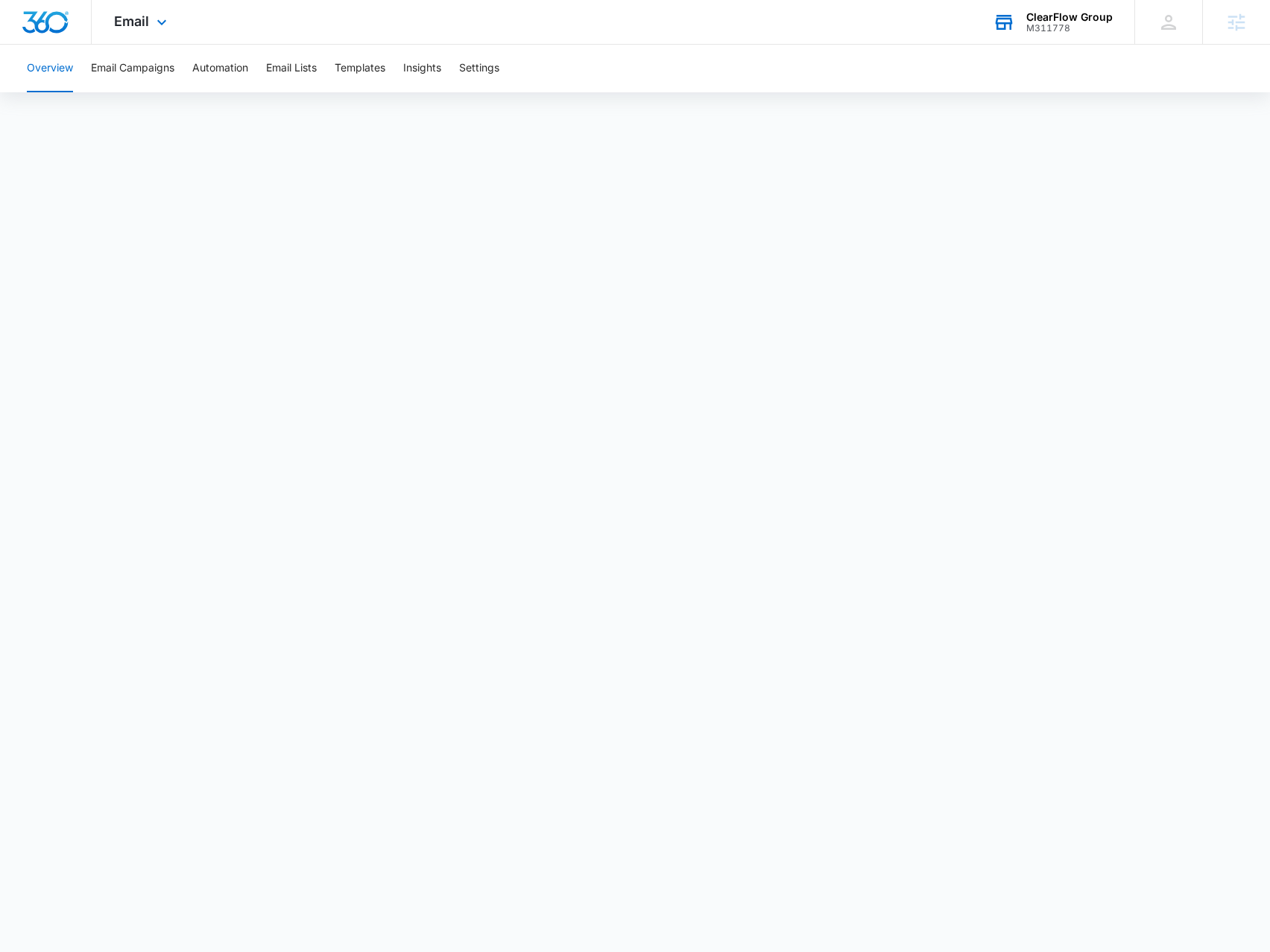
click at [1051, 17] on div "ClearFlow Group" at bounding box center [1069, 17] width 87 height 11
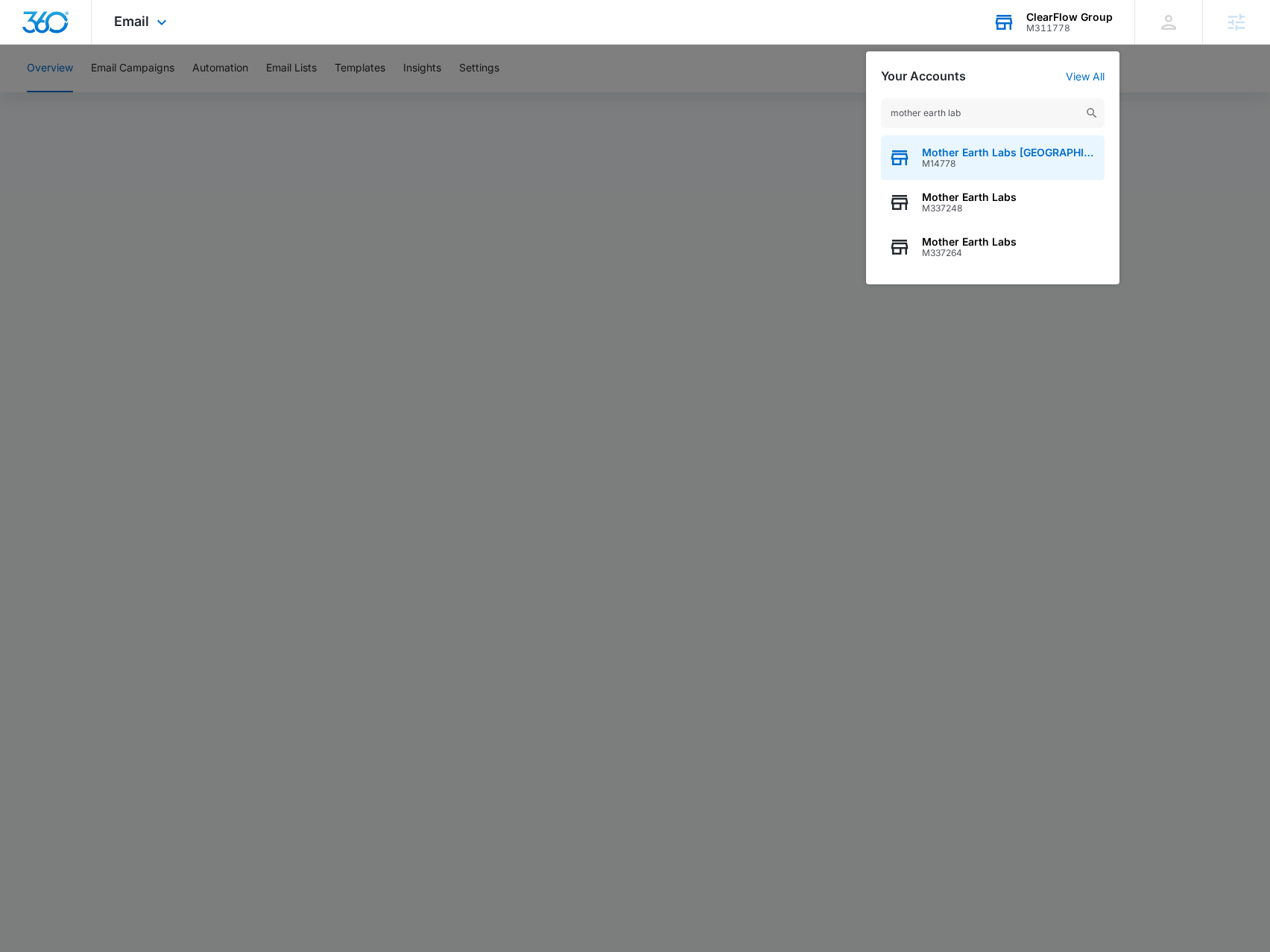
type input "mother earth lab"
click at [997, 152] on span "Mother Earth Labs [GEOGRAPHIC_DATA]" at bounding box center [1009, 152] width 175 height 11
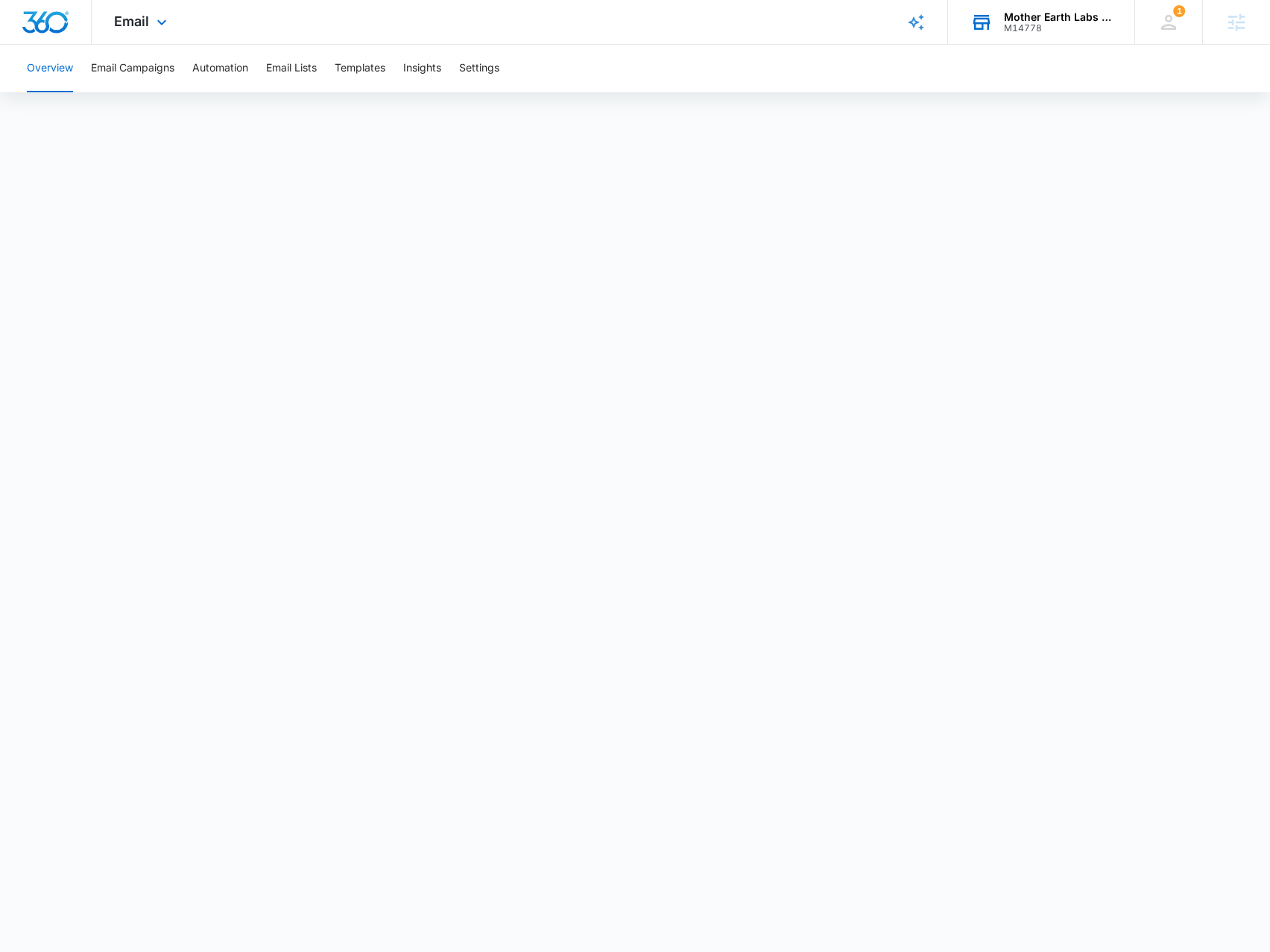
click at [151, 23] on div "Email Apps Reputation Forms CRM Email Social POS Content Ads Intelligence Files…" at bounding box center [142, 22] width 102 height 44
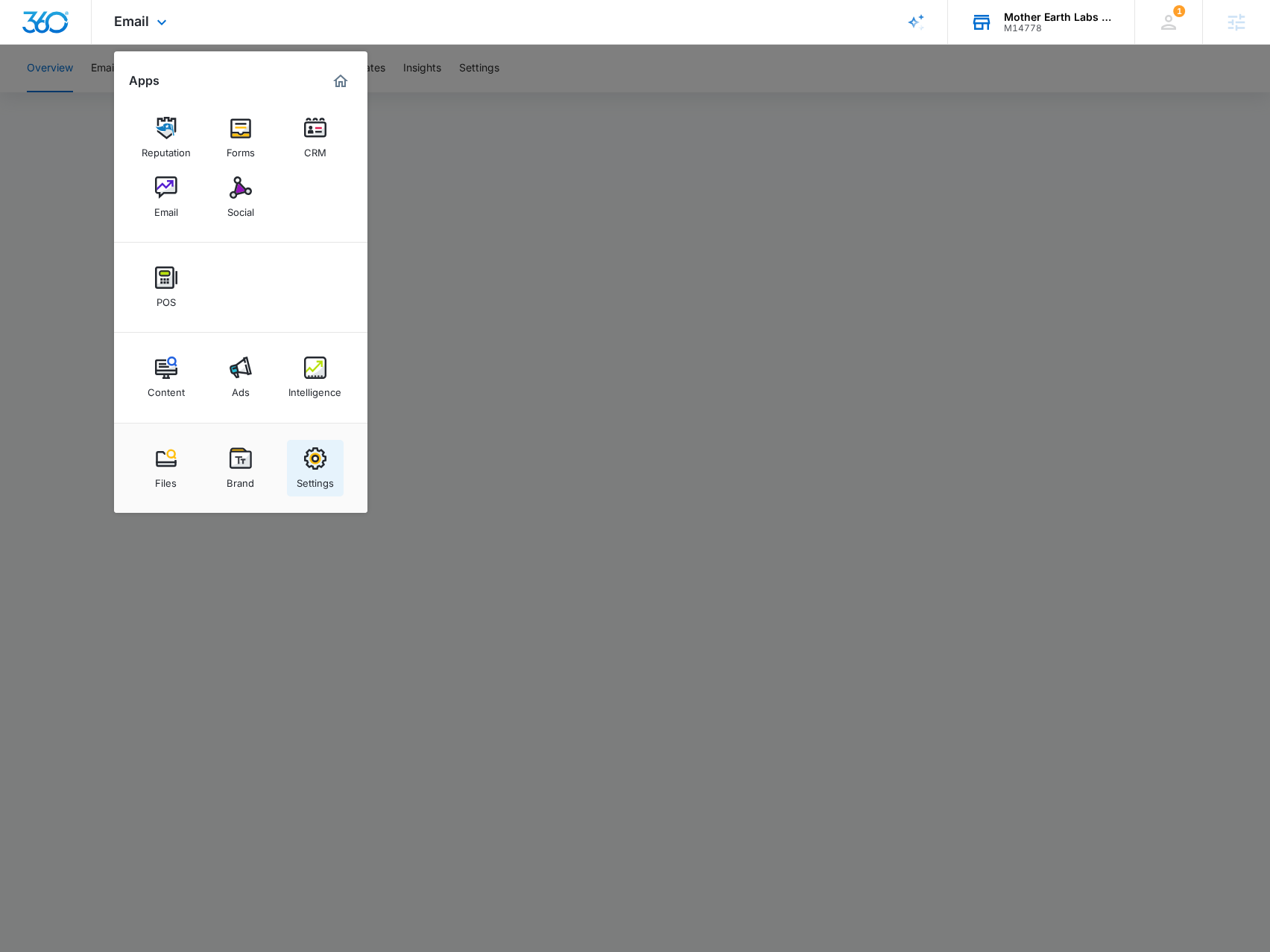
click at [315, 455] on img at bounding box center [315, 458] width 22 height 22
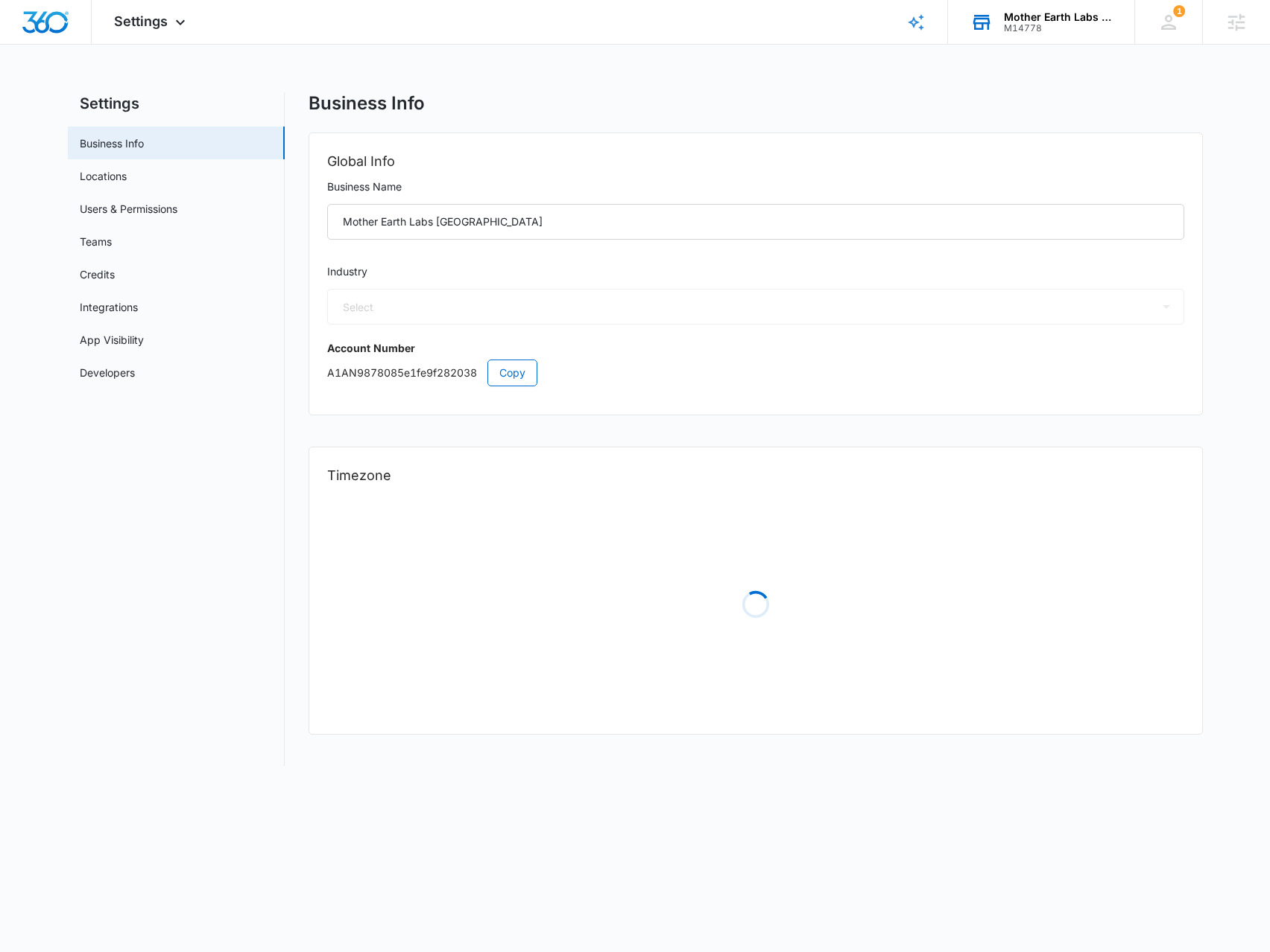
select select "45"
select select "US"
select select "America/Chicago"
click at [158, 210] on link "Users & Permissions" at bounding box center [128, 209] width 97 height 16
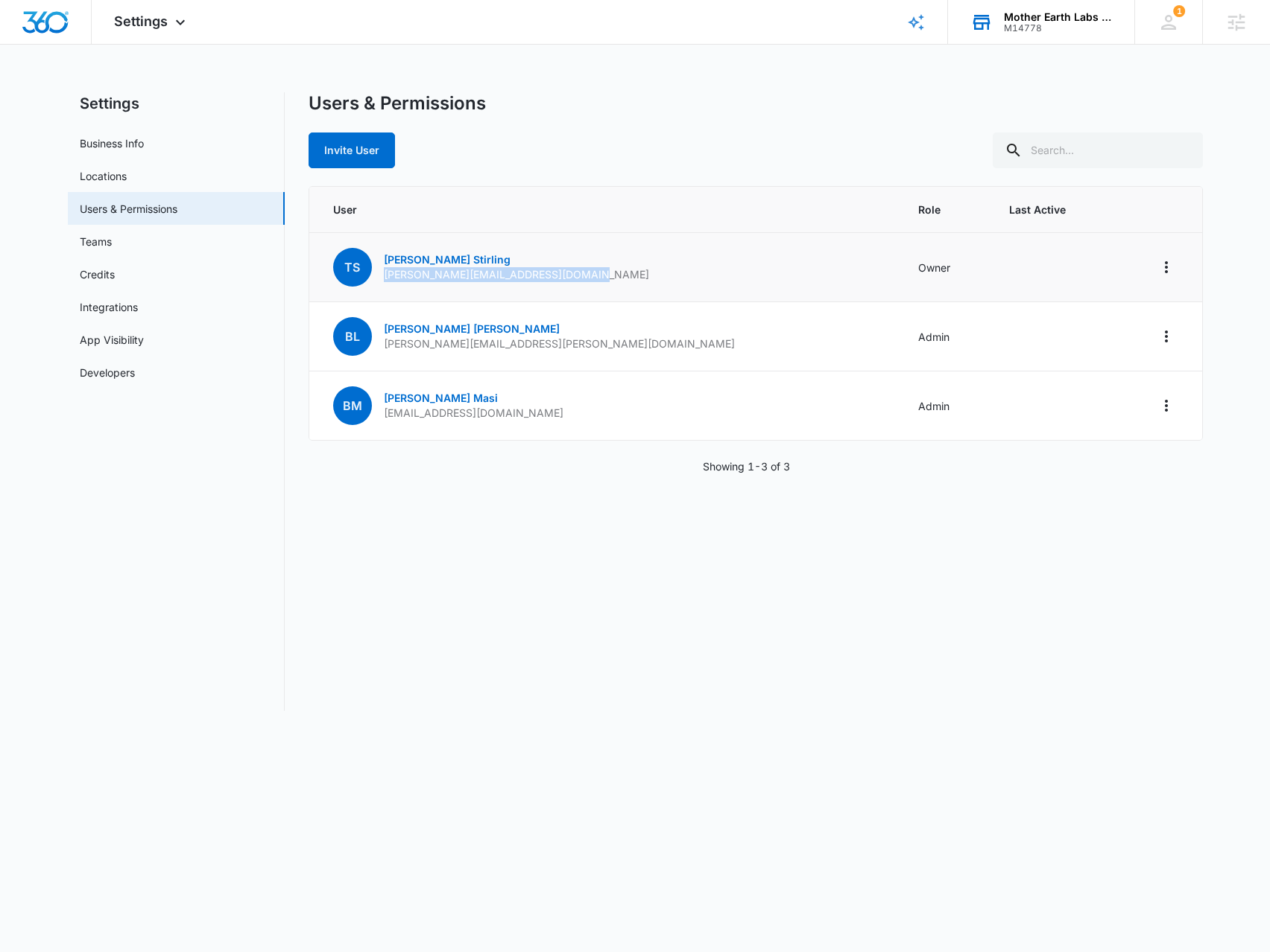
drag, startPoint x: 570, startPoint y: 279, endPoint x: 381, endPoint y: 280, distance: 189.0
click at [381, 280] on td "TS Taylor Stirling taylor.stirling@motherearthlabs.com" at bounding box center [605, 268] width 592 height 69
copy p "taylor.stirling@motherearthlabs.com"
click at [1167, 270] on icon "Actions" at bounding box center [1166, 267] width 18 height 18
click at [1105, 312] on div "Log Out Everywhere" at bounding box center [1091, 308] width 100 height 11
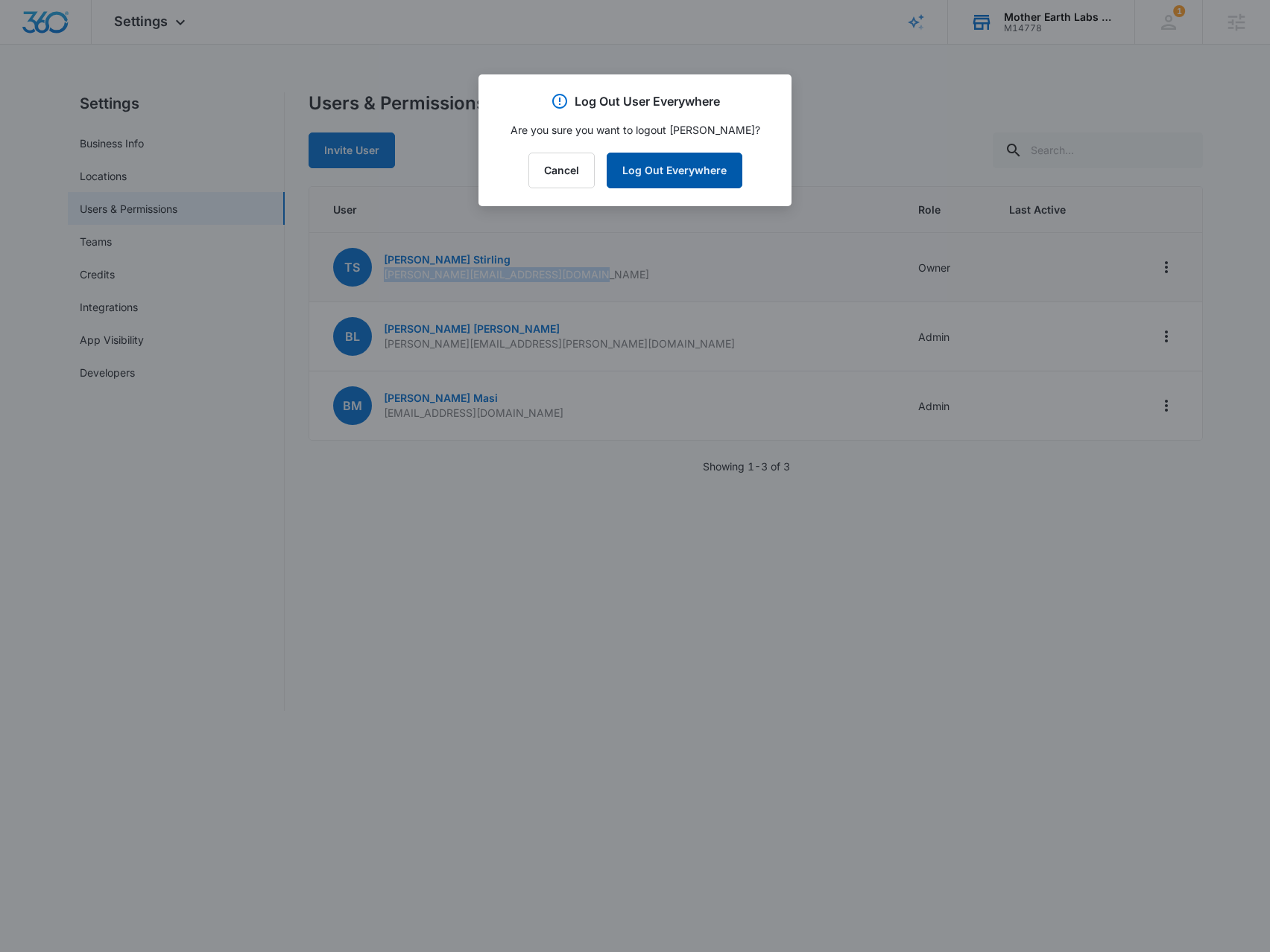
click at [681, 169] on button "Log Out Everywhere" at bounding box center [674, 171] width 135 height 35
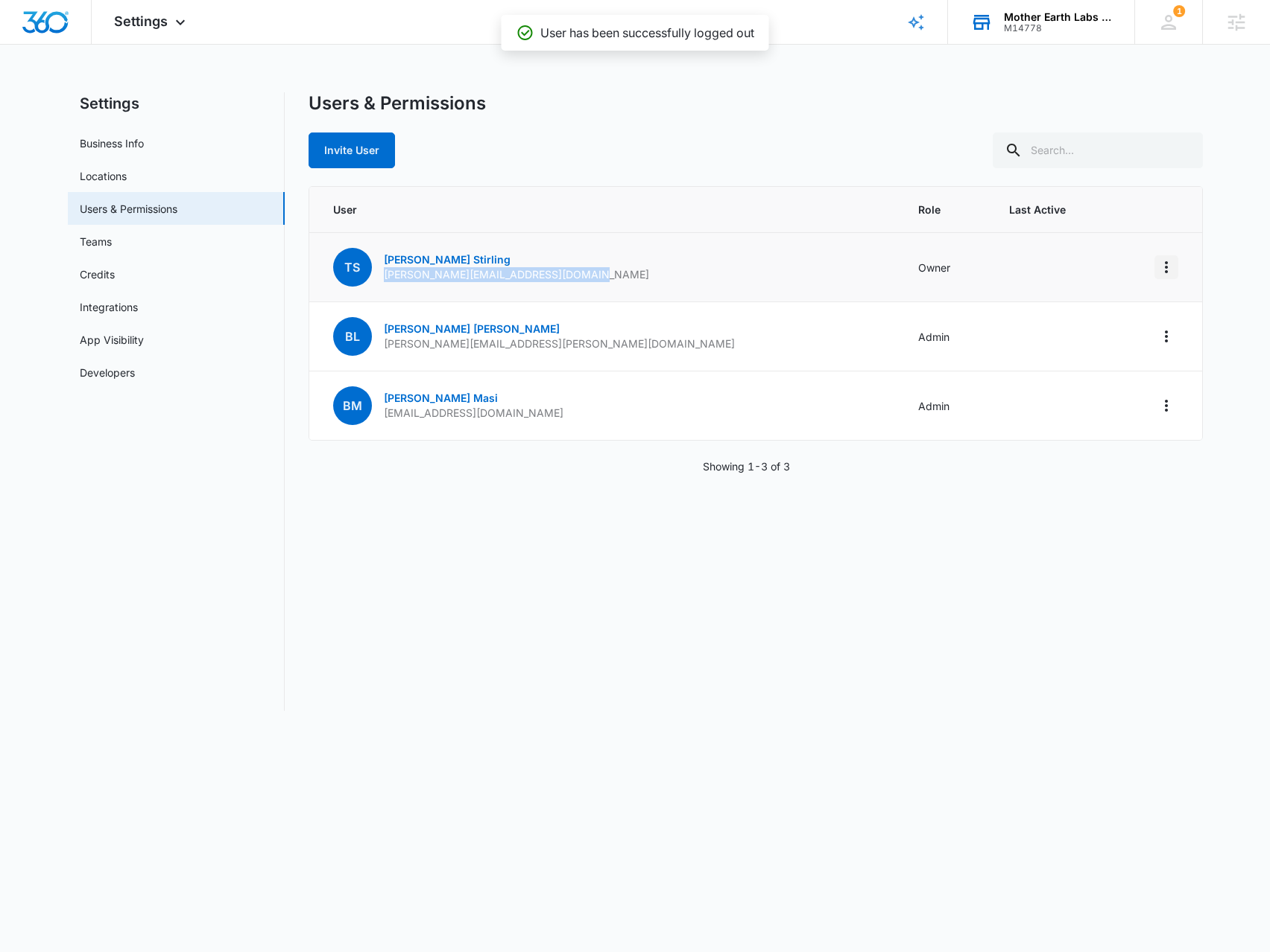
click at [1156, 270] on button "Actions" at bounding box center [1166, 267] width 24 height 24
drag, startPoint x: 705, startPoint y: 270, endPoint x: 565, endPoint y: 266, distance: 140.1
click at [692, 270] on td "TS Taylor Stirling taylor.stirling@motherearthlabs.com" at bounding box center [605, 268] width 592 height 69
click at [414, 255] on link "Taylor Stirling" at bounding box center [447, 259] width 126 height 12
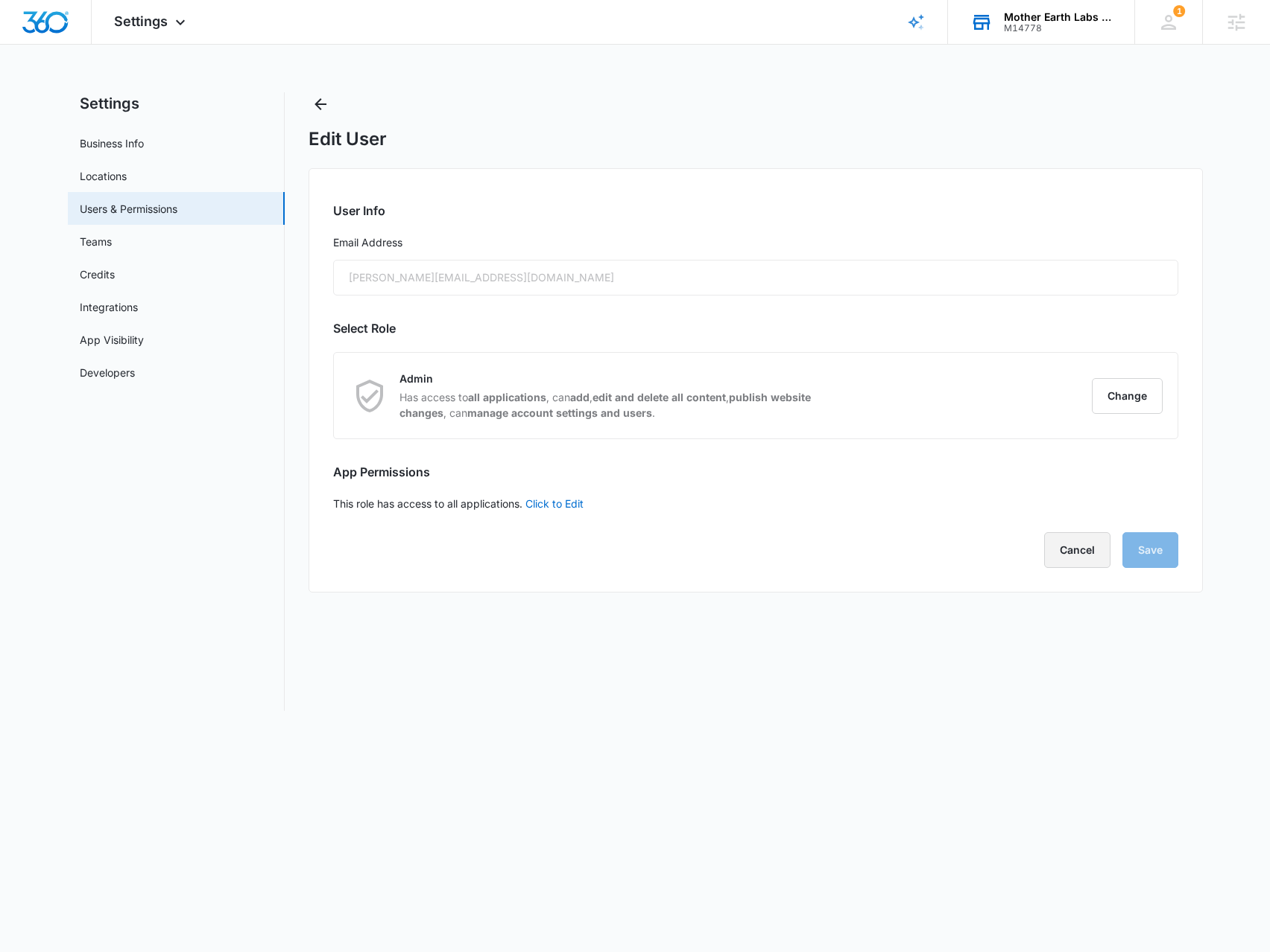
click at [1061, 557] on button "Cancel" at bounding box center [1076, 550] width 66 height 35
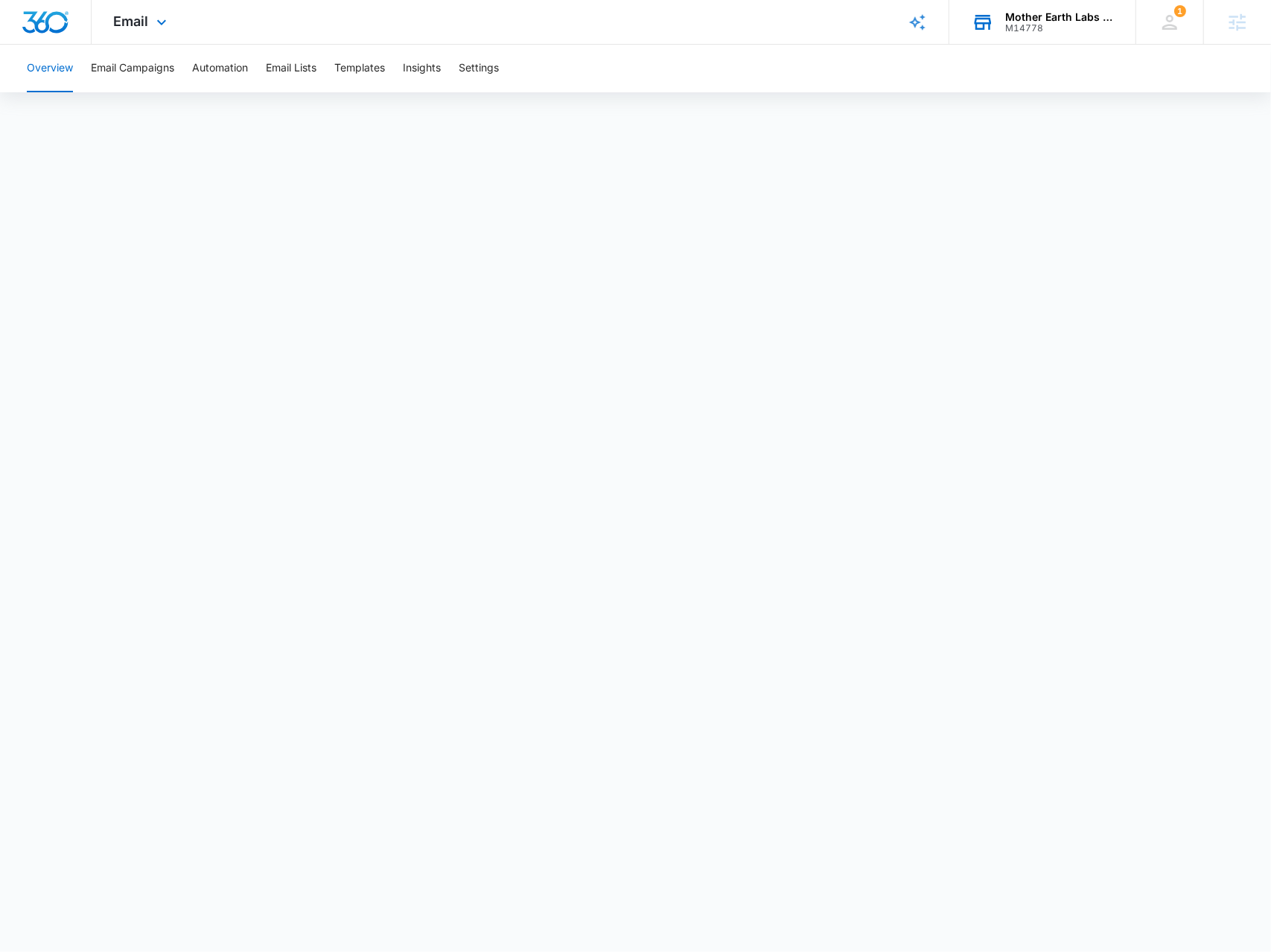
click at [1054, 7] on div "Mother Earth Labs [GEOGRAPHIC_DATA] M14778 Your Accounts View All" at bounding box center [1042, 22] width 186 height 44
click at [1029, 40] on div "Mother Earth Labs [GEOGRAPHIC_DATA] M14778 Your Accounts View All" at bounding box center [1040, 22] width 186 height 44
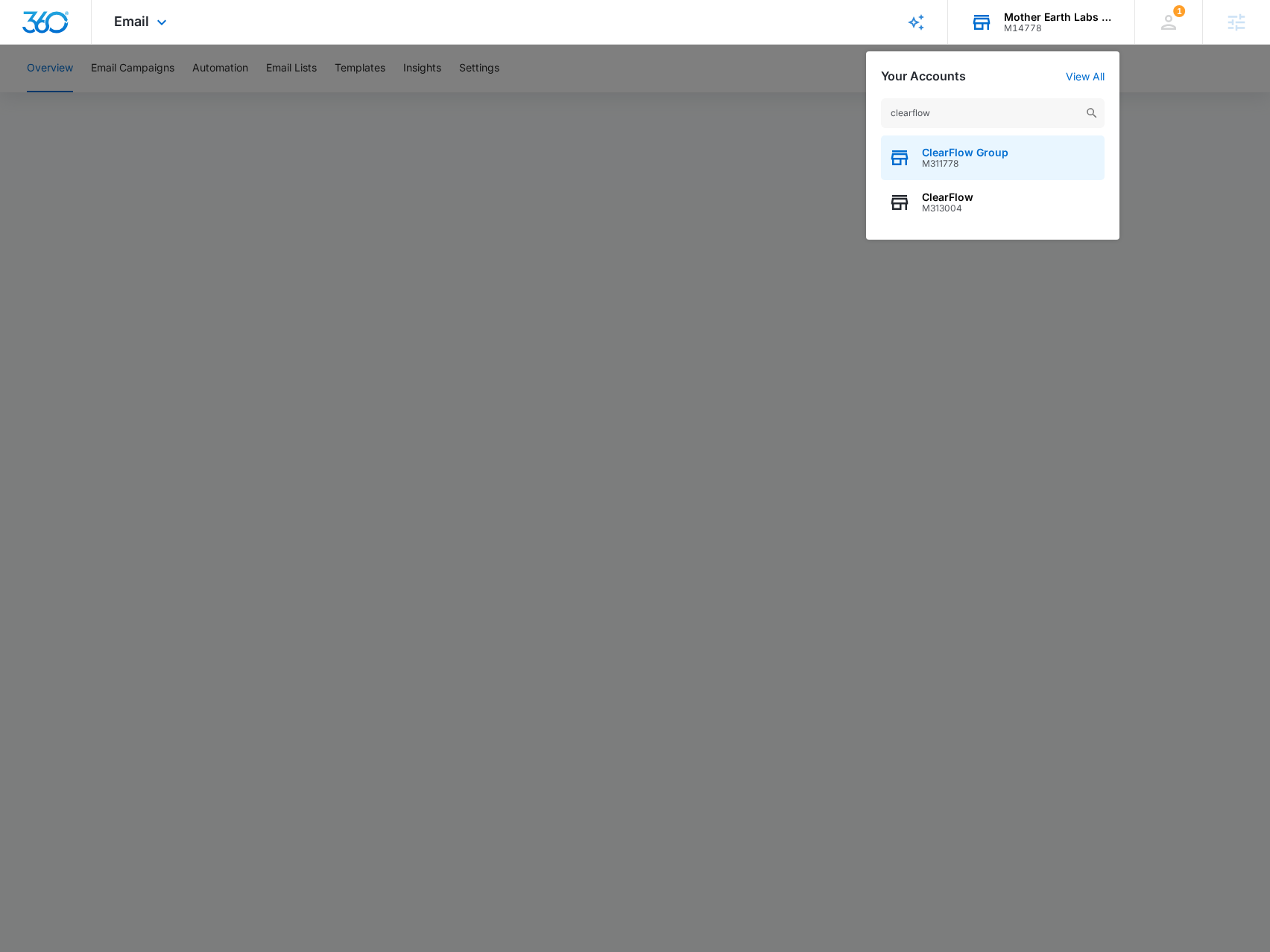
type input "clearflow"
click at [956, 163] on span "M311778" at bounding box center [965, 164] width 87 height 11
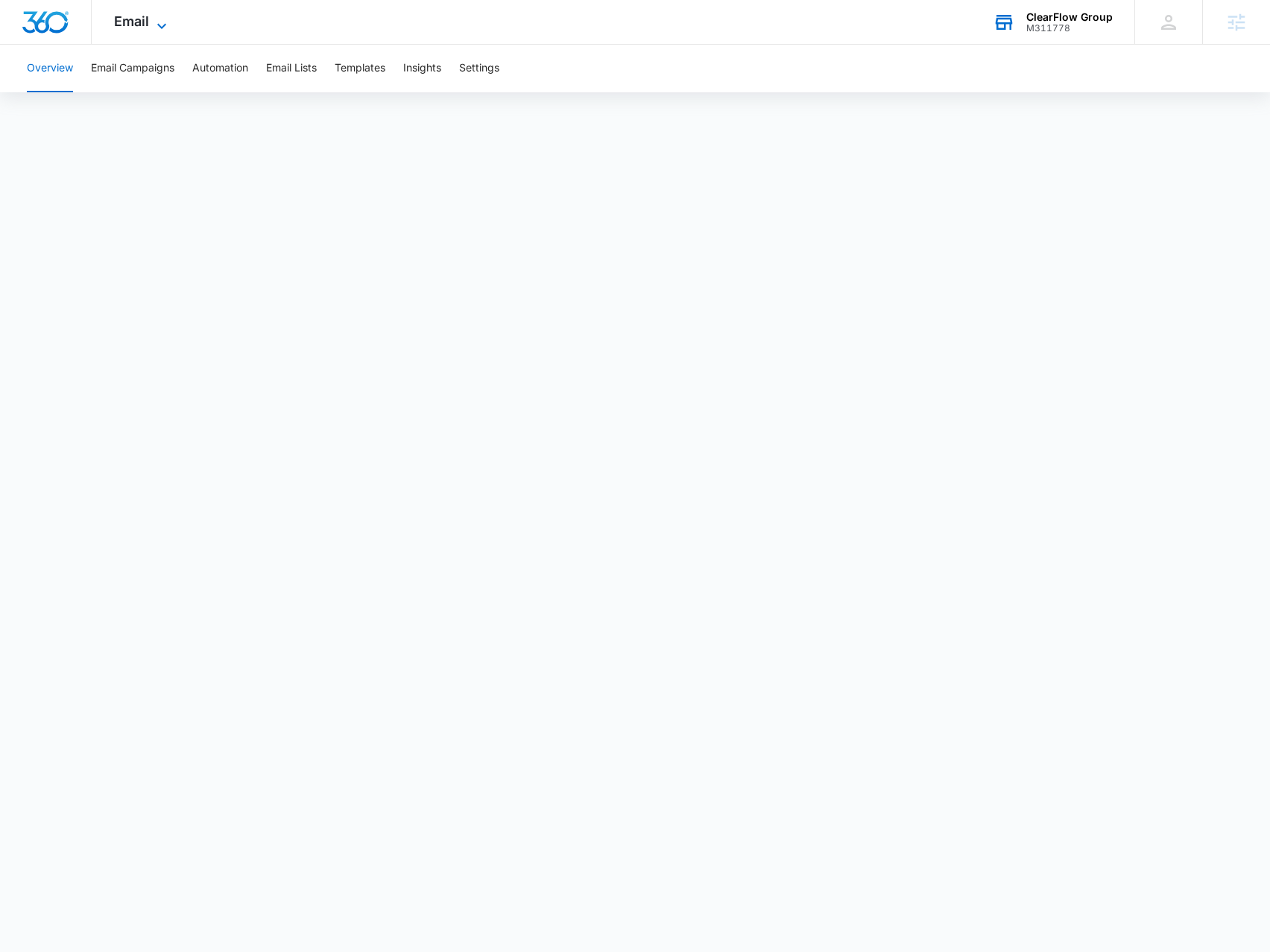
click at [156, 24] on icon at bounding box center [162, 26] width 18 height 18
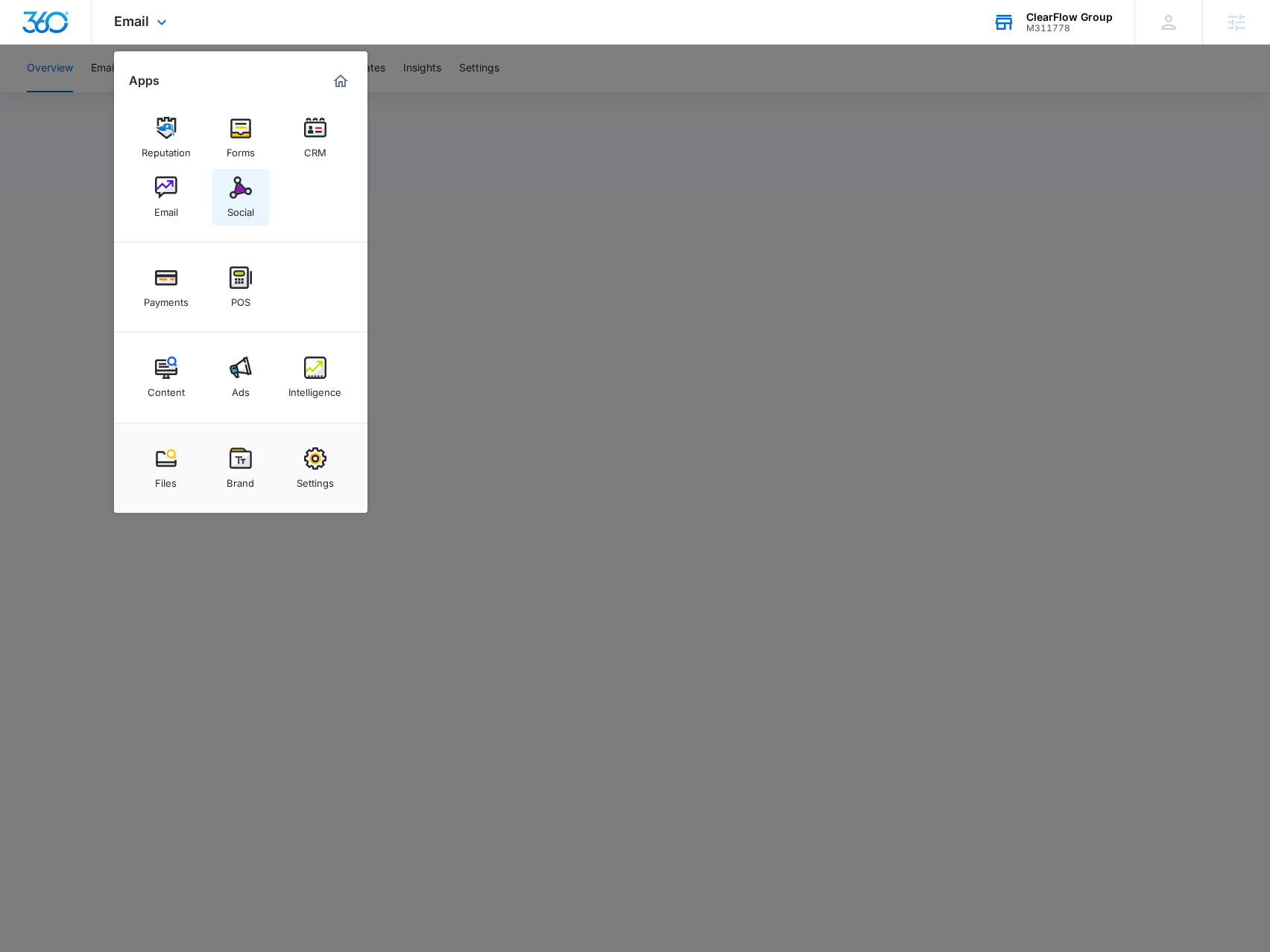
click at [235, 211] on div "Social" at bounding box center [241, 209] width 27 height 19
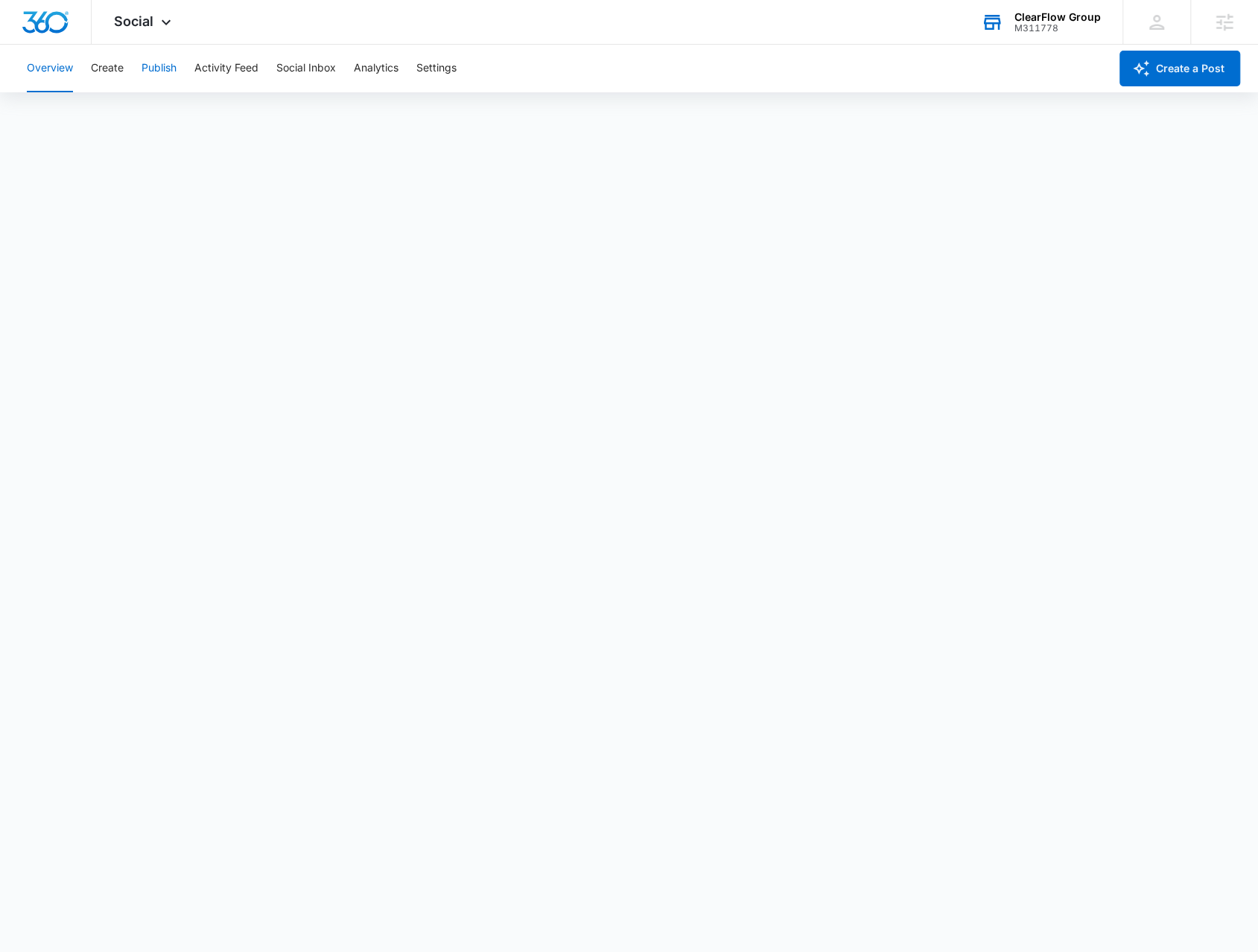
click at [176, 70] on button "Publish" at bounding box center [159, 69] width 35 height 48
